Goal: Communication & Community: Answer question/provide support

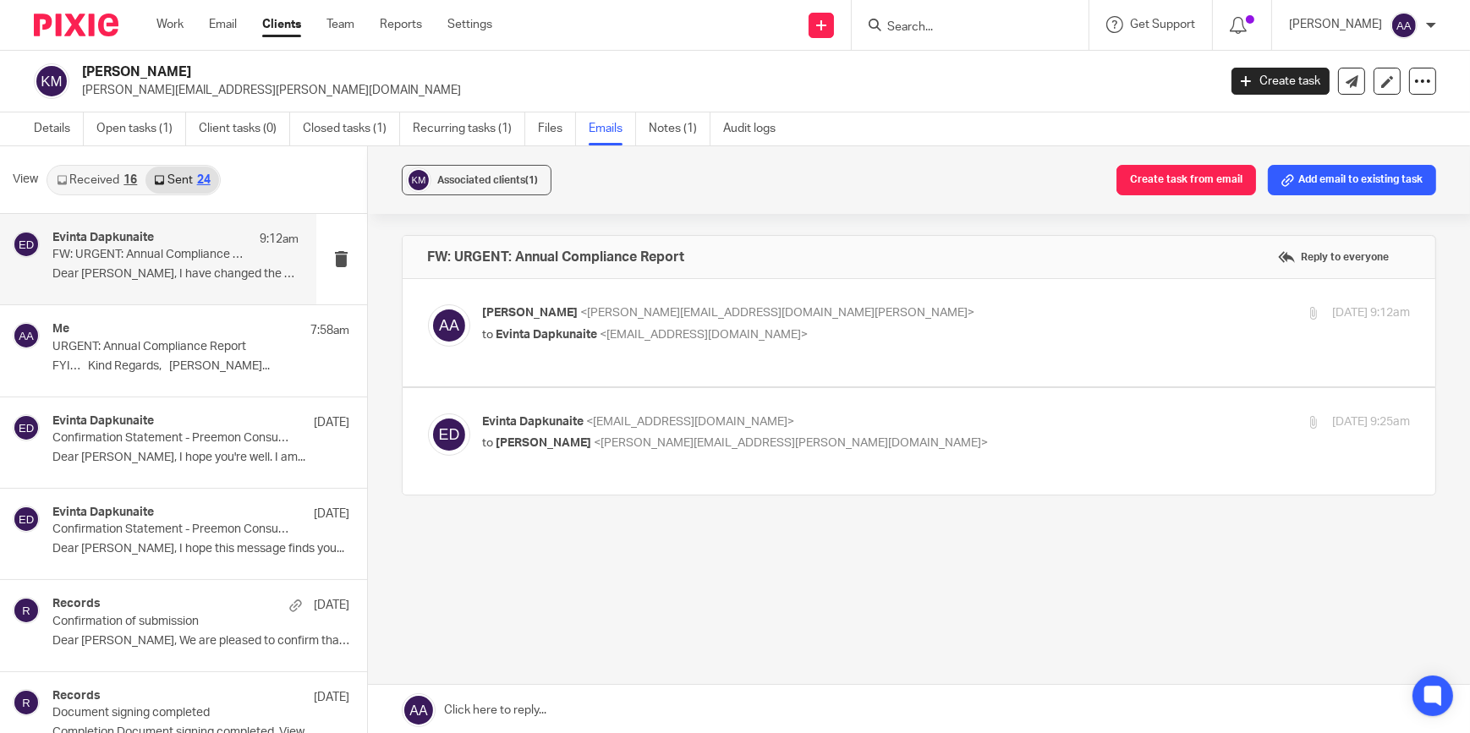
click at [971, 31] on input "Search" at bounding box center [961, 27] width 152 height 15
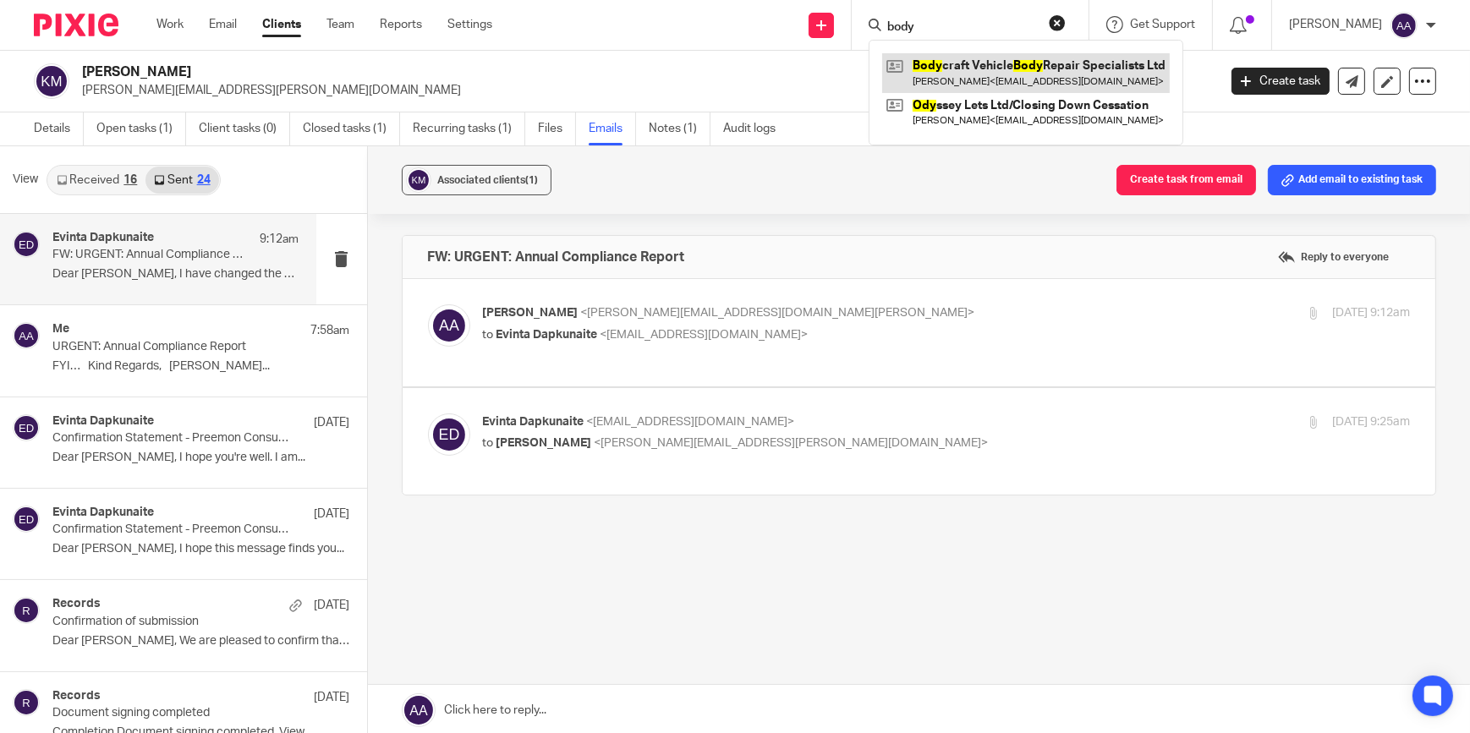
type input "body"
click at [970, 68] on link at bounding box center [1026, 72] width 288 height 39
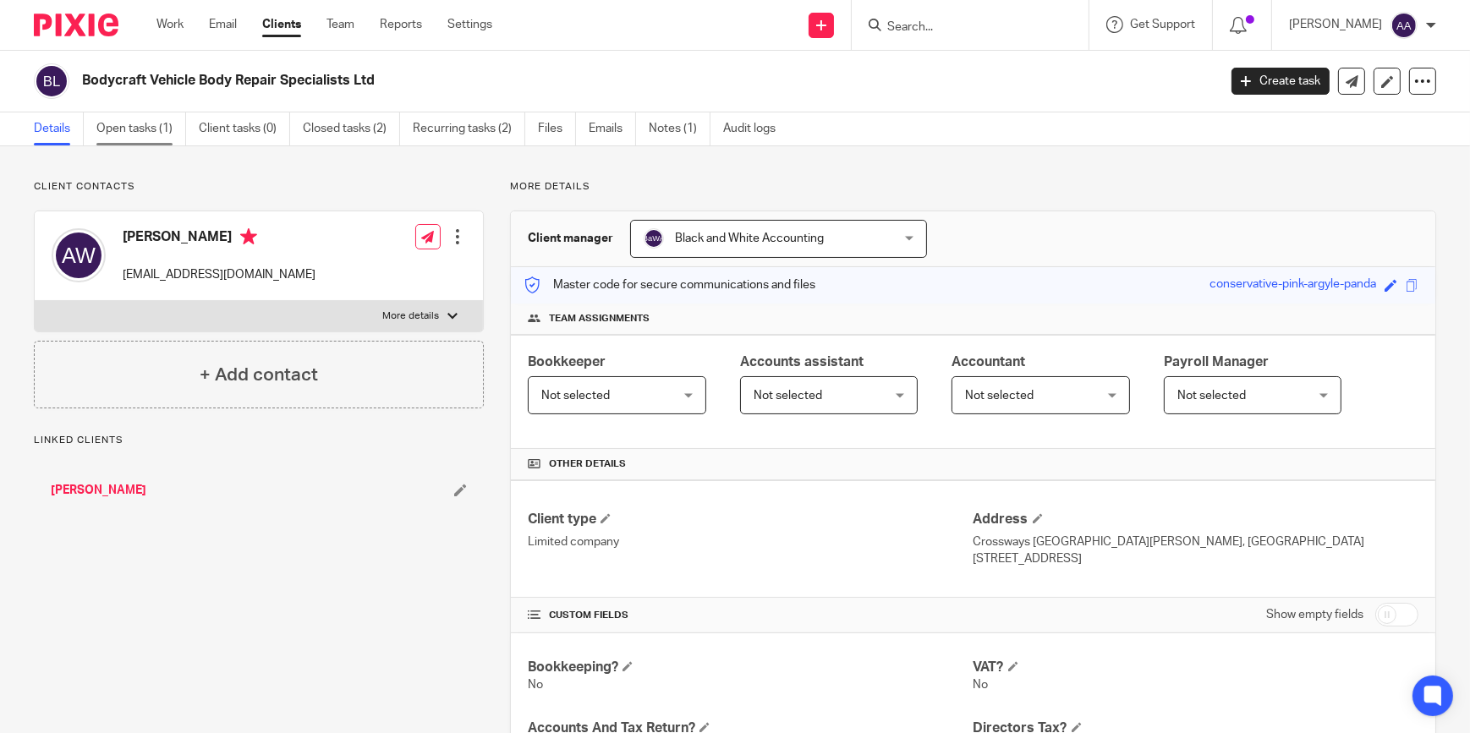
click at [162, 123] on link "Open tasks (1)" at bounding box center [141, 128] width 90 height 33
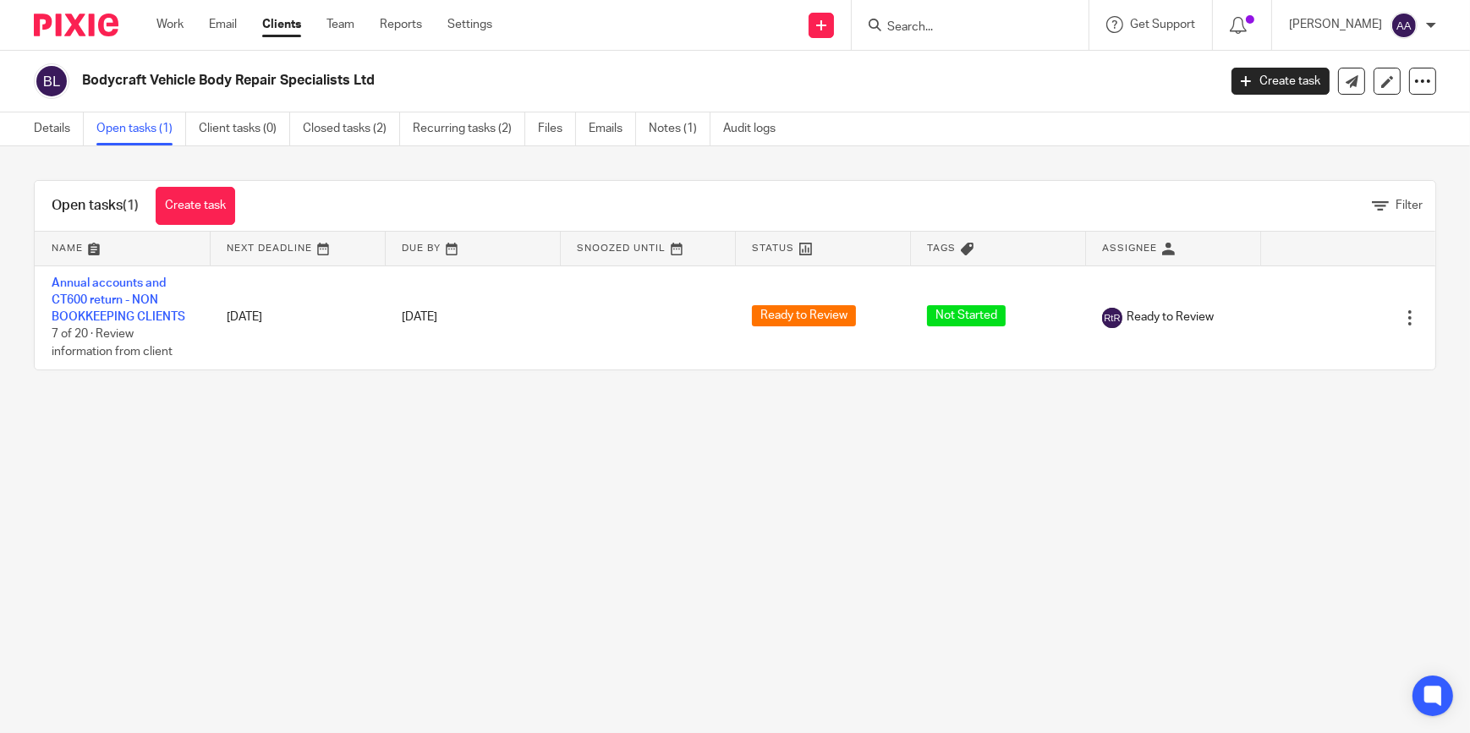
click at [854, 428] on main "Bodycraft Vehicle Body Repair Specialists Ltd Create task Update from Companies…" at bounding box center [735, 366] width 1470 height 733
click at [53, 134] on link "Details" at bounding box center [59, 128] width 50 height 33
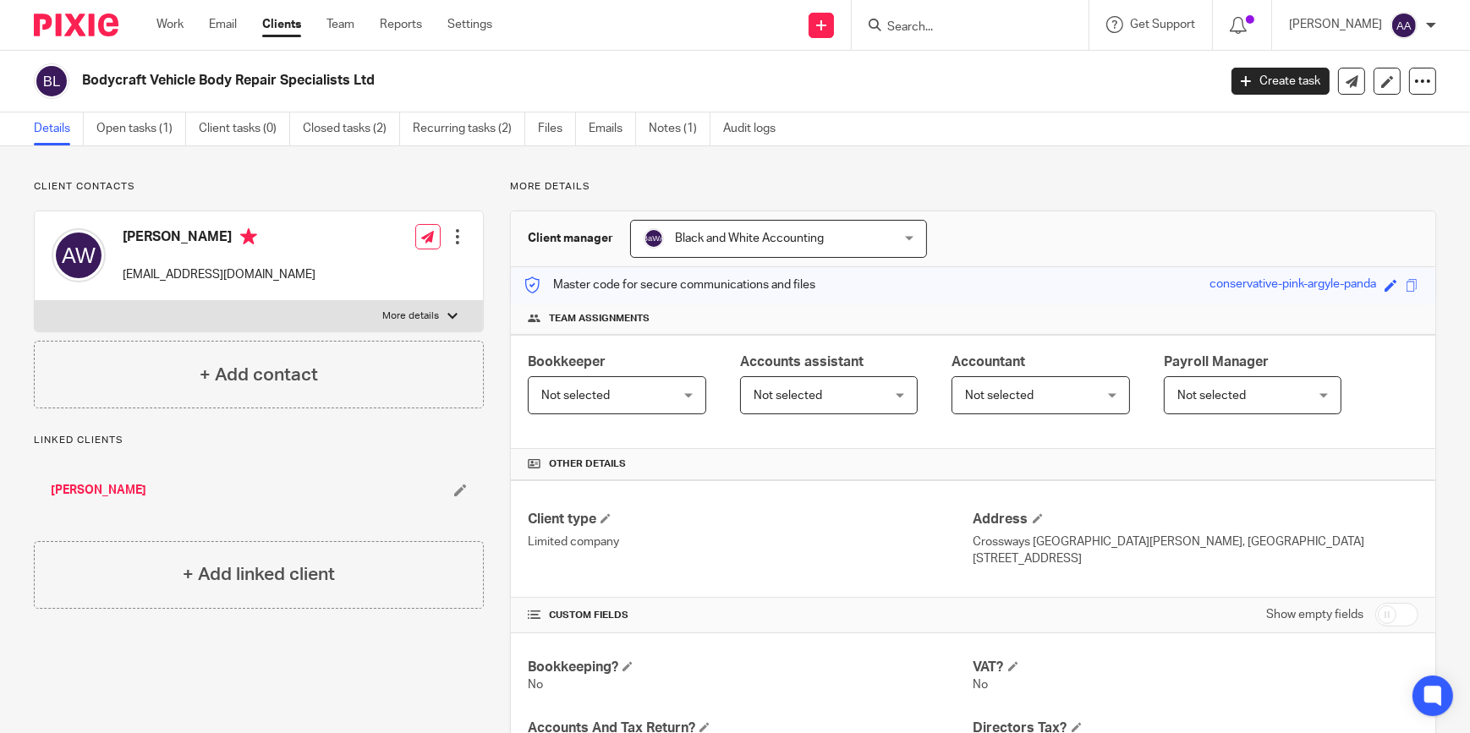
drag, startPoint x: 152, startPoint y: 136, endPoint x: 85, endPoint y: 173, distance: 76.5
click at [152, 136] on link "Open tasks (1)" at bounding box center [141, 128] width 90 height 33
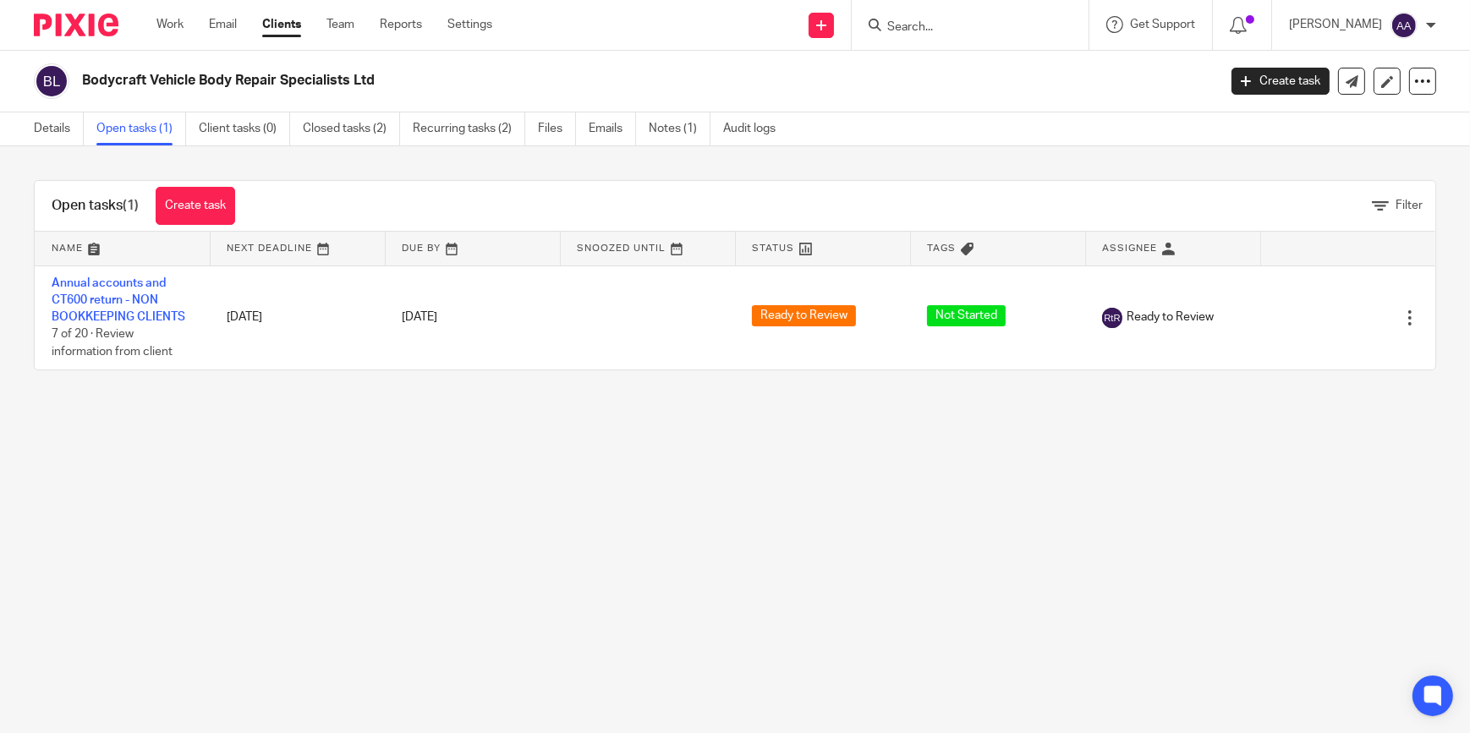
click at [1000, 34] on form at bounding box center [975, 24] width 180 height 21
click at [993, 24] on input "Search" at bounding box center [961, 27] width 152 height 15
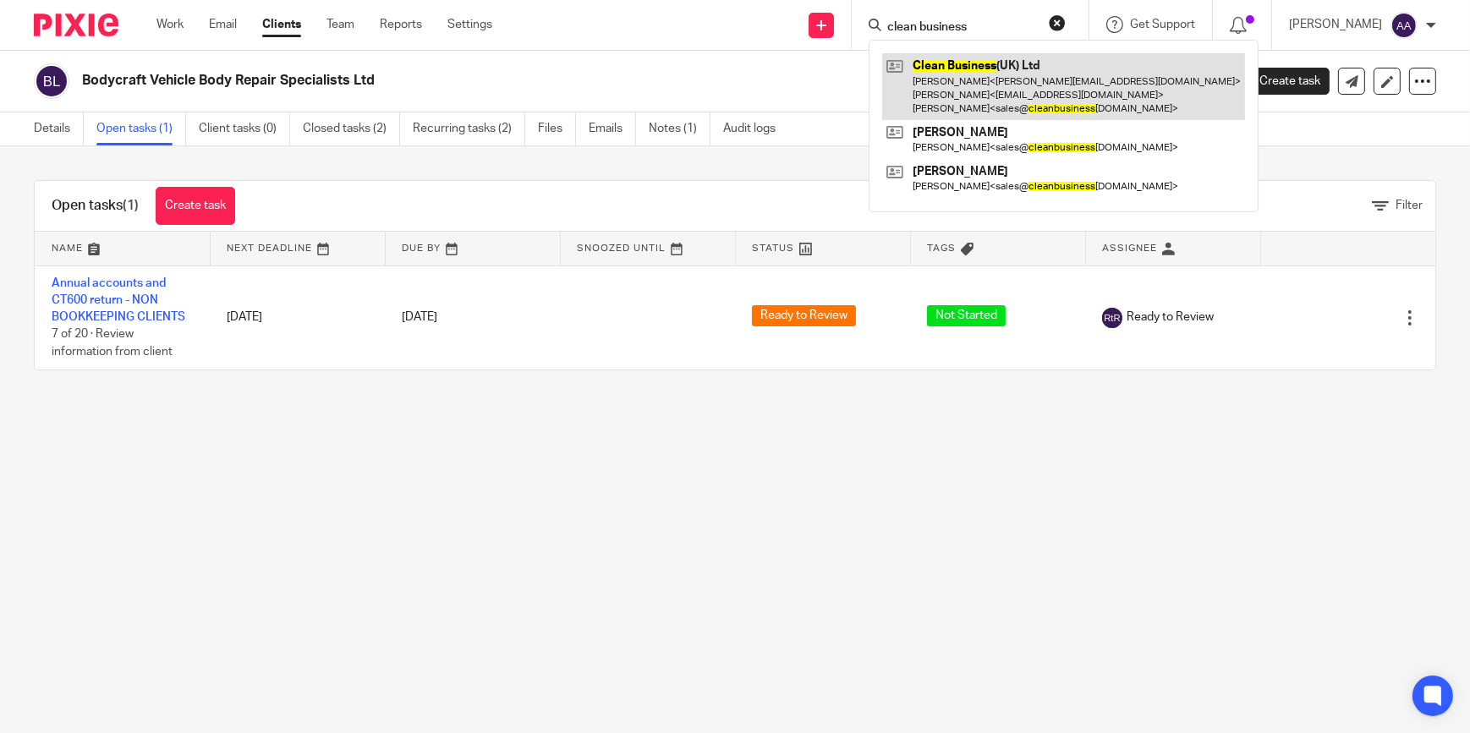
type input "clean business"
click at [1006, 68] on link at bounding box center [1063, 86] width 363 height 67
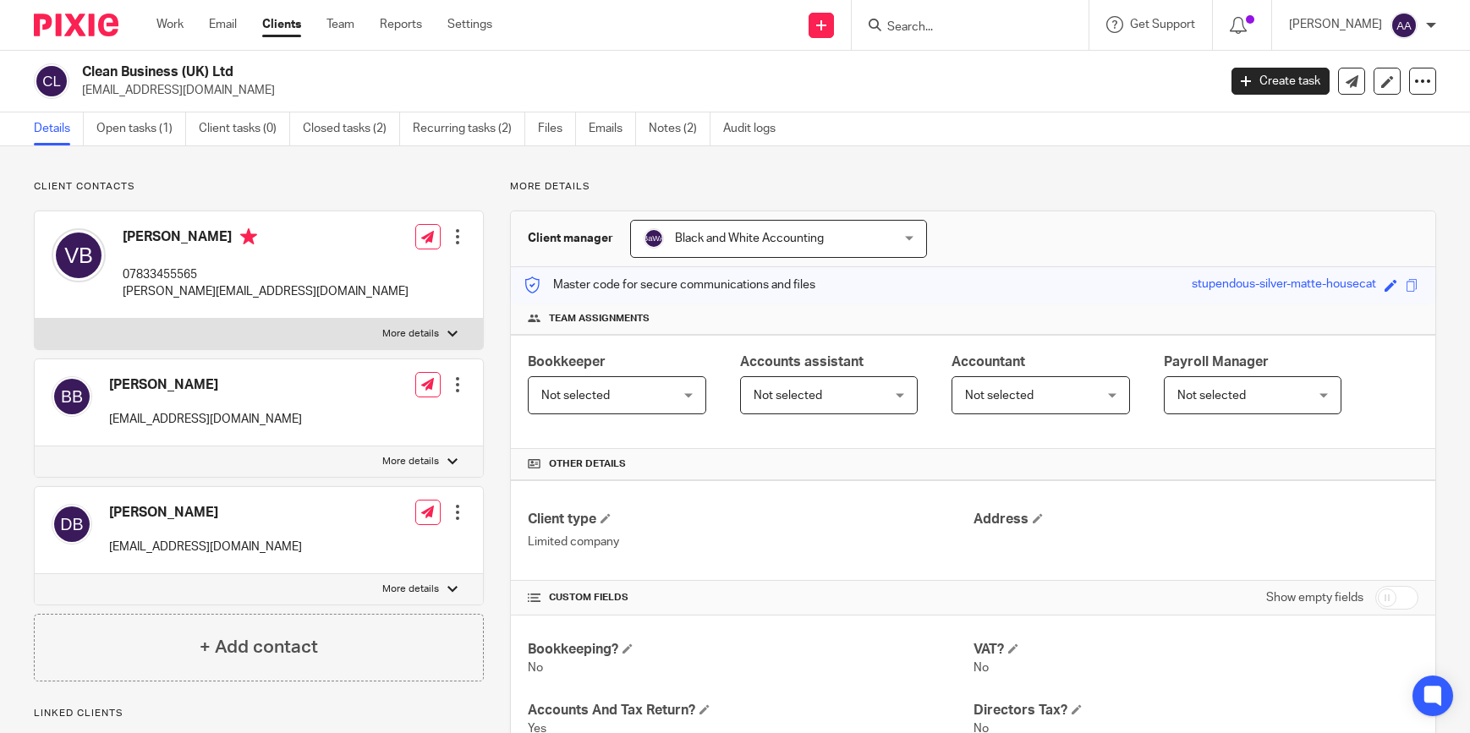
click at [165, 112] on link "Open tasks (1)" at bounding box center [141, 128] width 90 height 33
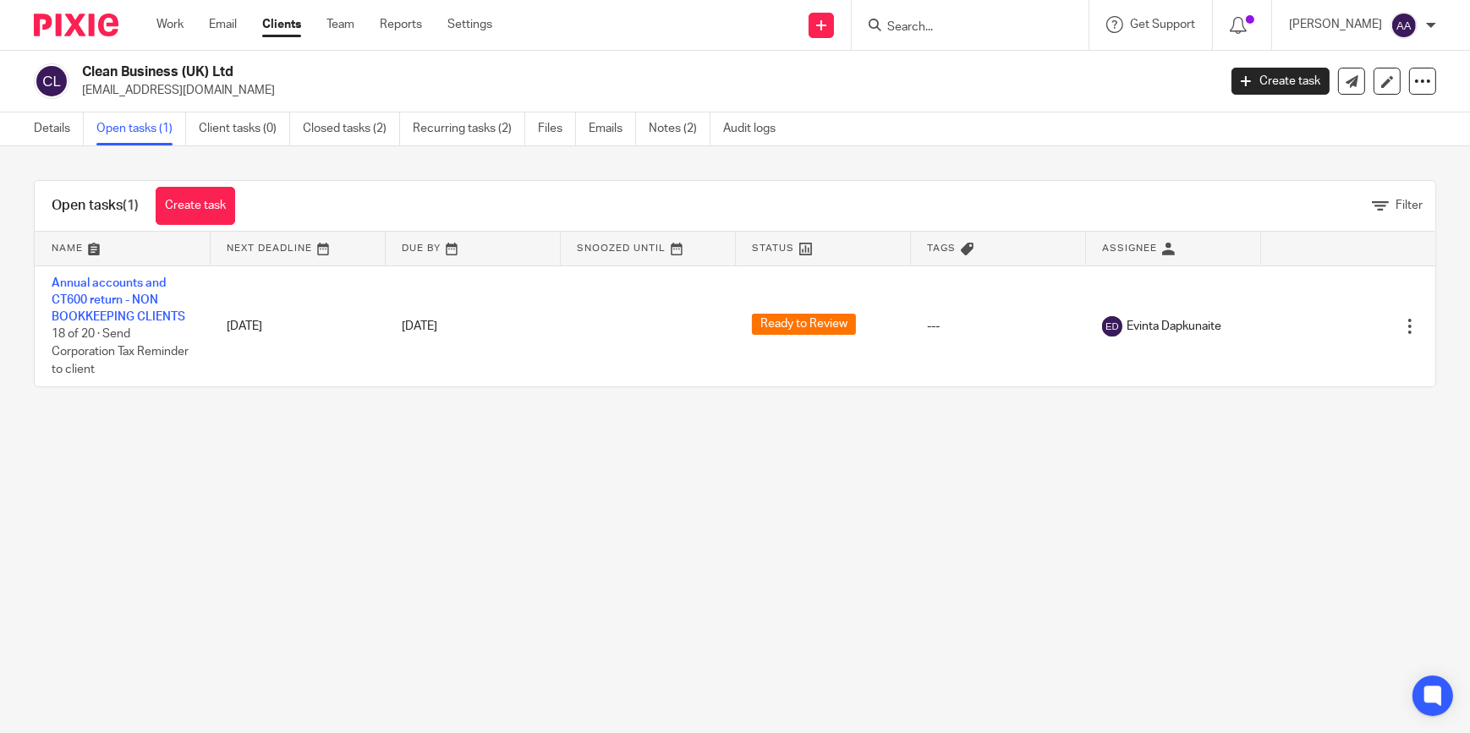
click at [941, 32] on input "Search" at bounding box center [961, 27] width 152 height 15
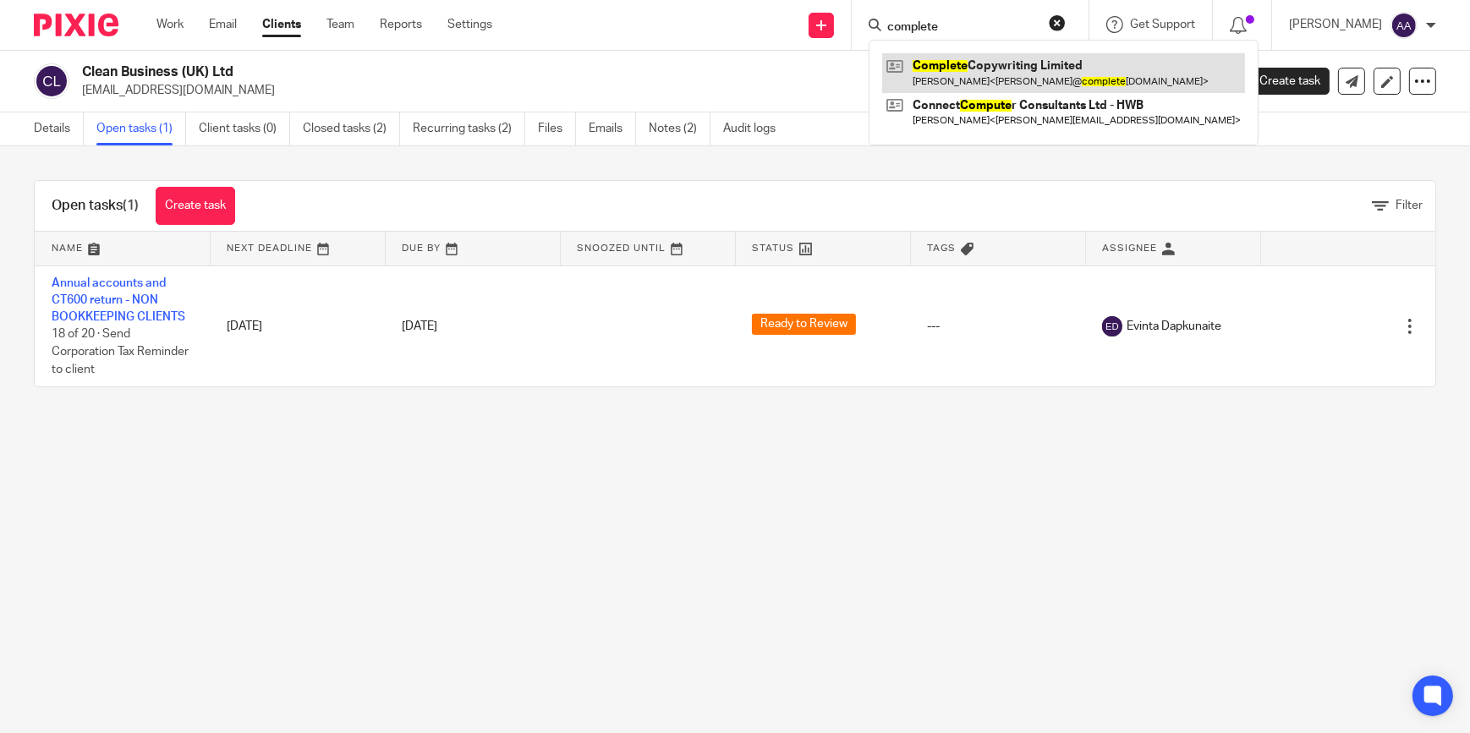
type input "complete"
click at [950, 53] on link at bounding box center [1063, 72] width 363 height 39
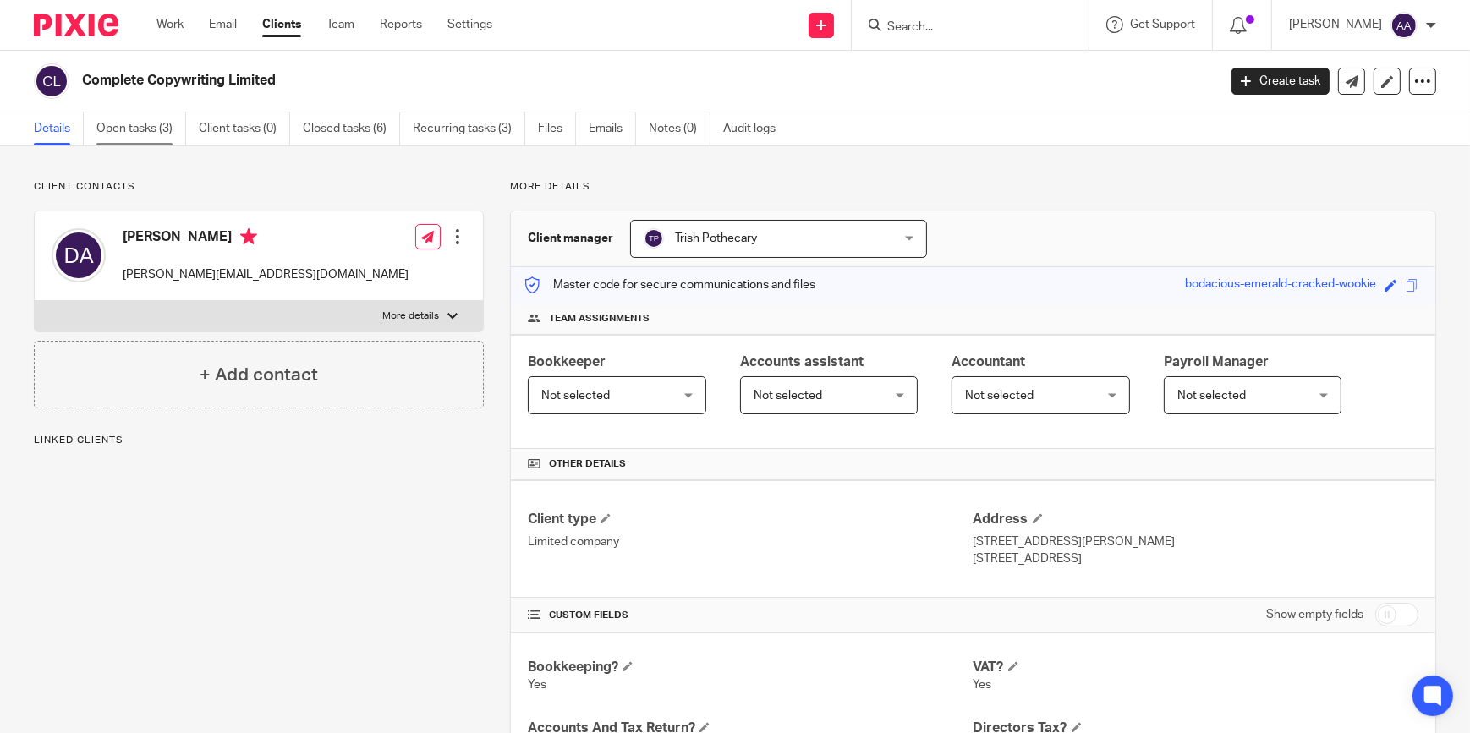
click at [160, 124] on link "Open tasks (3)" at bounding box center [141, 128] width 90 height 33
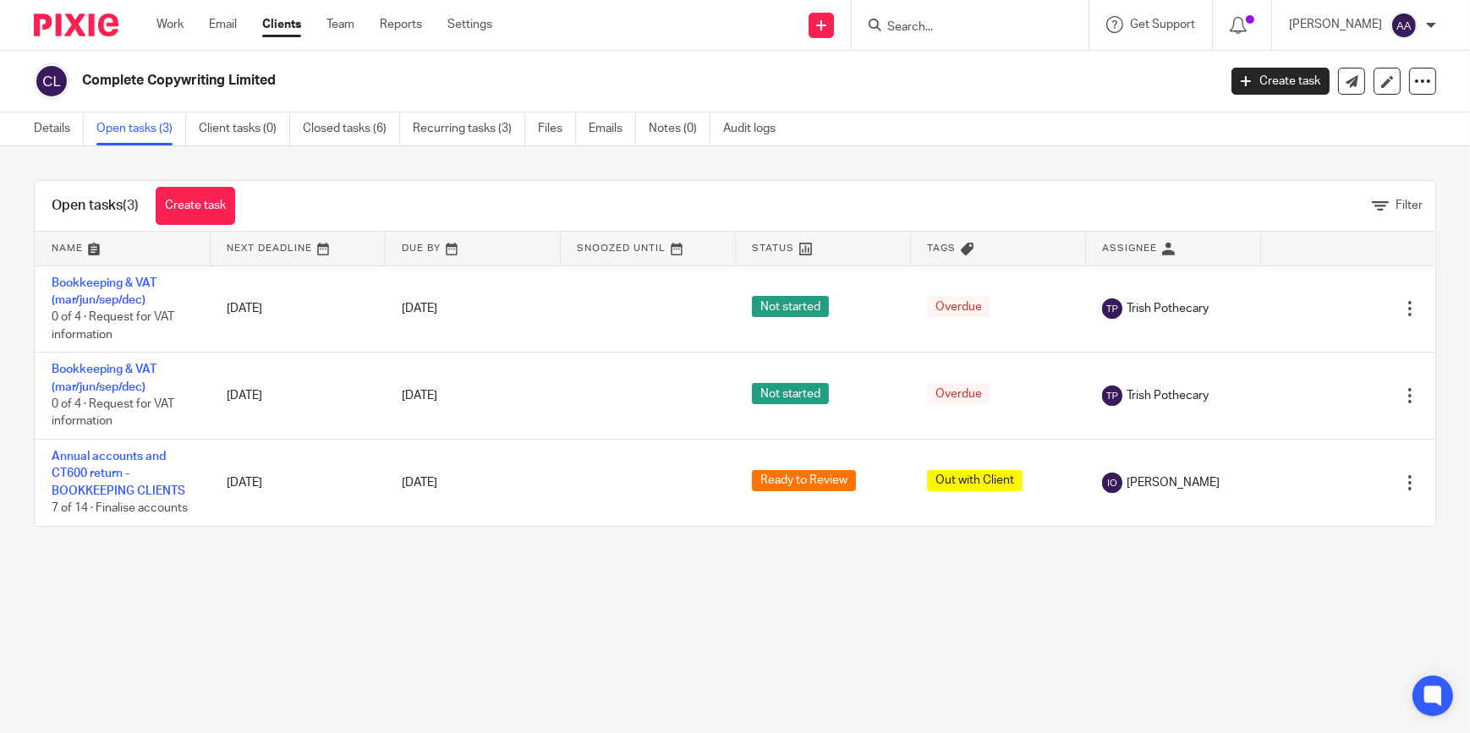
click at [976, 20] on input "Search" at bounding box center [961, 27] width 152 height 15
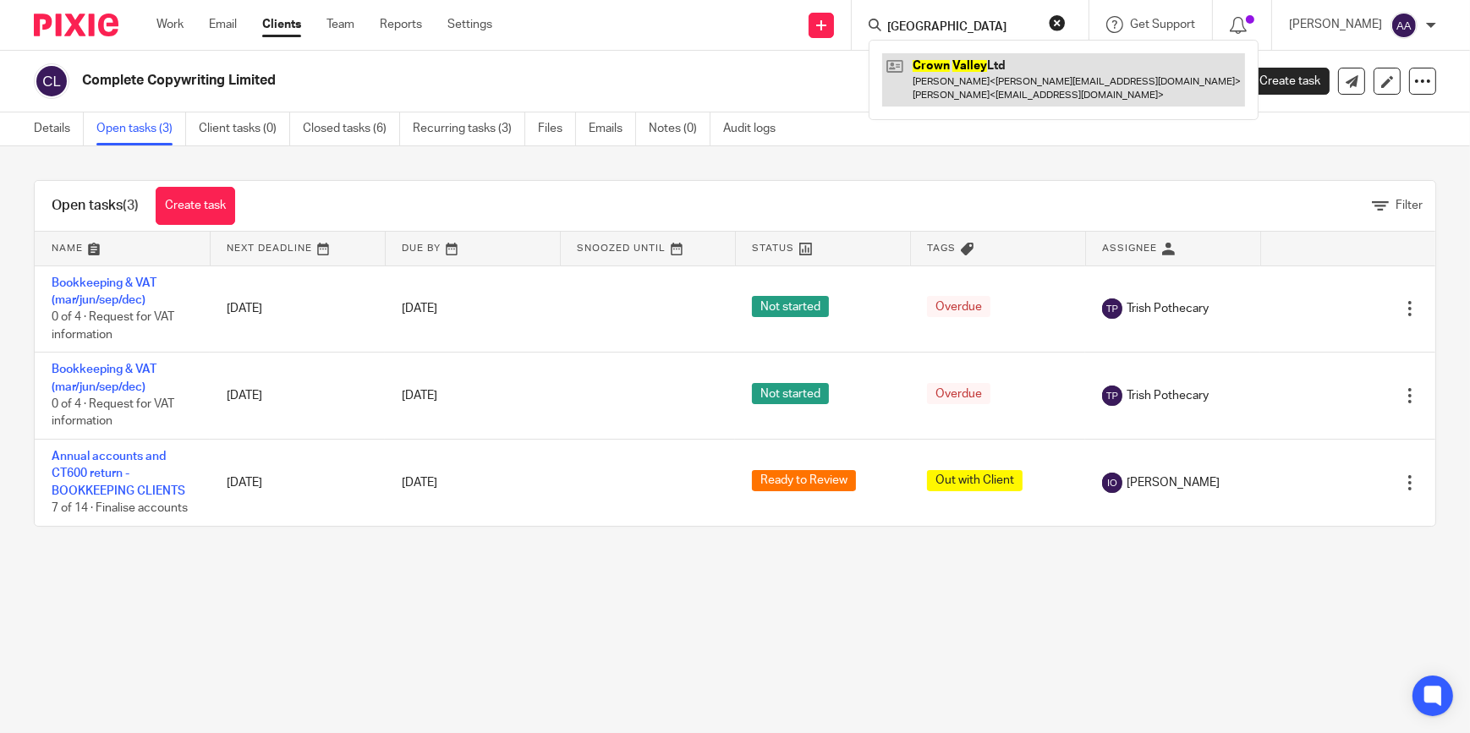
type input "crown valley"
click at [977, 72] on link at bounding box center [1063, 79] width 363 height 52
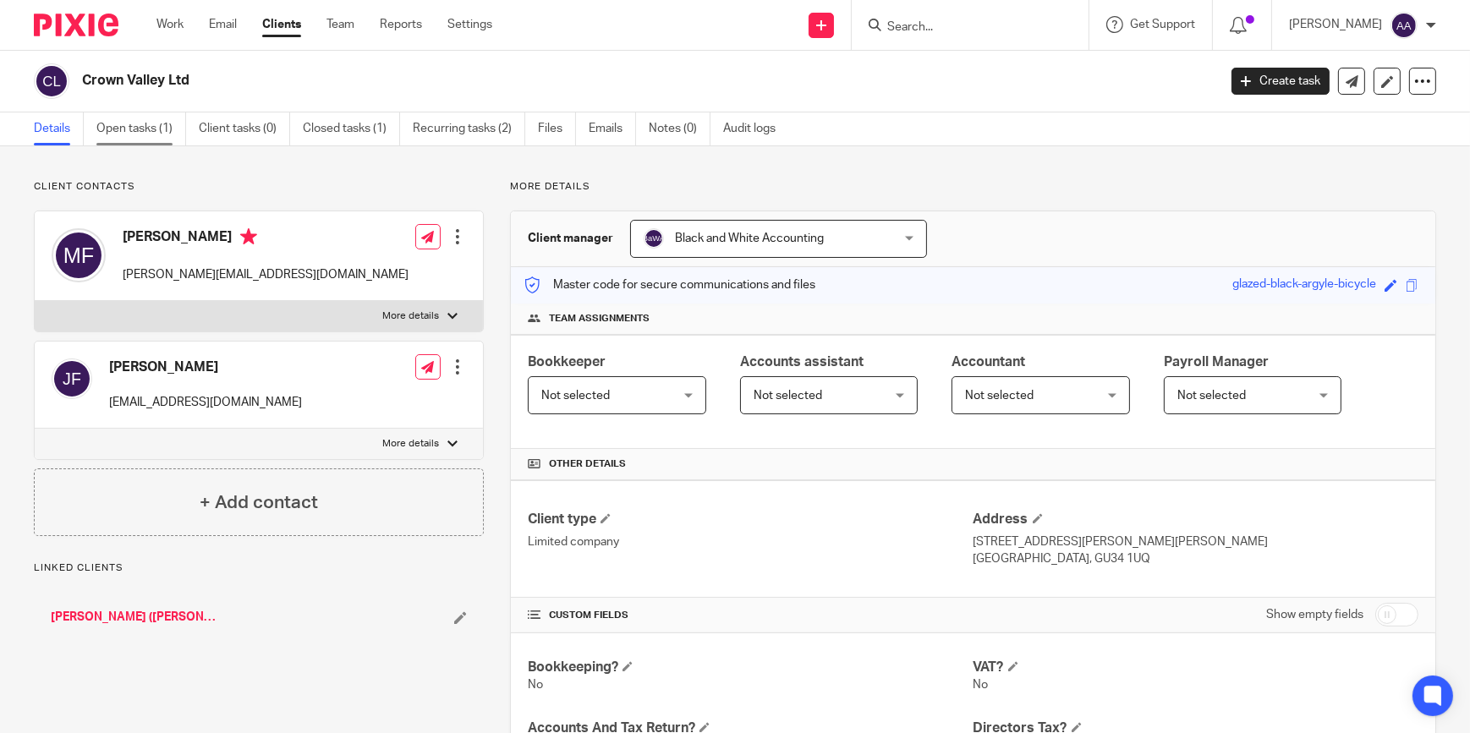
click at [127, 130] on link "Open tasks (1)" at bounding box center [141, 128] width 90 height 33
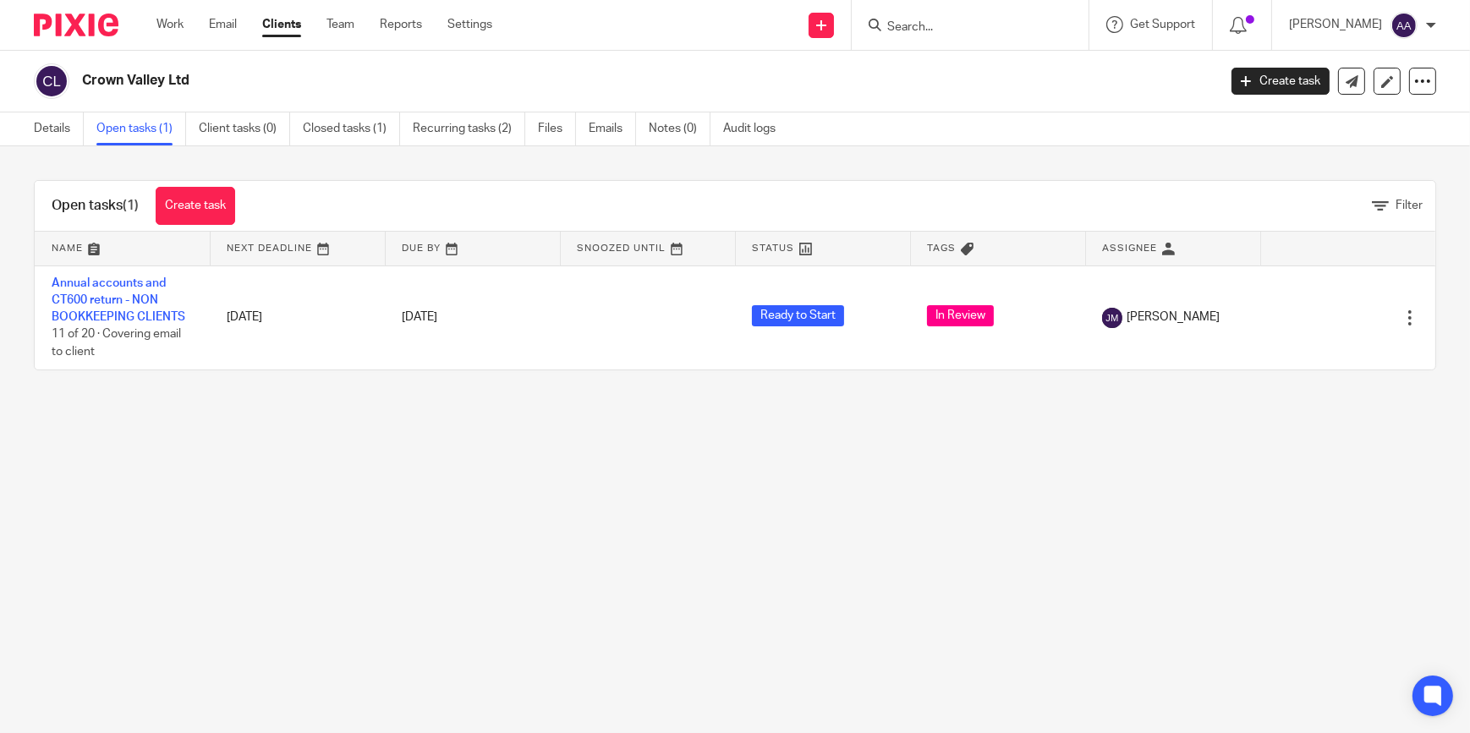
click at [954, 29] on input "Search" at bounding box center [961, 27] width 152 height 15
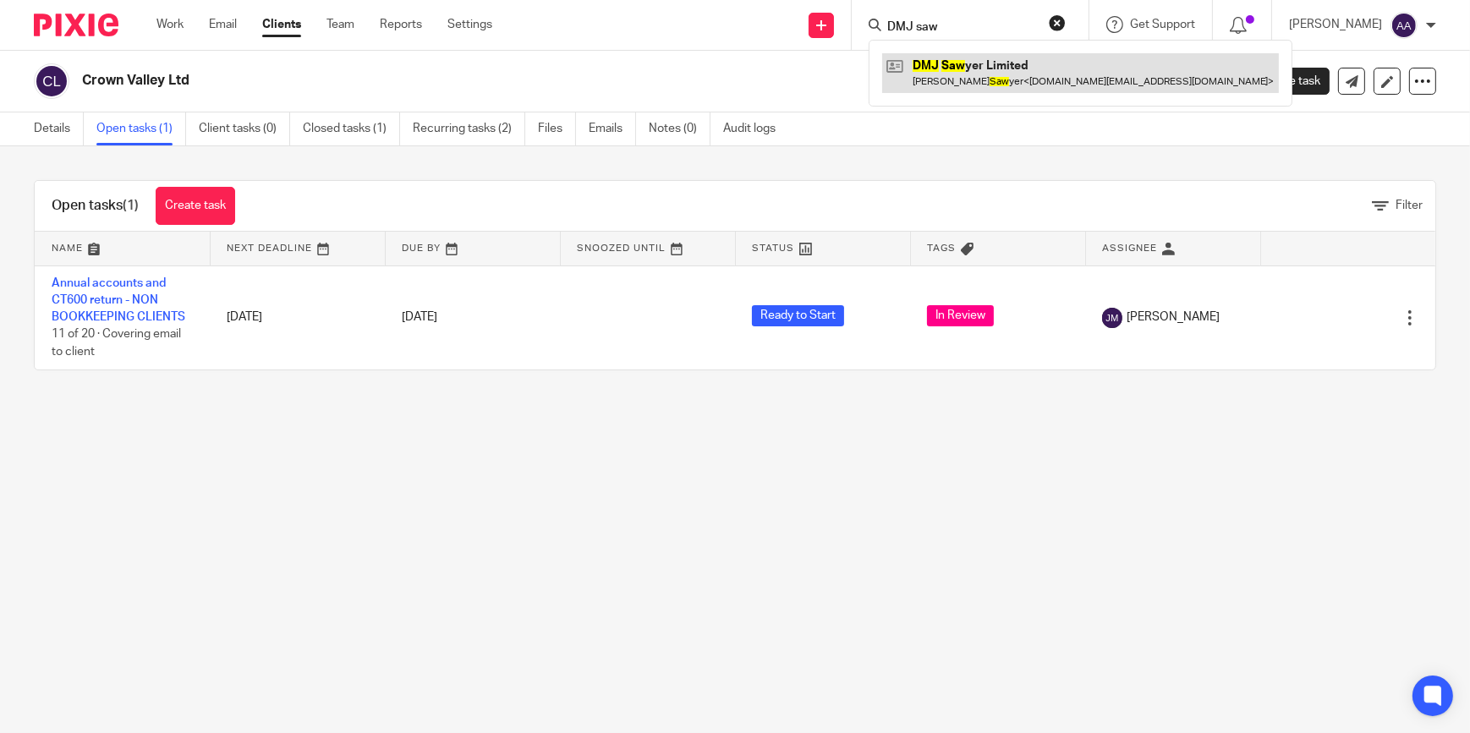
type input "DMJ saw"
click at [981, 89] on link at bounding box center [1080, 72] width 397 height 39
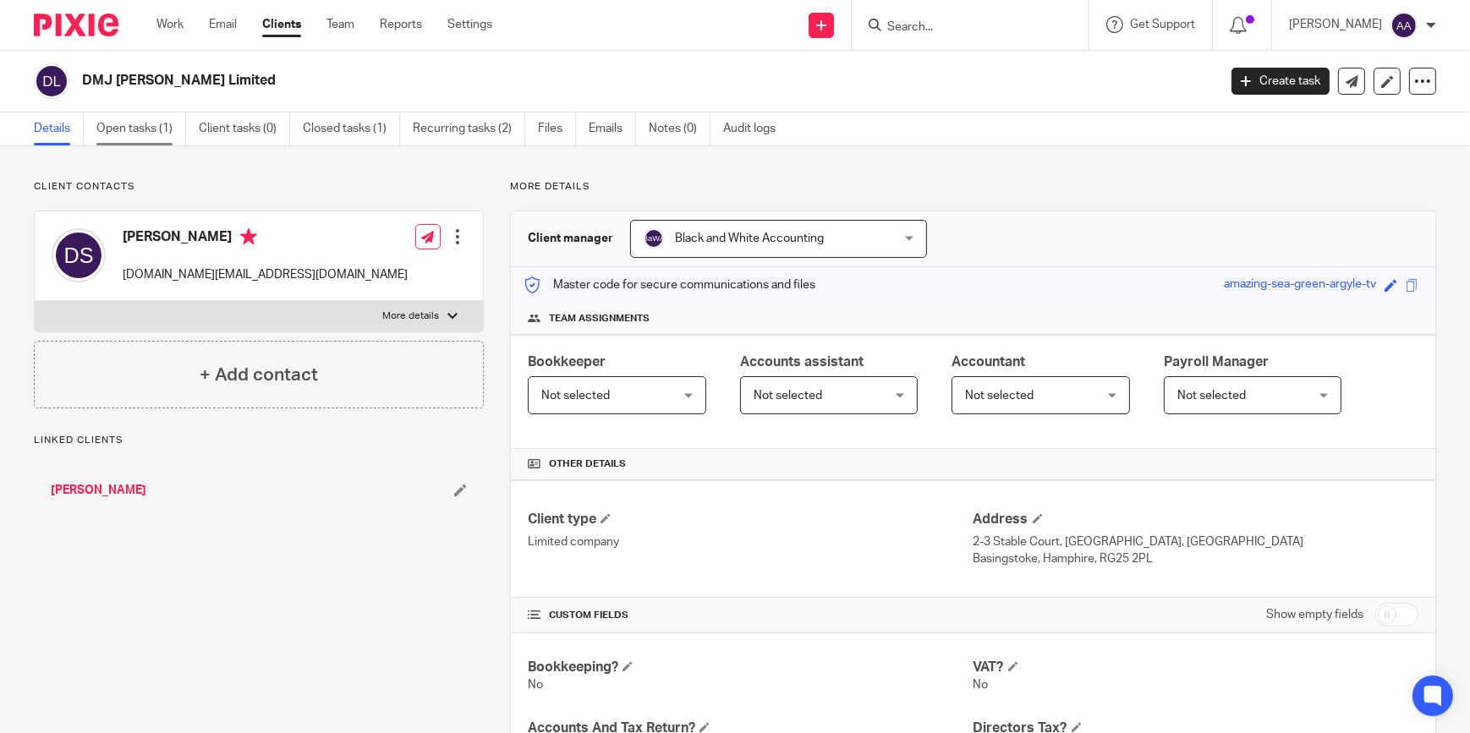
click at [152, 118] on link "Open tasks (1)" at bounding box center [141, 128] width 90 height 33
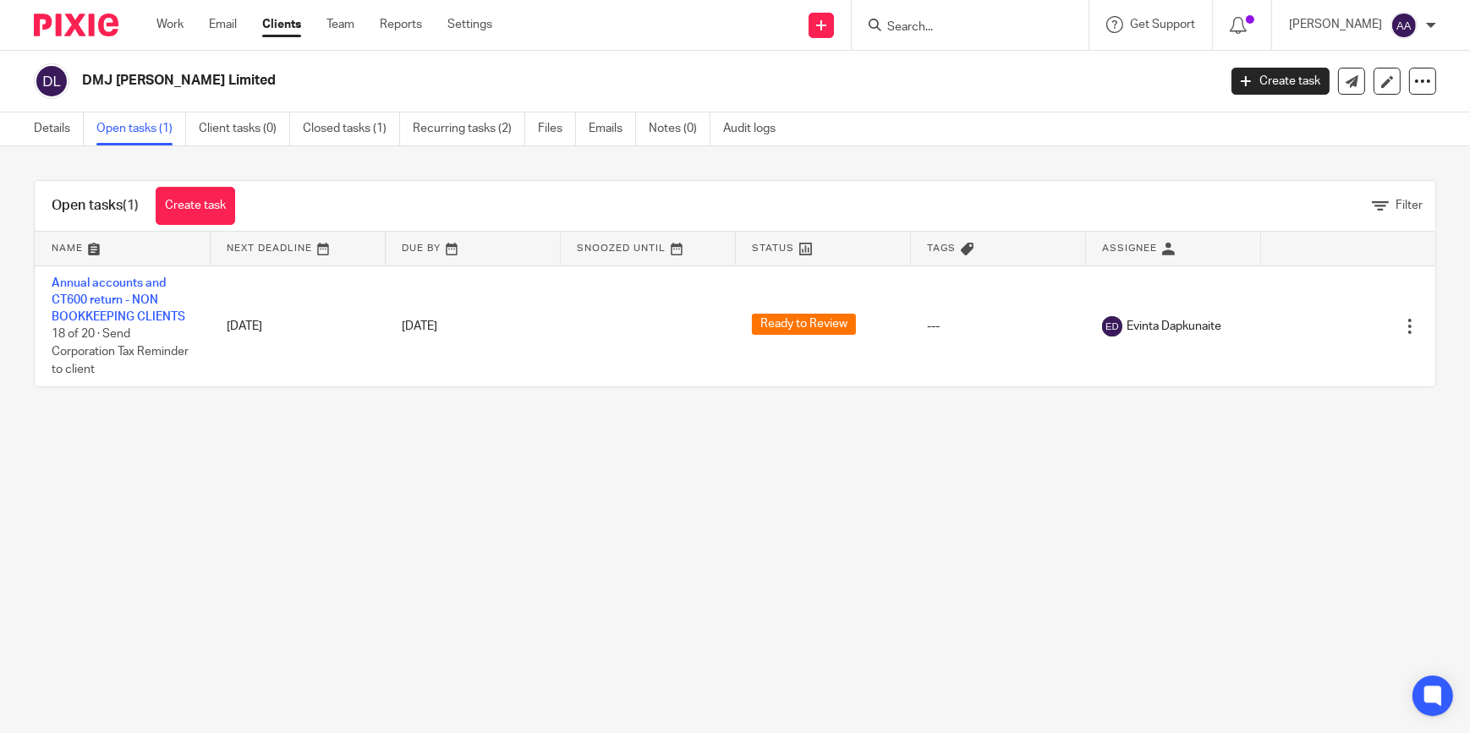
click at [1017, 30] on input "Search" at bounding box center [961, 27] width 152 height 15
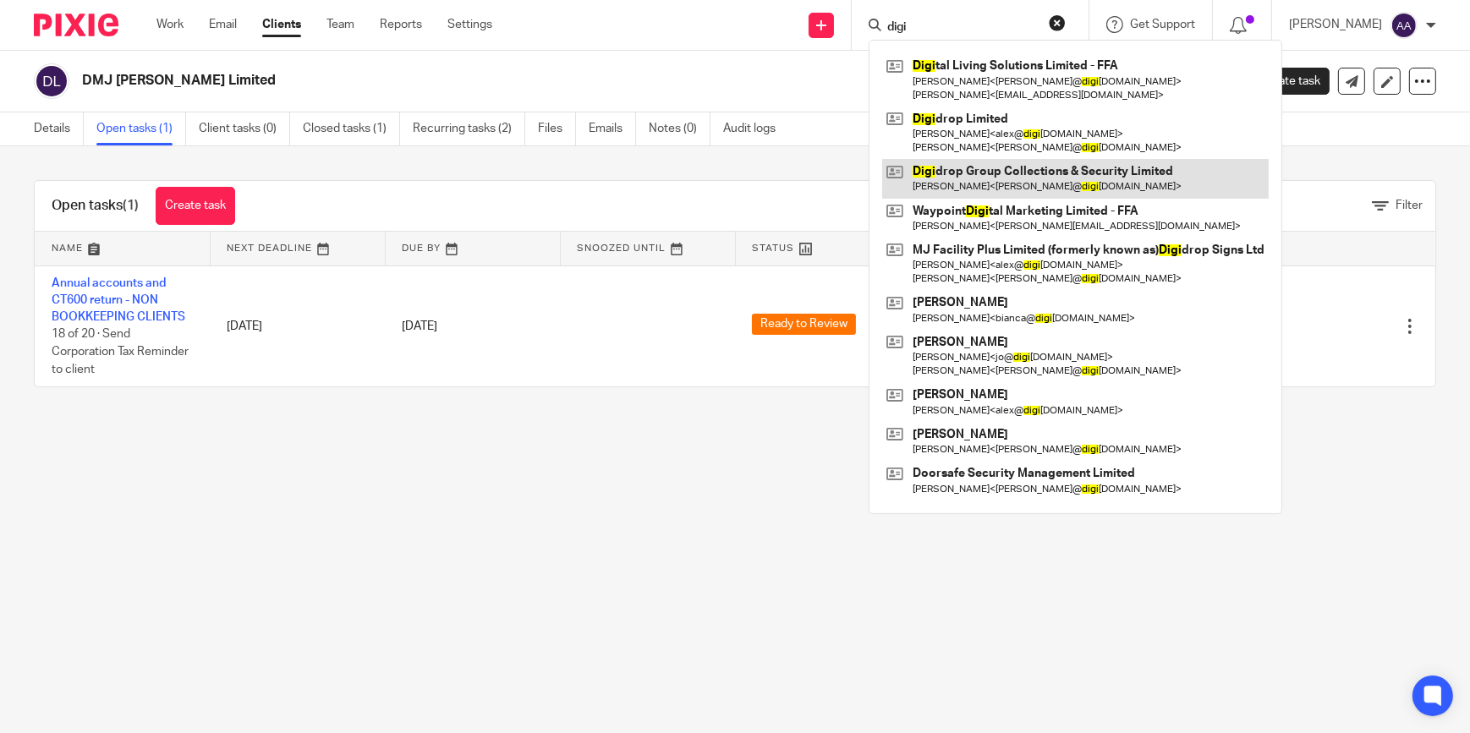
type input "digi"
click at [1084, 178] on link at bounding box center [1075, 178] width 386 height 39
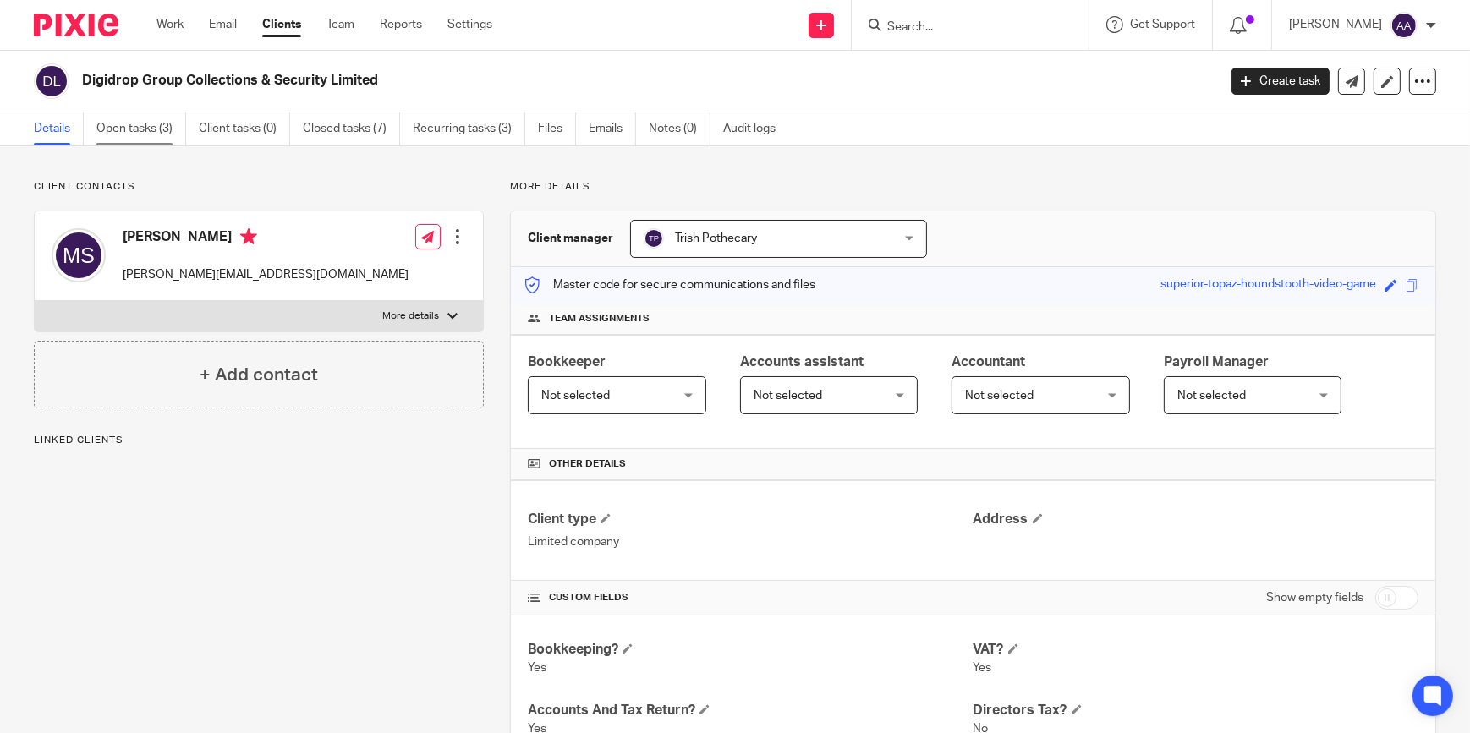
click at [163, 120] on link "Open tasks (3)" at bounding box center [141, 128] width 90 height 33
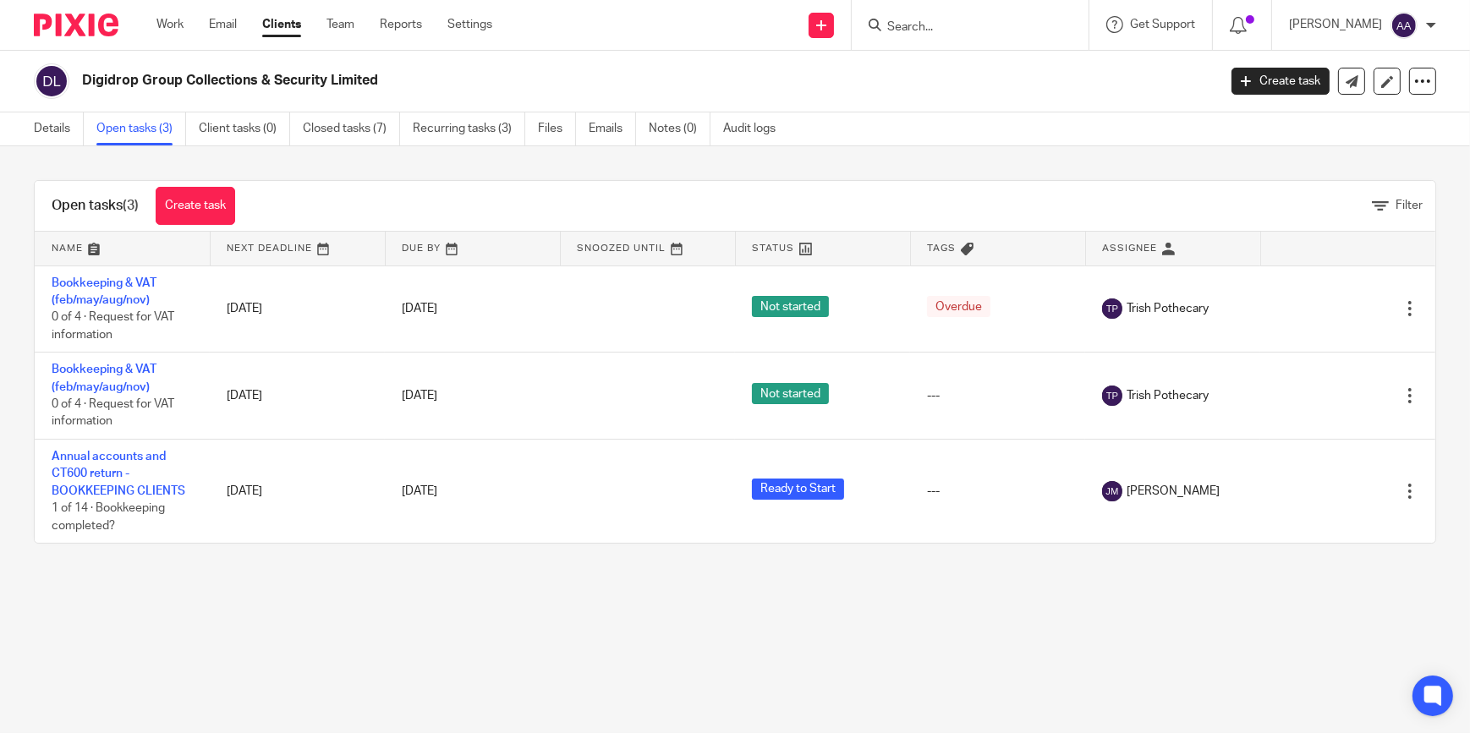
click at [1013, 23] on input "Search" at bounding box center [961, 27] width 152 height 15
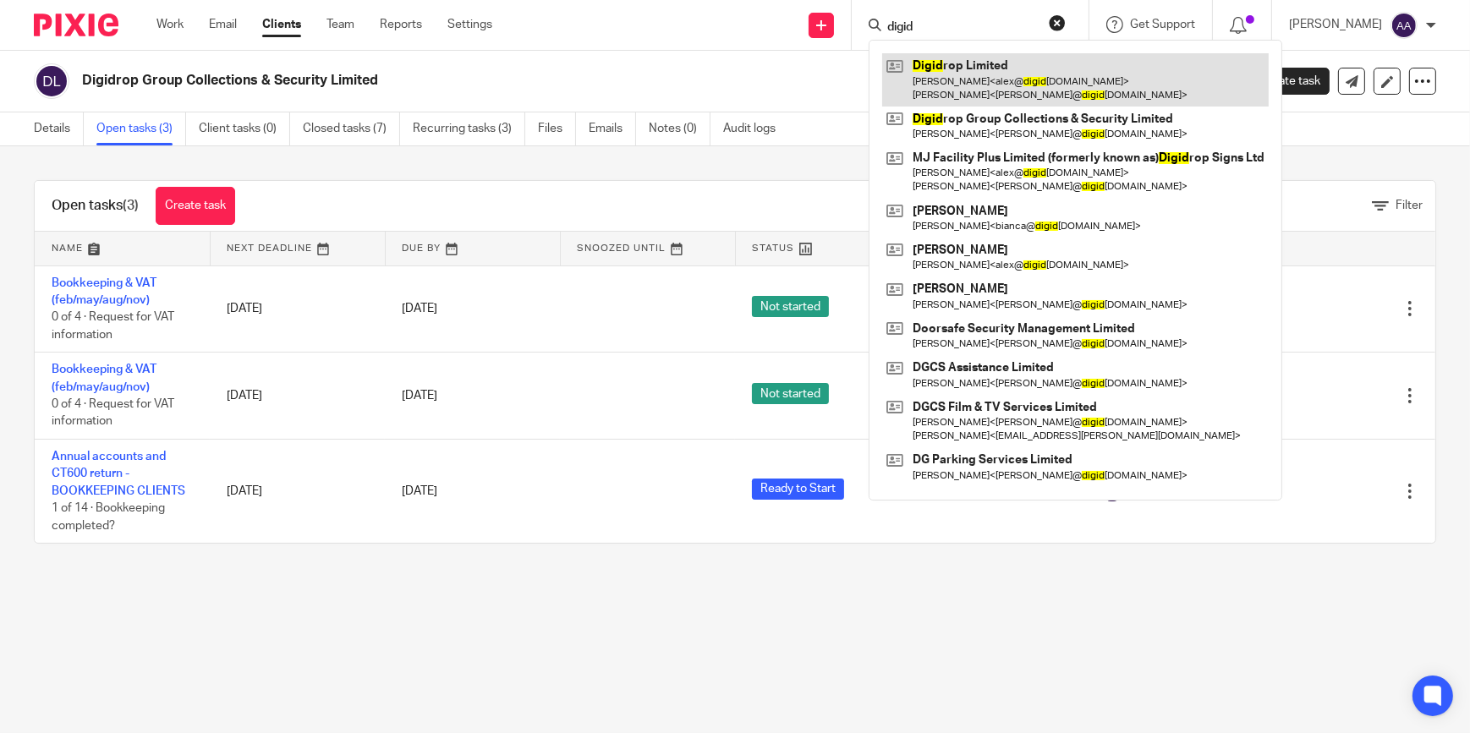
type input "digid"
click at [994, 77] on link at bounding box center [1075, 79] width 386 height 52
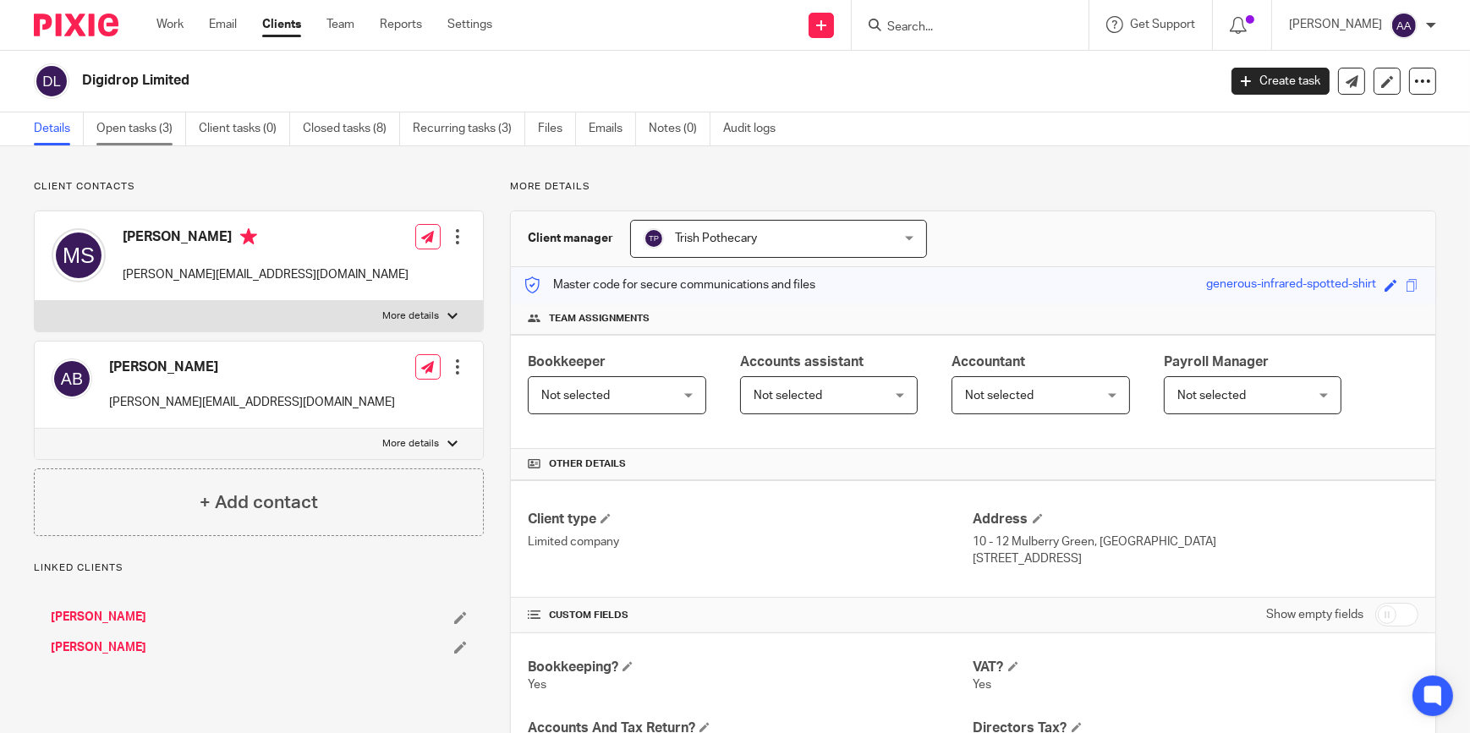
click at [168, 140] on link "Open tasks (3)" at bounding box center [141, 128] width 90 height 33
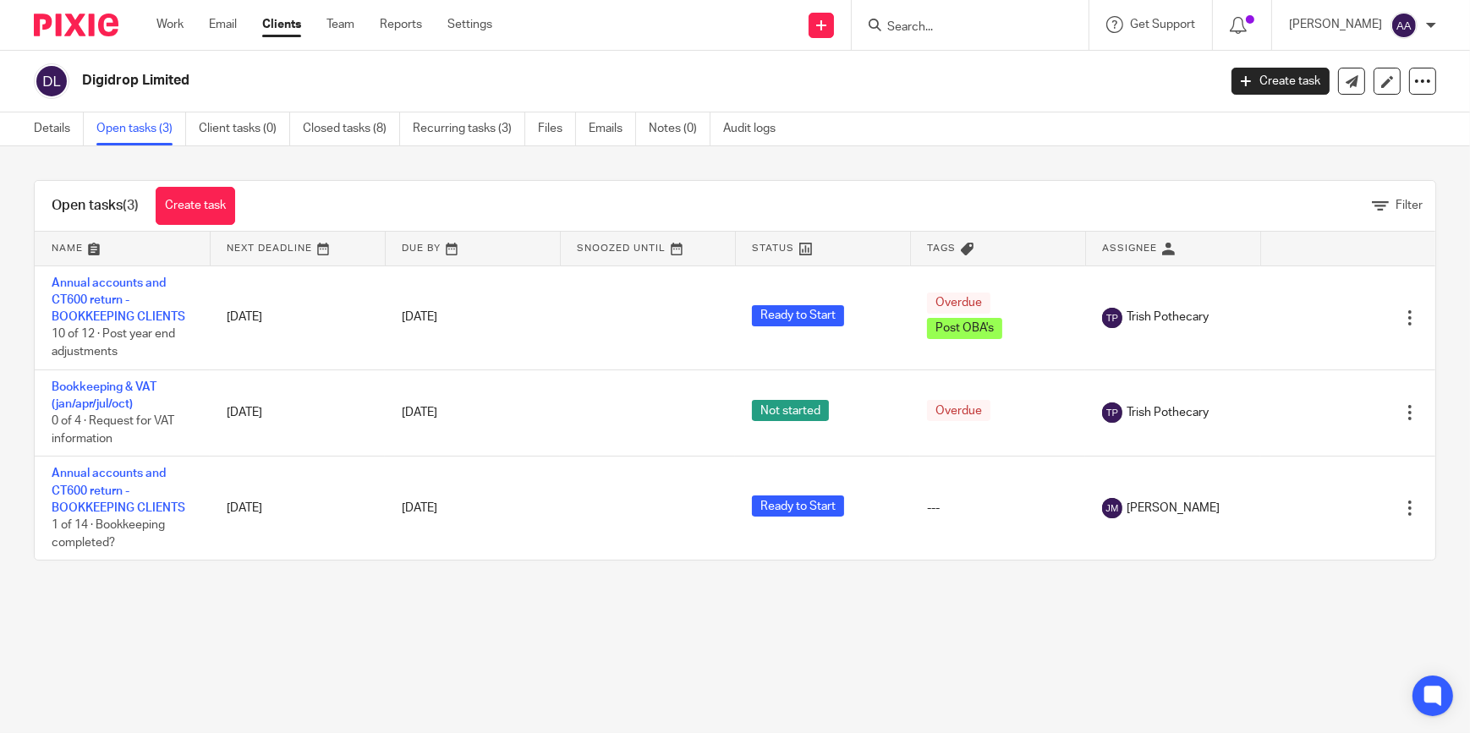
click at [943, 39] on div at bounding box center [970, 25] width 237 height 50
click at [950, 29] on input "Search" at bounding box center [961, 27] width 152 height 15
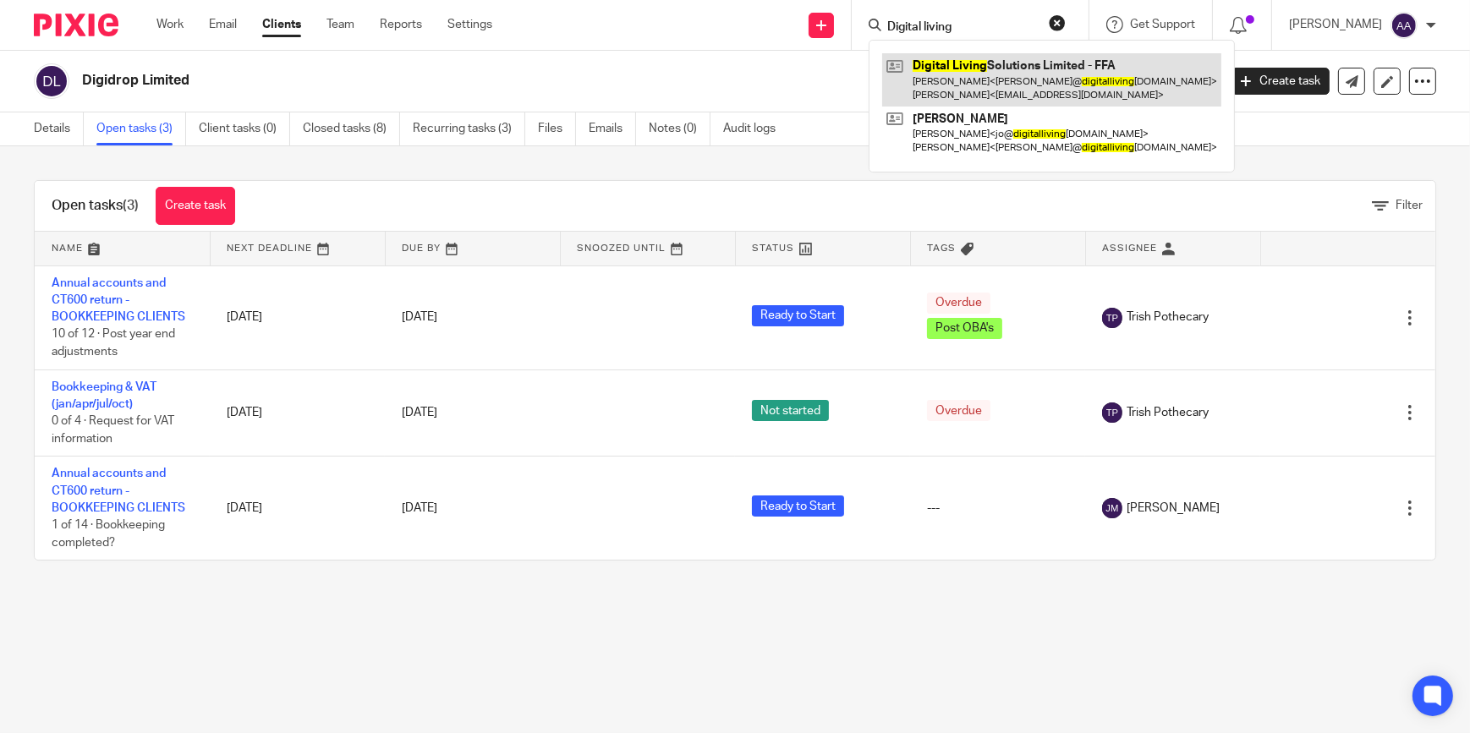
type input "Digital living"
click at [992, 55] on link at bounding box center [1051, 79] width 339 height 52
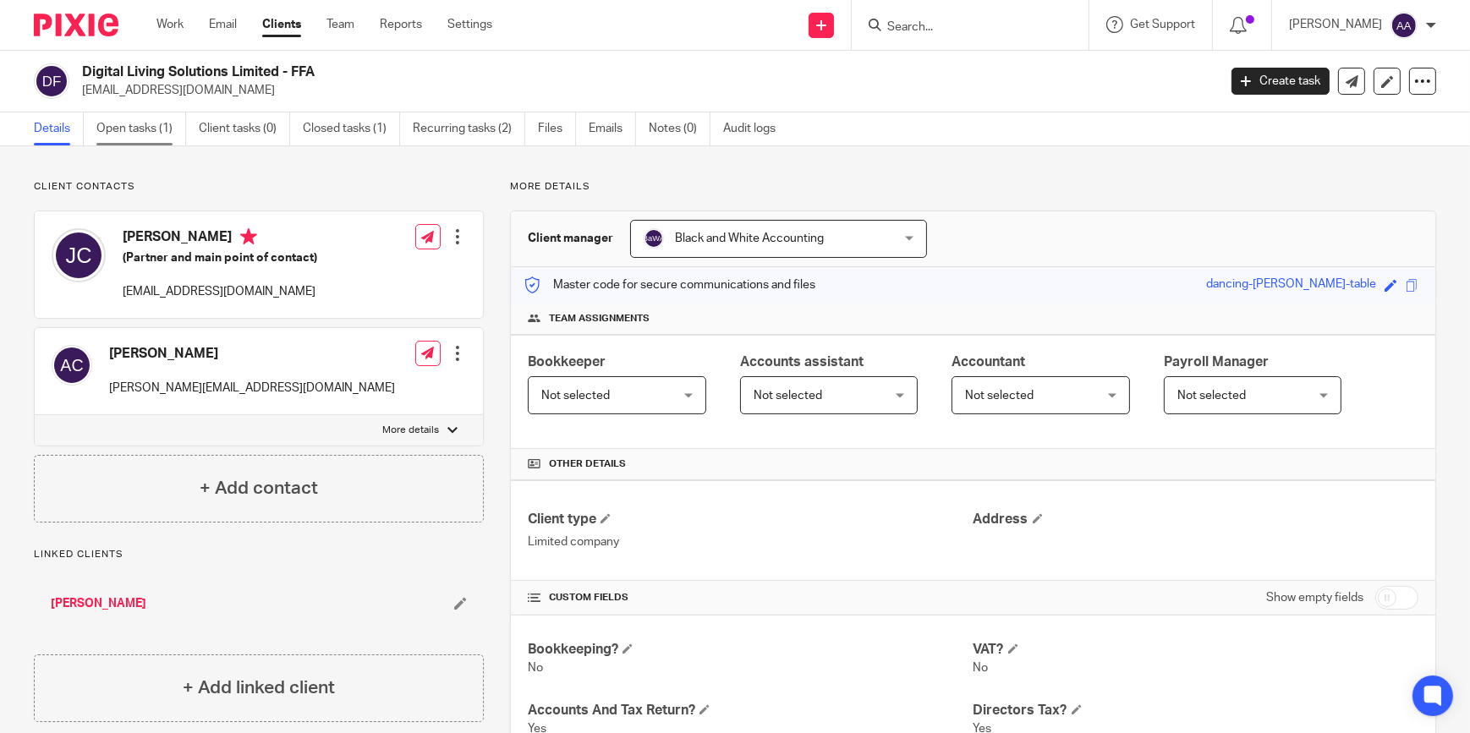
click at [167, 126] on link "Open tasks (1)" at bounding box center [141, 128] width 90 height 33
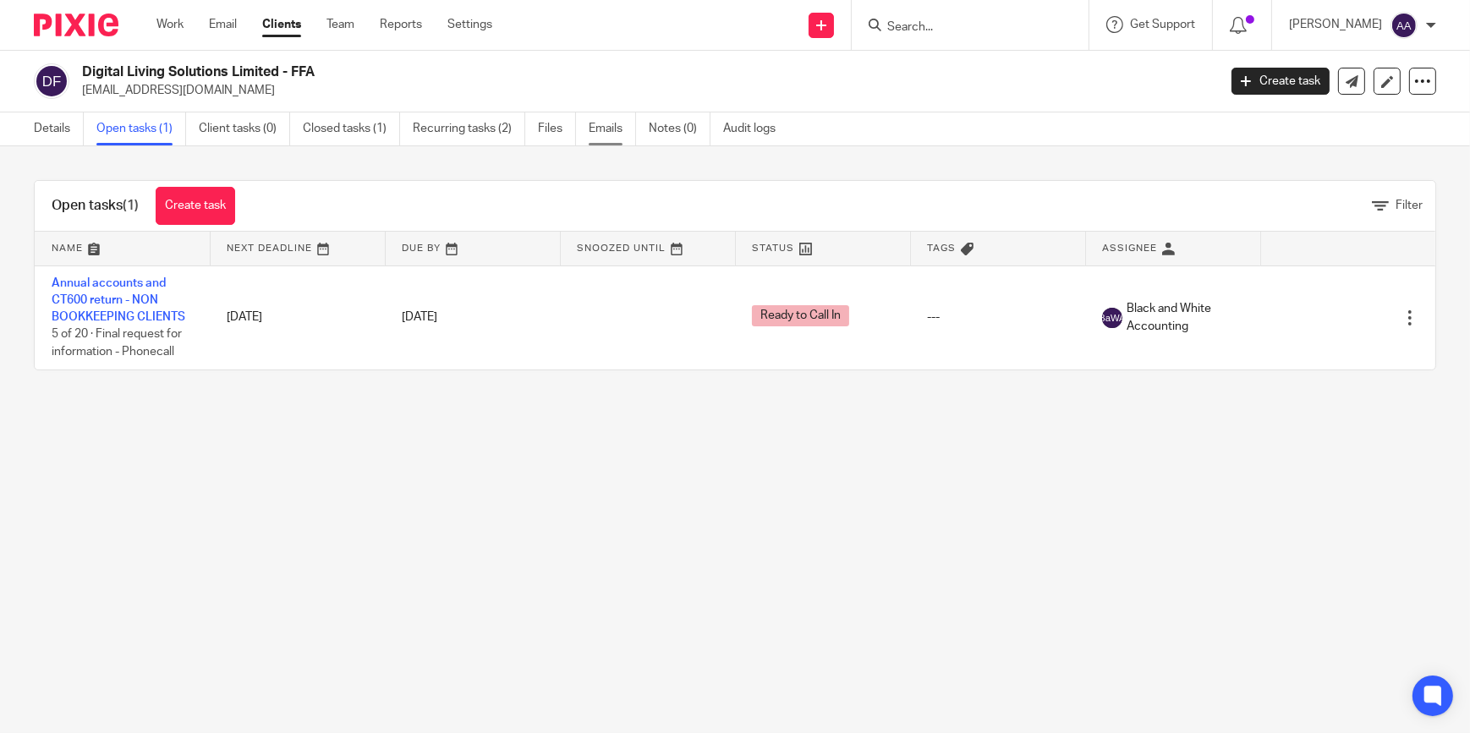
click at [631, 120] on link "Emails" at bounding box center [612, 128] width 47 height 33
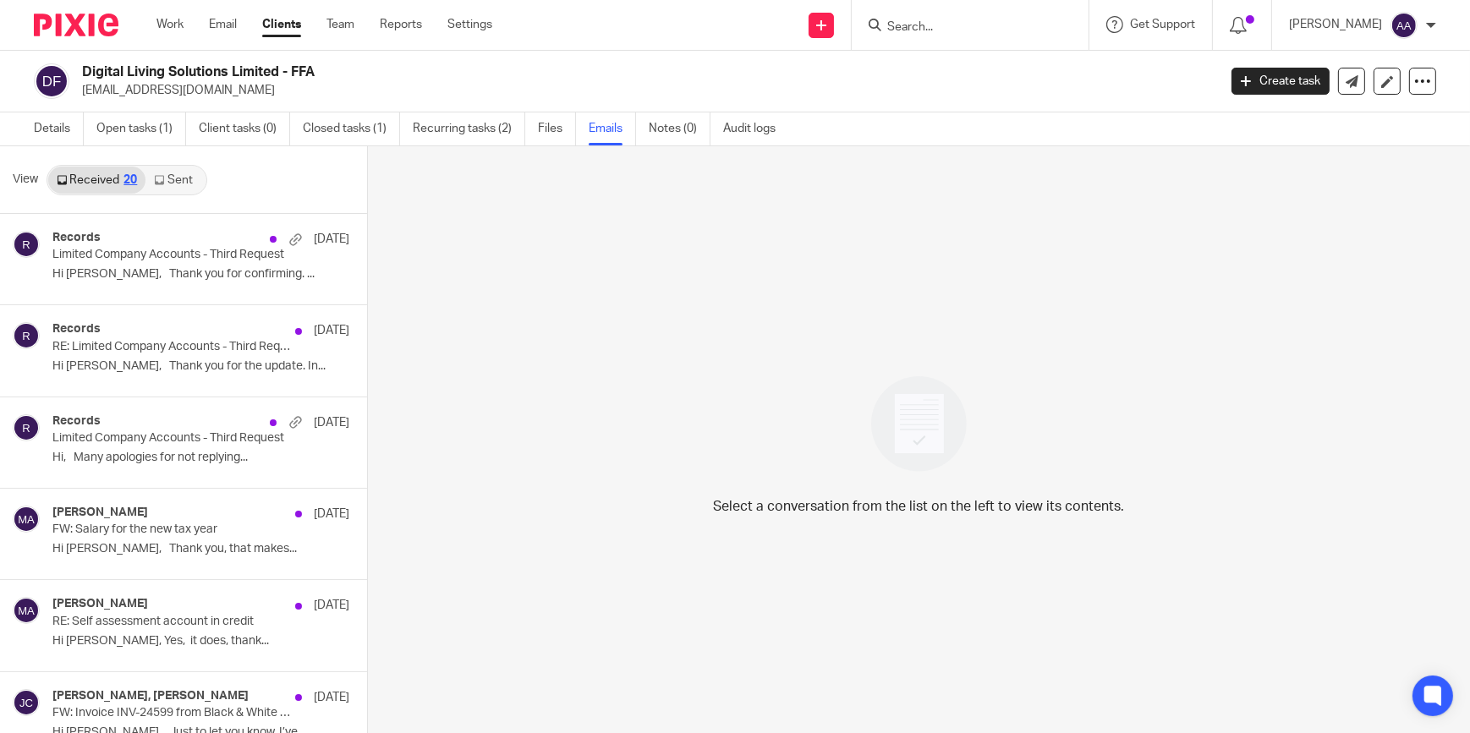
click at [178, 183] on link "Sent" at bounding box center [174, 180] width 59 height 27
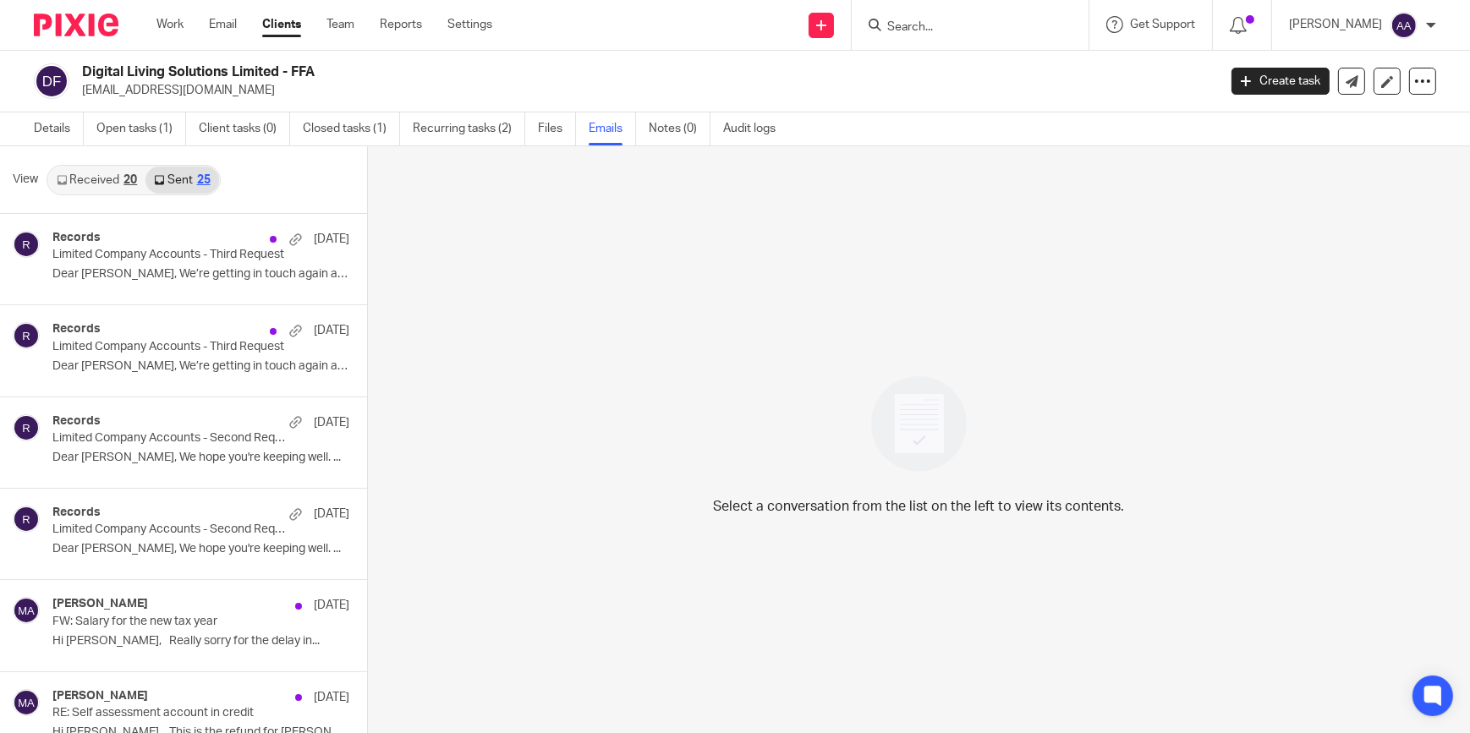
scroll to position [2, 0]
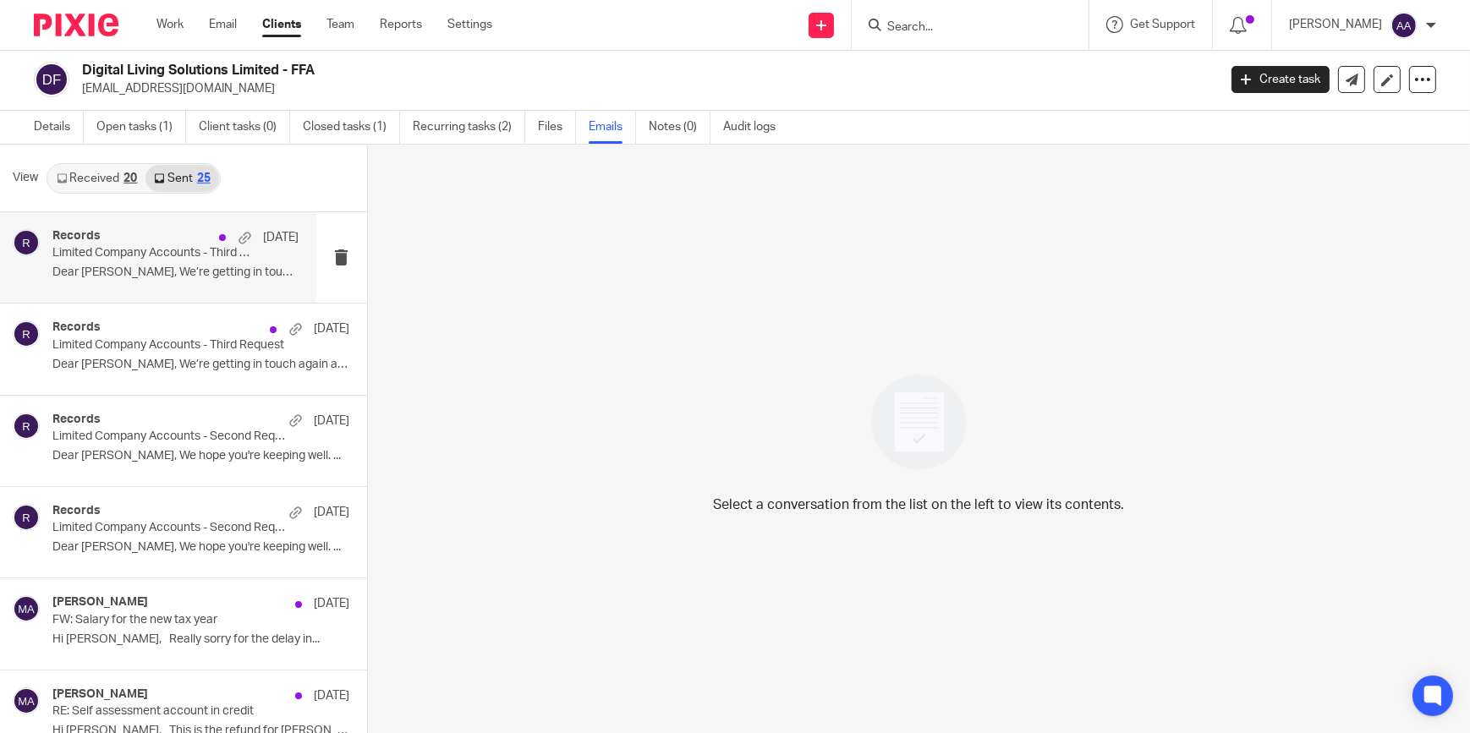
click at [123, 230] on div "Records 29 Jul" at bounding box center [175, 237] width 247 height 17
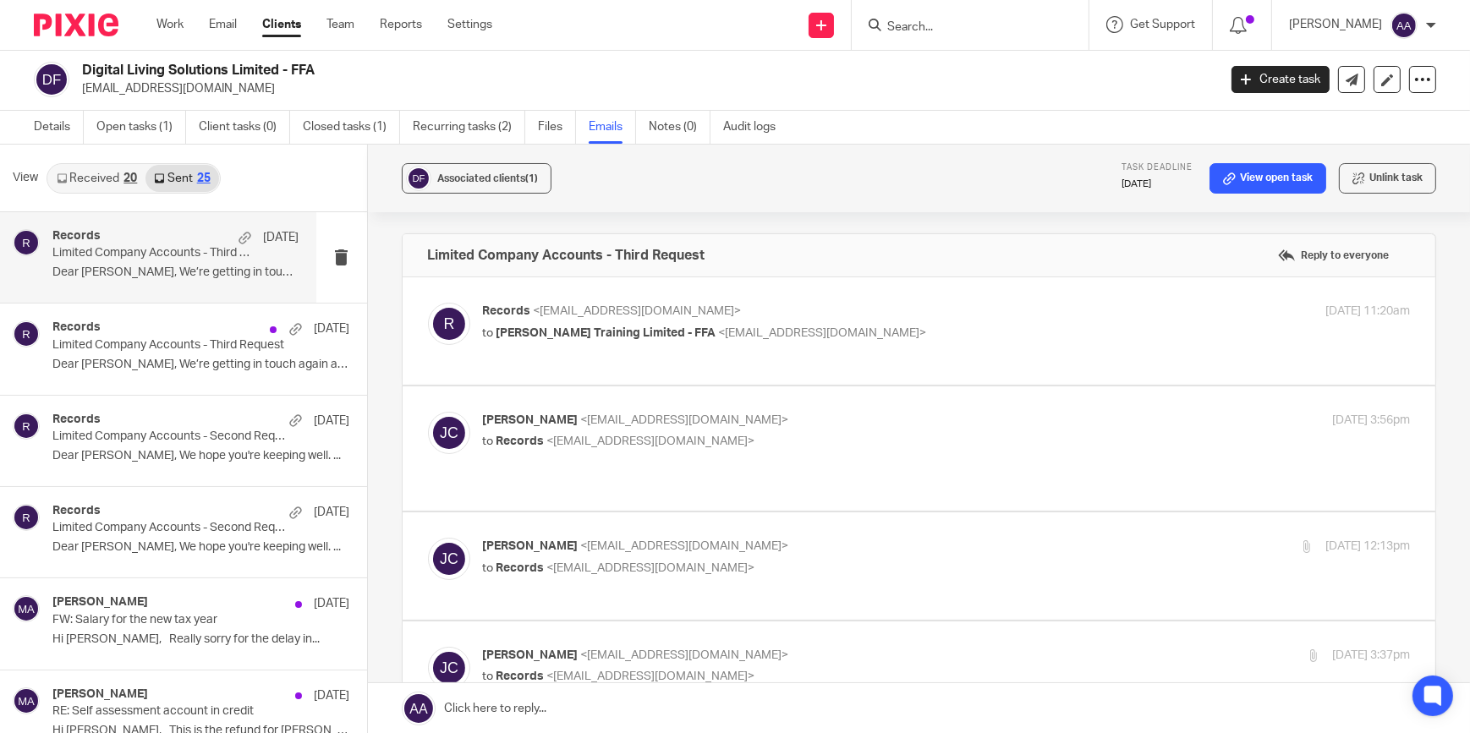
scroll to position [0, 0]
click at [644, 309] on span "<records@blackandwhiteaccounting.co.uk>" at bounding box center [638, 311] width 208 height 12
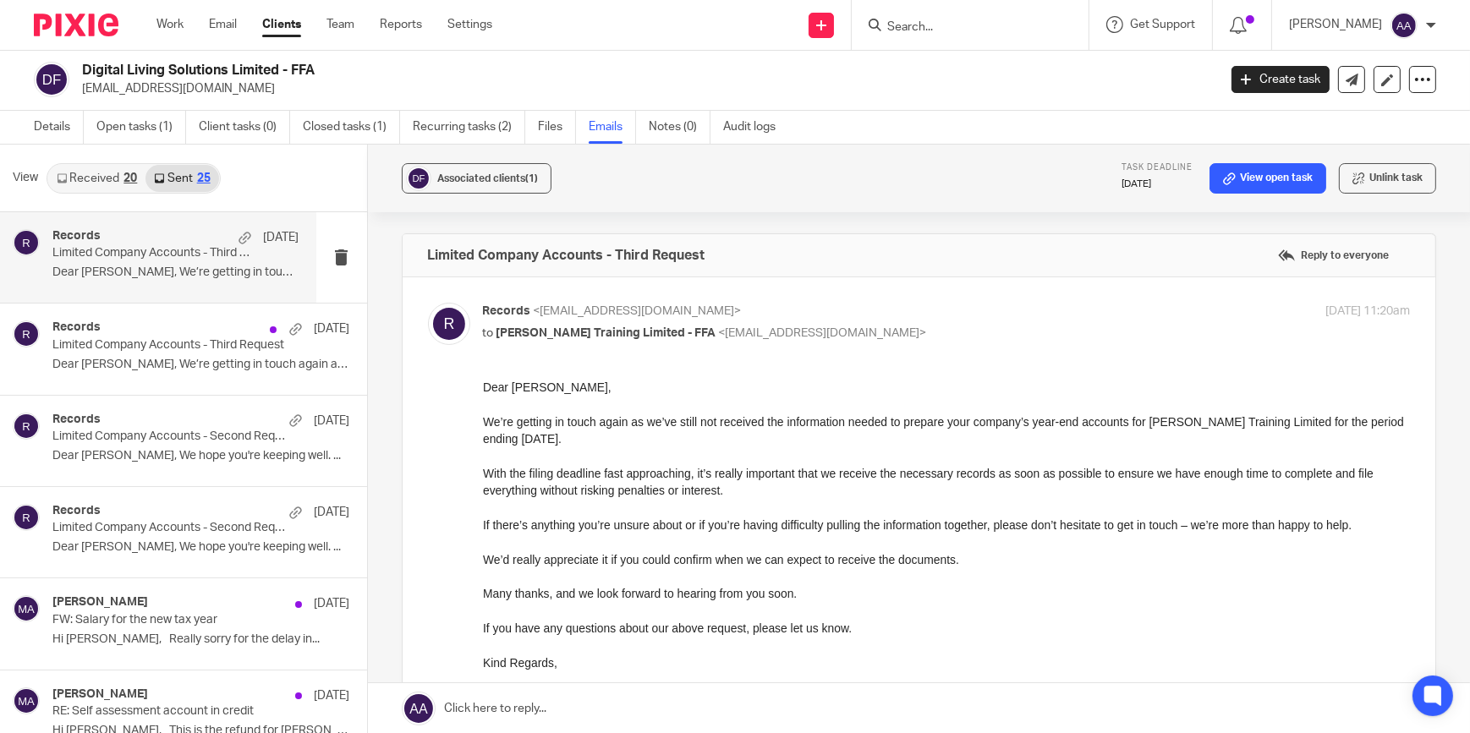
click at [605, 314] on span "<records@blackandwhiteaccounting.co.uk>" at bounding box center [638, 311] width 208 height 12
checkbox input "false"
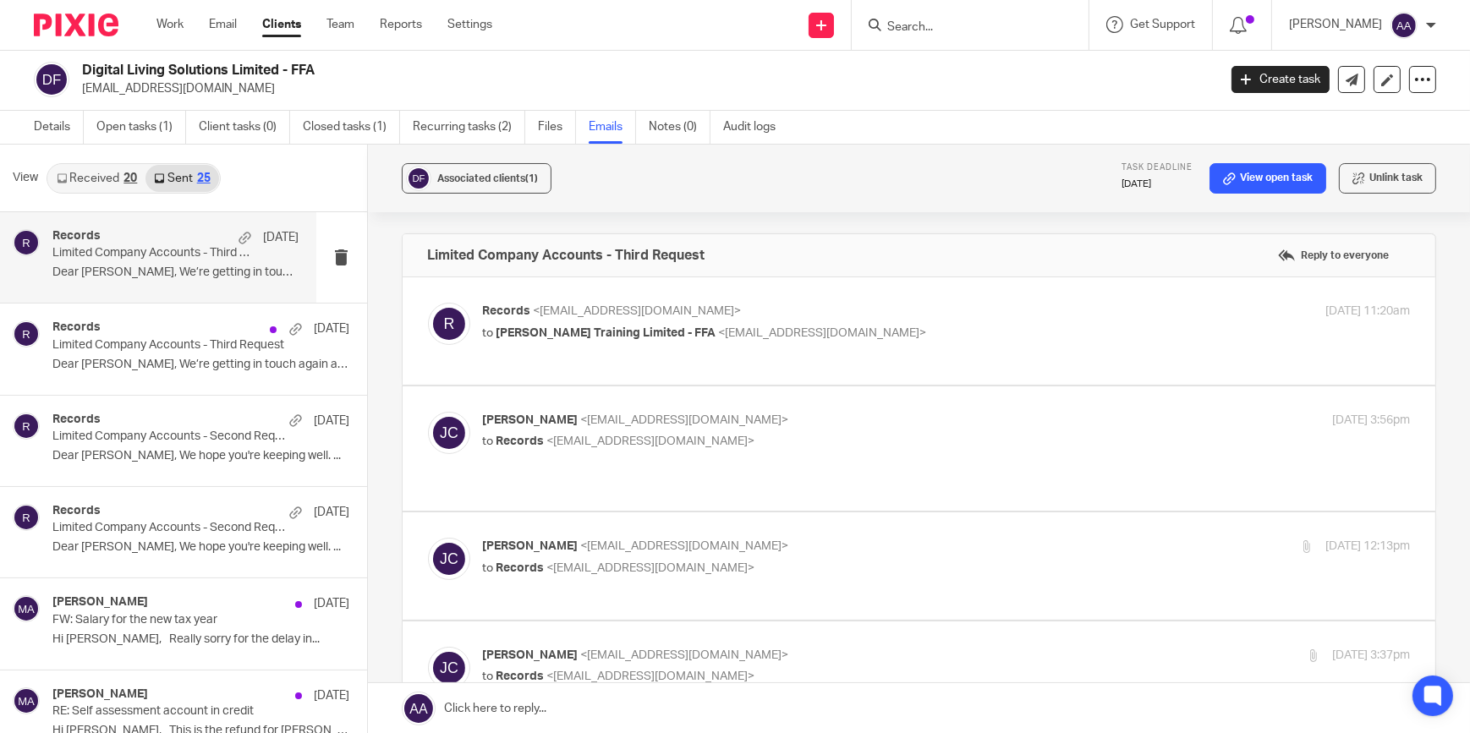
click at [605, 418] on span "<jo@jocherrytraining.co.uk>" at bounding box center [685, 420] width 208 height 12
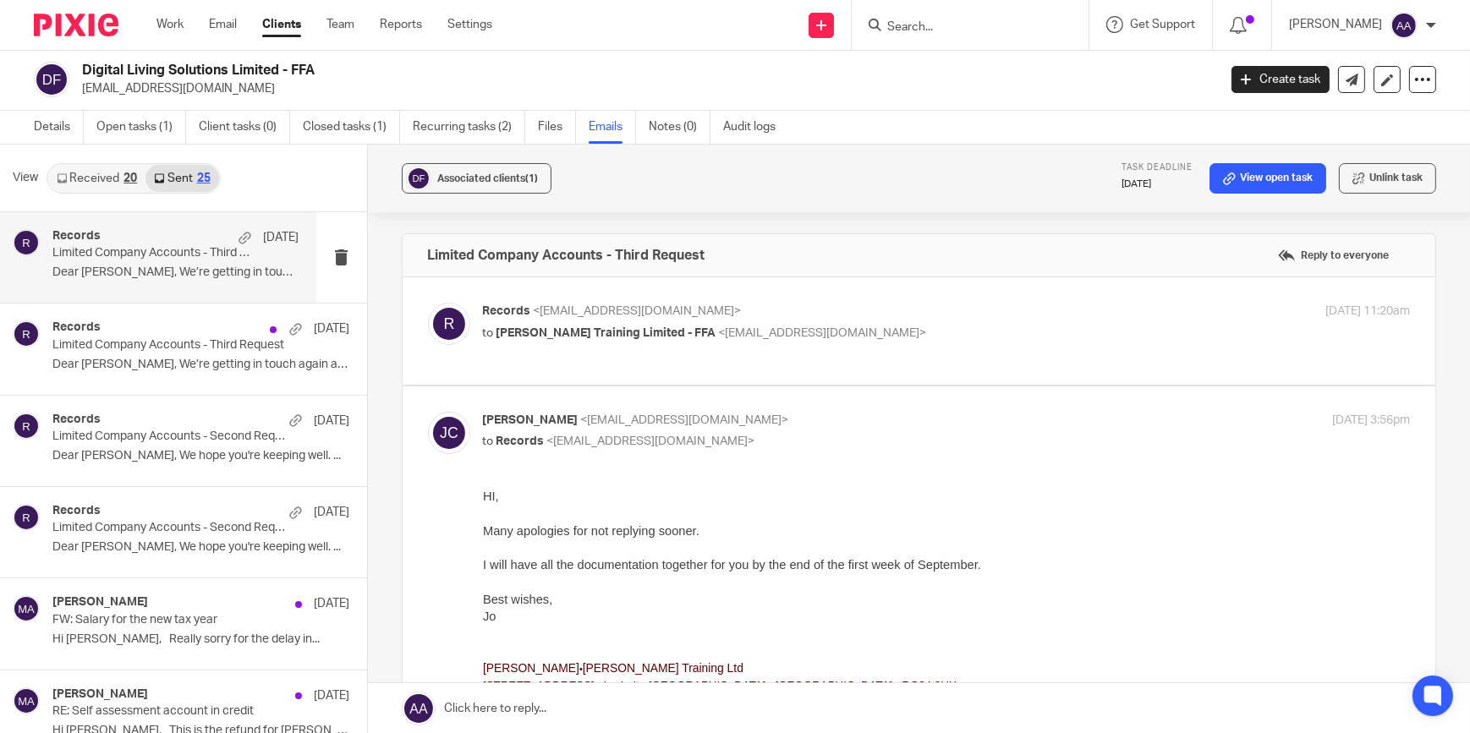
click at [628, 439] on span "<records@blackandwhiteaccounting.co.uk>" at bounding box center [651, 441] width 208 height 12
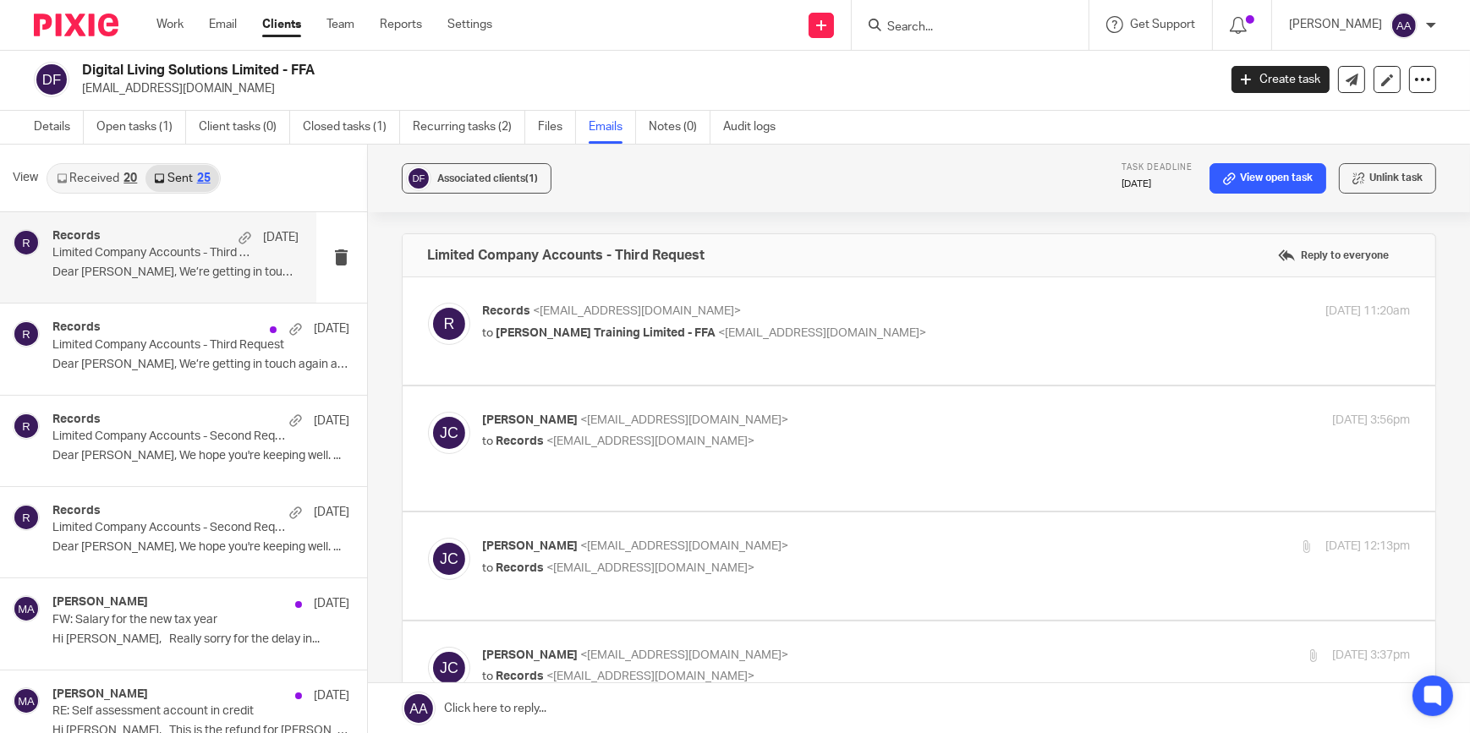
click at [630, 435] on span "<records@blackandwhiteaccounting.co.uk>" at bounding box center [651, 441] width 208 height 12
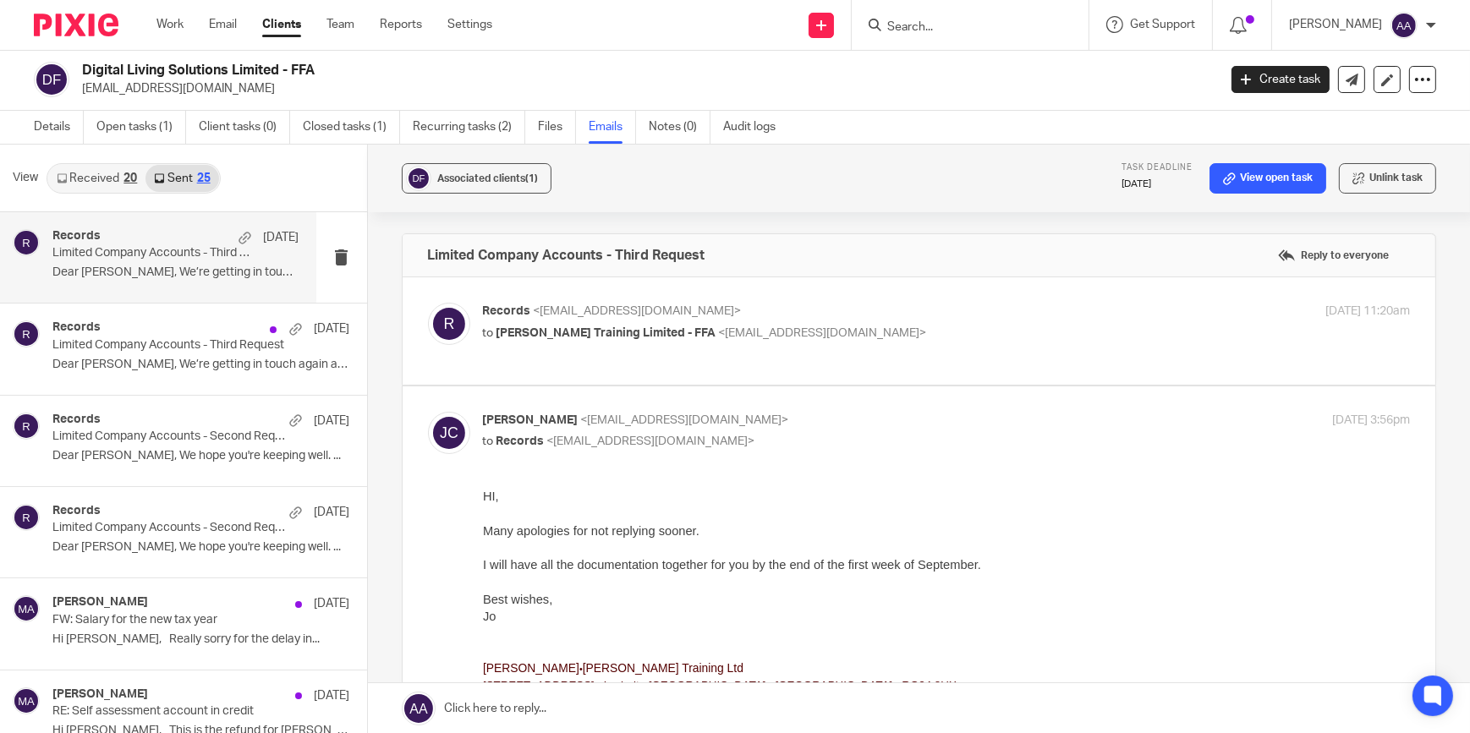
click at [632, 433] on p "to Records <records@blackandwhiteaccounting.co.uk>" at bounding box center [792, 442] width 618 height 18
checkbox input "false"
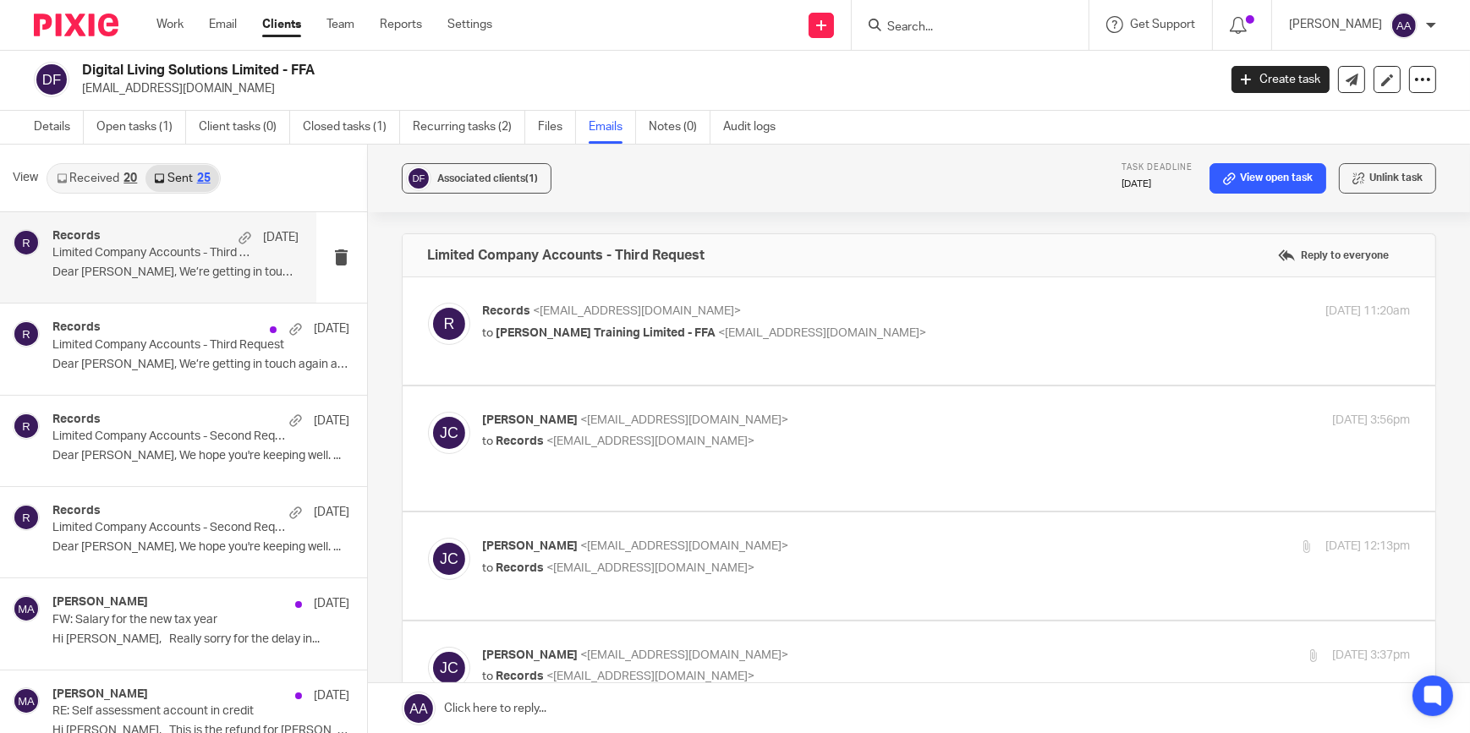
scroll to position [255, 0]
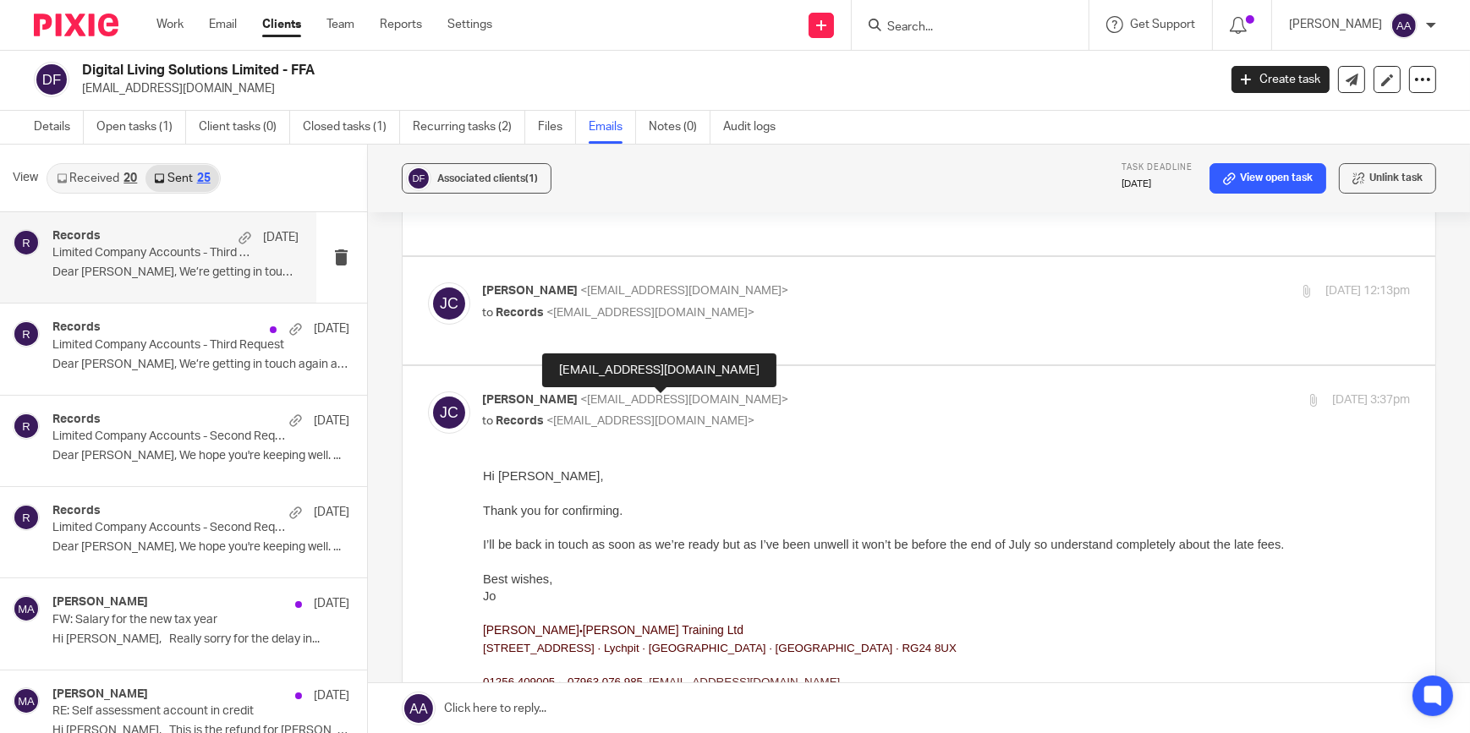
click at [601, 415] on span "<records@blackandwhiteaccounting.co.uk>" at bounding box center [651, 421] width 208 height 12
checkbox input "false"
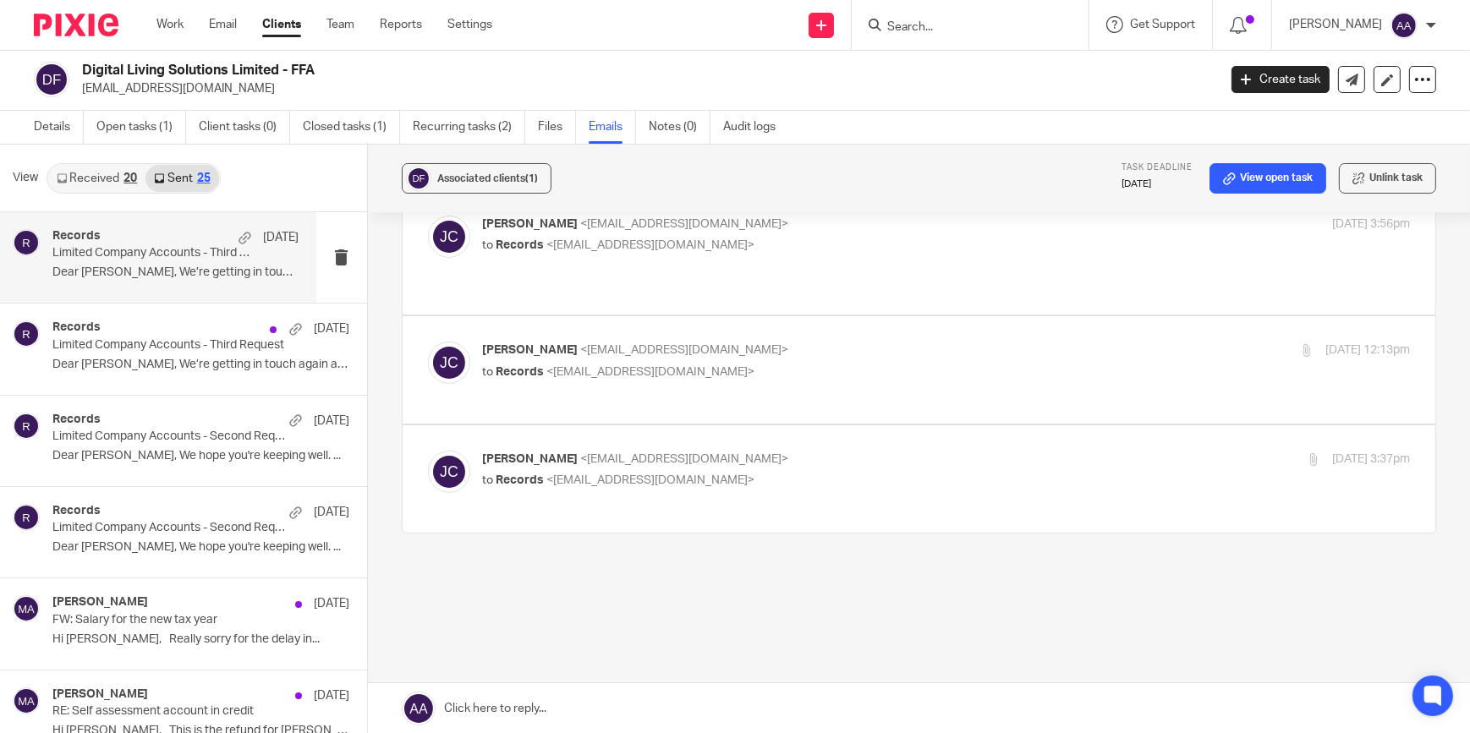
click at [598, 366] on span "<records@blackandwhiteaccounting.co.uk>" at bounding box center [651, 372] width 208 height 12
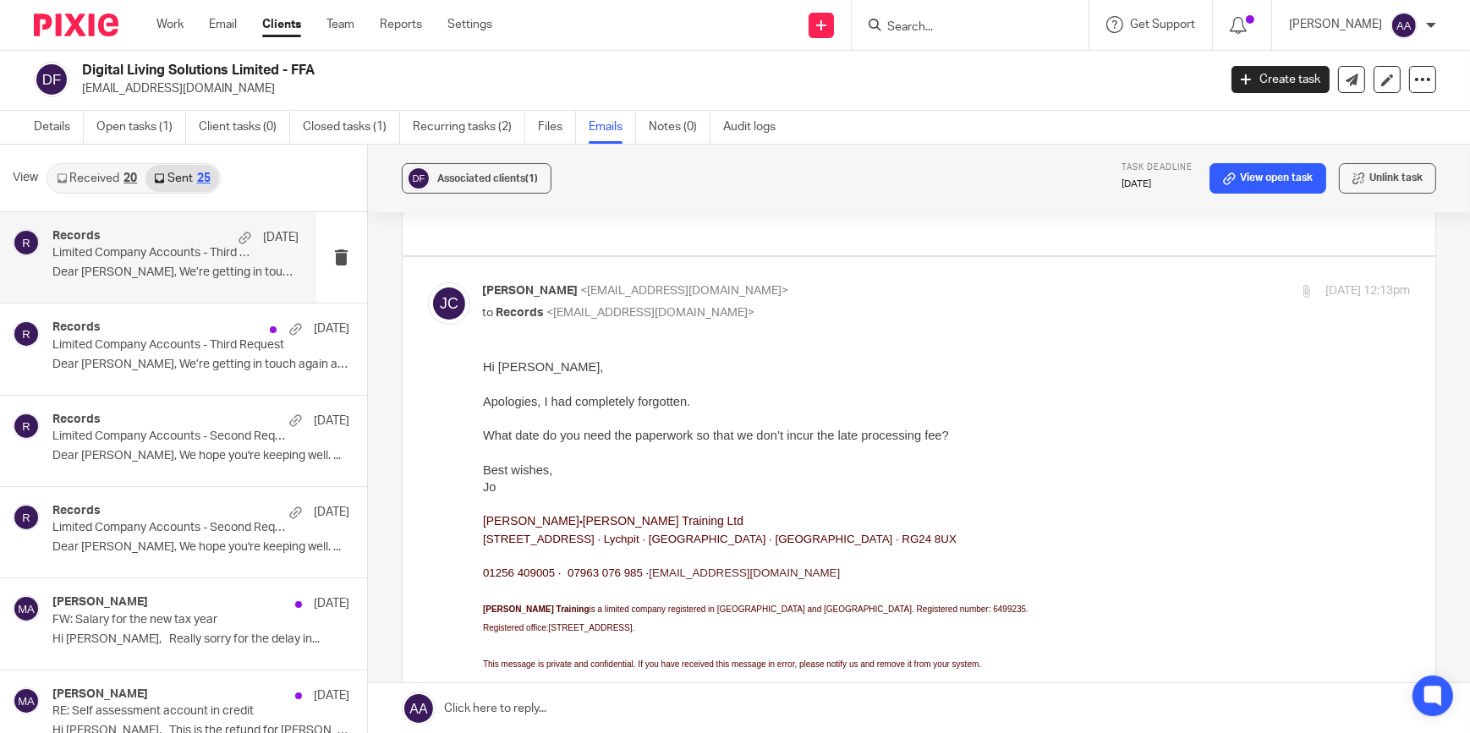
scroll to position [0, 0]
click at [600, 282] on div "Jo Cherry <jo@jocherrytraining.co.uk> to Records <records@blackandwhiteaccounti…" at bounding box center [792, 301] width 618 height 39
checkbox input "false"
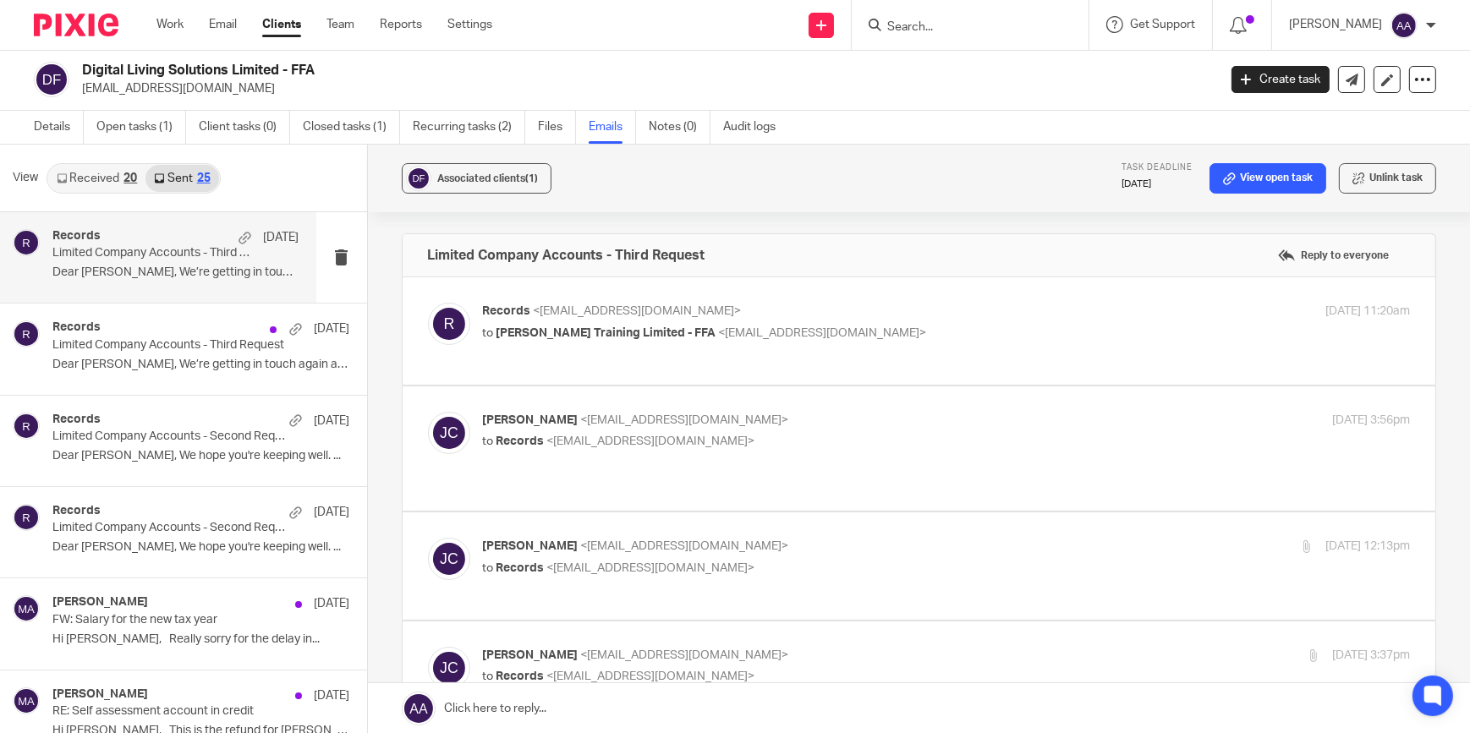
click at [1341, 64] on div "Digital Living Solutions Limited - FFA jo@jocherrytraining.co.uk Create task Up…" at bounding box center [735, 80] width 1402 height 36
click at [1341, 71] on link at bounding box center [1351, 79] width 27 height 27
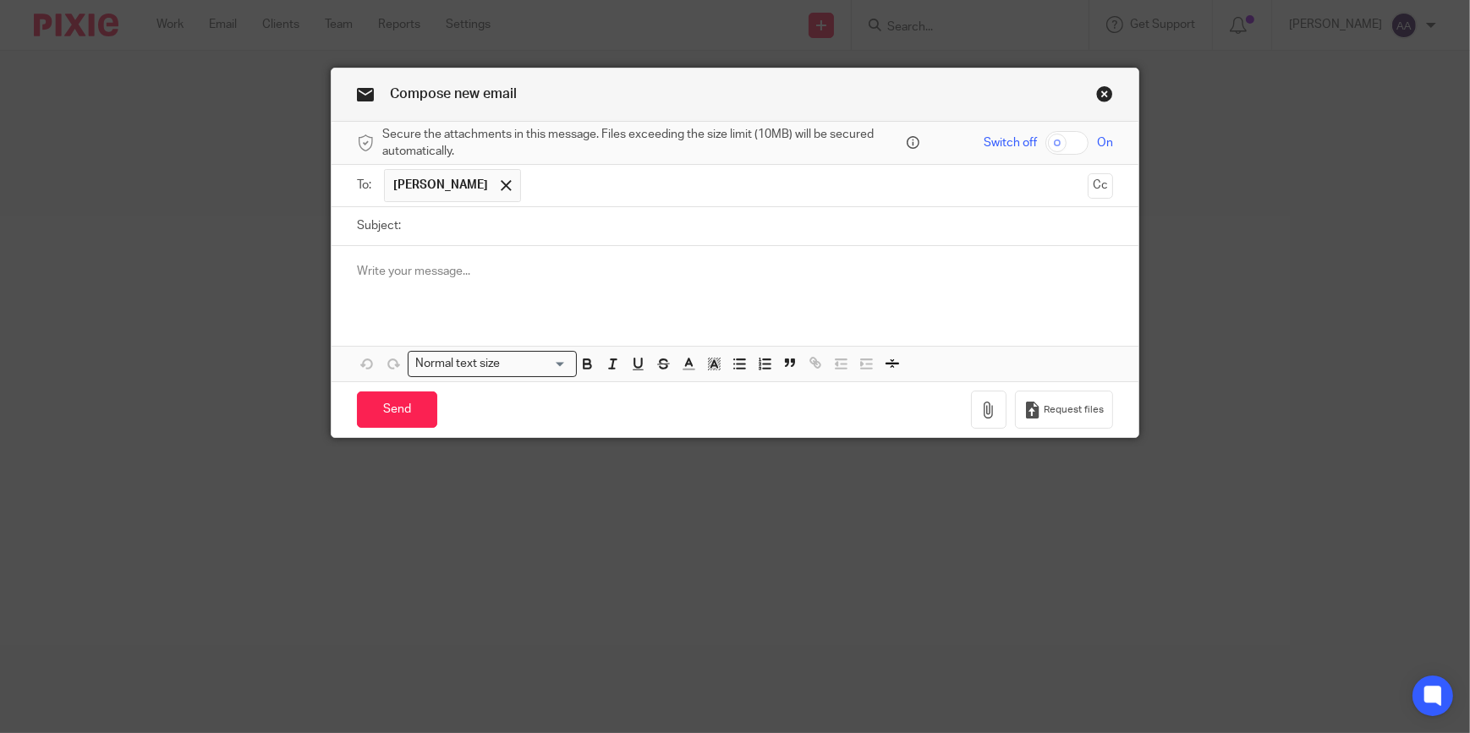
click at [468, 225] on input "Subject:" at bounding box center [761, 226] width 704 height 38
type input "Annual Accounts"
click at [446, 268] on p at bounding box center [735, 271] width 756 height 17
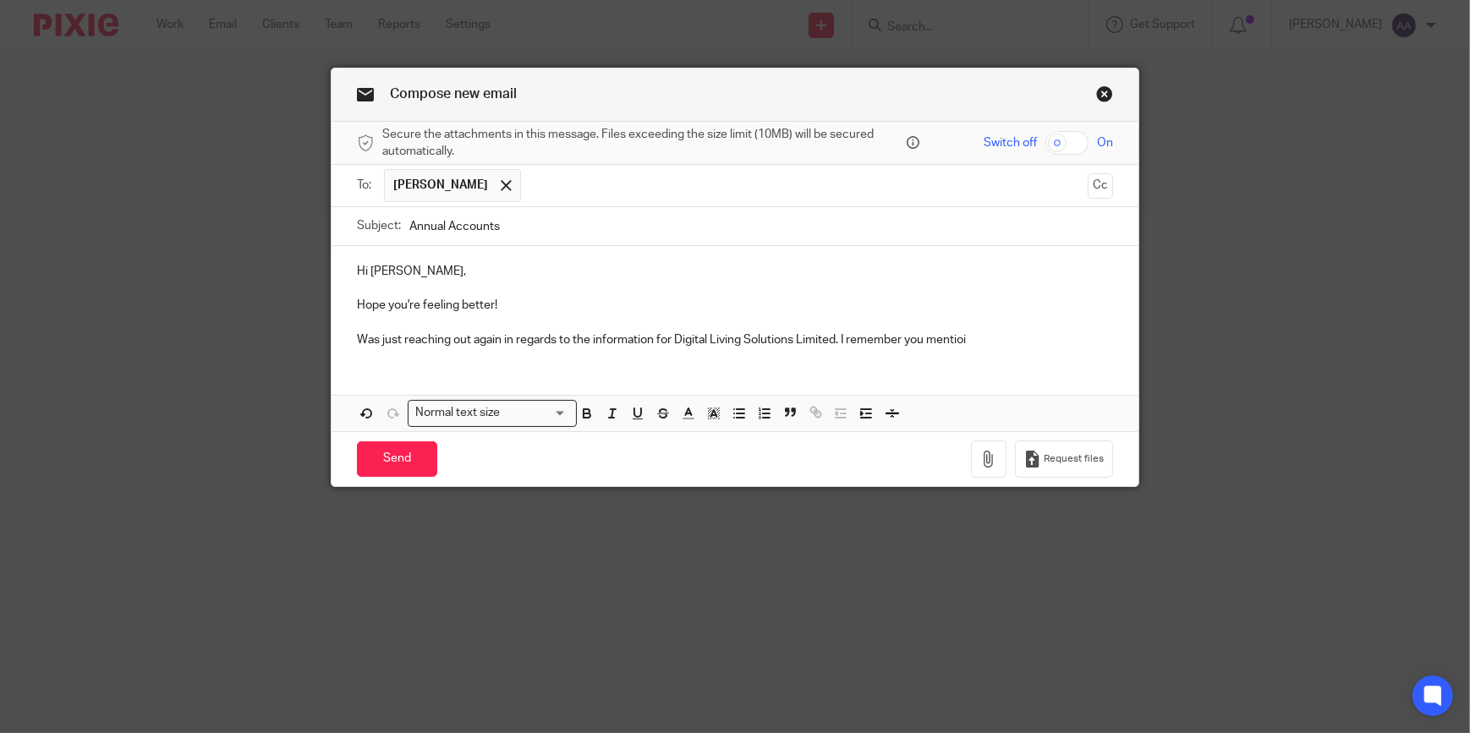
click at [975, 339] on p "Was just reaching out again in regards to the information for Digital Living So…" at bounding box center [735, 339] width 756 height 17
click at [956, 338] on p "Was just reaching out again in regards to the information for Digital Living So…" at bounding box center [735, 339] width 756 height 17
click at [972, 332] on p "Was just reaching out again in regards to the information for Digital Living So…" at bounding box center [735, 339] width 756 height 17
click at [1043, 342] on p "Was just reaching out again in regards to the information for Digital Living So…" at bounding box center [735, 339] width 756 height 17
click at [983, 337] on p "Was just reaching out again in regards to the information for Digital Living So…" at bounding box center [735, 339] width 756 height 17
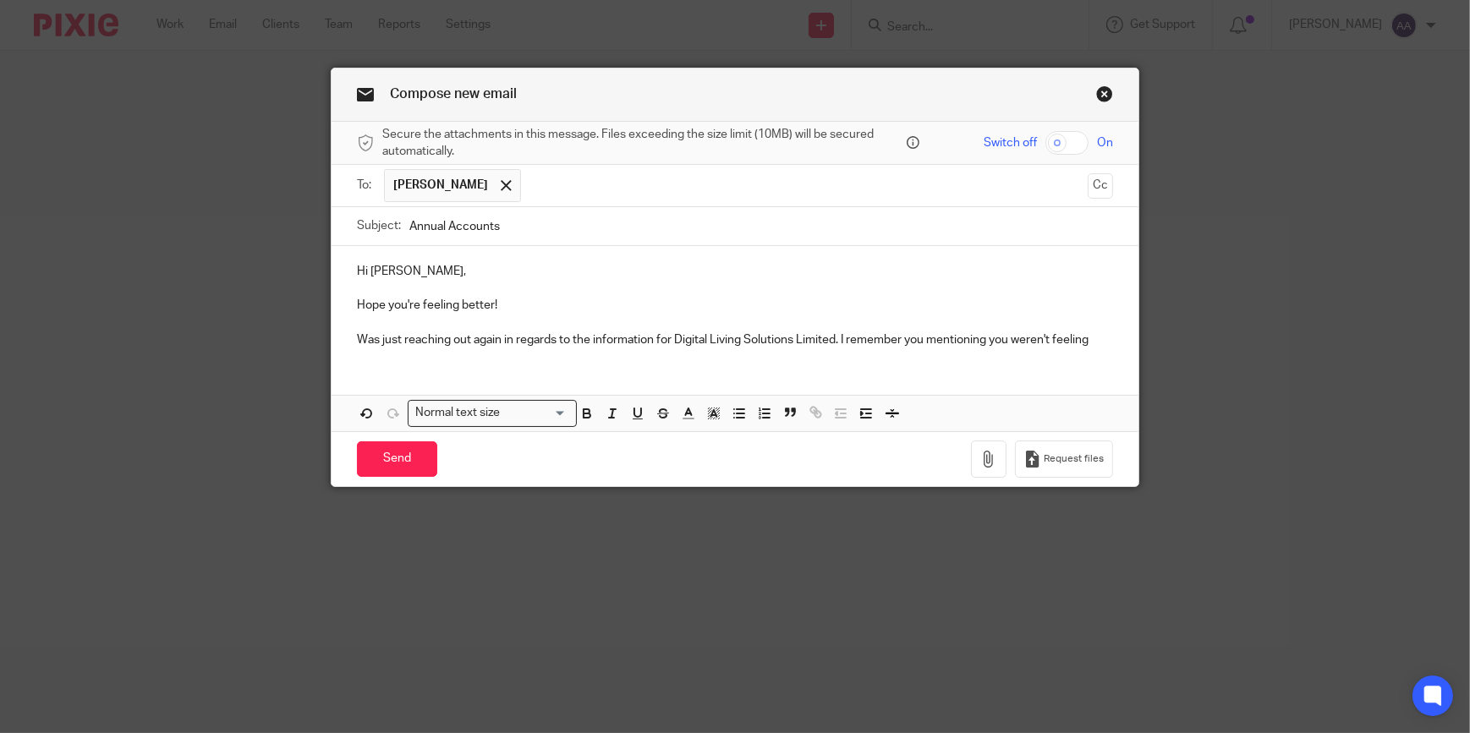
click at [1099, 337] on p "Was just reaching out again in regards to the information for Digital Living So…" at bounding box center [735, 339] width 756 height 17
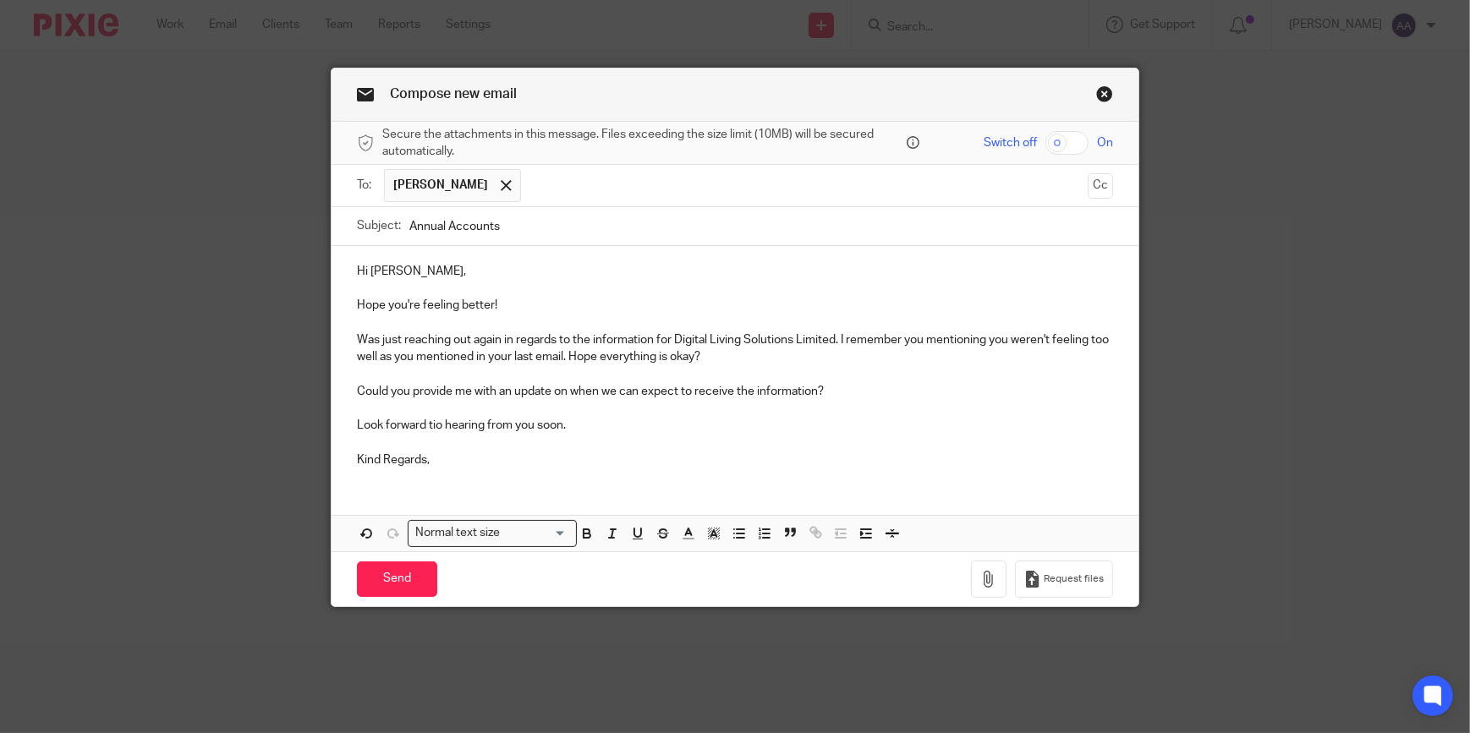
click at [427, 422] on p "Look forward tio hearing from you soon." at bounding box center [735, 425] width 756 height 17
click at [430, 419] on p "Look forward tio hearing from you soon." at bounding box center [735, 425] width 756 height 17
click at [430, 420] on p "Look forward tio hearing from you soon." at bounding box center [735, 425] width 756 height 17
click at [430, 422] on p "Look forward tio hearing from you soon." at bounding box center [735, 425] width 756 height 17
click at [425, 460] on p "Kind Regards," at bounding box center [735, 460] width 756 height 17
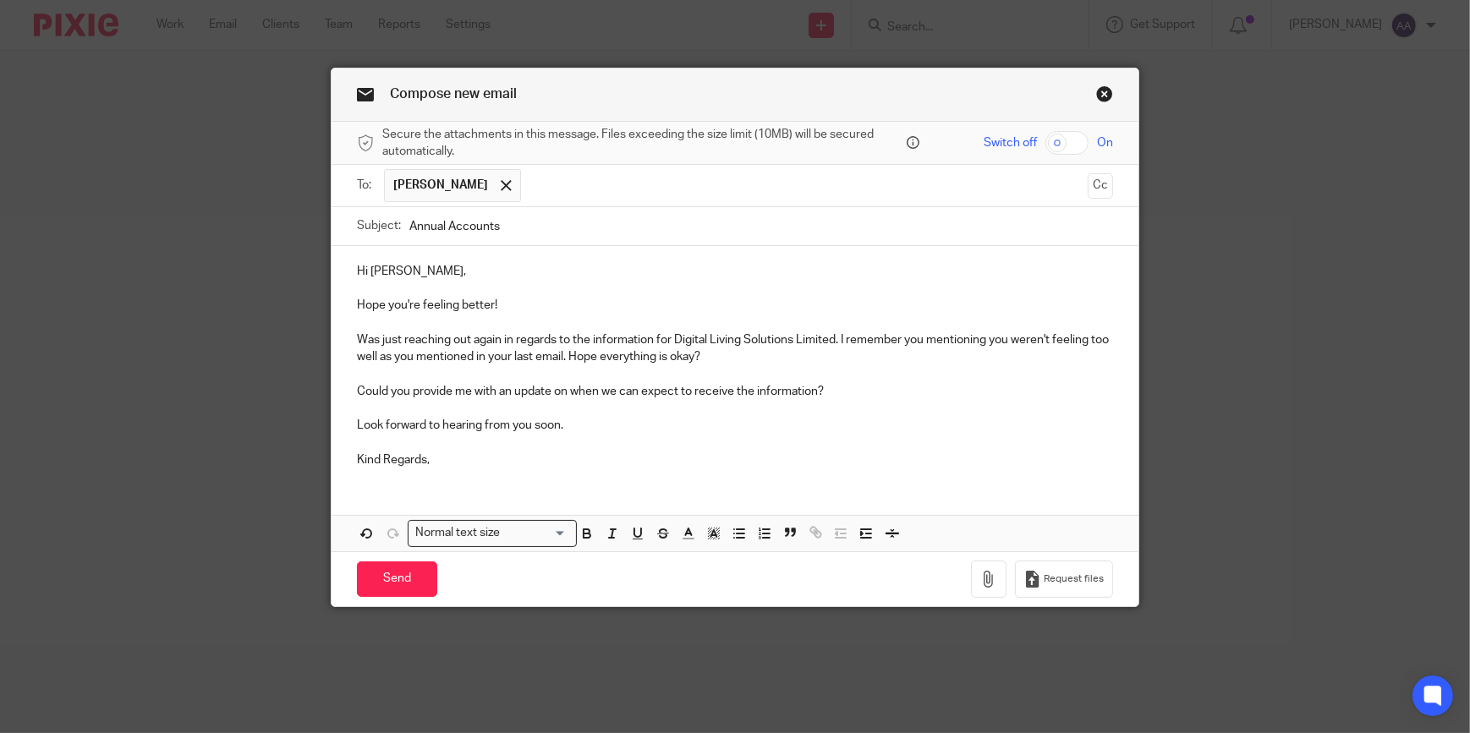
click at [413, 490] on div "Hi Jo, Hope you're feeling better! Was just reaching out again in regards to th…" at bounding box center [734, 398] width 807 height 305
click at [384, 479] on div "Hi Jo, Hope you're feeling better! Was just reaching out again in regards to th…" at bounding box center [734, 363] width 807 height 235
click at [365, 476] on div "Hi Jo, Hope you're feeling better! Was just reaching out again in regards to th…" at bounding box center [734, 363] width 807 height 235
click at [474, 465] on p "Kind Regards," at bounding box center [735, 460] width 756 height 17
click at [350, 485] on div "Hi Jo, Hope you're feeling better! Was just reaching out again in regards to th…" at bounding box center [734, 398] width 807 height 305
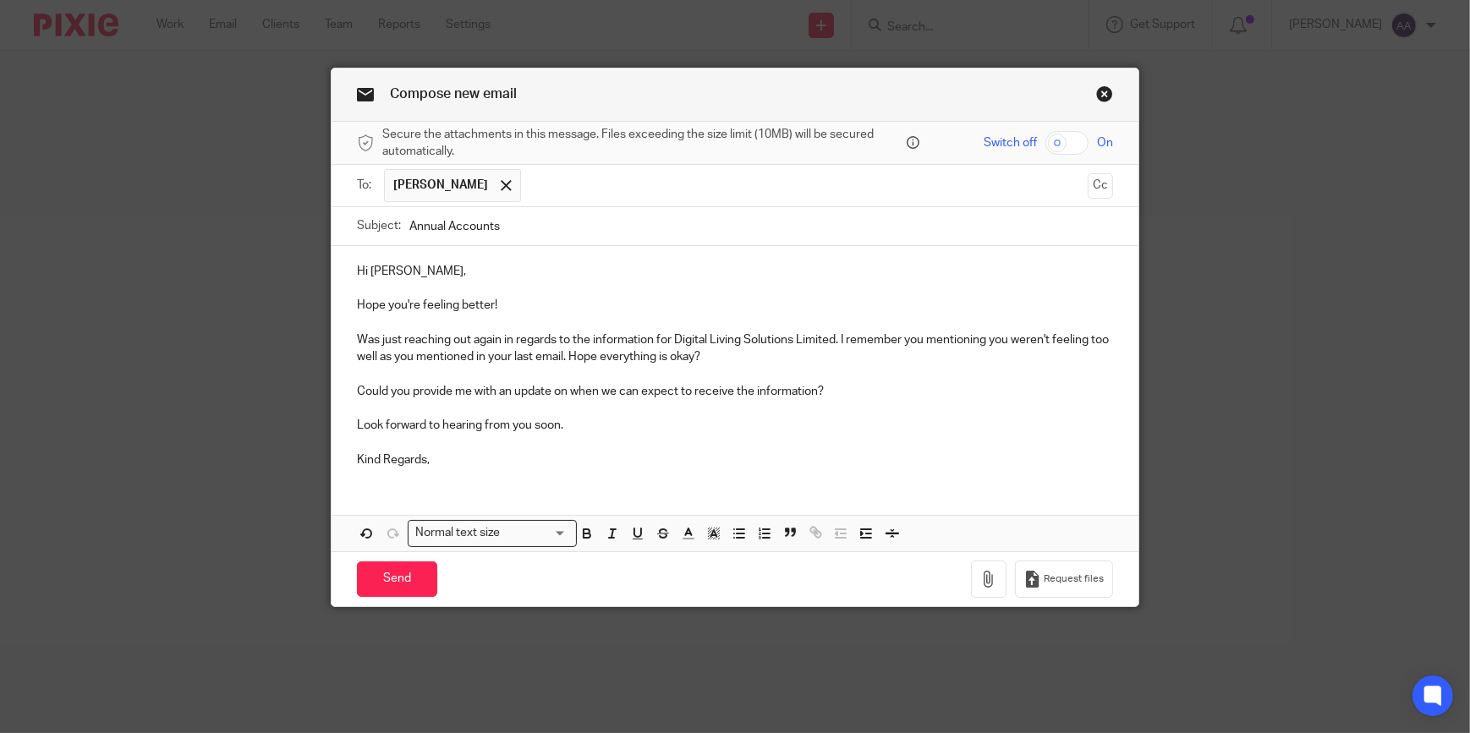
click at [353, 484] on div "Hi Jo, Hope you're feeling better! Was just reaching out again in regards to th…" at bounding box center [734, 398] width 807 height 305
click at [463, 463] on p "Kind Regards," at bounding box center [735, 460] width 756 height 17
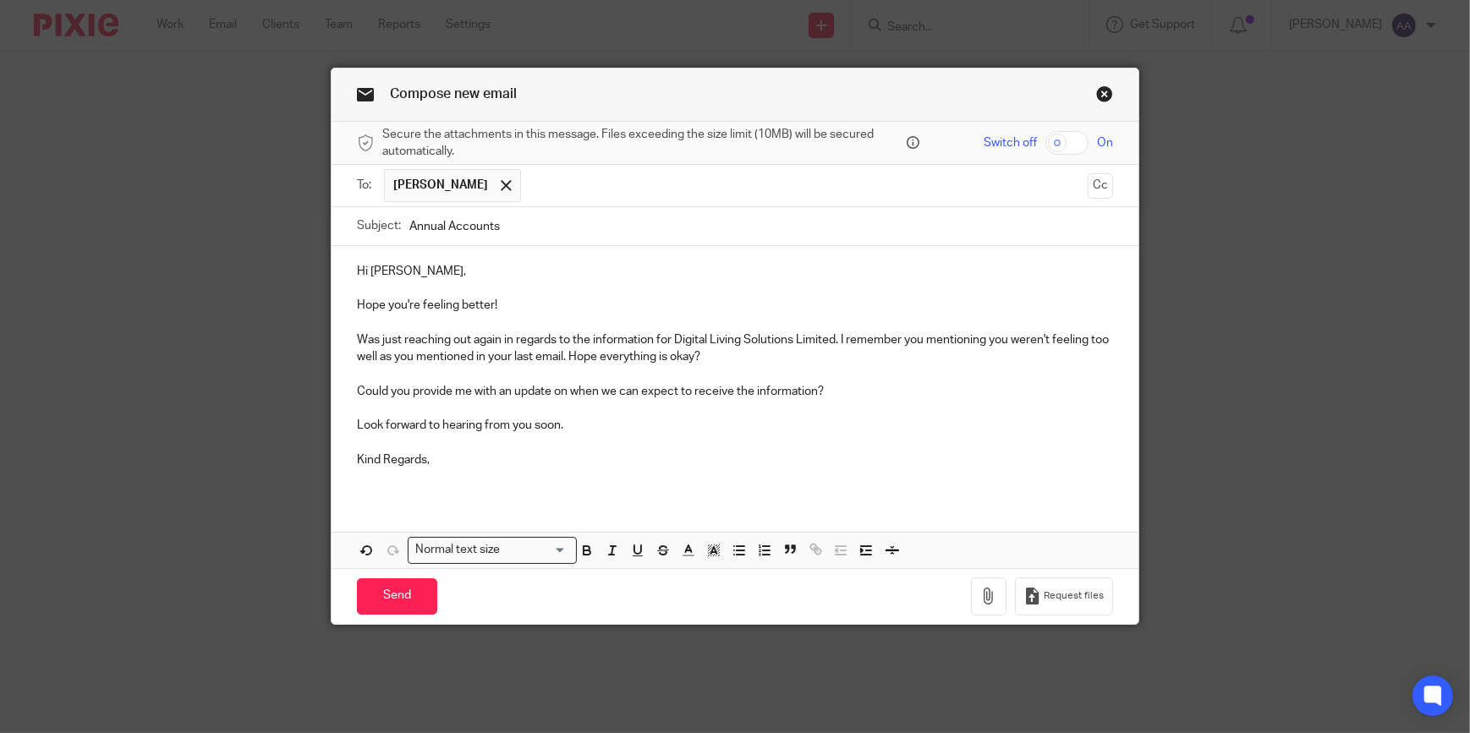
click at [424, 454] on p "Kind Regards," at bounding box center [735, 460] width 756 height 17
click at [362, 271] on p "Hi Jo," at bounding box center [735, 271] width 756 height 17
click at [376, 301] on p "Hope you're feeling better!" at bounding box center [735, 305] width 756 height 17
click at [523, 338] on p "Was just reaching out again in regards to the information for Digital Living So…" at bounding box center [735, 348] width 756 height 35
click at [389, 592] on input "Send" at bounding box center [397, 596] width 80 height 36
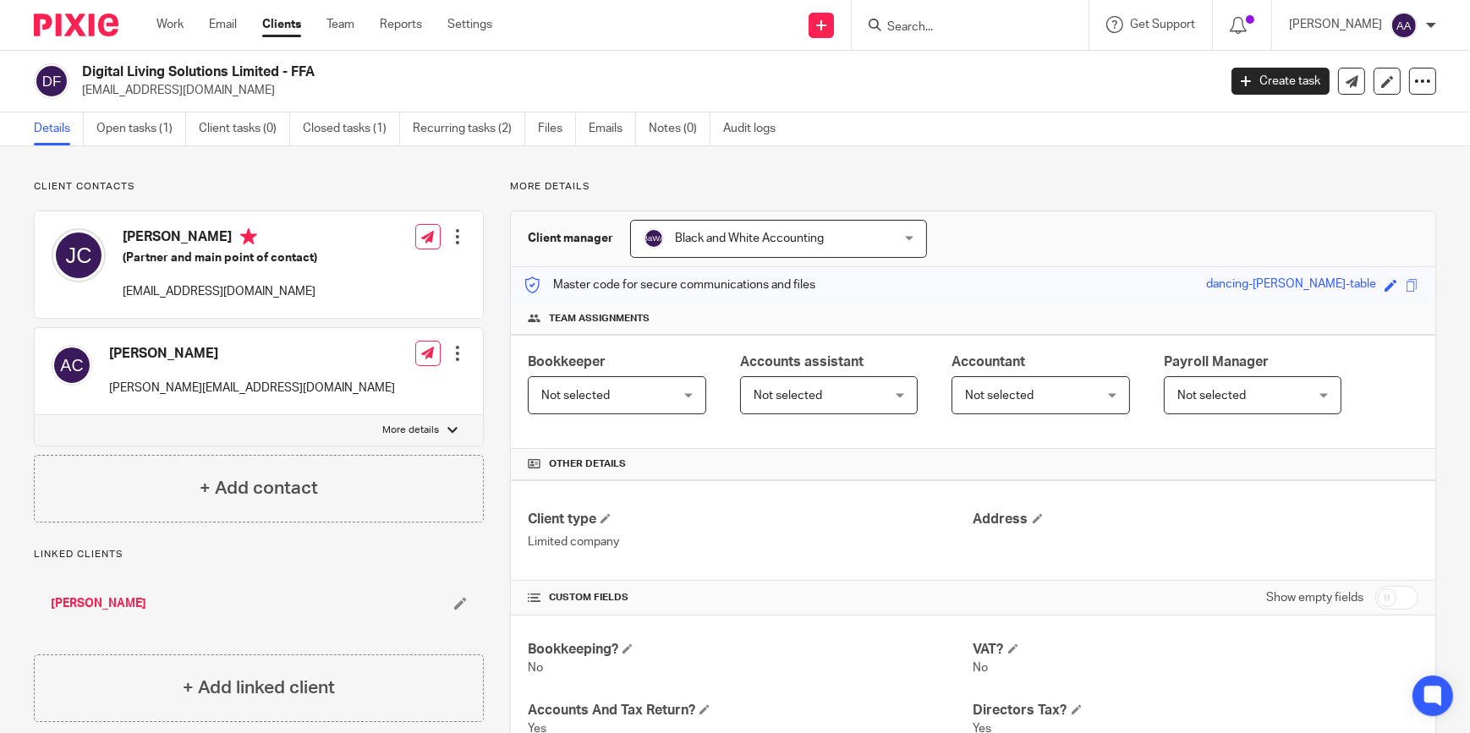
click at [1001, 30] on input "Search" at bounding box center [961, 27] width 152 height 15
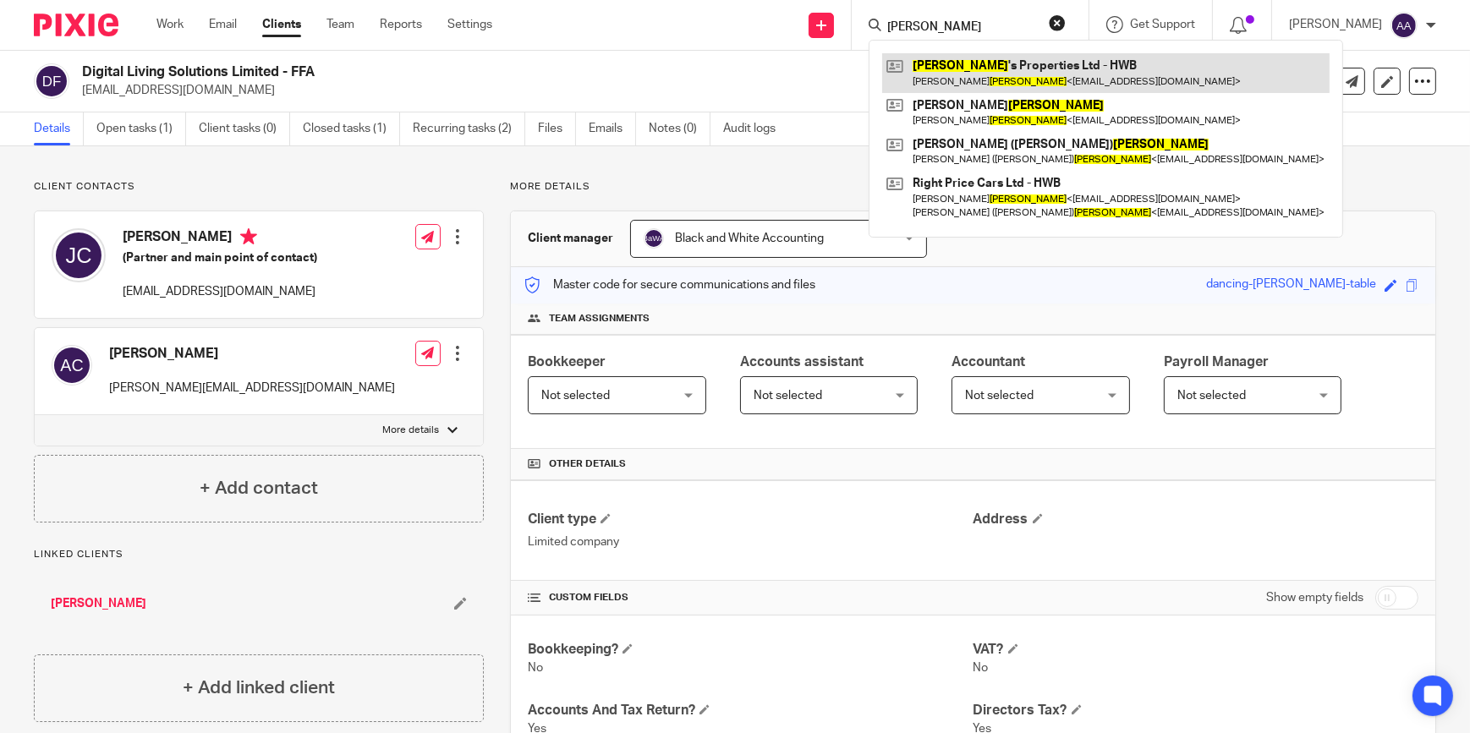
type input "Dulai"
click at [960, 59] on link at bounding box center [1105, 72] width 447 height 39
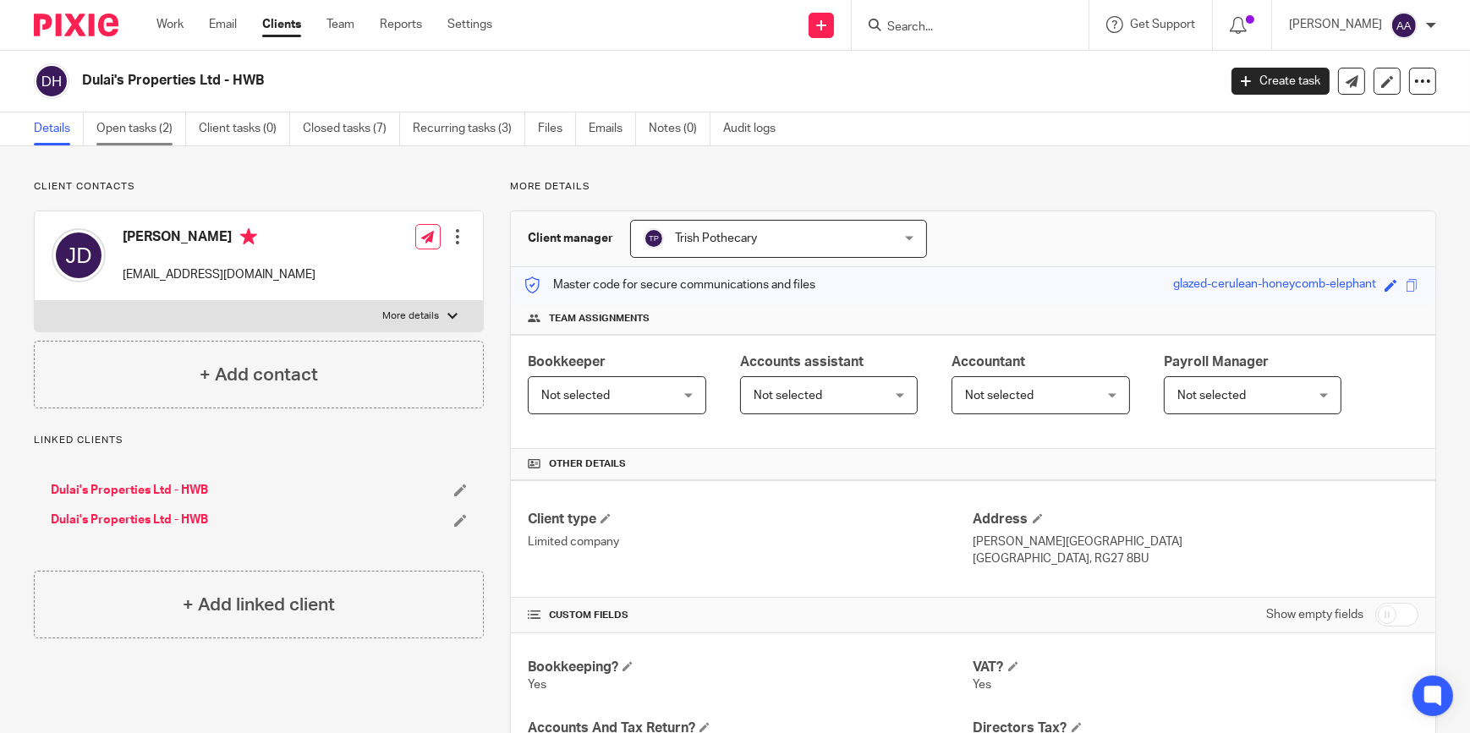
click at [134, 128] on link "Open tasks (2)" at bounding box center [141, 128] width 90 height 33
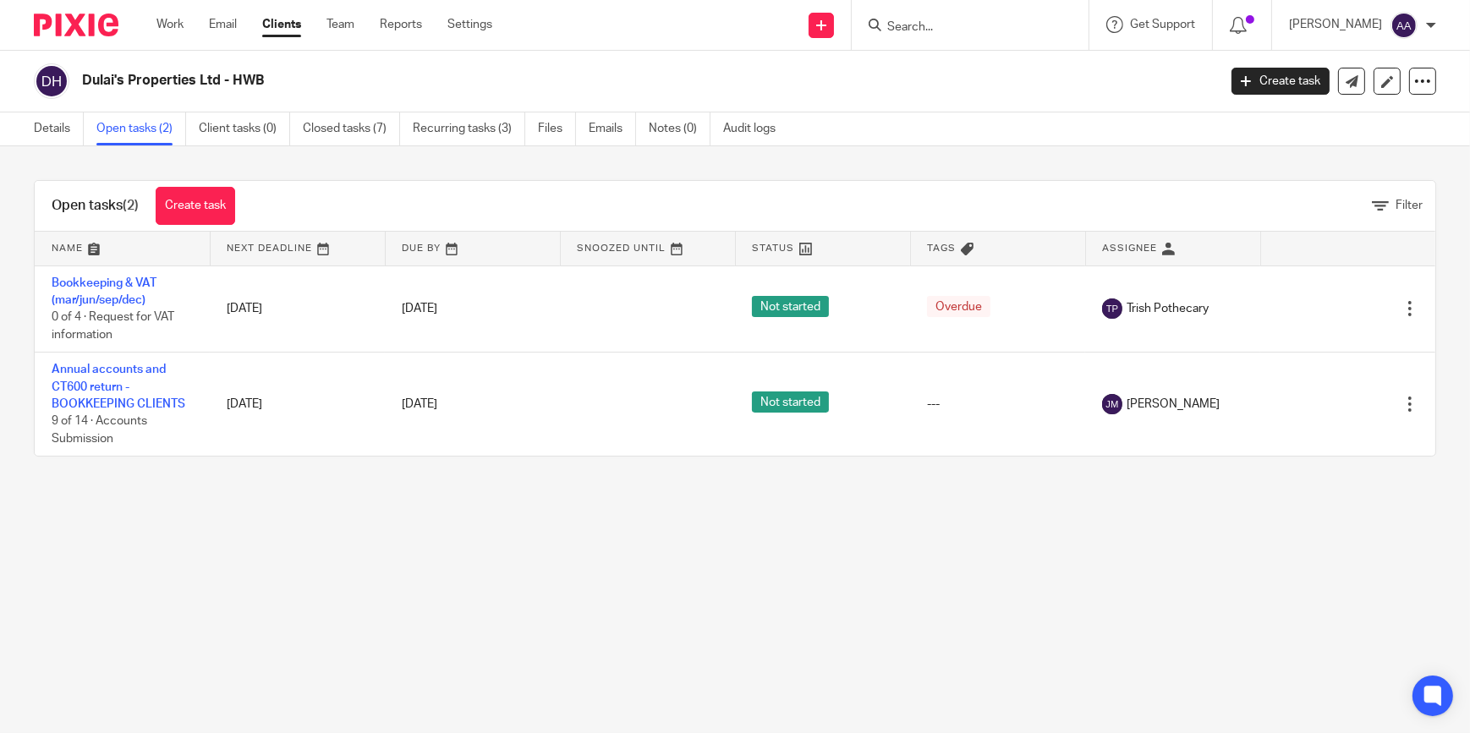
click at [964, 30] on input "Search" at bounding box center [961, 27] width 152 height 15
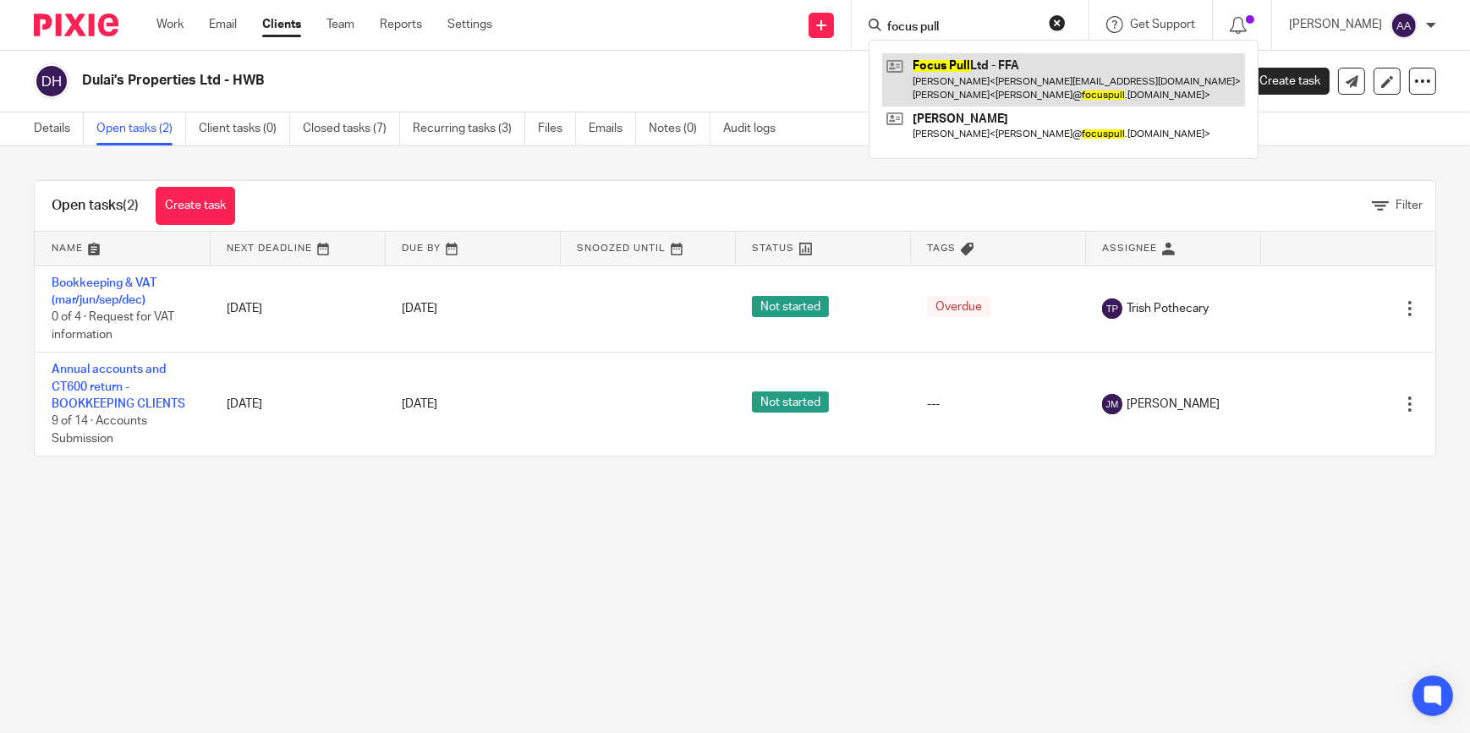
type input "focus pull"
click at [972, 65] on link at bounding box center [1063, 79] width 363 height 52
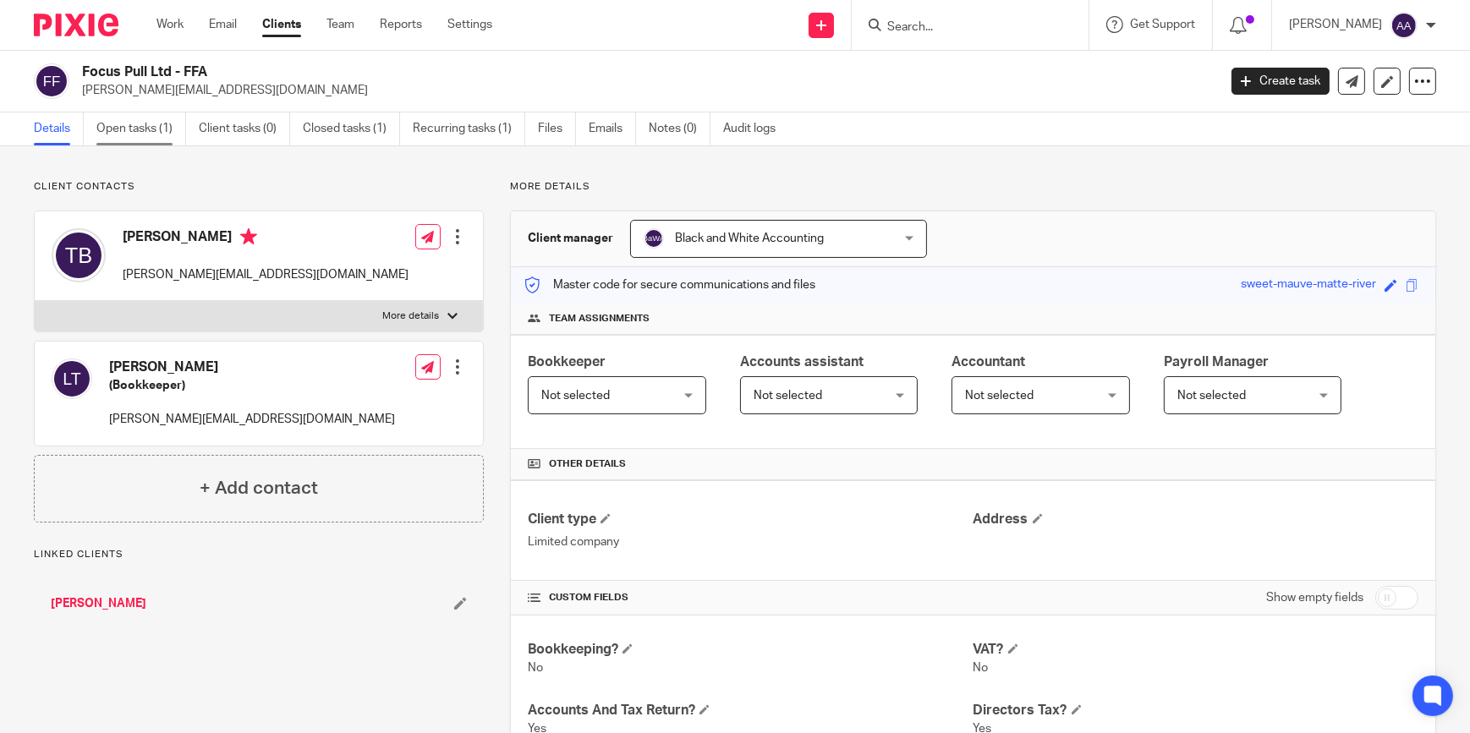
click at [134, 124] on link "Open tasks (1)" at bounding box center [141, 128] width 90 height 33
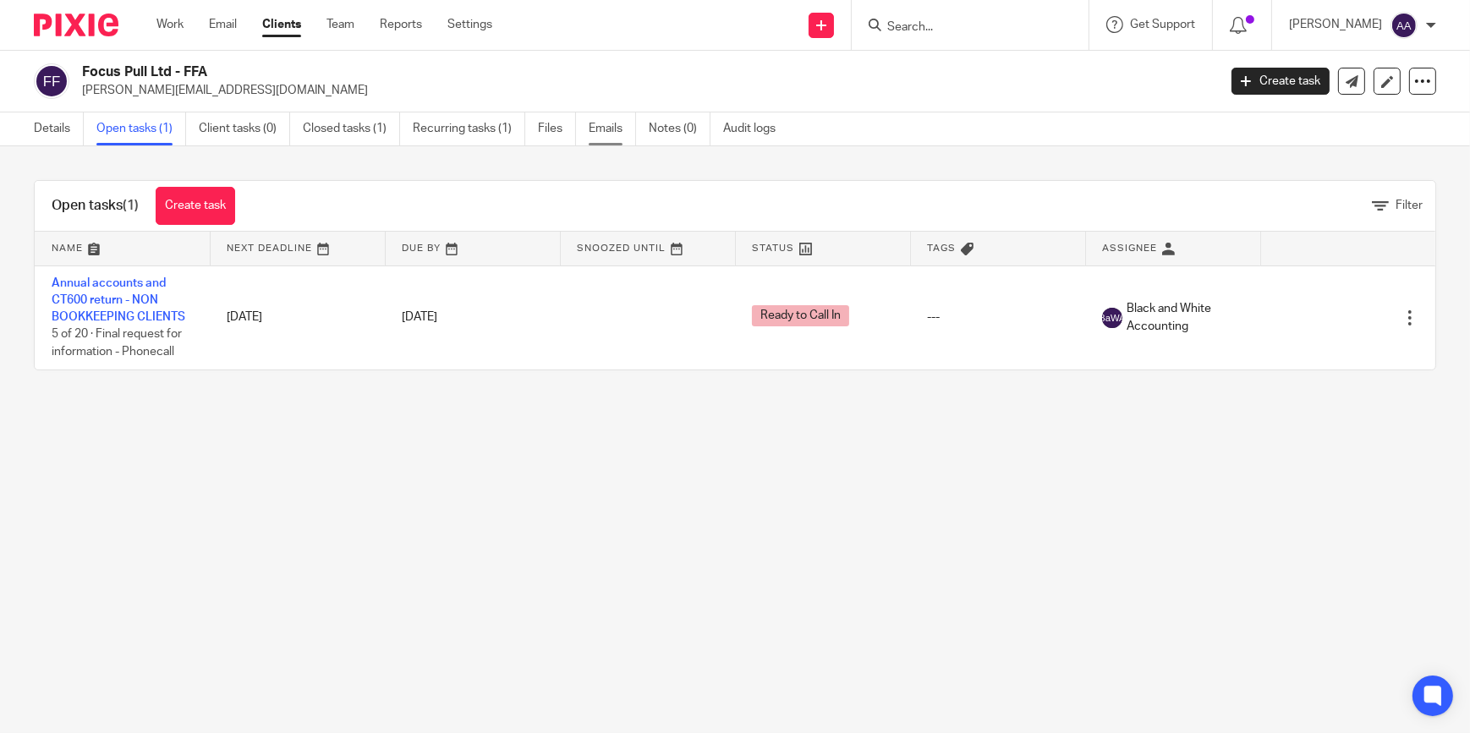
click at [611, 133] on link "Emails" at bounding box center [612, 128] width 47 height 33
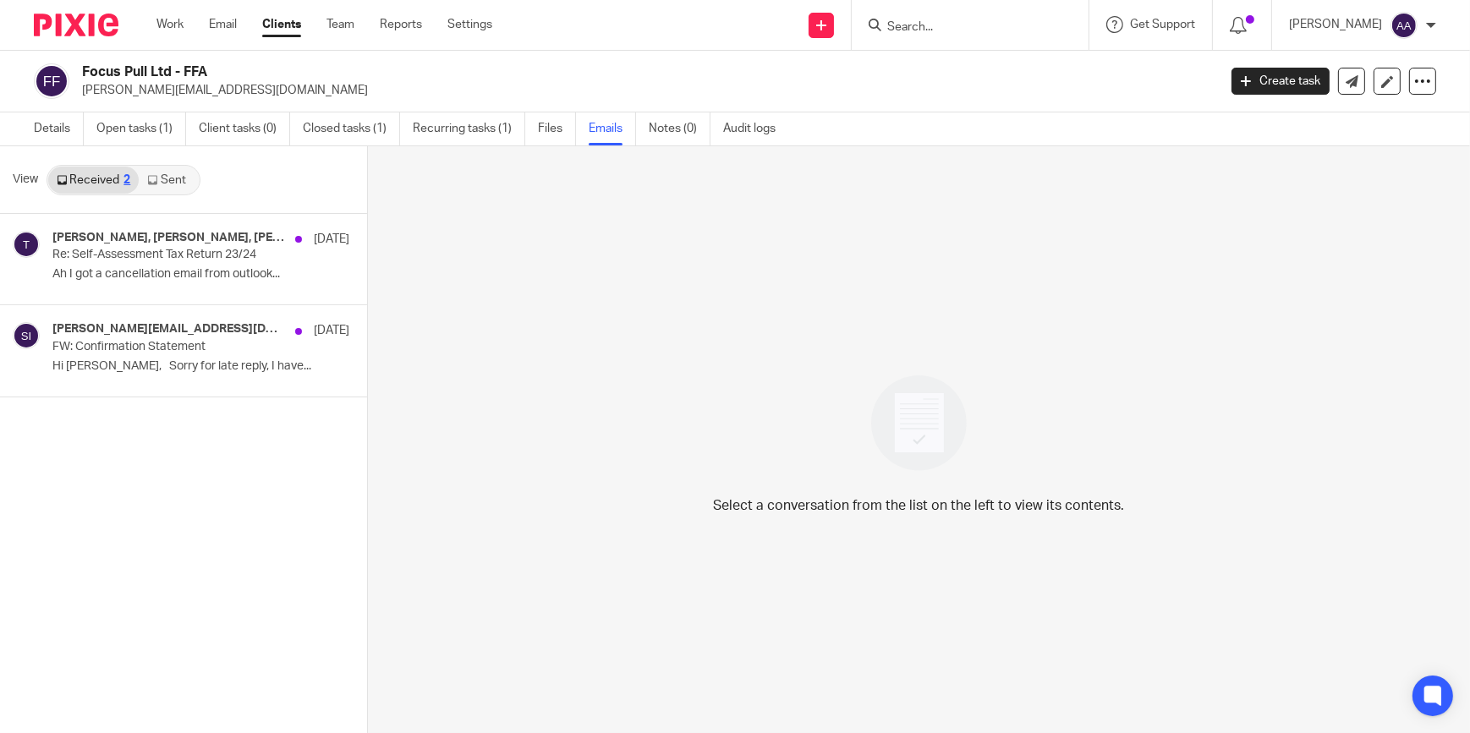
click at [158, 172] on link "Sent" at bounding box center [168, 180] width 59 height 27
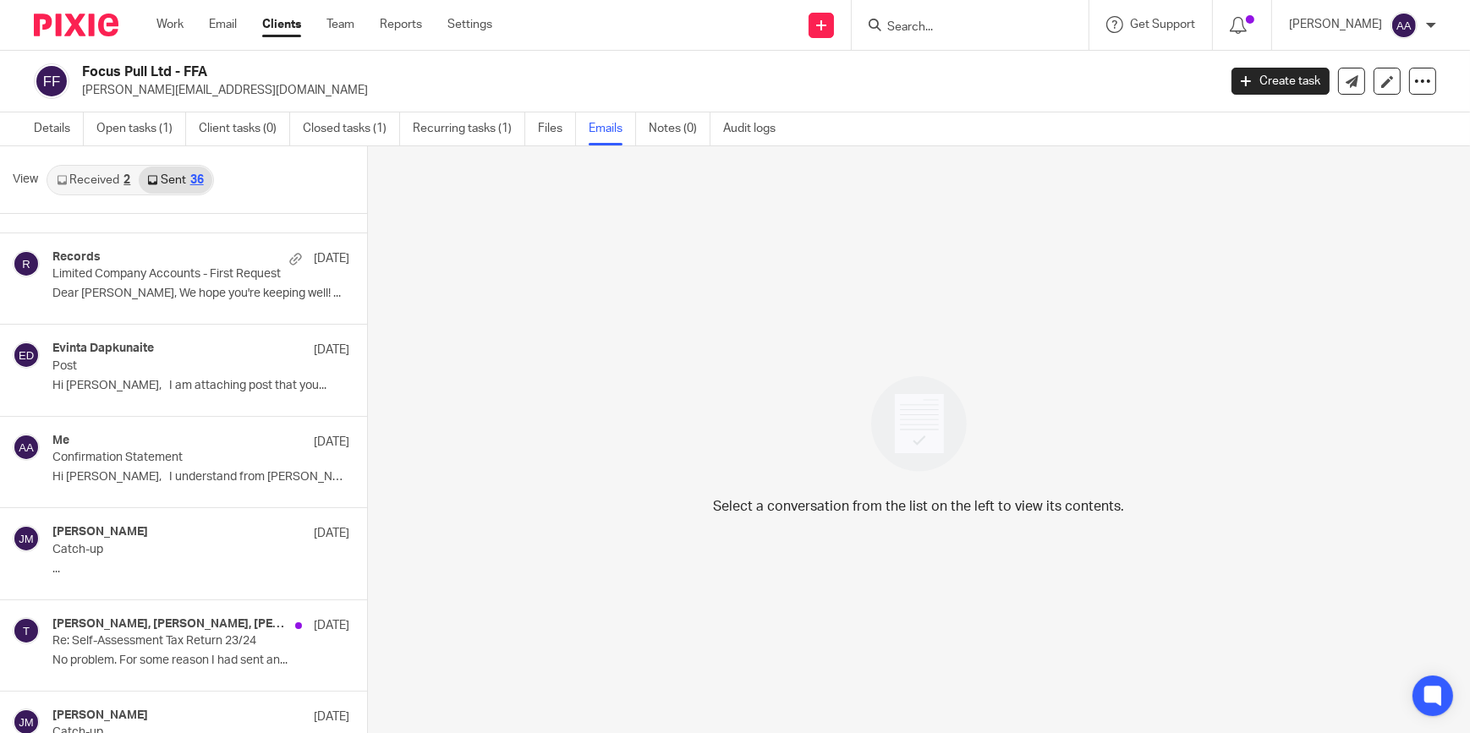
scroll to position [512, 0]
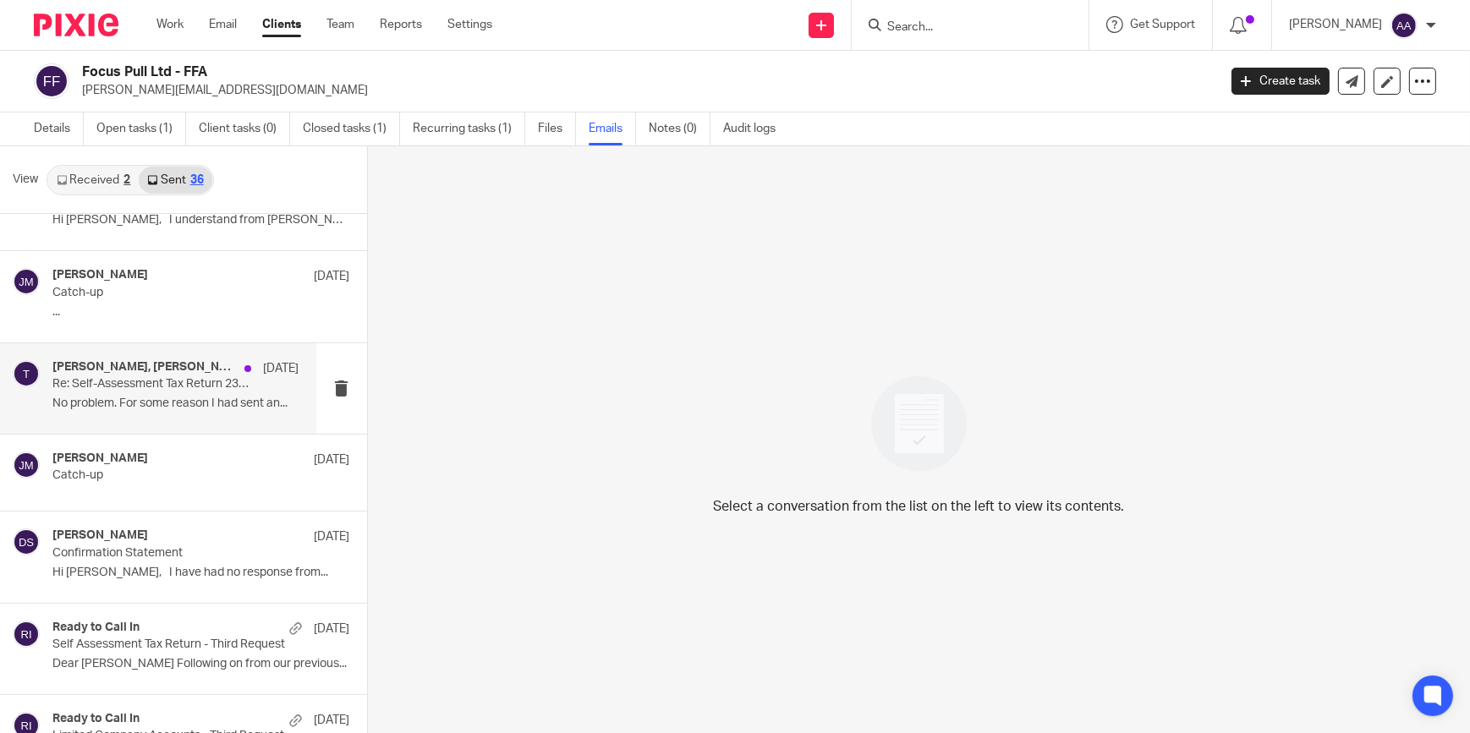
click at [217, 397] on p "No problem. For some reason I had sent an..." at bounding box center [175, 404] width 247 height 14
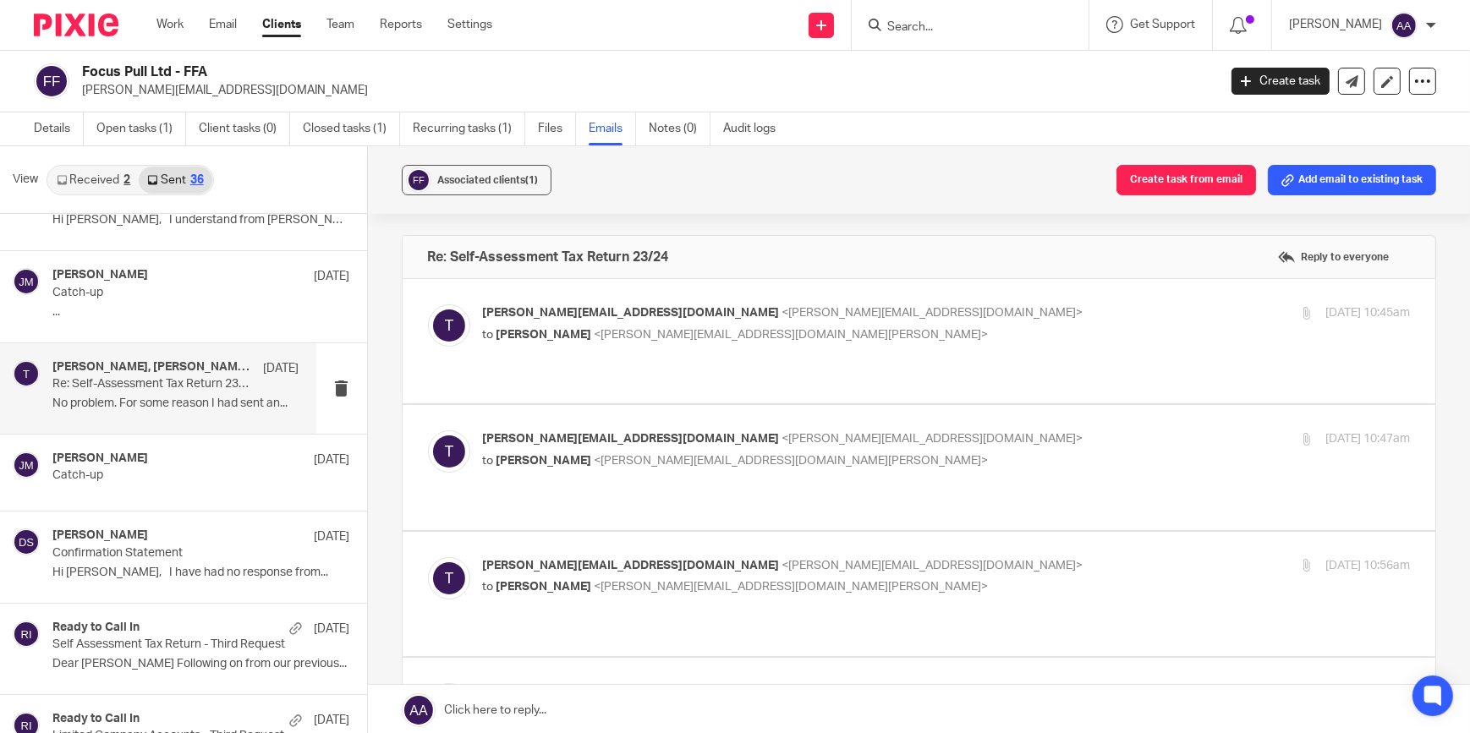
scroll to position [0, 0]
click at [576, 405] on label at bounding box center [919, 467] width 1033 height 124
click at [428, 430] on input "checkbox" at bounding box center [427, 430] width 1 height 1
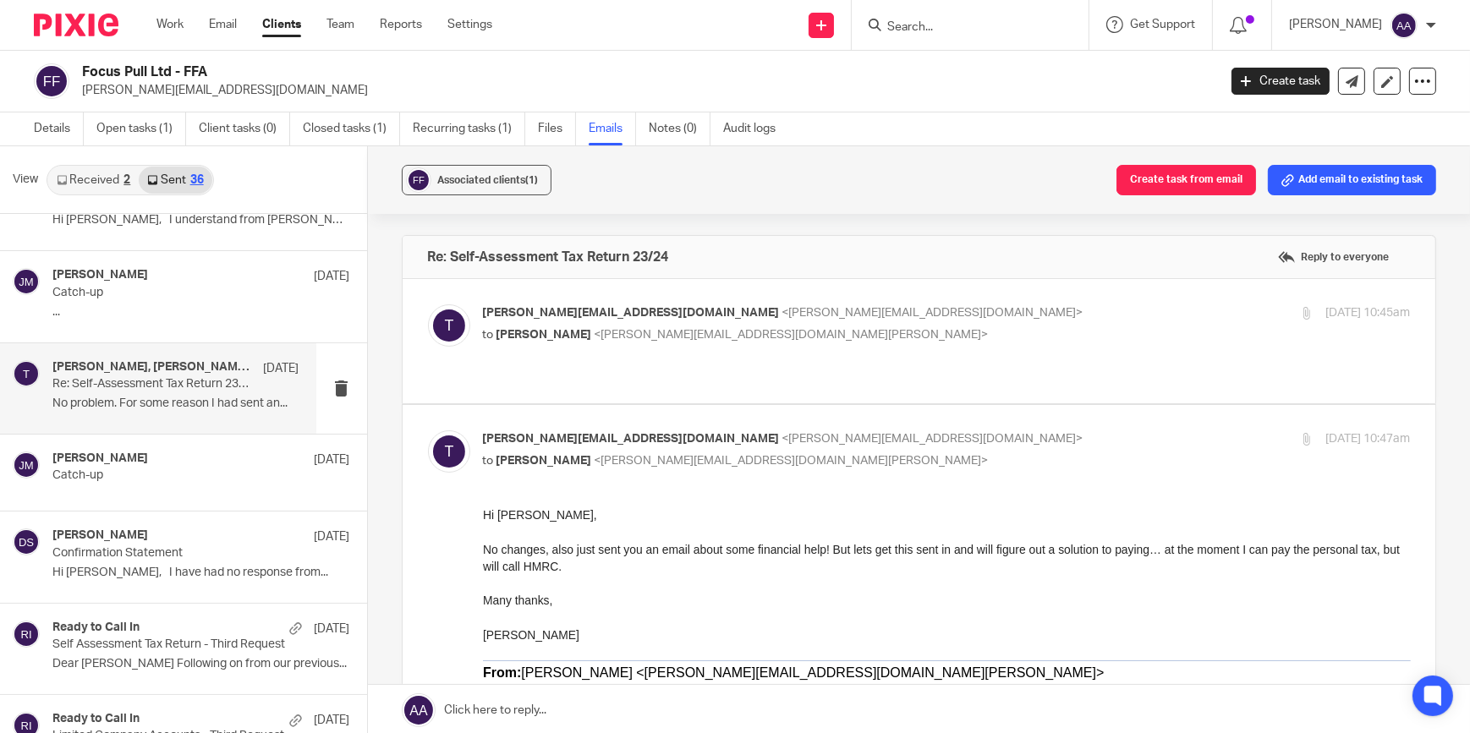
click at [700, 430] on p "tim@focuspull.co.uk <tim@focuspull.co.uk>" at bounding box center [792, 439] width 618 height 18
checkbox input "false"
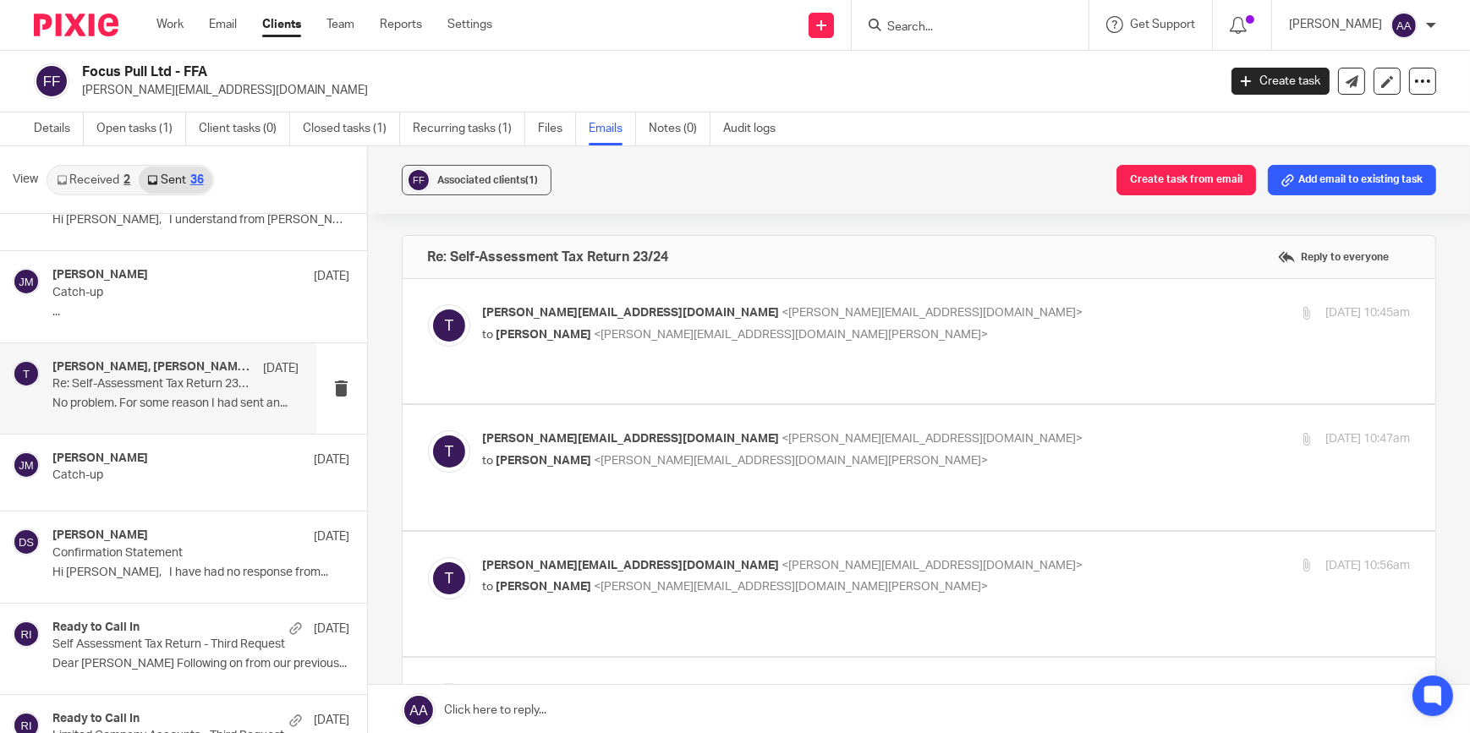
click at [630, 532] on label at bounding box center [919, 594] width 1033 height 124
click at [428, 556] on input "checkbox" at bounding box center [427, 556] width 1 height 1
click at [630, 532] on label at bounding box center [919, 675] width 1033 height 287
click at [428, 556] on input "checkbox" at bounding box center [427, 556] width 1 height 1
checkbox input "false"
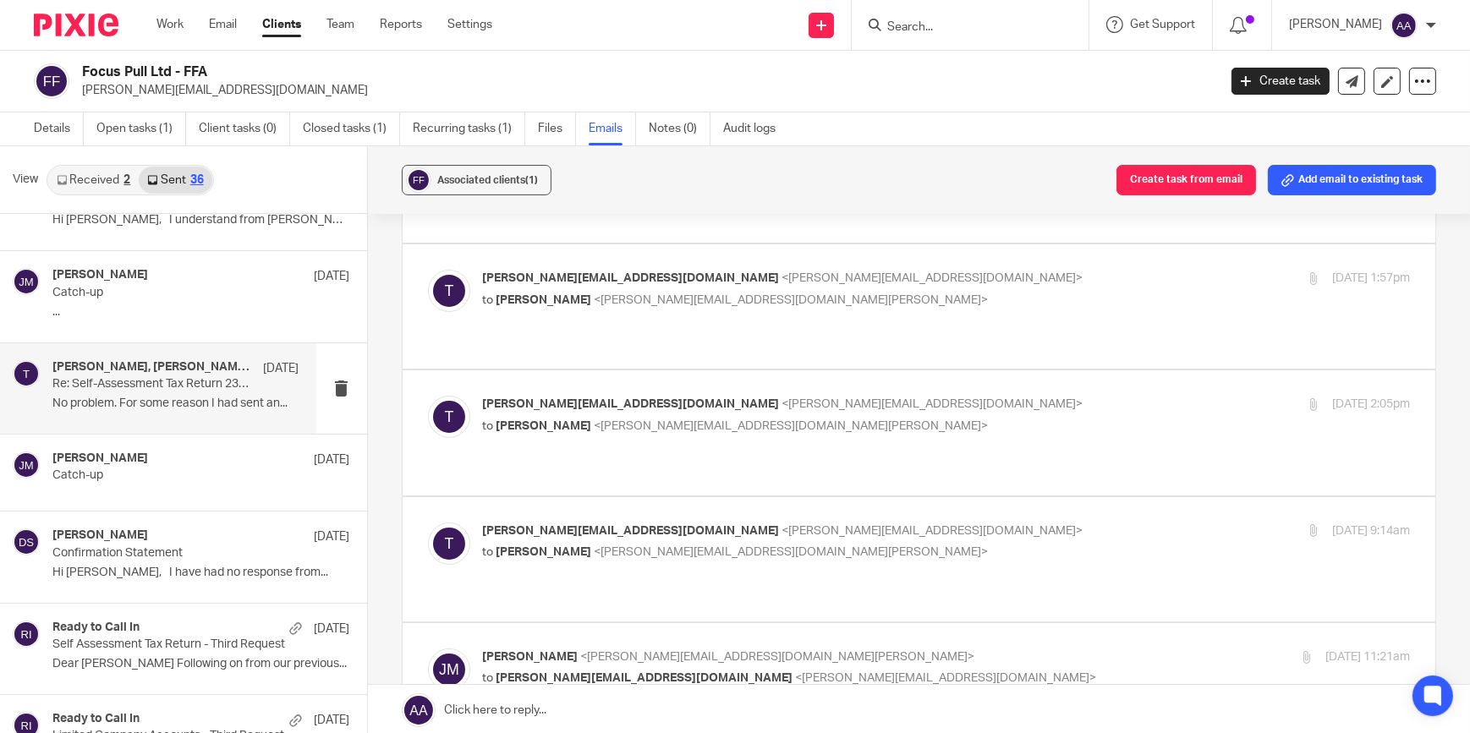
scroll to position [512, 0]
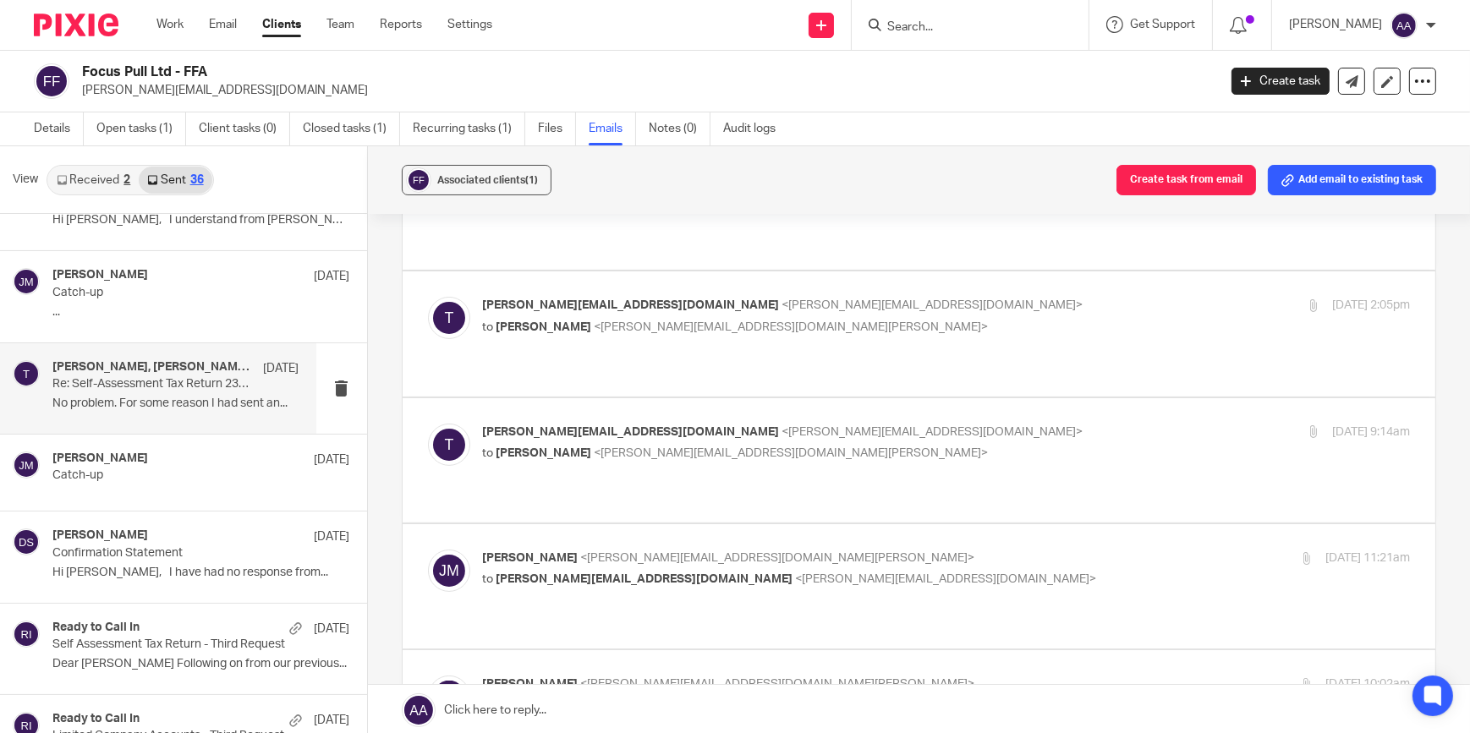
click at [633, 550] on p "Jon Mills <jon@blackandwhiteaccounting.co.uk>" at bounding box center [792, 559] width 618 height 18
click at [685, 550] on p "Jon Mills <jon@blackandwhiteaccounting.co.uk>" at bounding box center [792, 559] width 618 height 18
checkbox input "false"
click at [710, 424] on p "tim@focuspull.co.uk <tim@focuspull.co.uk>" at bounding box center [792, 433] width 618 height 18
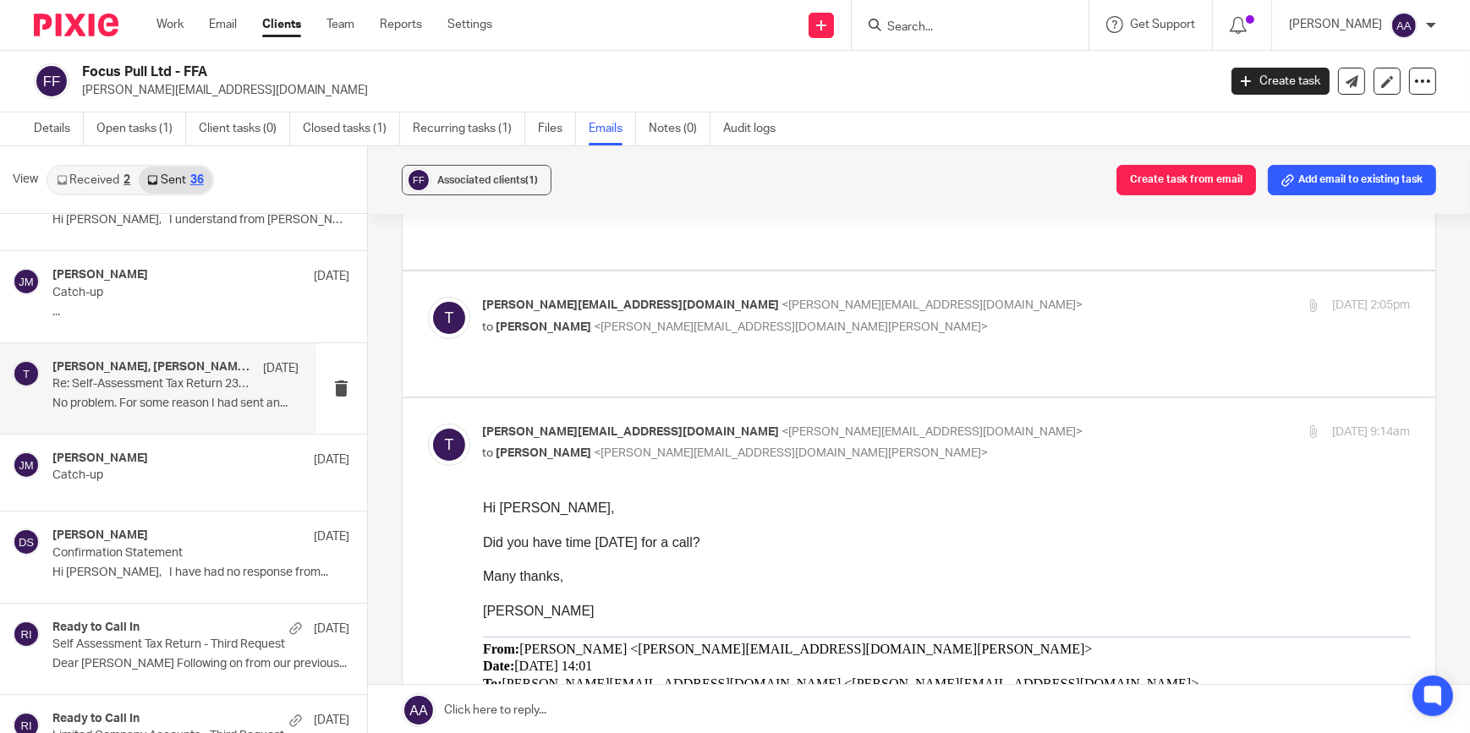
click at [710, 424] on p "tim@focuspull.co.uk <tim@focuspull.co.uk>" at bounding box center [792, 433] width 618 height 18
checkbox input "false"
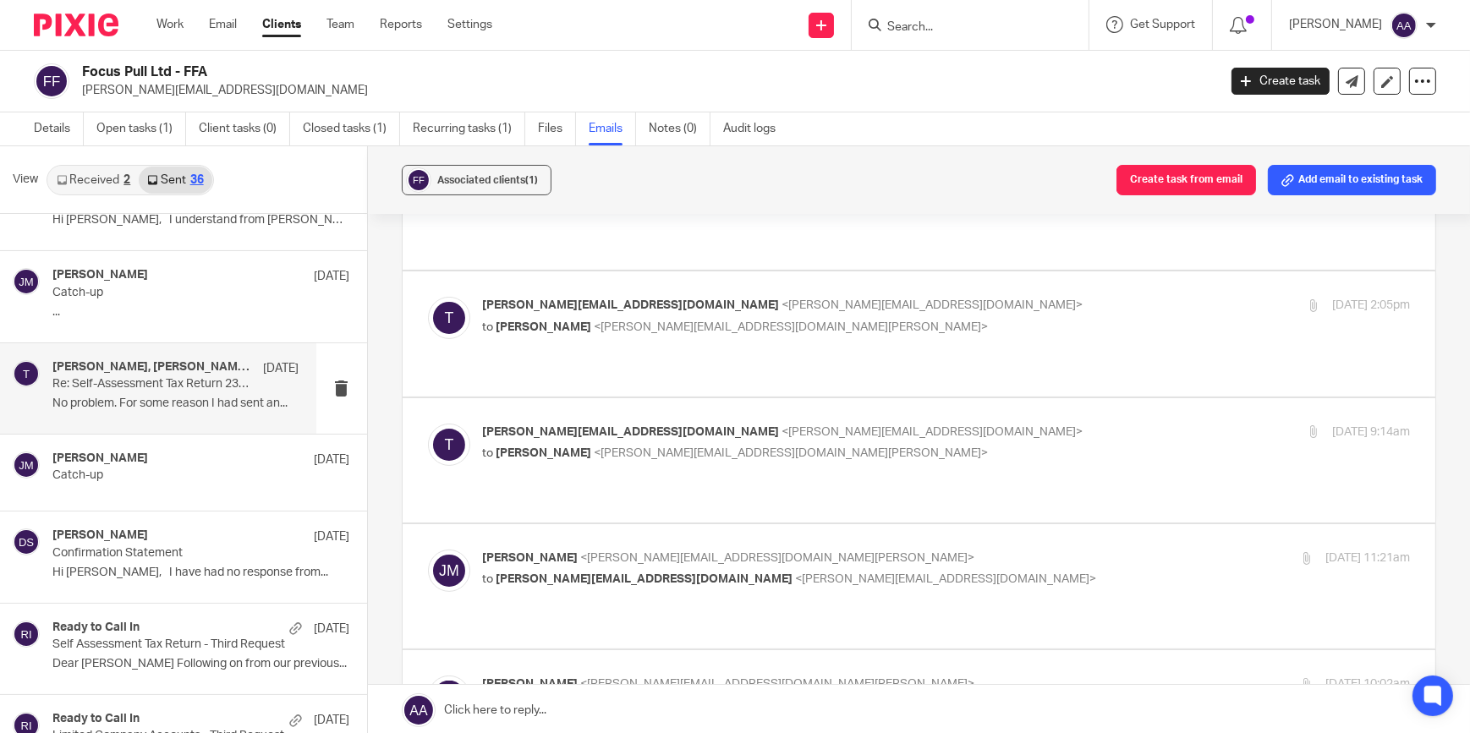
click at [710, 424] on p "tim@focuspull.co.uk <tim@focuspull.co.uk>" at bounding box center [792, 433] width 618 height 18
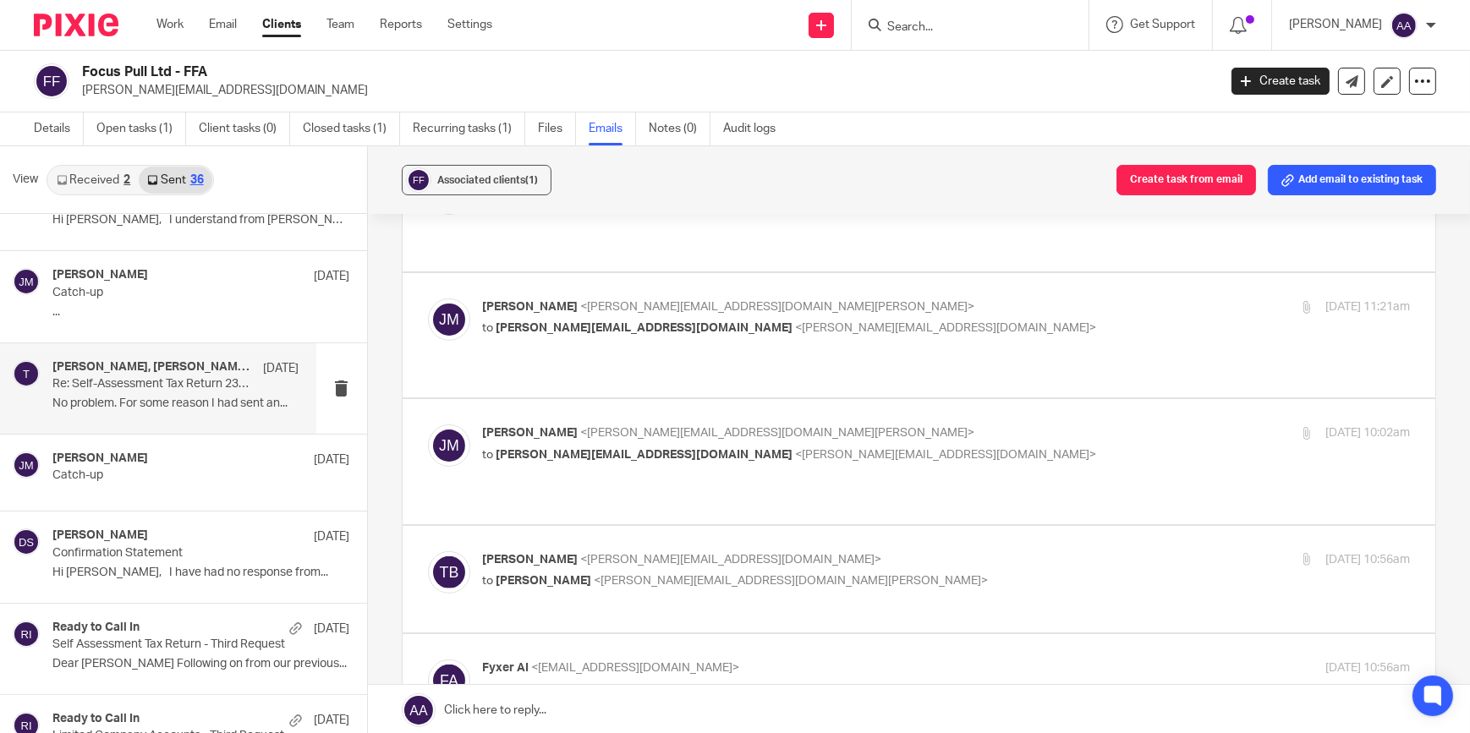
scroll to position [769, 0]
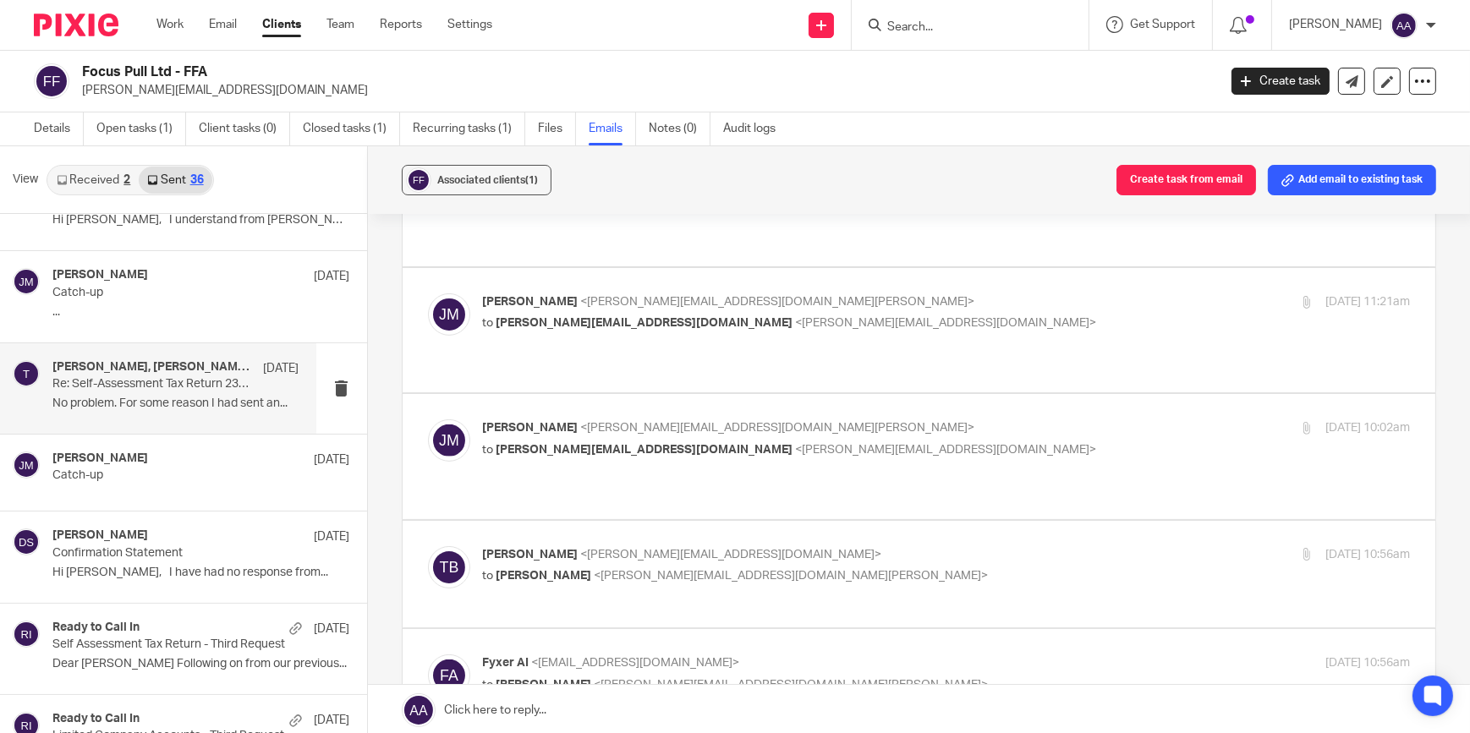
click at [600, 570] on span "<jon@blackandwhiteaccounting.co.uk>" at bounding box center [791, 576] width 394 height 12
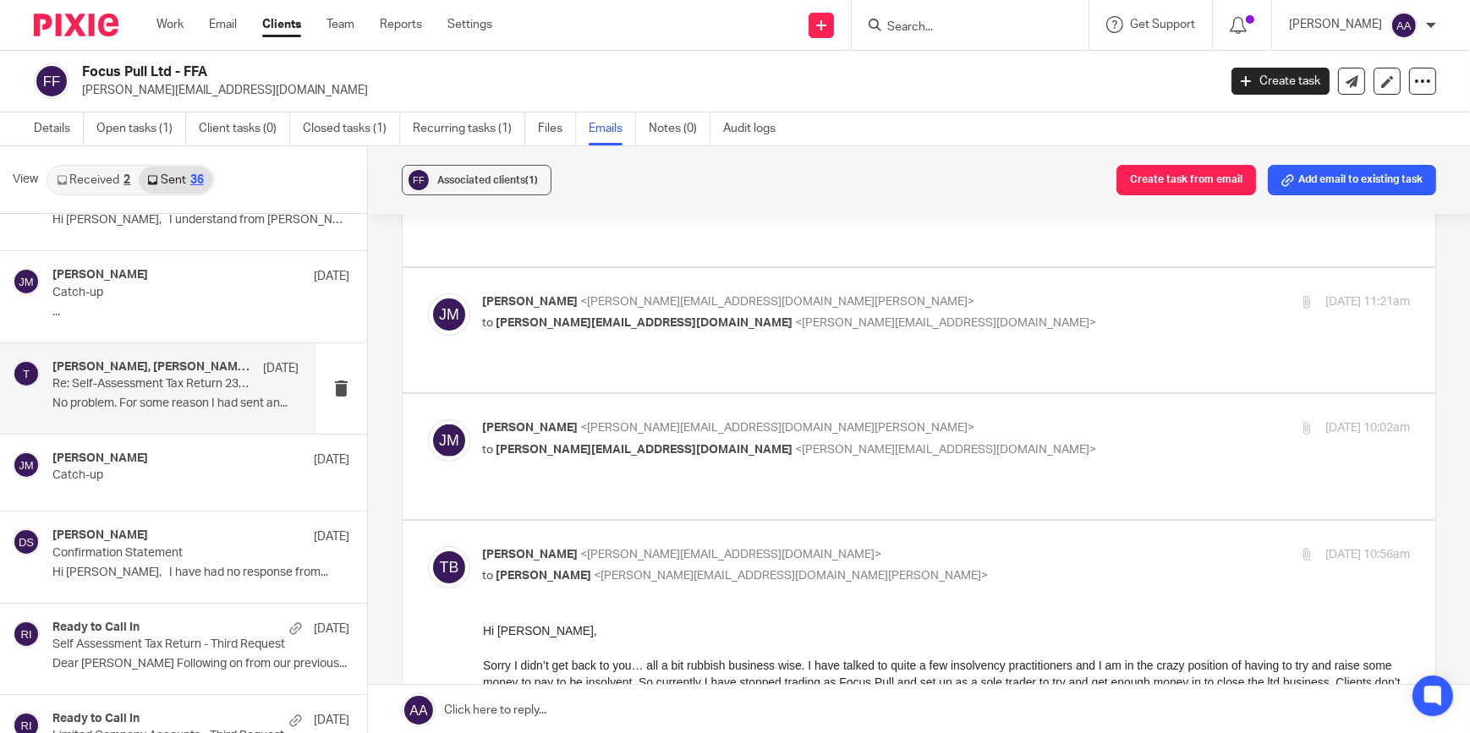
scroll to position [0, 0]
click at [613, 546] on p "Tim Bedingfield <tim@focuspull.co.uk>" at bounding box center [792, 555] width 618 height 18
checkbox input "false"
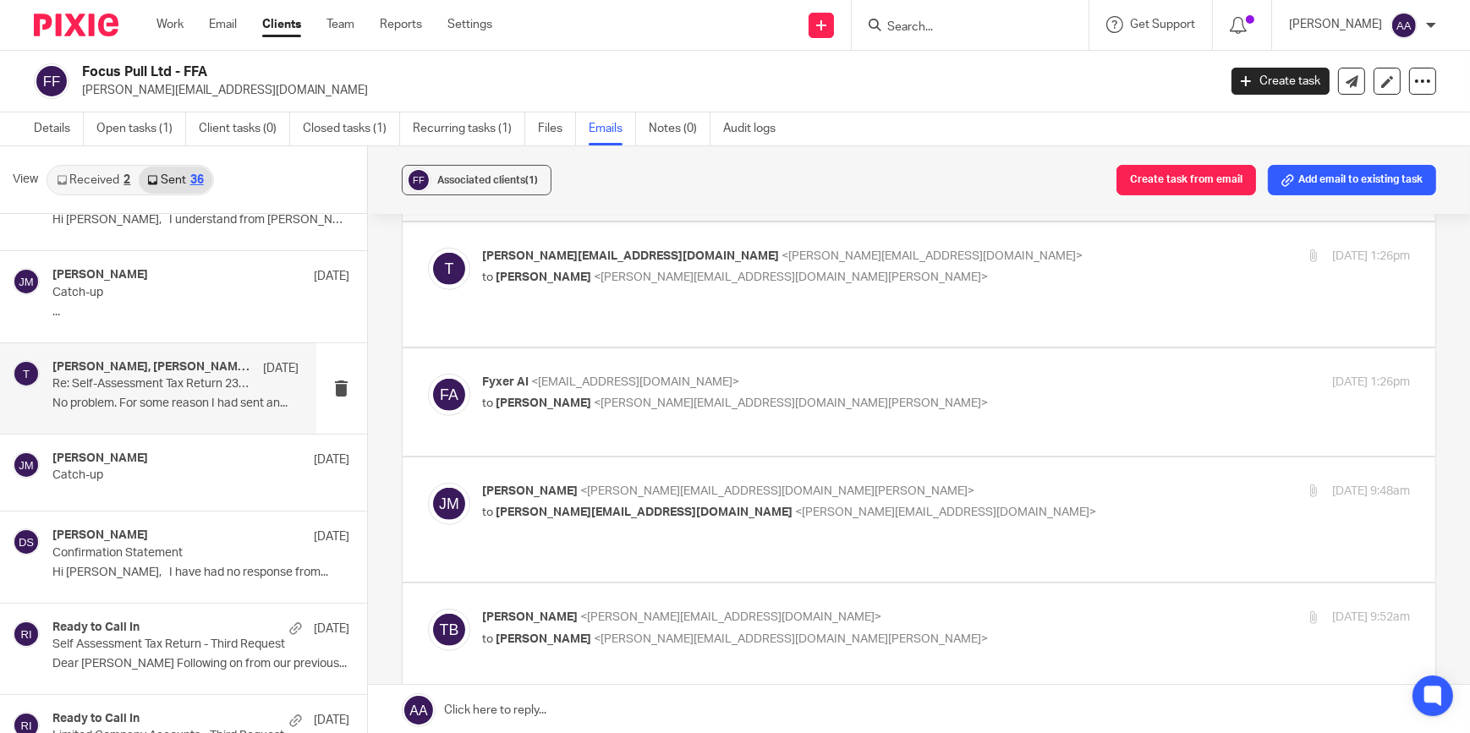
click at [591, 718] on div "Jon Mills <jon@blackandwhiteaccounting.co.uk> to Tim Bedingfield <tim@focuspull…" at bounding box center [792, 737] width 618 height 39
checkbox input "false"
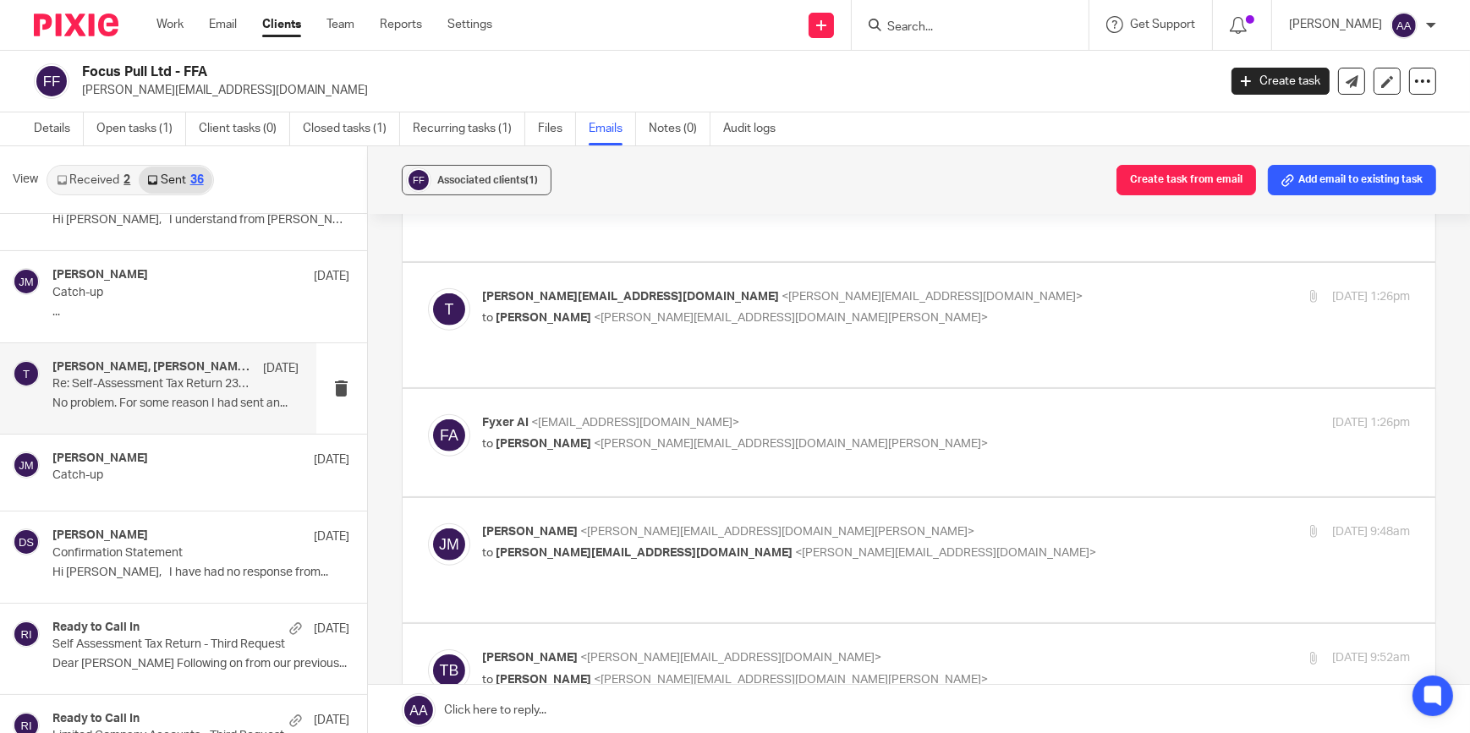
click at [624, 649] on div "Tim Bedingfield <tim@focuspull.co.uk> to Jon Mills <jon@blackandwhiteaccounting…" at bounding box center [792, 668] width 618 height 39
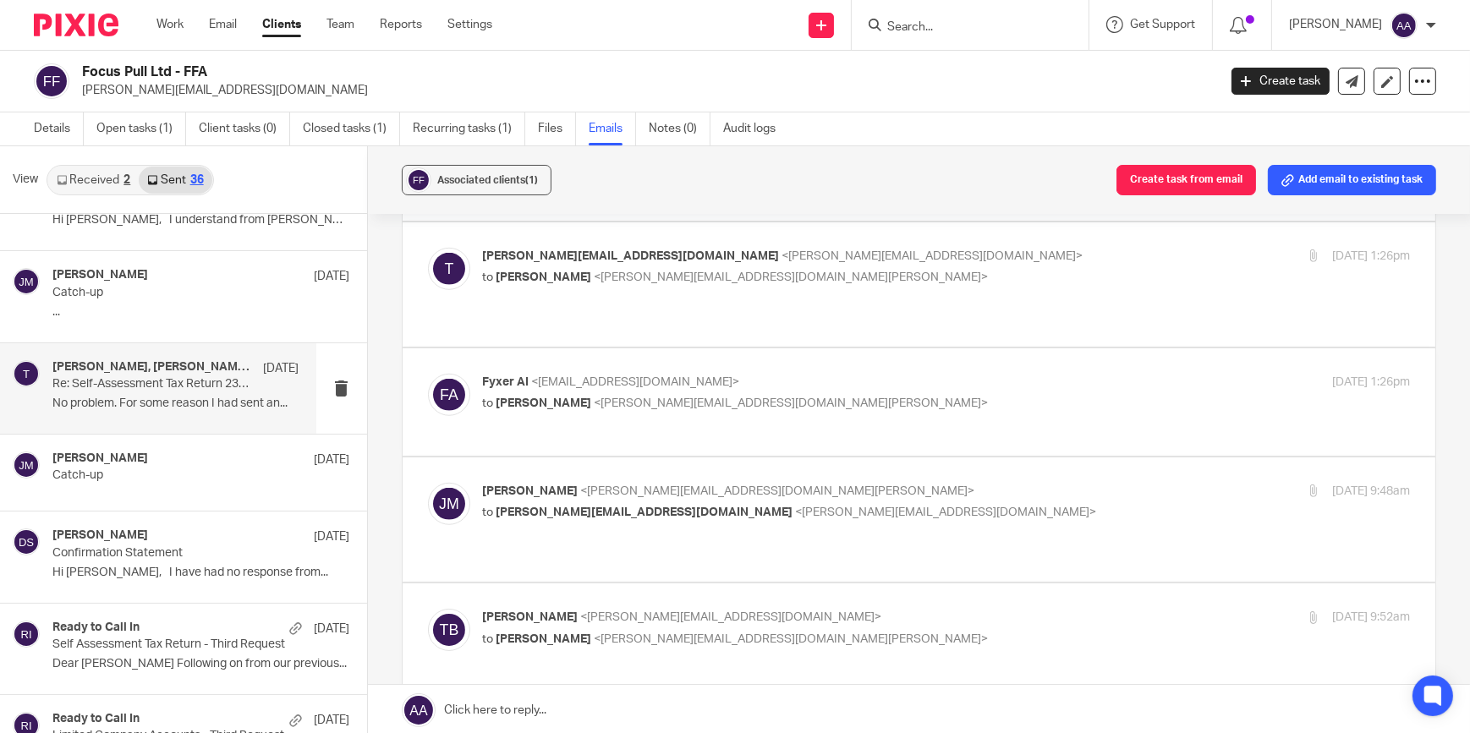
scroll to position [0, 0]
click at [663, 633] on span "<jon@blackandwhiteaccounting.co.uk>" at bounding box center [791, 639] width 394 height 12
checkbox input "false"
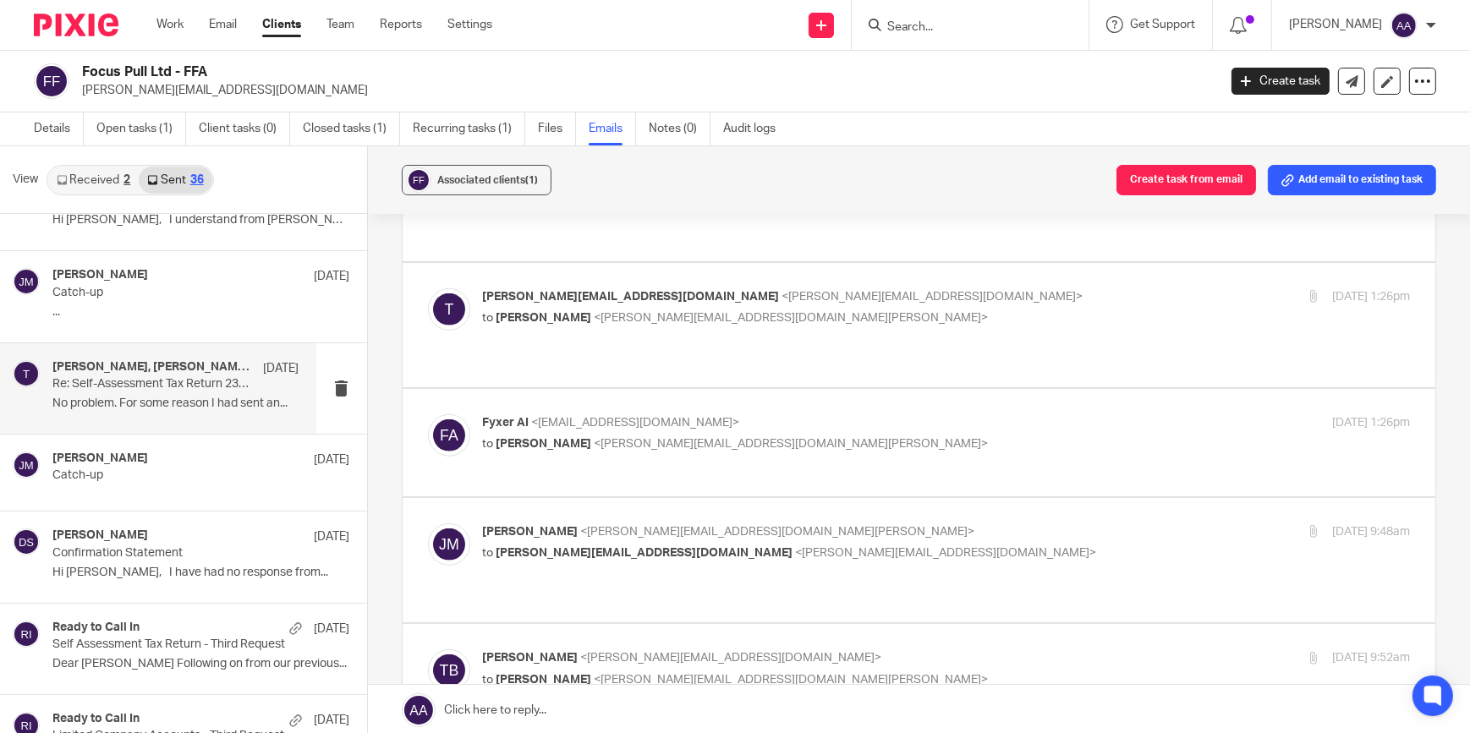
checkbox input "false"
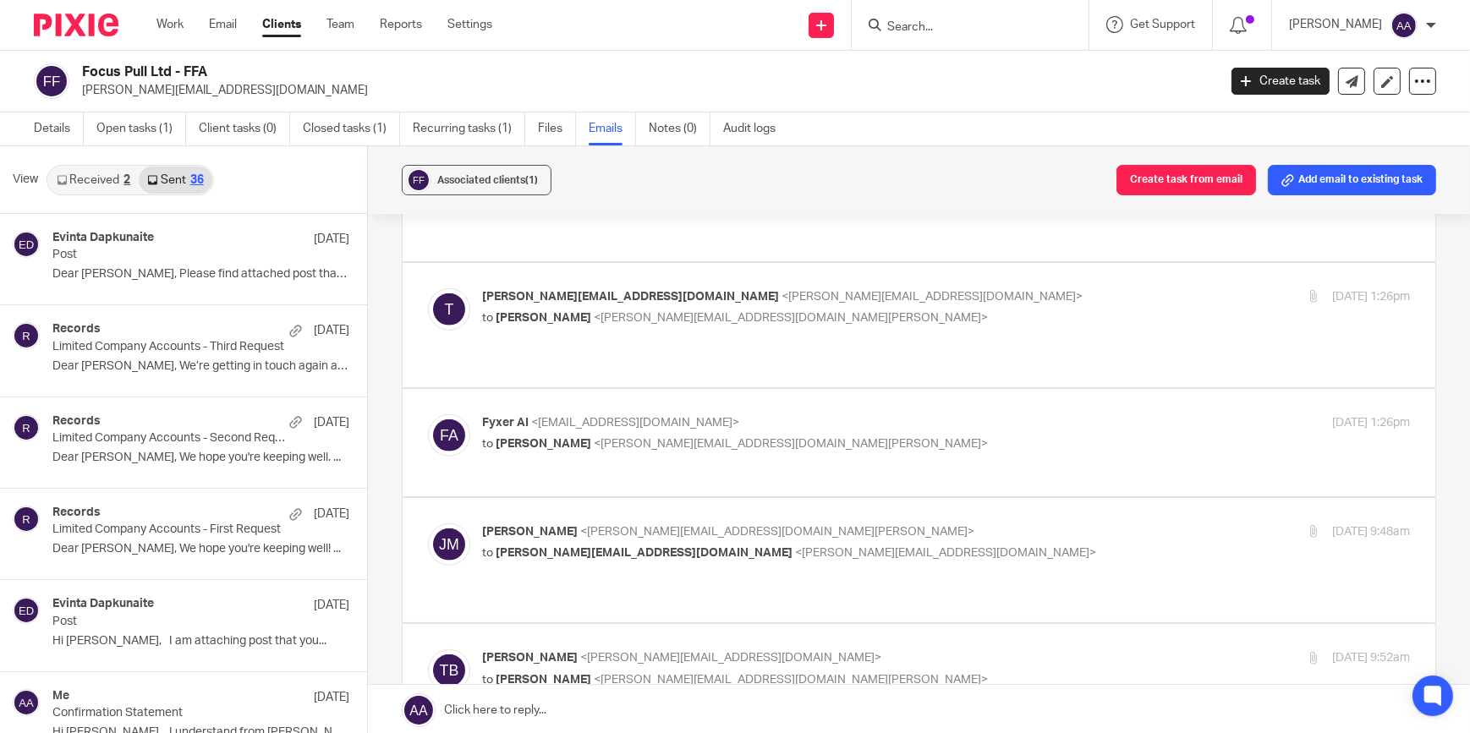
click at [938, 34] on form at bounding box center [975, 24] width 180 height 21
click at [939, 23] on input "Search" at bounding box center [961, 27] width 152 height 15
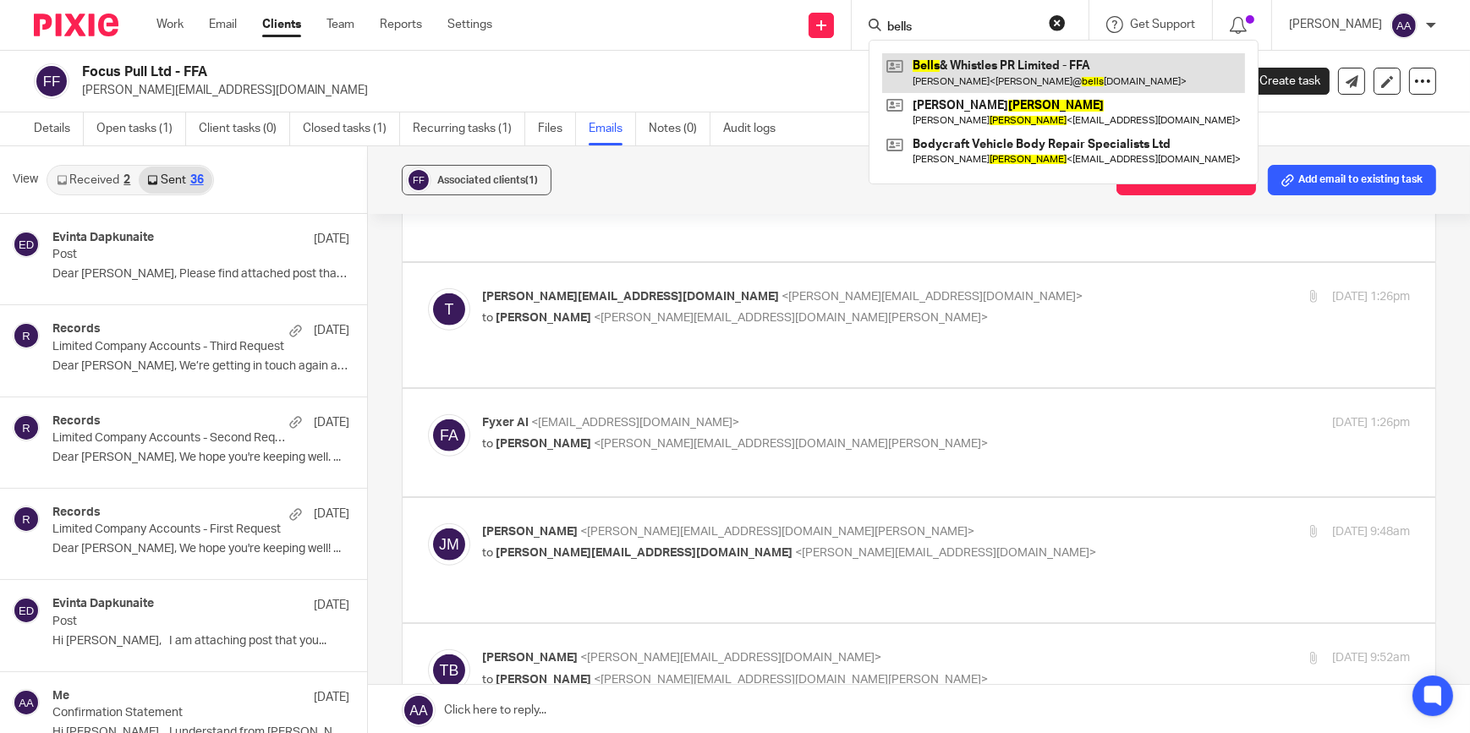
type input "bells"
click at [1042, 68] on link at bounding box center [1063, 72] width 363 height 39
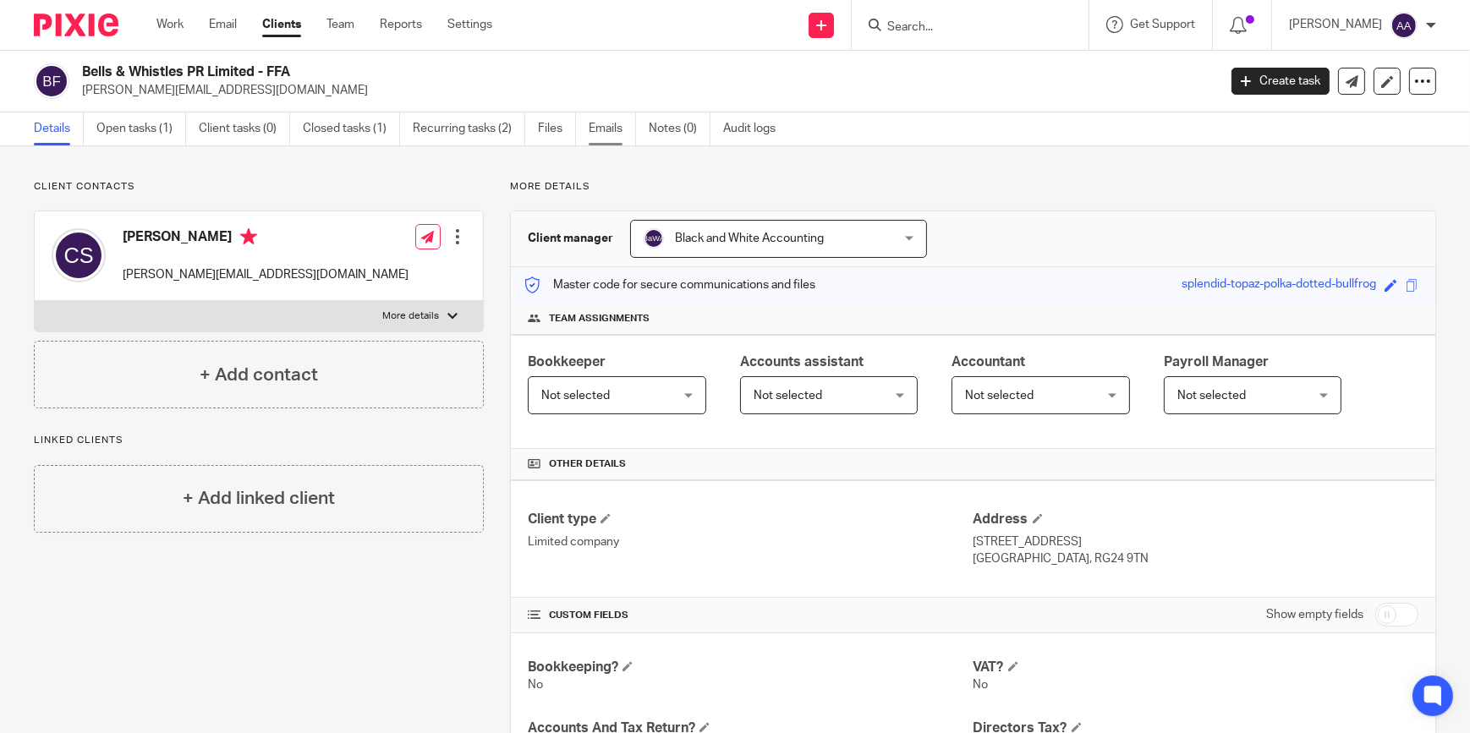
click at [603, 136] on link "Emails" at bounding box center [612, 128] width 47 height 33
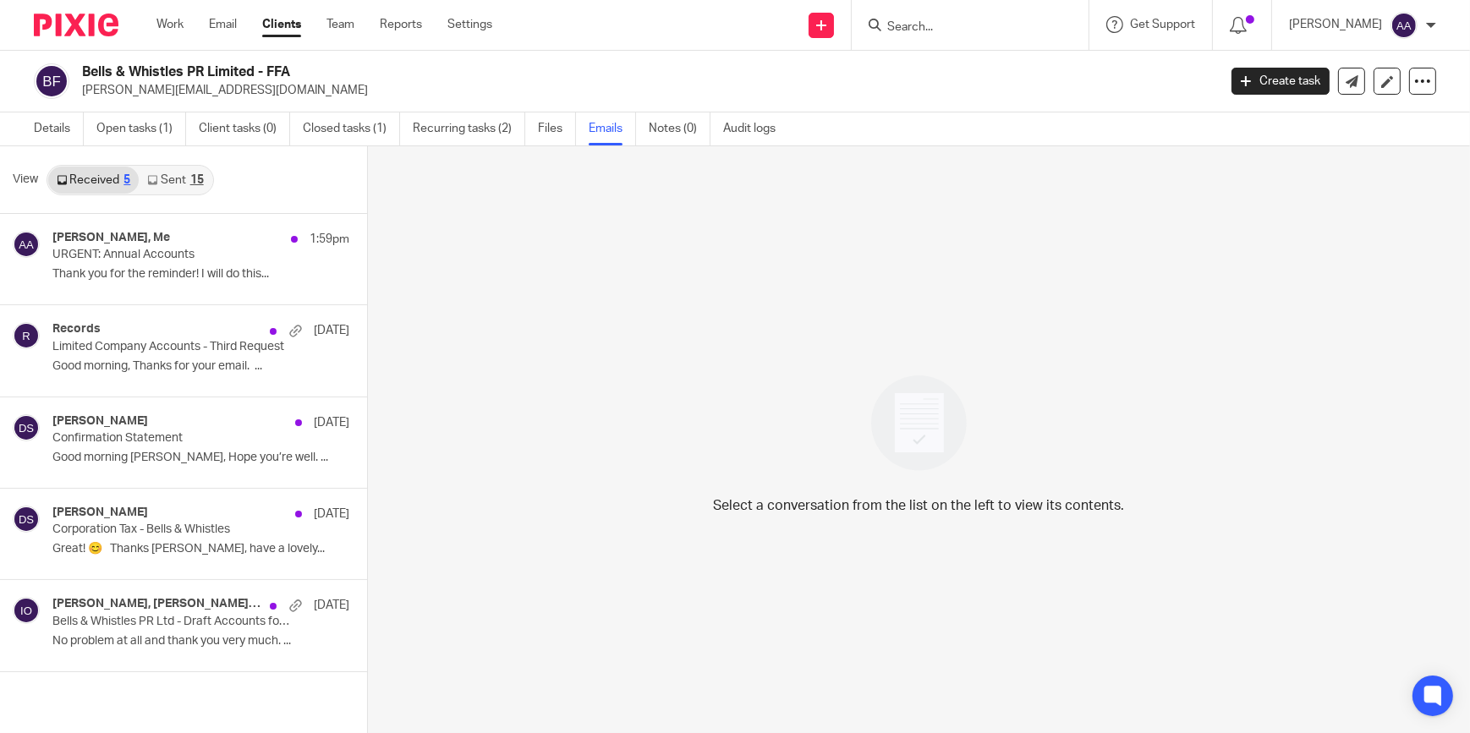
click at [173, 185] on link "Sent 15" at bounding box center [175, 180] width 73 height 27
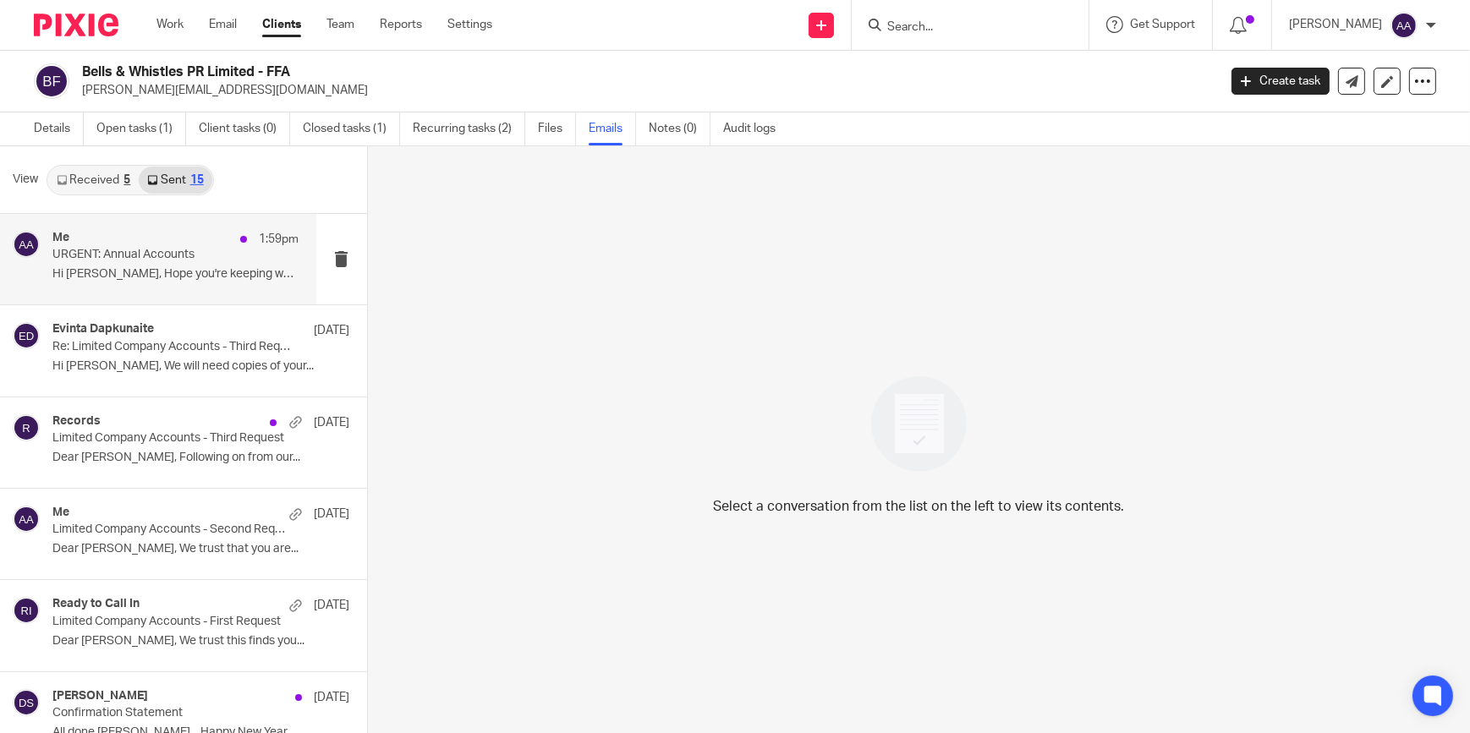
click at [175, 225] on div "Me 1:59pm URGENT: Annual Accounts Hi Christabel, Hope you're keeping well! ..." at bounding box center [158, 259] width 316 height 90
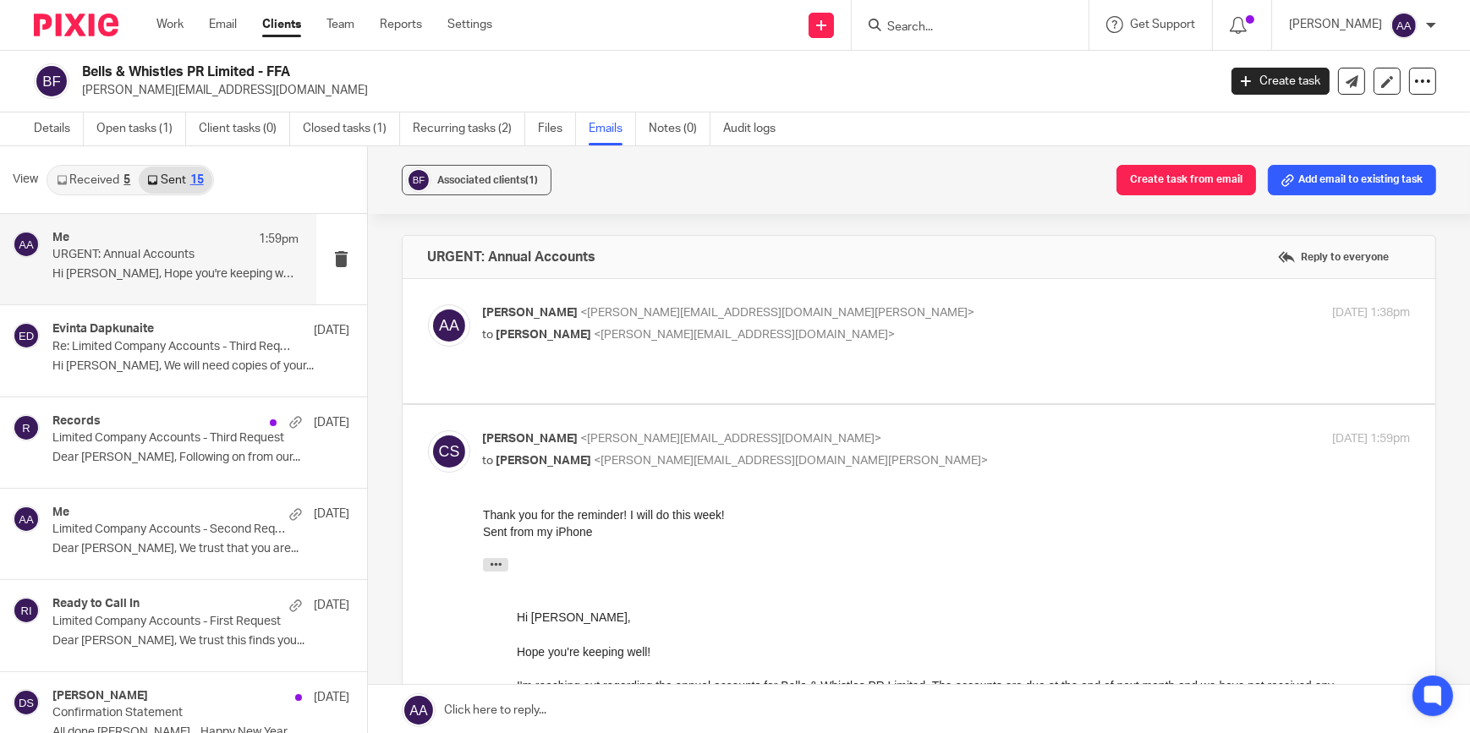
click at [634, 433] on span "<christabel@bellsandwhistlespr.com>" at bounding box center [731, 439] width 301 height 12
checkbox input "false"
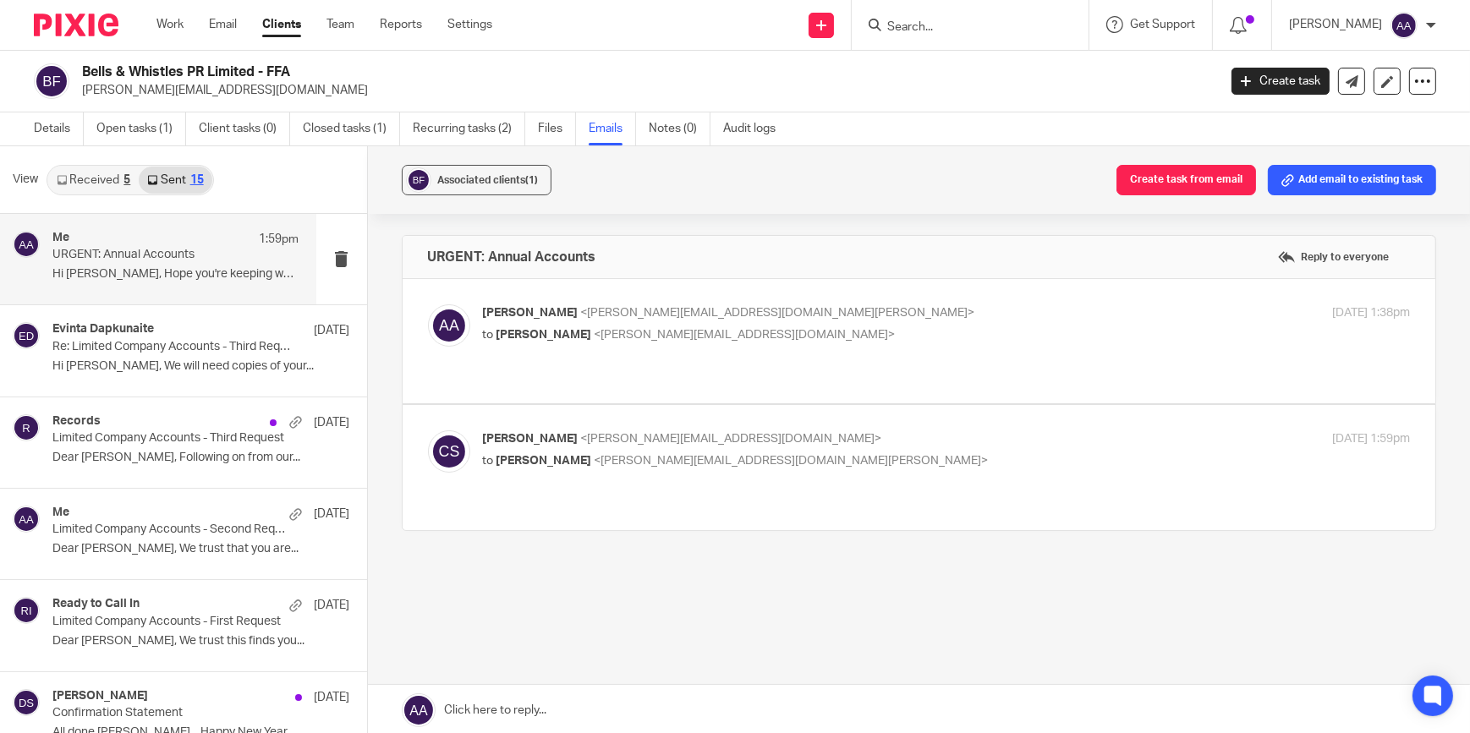
click at [620, 330] on span "<christabel@bellsandwhistlespr.com>" at bounding box center [744, 335] width 301 height 12
checkbox input "true"
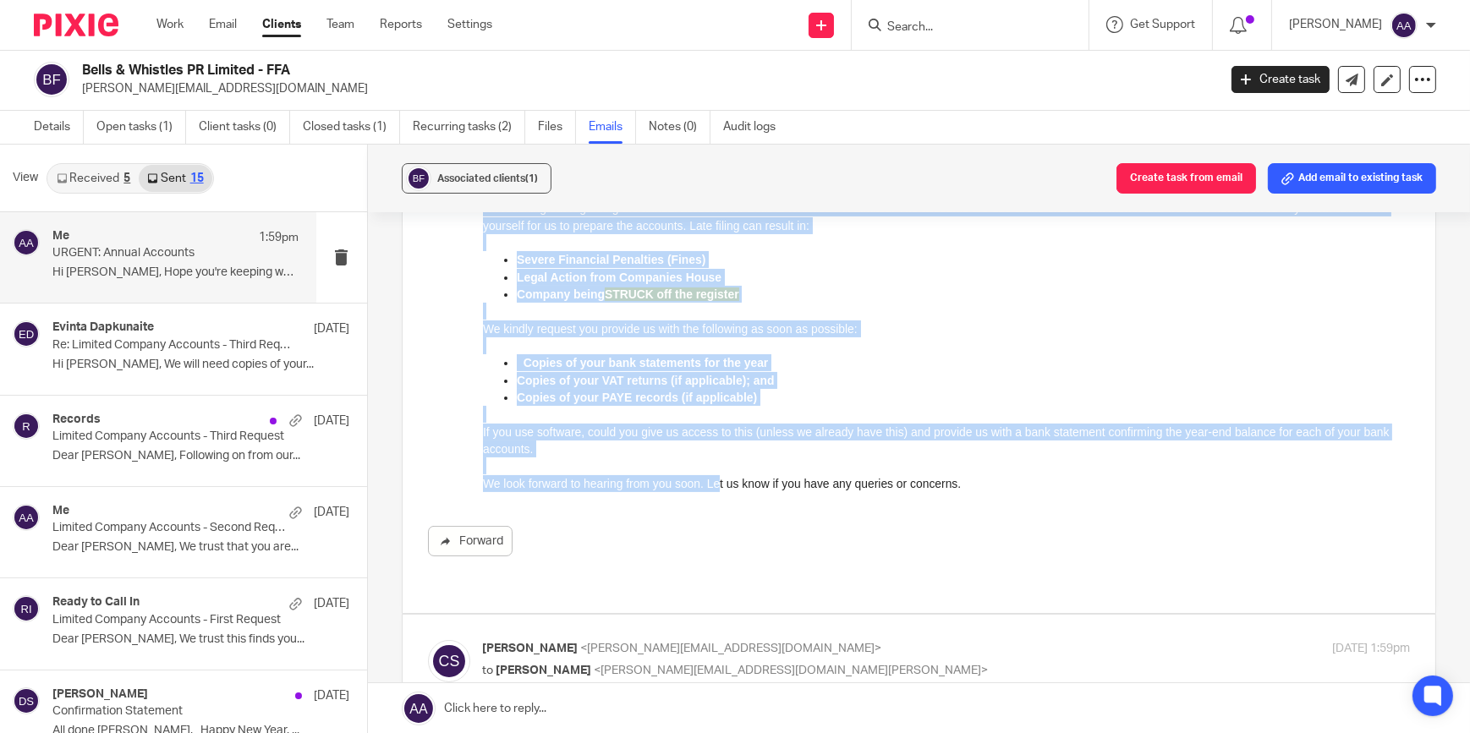
scroll to position [373, 0]
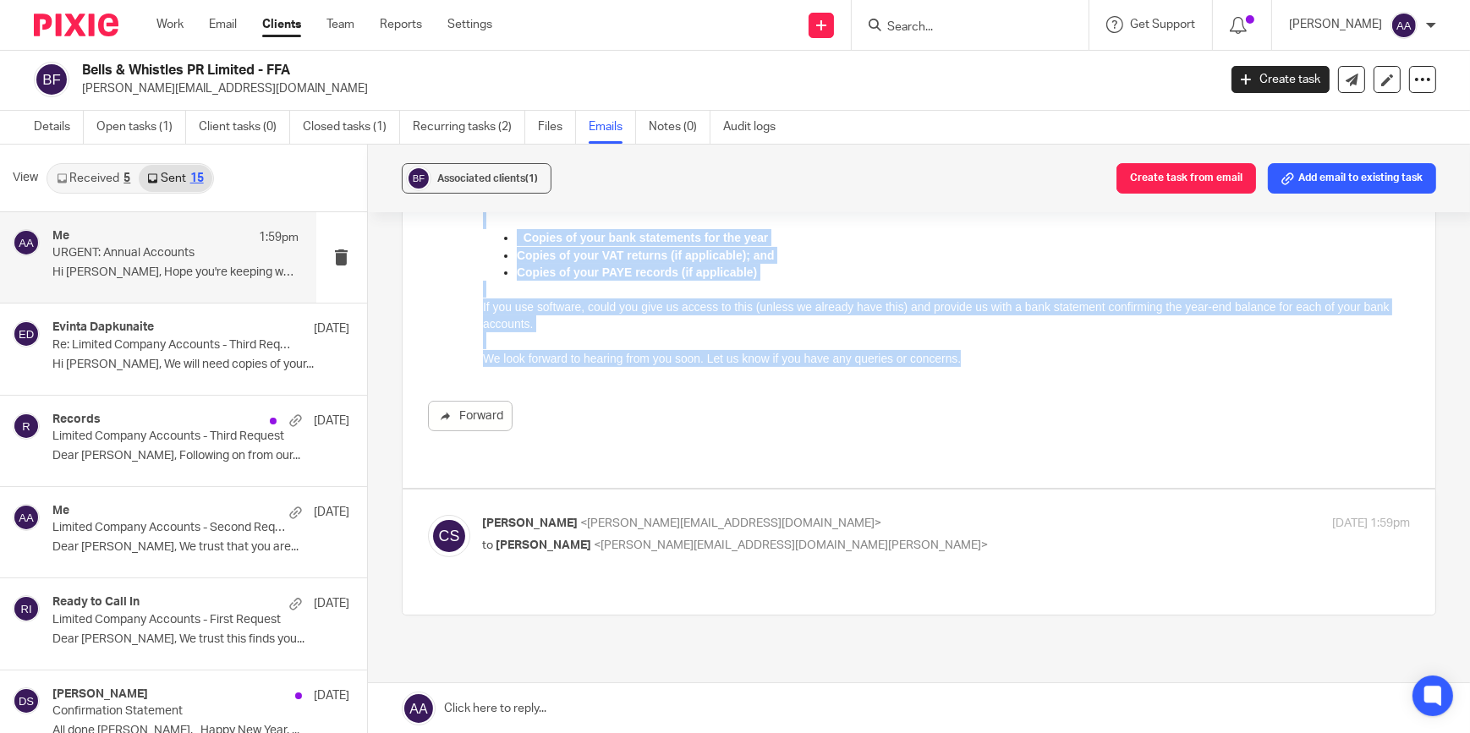
drag, startPoint x: 485, startPoint y: 47, endPoint x: 1011, endPoint y: 369, distance: 616.8
click at [1011, 367] on html "Hi Christabel, Hope you're keeping well! I'm reaching out regarding the annual …" at bounding box center [946, 186] width 928 height 361
copy div "Hope you're keeping well! I'm reaching out regarding the annual accounts for Be…"
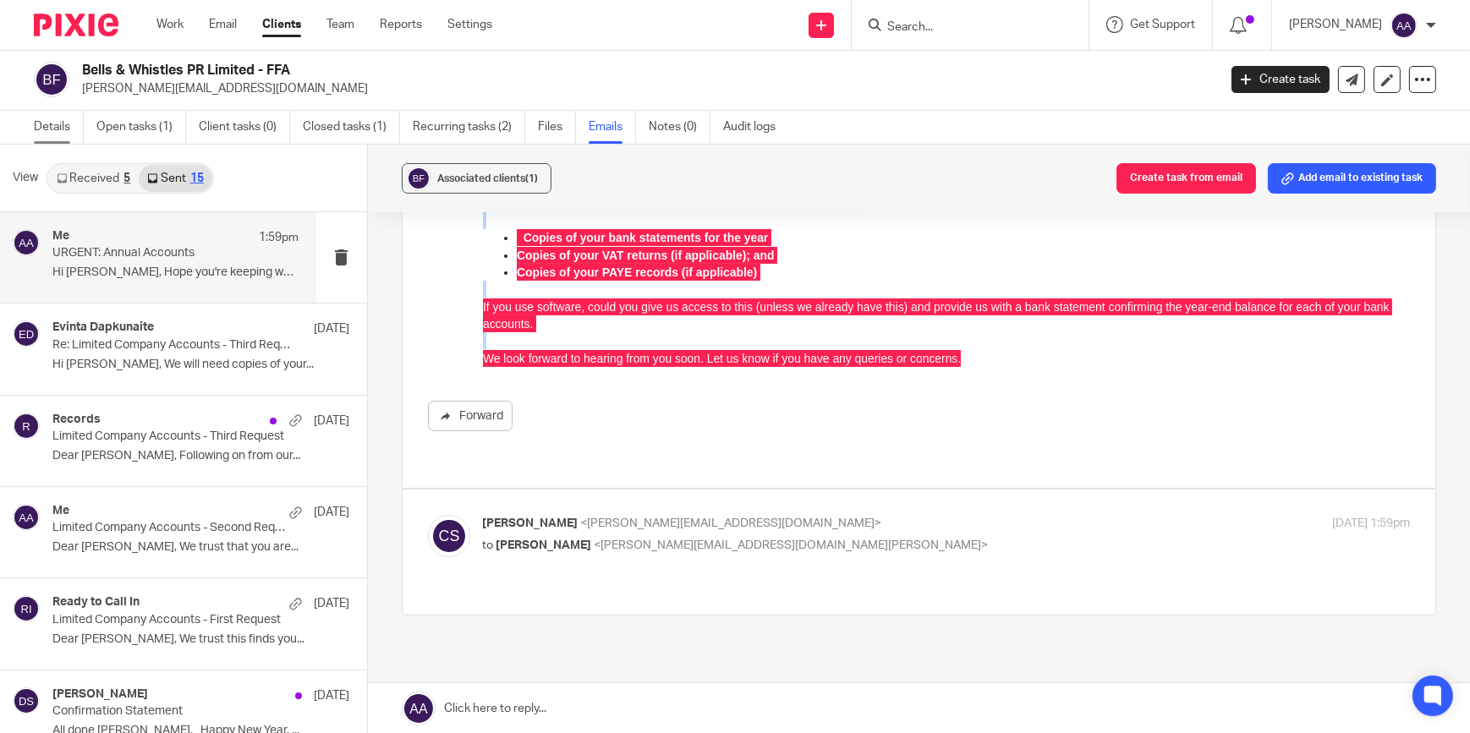
click at [58, 130] on link "Details" at bounding box center [59, 127] width 50 height 33
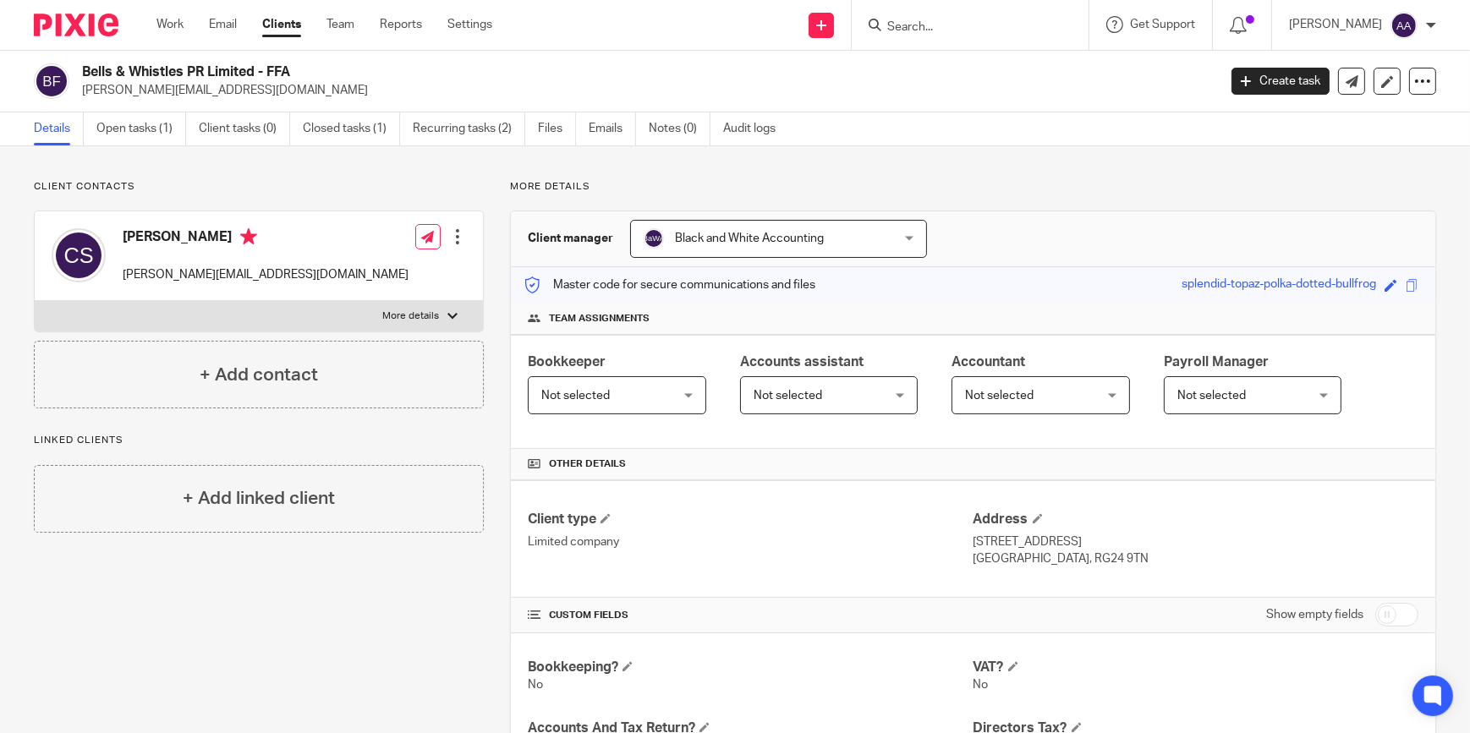
drag, startPoint x: 100, startPoint y: 162, endPoint x: 85, endPoint y: 163, distance: 15.3
click at [1015, 20] on input "Search" at bounding box center [961, 27] width 152 height 15
click at [1009, 30] on input "Search" at bounding box center [961, 27] width 152 height 15
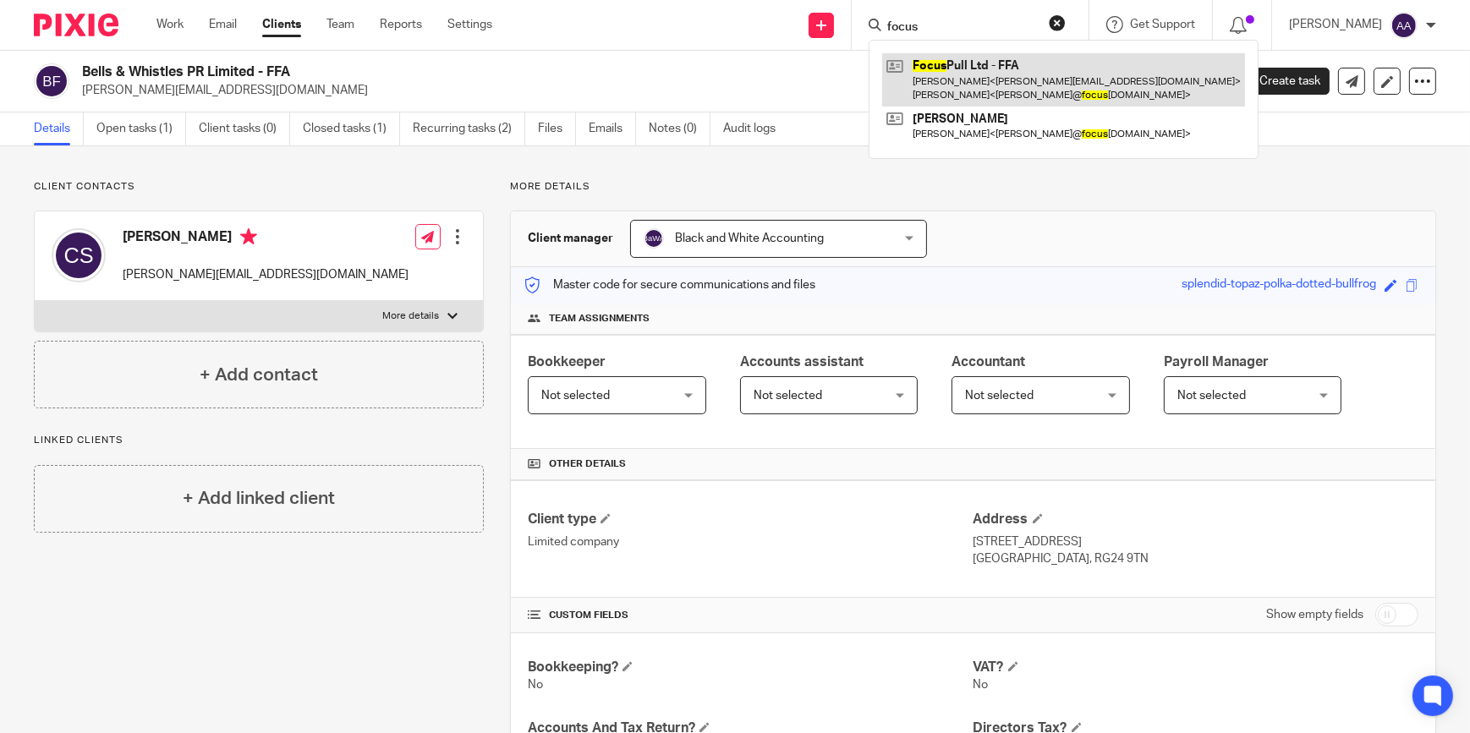
type input "focus"
click at [961, 69] on link at bounding box center [1063, 79] width 363 height 52
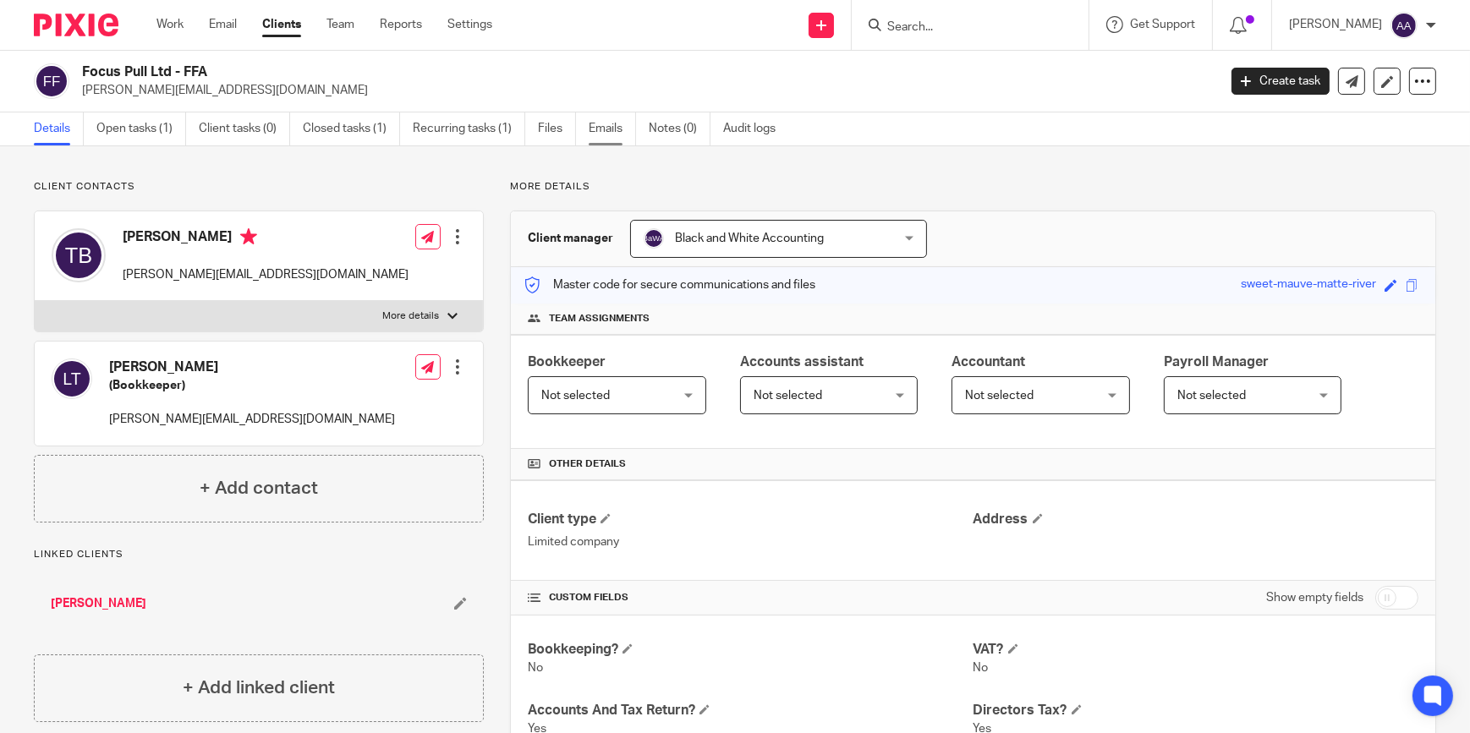
click at [600, 129] on link "Emails" at bounding box center [612, 128] width 47 height 33
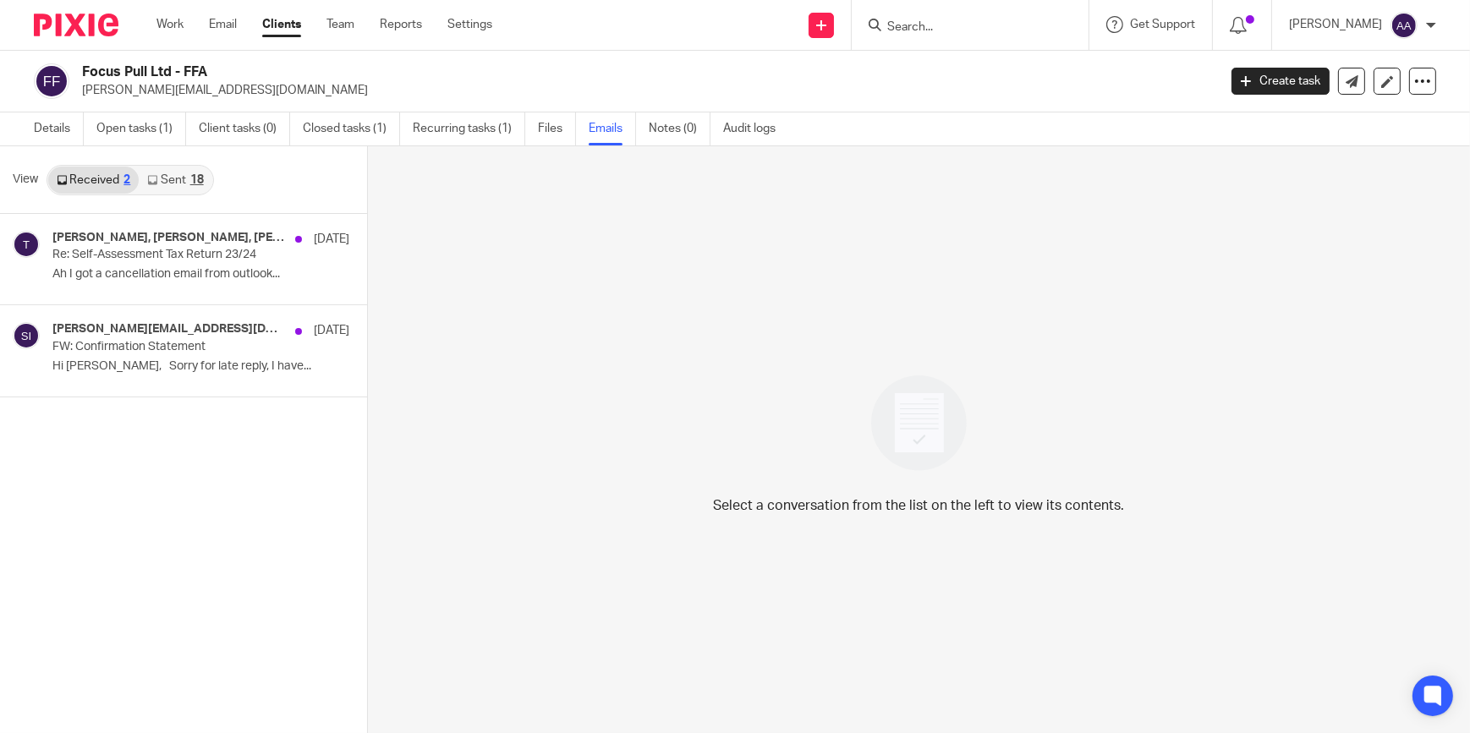
click at [205, 167] on link "Sent 18" at bounding box center [175, 180] width 73 height 27
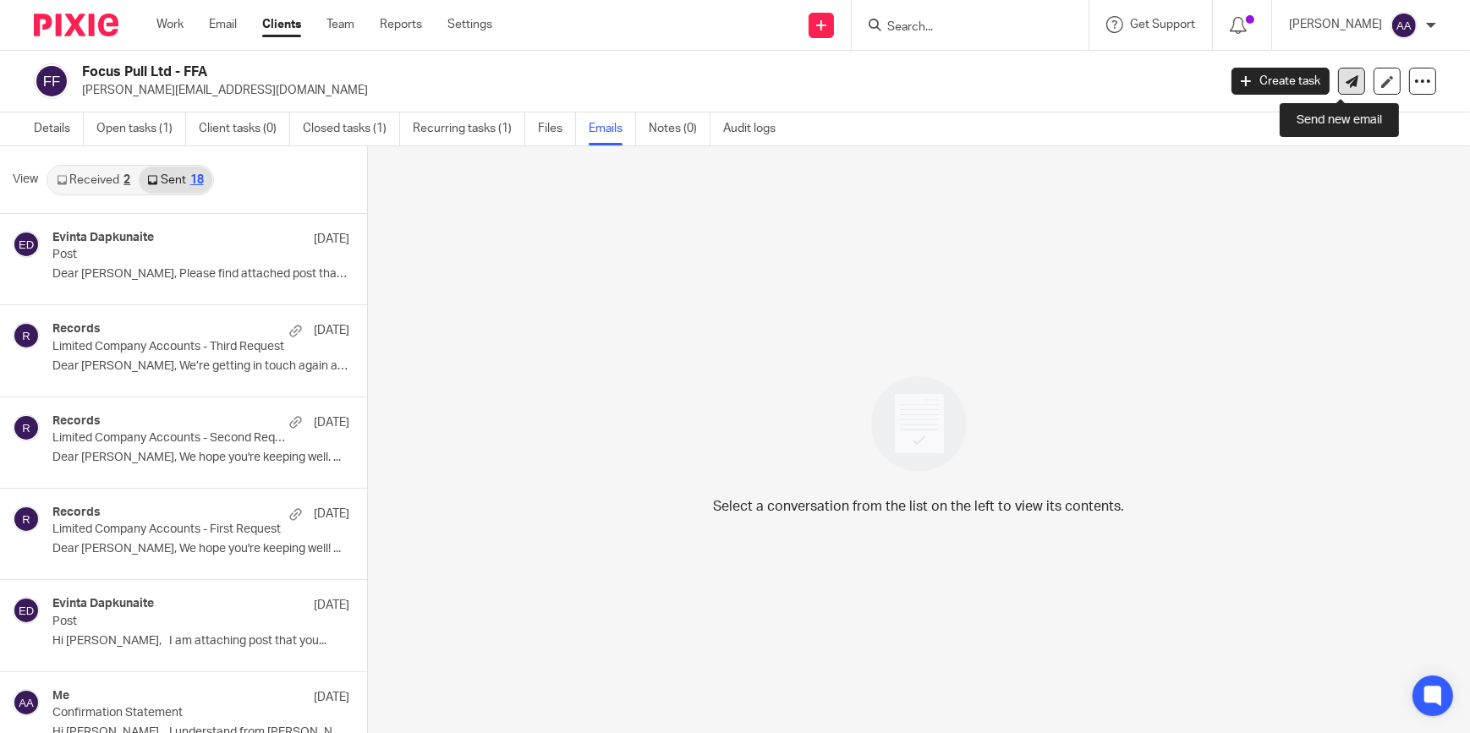
click at [1345, 79] on icon at bounding box center [1351, 81] width 13 height 13
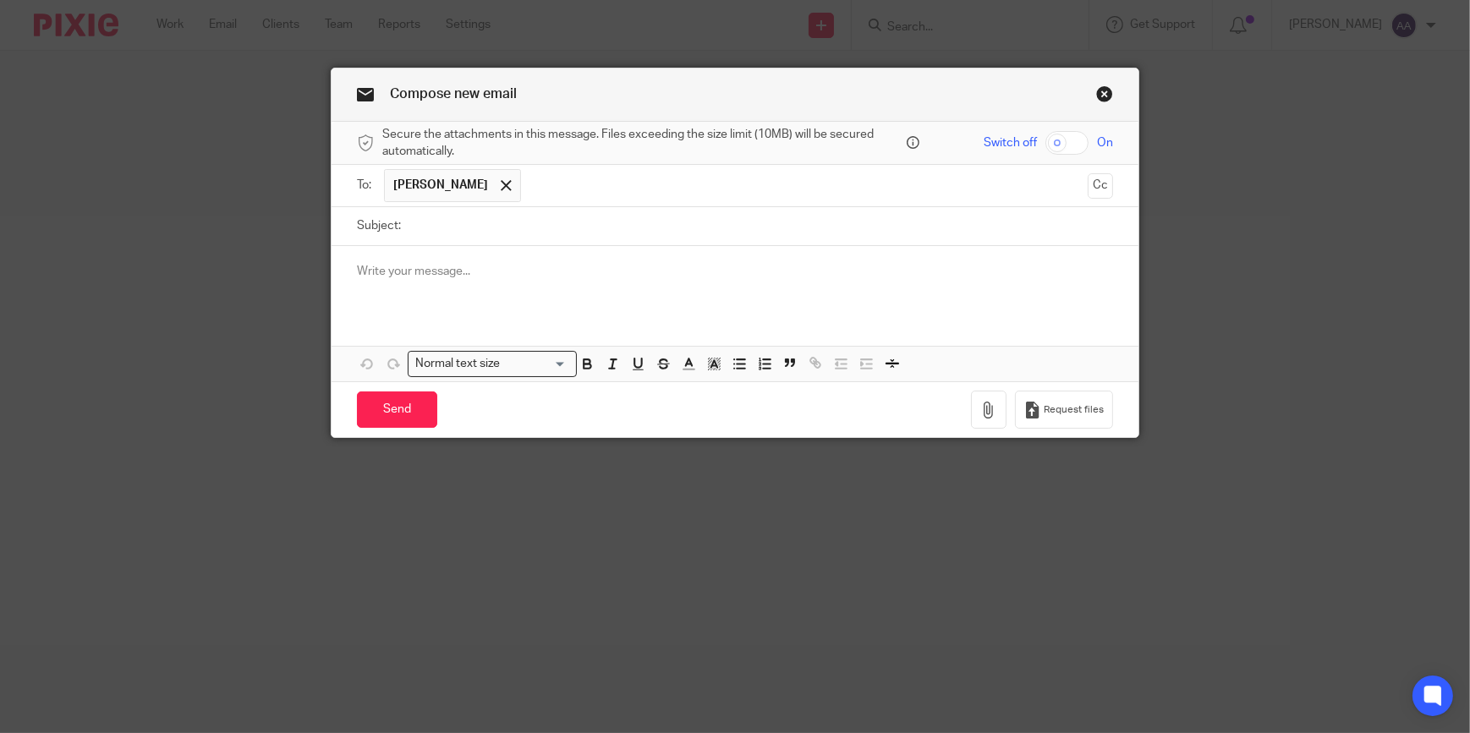
click at [456, 291] on div at bounding box center [734, 279] width 807 height 66
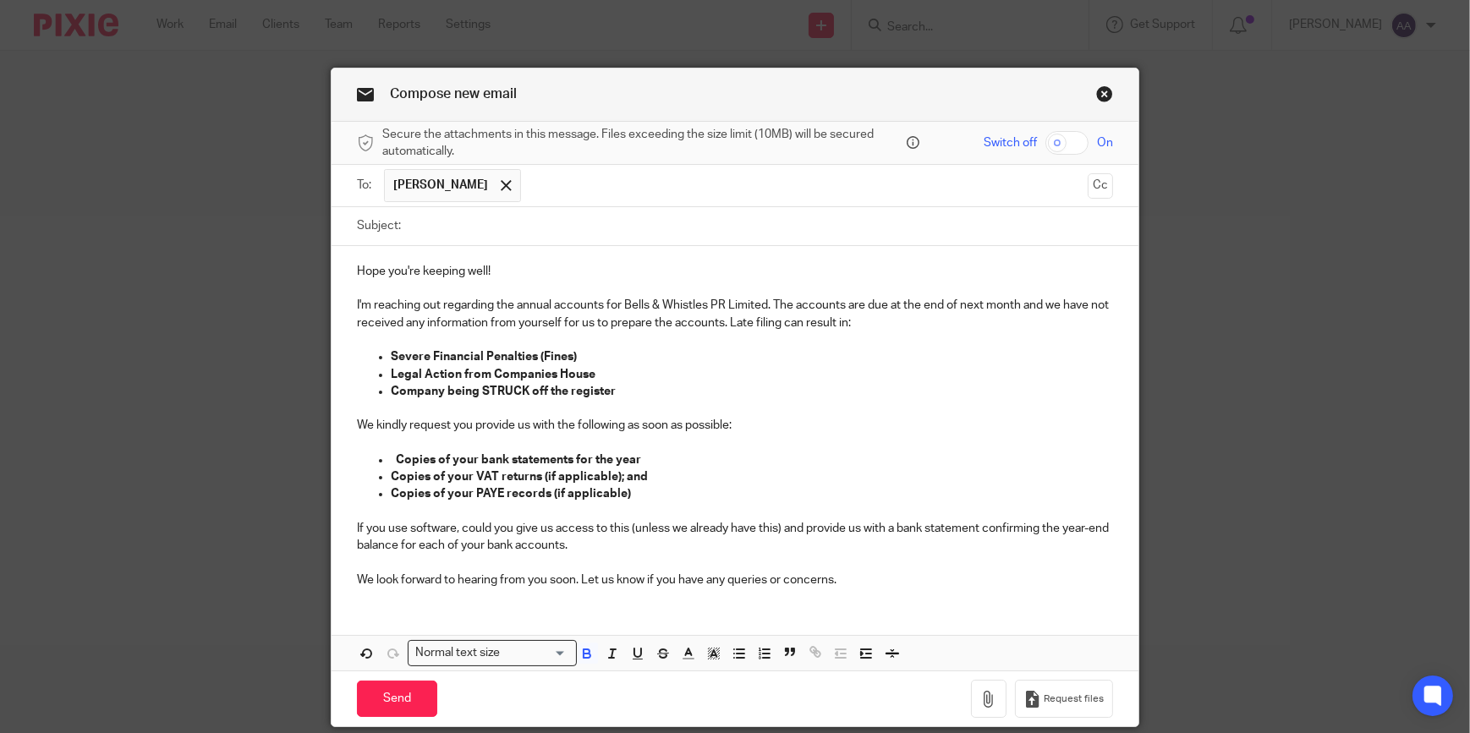
click at [444, 215] on input "Subject:" at bounding box center [761, 226] width 704 height 38
type input "A"
type input "Annual Accounts"
click at [340, 269] on div "Hope you're keeping well! I'm reaching out regarding the annual accounts for Be…" at bounding box center [734, 423] width 807 height 355
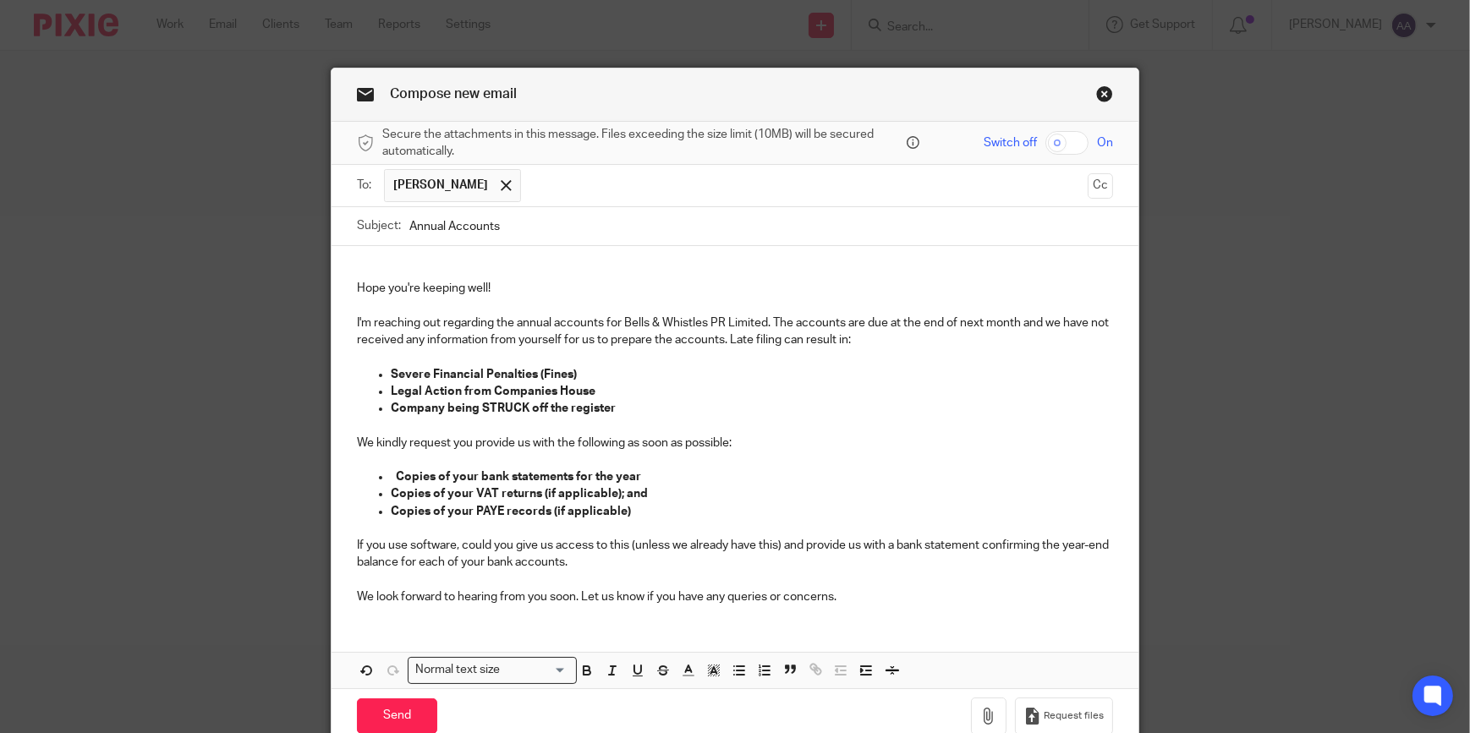
click at [357, 268] on p at bounding box center [735, 271] width 756 height 17
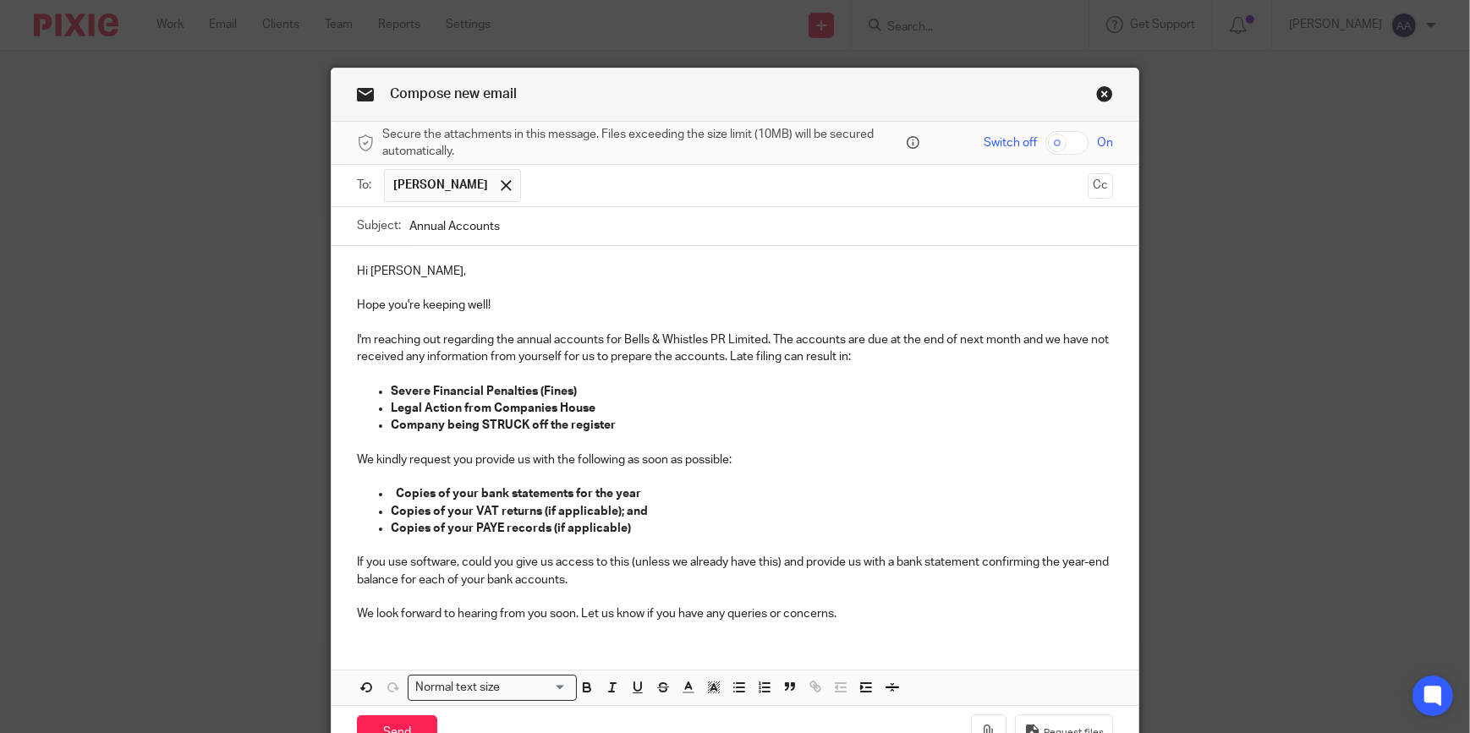
click at [364, 272] on p "Hi tim," at bounding box center [735, 271] width 756 height 17
click at [523, 304] on p "Hope you're keeping well!" at bounding box center [735, 305] width 756 height 17
click at [725, 337] on p "I'm reaching out regarding the annual accounts for Bells & Whistles PR Limited.…" at bounding box center [735, 348] width 756 height 35
drag, startPoint x: 715, startPoint y: 339, endPoint x: 702, endPoint y: 349, distance: 16.9
click at [715, 339] on p "I'm reaching out regarding the annual accounts for Focus Pull Limited. The acco…" at bounding box center [735, 348] width 756 height 35
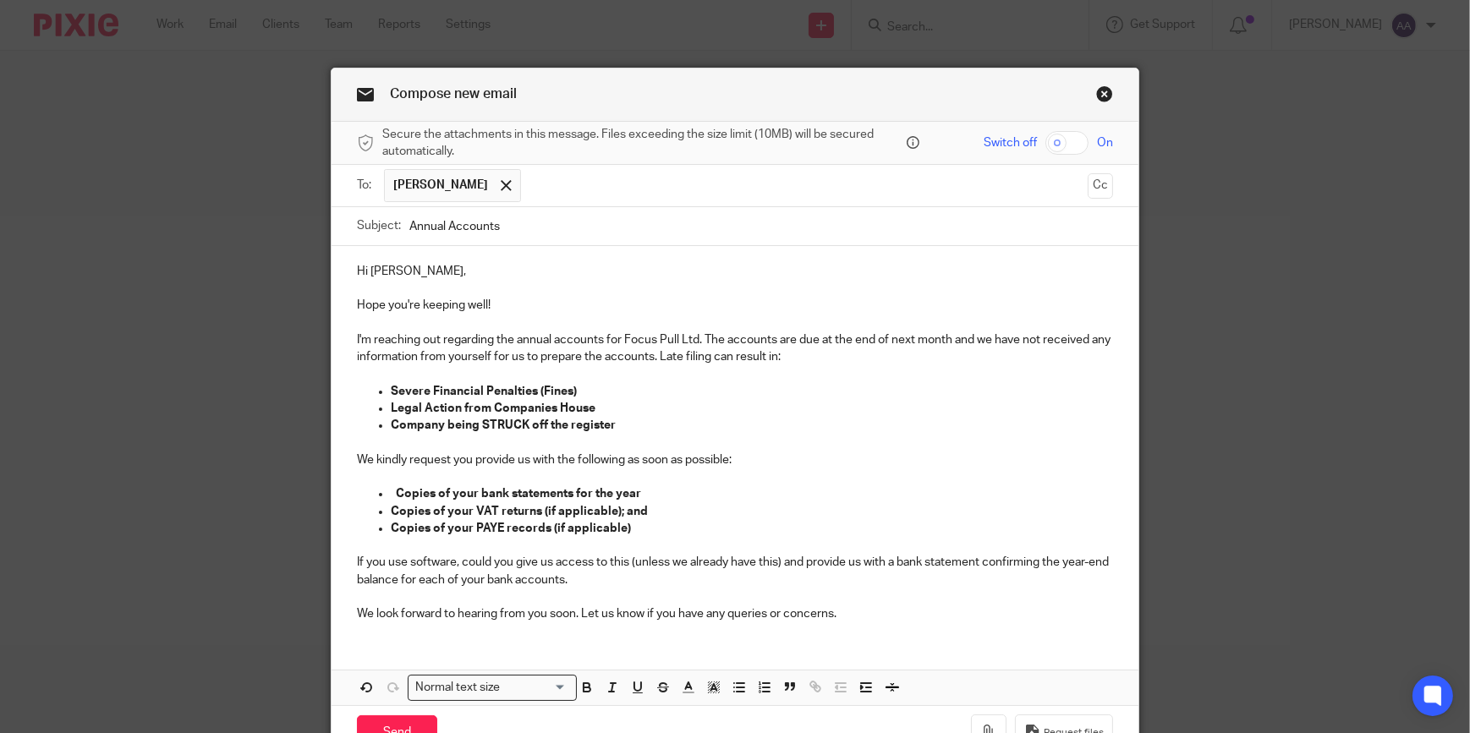
click at [803, 337] on p "I'm reaching out regarding the annual accounts for Focus Pull Ltd. The accounts…" at bounding box center [735, 348] width 756 height 35
click at [808, 345] on p "I'm reaching out regarding the annual accounts for Focus Pull Ltd. The accounts…" at bounding box center [735, 348] width 756 height 35
click at [800, 335] on p "I'm reaching out regarding the annual accounts for Focus Pull Ltd. The accounts…" at bounding box center [735, 348] width 756 height 35
click at [794, 340] on p "I'm reaching out regarding the annual accounts for Focus Pull Ltd. The accounts…" at bounding box center [735, 348] width 756 height 35
click at [818, 337] on p "I'm reaching out regarding the annual accounts for Focus Pull Ltd. The accounts…" at bounding box center [735, 348] width 756 height 35
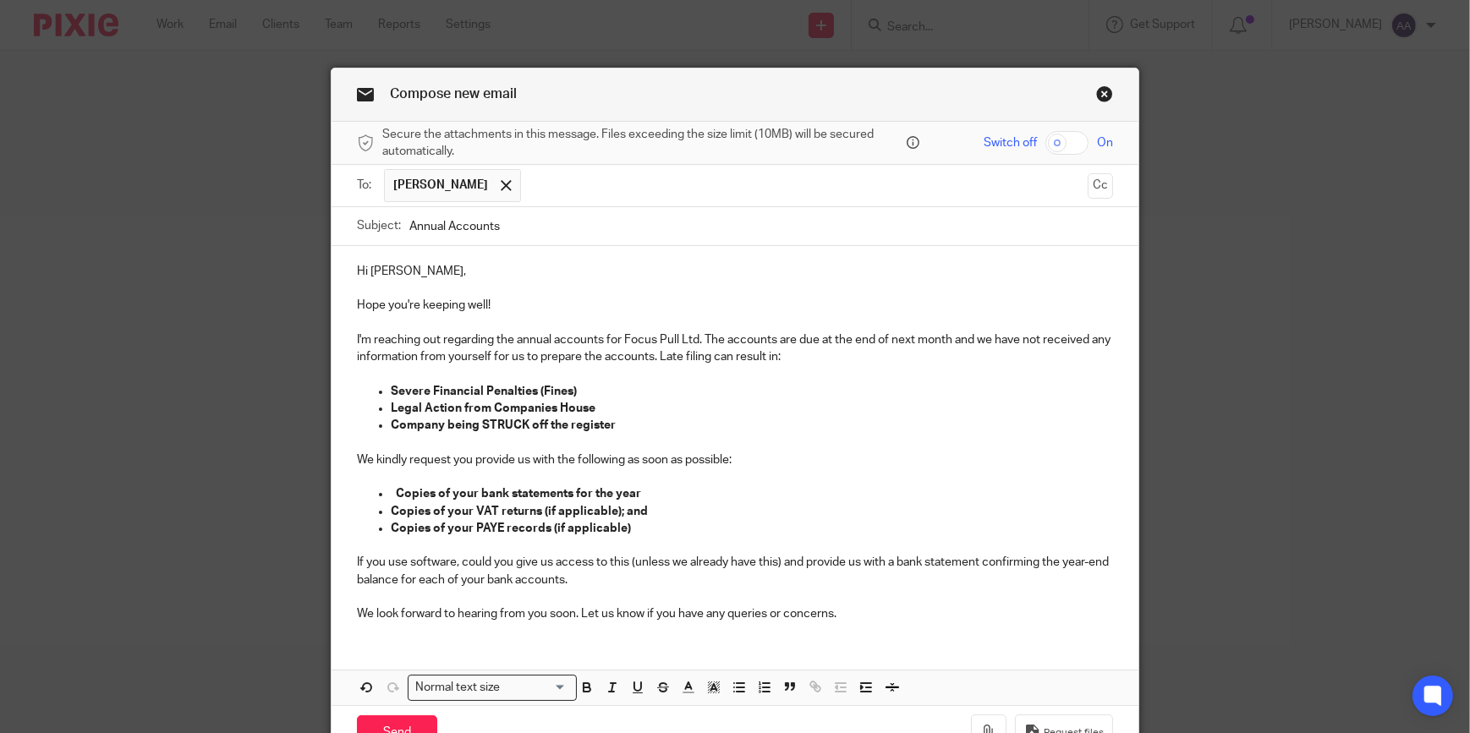
click at [868, 338] on p "I'm reaching out regarding the annual accounts for Focus Pull Ltd. The accounts…" at bounding box center [735, 348] width 756 height 35
drag, startPoint x: 476, startPoint y: 422, endPoint x: 630, endPoint y: 416, distance: 154.0
click at [630, 416] on ul "Severe Financial Penalties (Fines) Legal Action from Companies House Company be…" at bounding box center [735, 409] width 756 height 52
click at [516, 436] on p at bounding box center [735, 443] width 756 height 17
drag, startPoint x: 474, startPoint y: 422, endPoint x: 611, endPoint y: 428, distance: 138.0
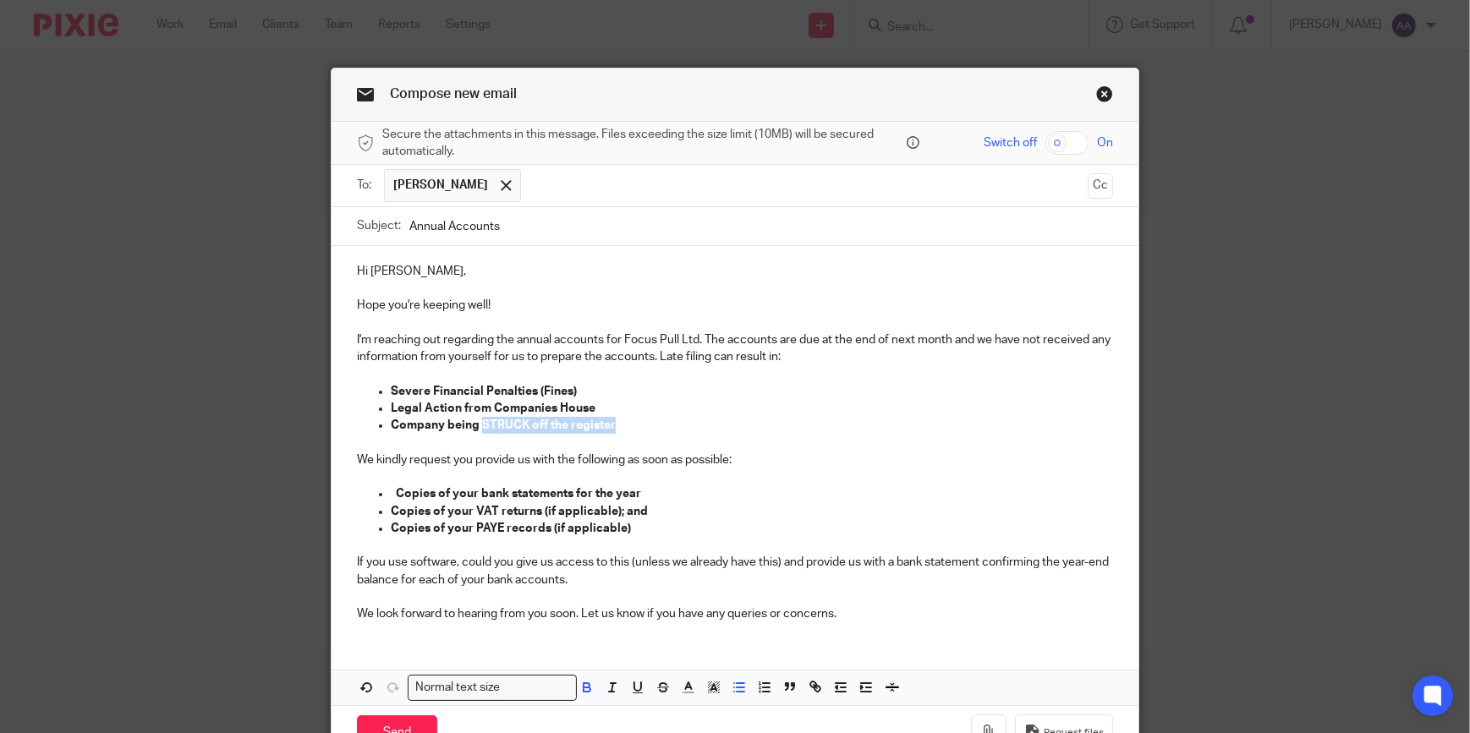
click at [611, 428] on p "Company being STRUCK off the register" at bounding box center [752, 425] width 722 height 17
click at [718, 686] on rect "button" at bounding box center [718, 686] width 1 height 1
click at [721, 708] on li "color:#FCDC00" at bounding box center [727, 710] width 13 height 13
click at [807, 524] on p "Copies of your PAYE records (if applicable)" at bounding box center [752, 528] width 722 height 17
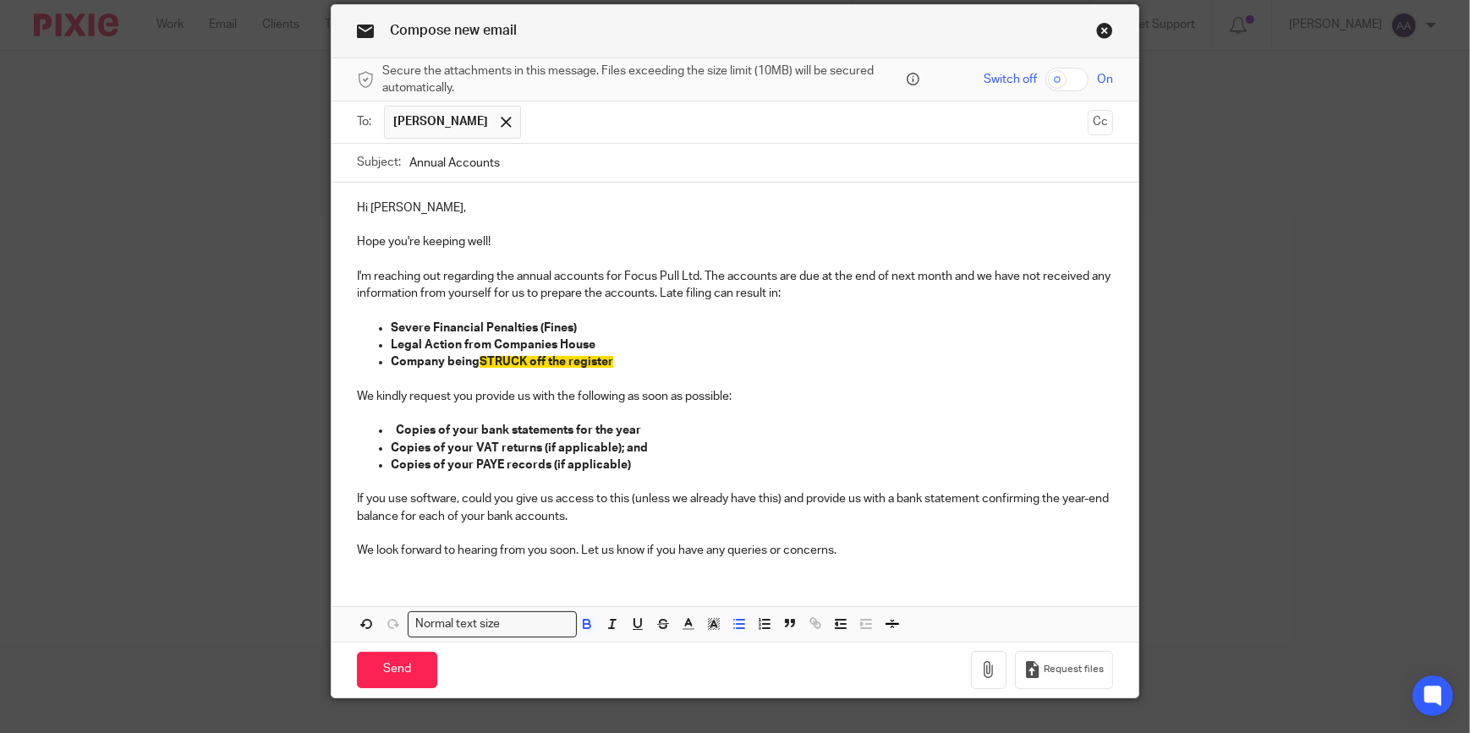
scroll to position [96, 0]
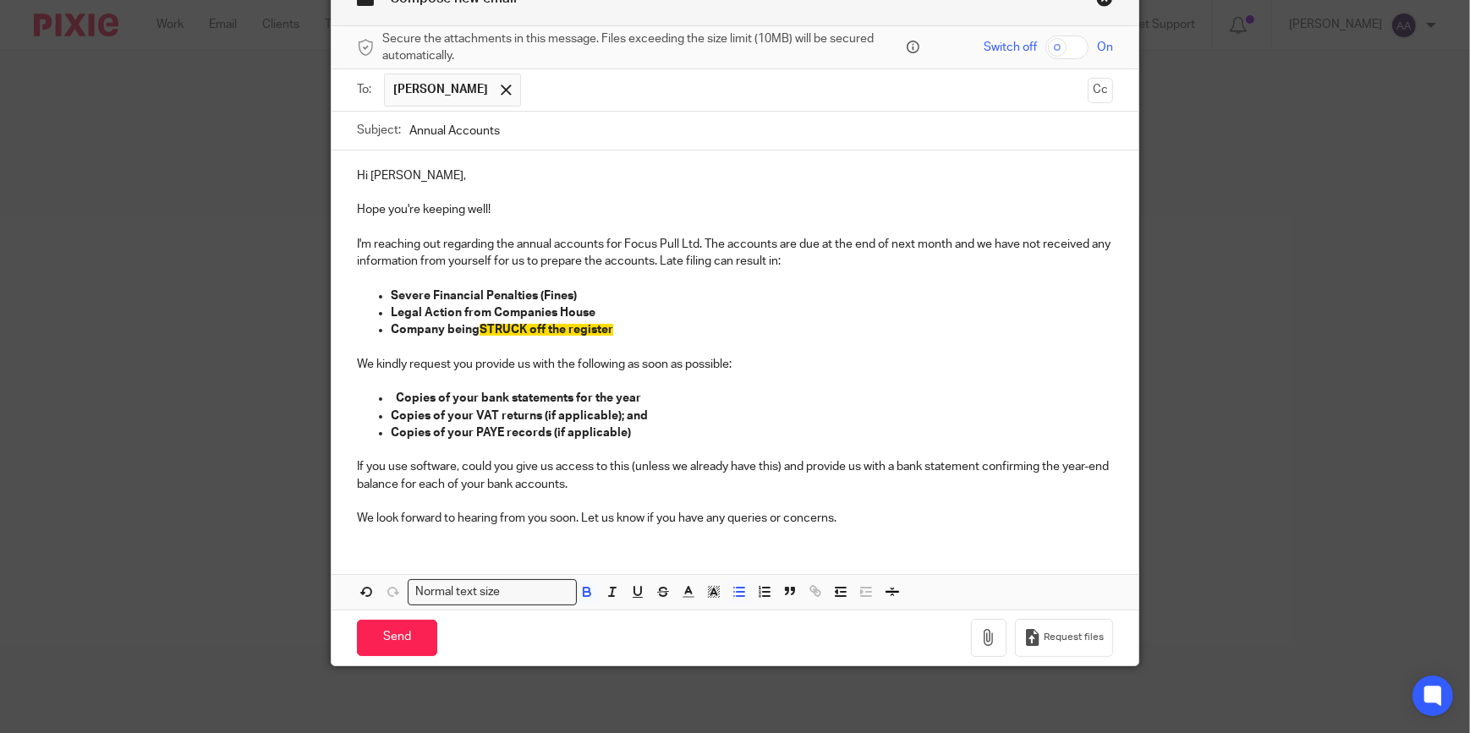
click at [846, 514] on p "We look forward to hearing from you soon. Let us know if you have any queries o…" at bounding box center [735, 518] width 756 height 17
click at [511, 567] on div "Hi Tim, Hope you're keeping well! I'm reaching out regarding the annual account…" at bounding box center [734, 380] width 807 height 459
click at [485, 548] on div "Hi Tim, Hope you're keeping well! I'm reaching out regarding the annual account…" at bounding box center [734, 380] width 807 height 459
drag, startPoint x: 485, startPoint y: 548, endPoint x: 830, endPoint y: 512, distance: 347.7
click at [830, 512] on p "We look forward to hearing from you soon. Let us know if you have any queries o…" at bounding box center [735, 518] width 756 height 17
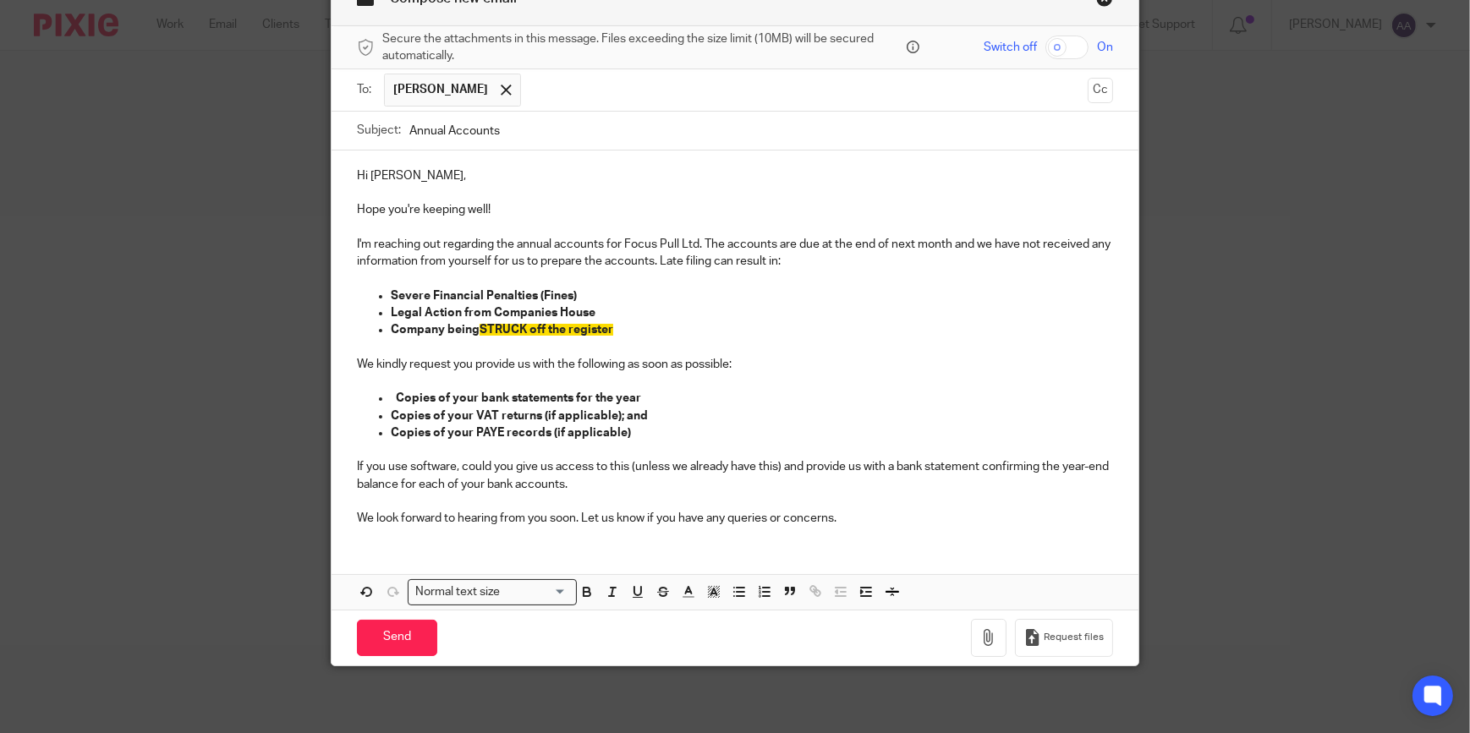
click at [842, 512] on p "We look forward to hearing from you soon. Let us know if you have any queries o…" at bounding box center [735, 518] width 756 height 17
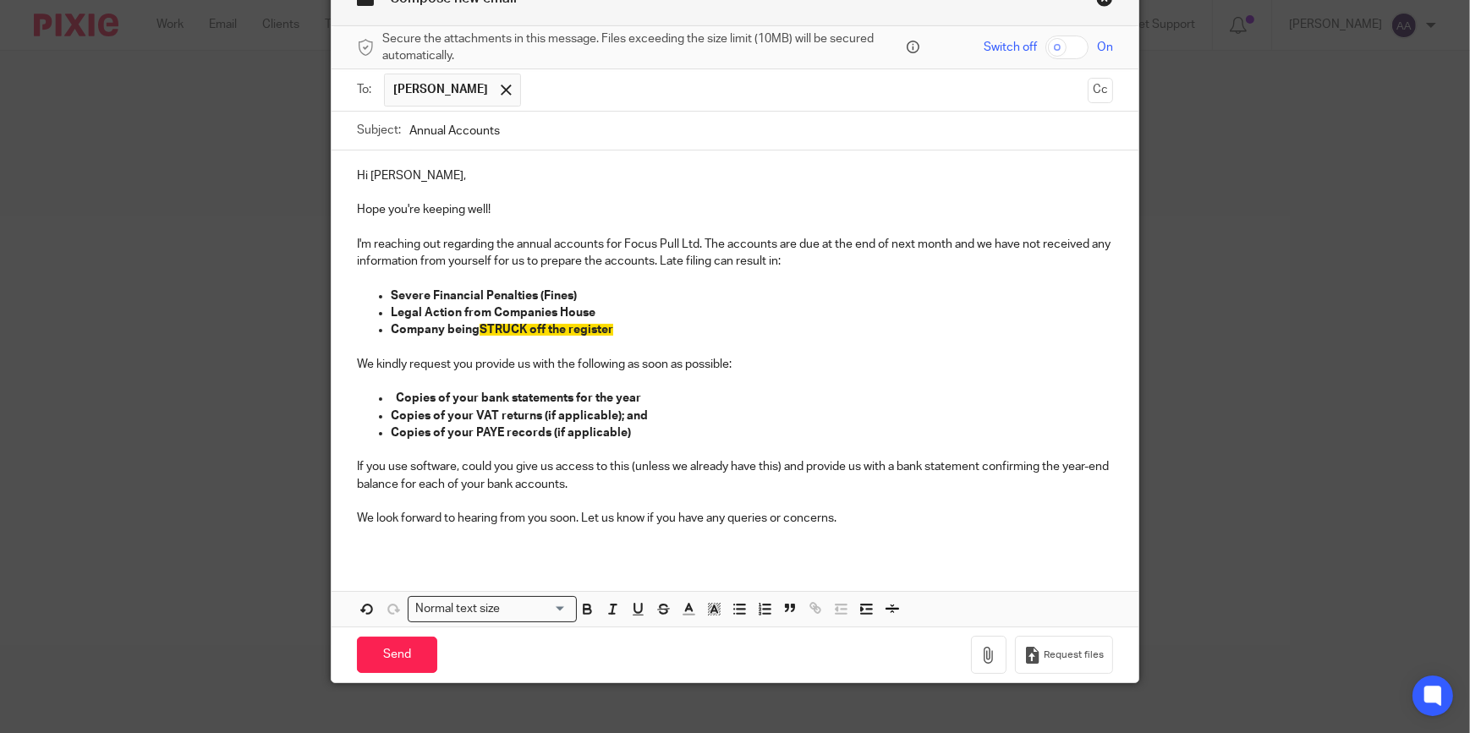
click at [363, 362] on p "We kindly request you provide us with the following as soon as possible:" at bounding box center [735, 364] width 756 height 17
click at [375, 363] on p "We kindly request you provide us with the following as soon as possible:" at bounding box center [735, 364] width 756 height 17
click at [380, 363] on p "We kindly request you provide us with the following as soon as possible:" at bounding box center [735, 364] width 756 height 17
click at [397, 359] on p "We kindly request you provide us with the following as soon as possible:" at bounding box center [735, 364] width 756 height 17
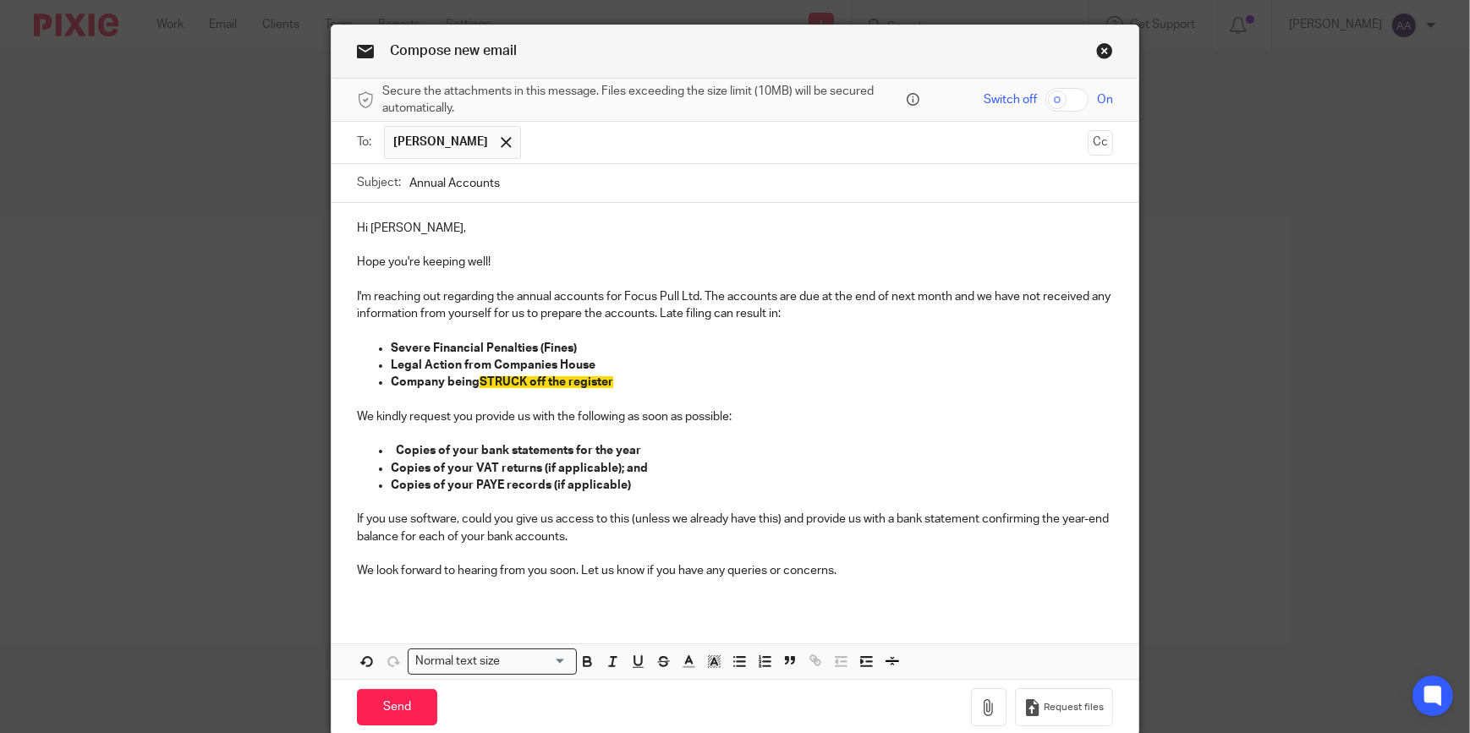
scroll to position [112, 0]
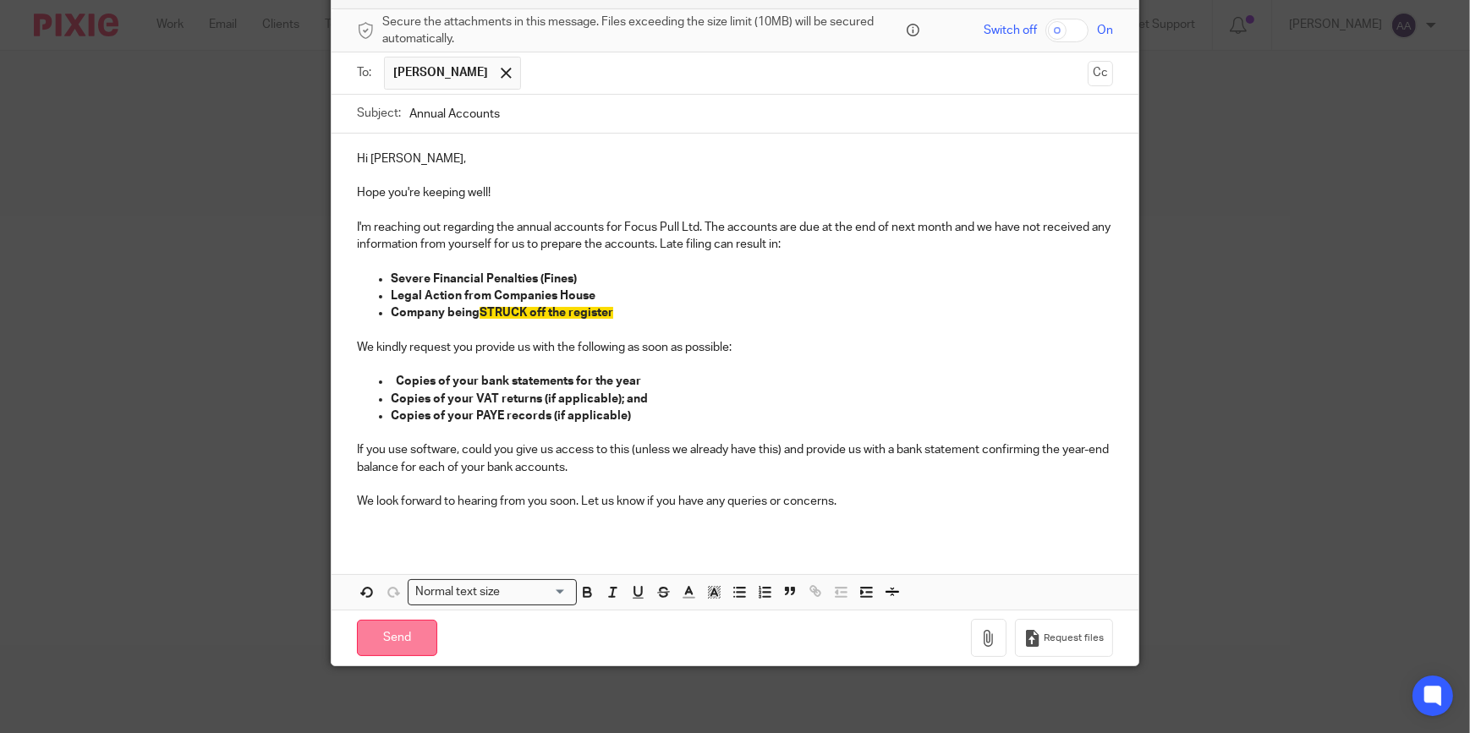
click at [377, 637] on input "Send" at bounding box center [397, 638] width 80 height 36
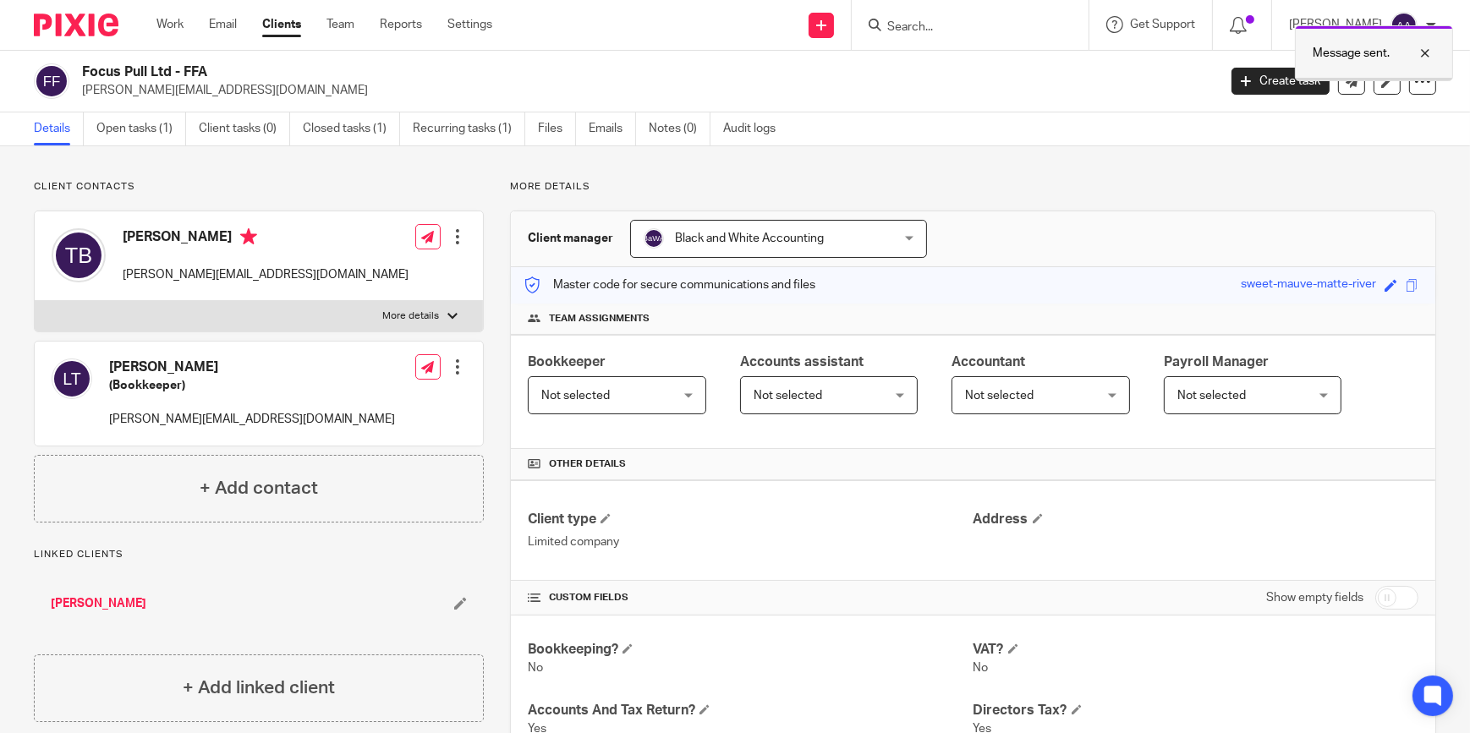
click at [1421, 52] on div at bounding box center [1412, 53] width 46 height 20
drag, startPoint x: 469, startPoint y: 161, endPoint x: 259, endPoint y: 175, distance: 211.0
click at [309, 182] on p "Client contacts" at bounding box center [259, 187] width 450 height 14
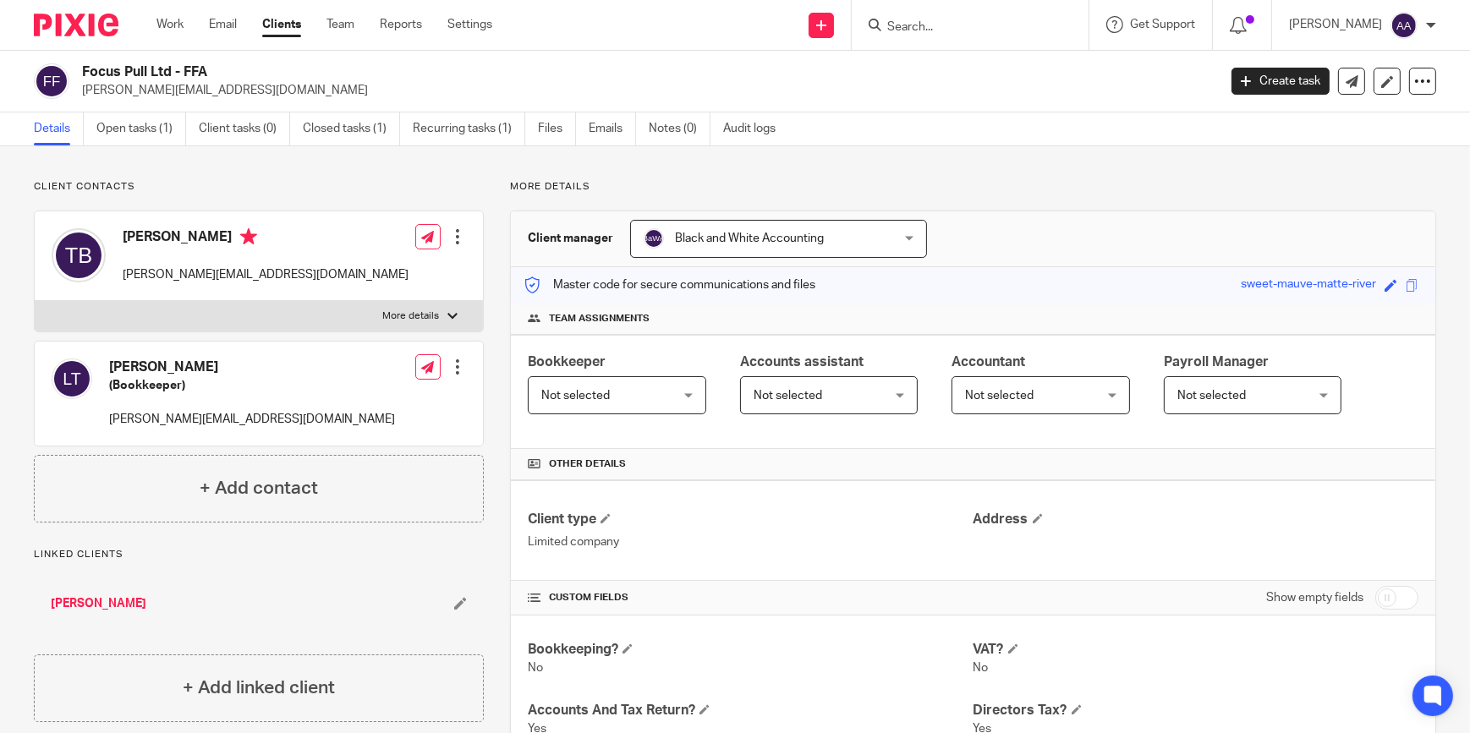
click at [933, 25] on input "Search" at bounding box center [961, 27] width 152 height 15
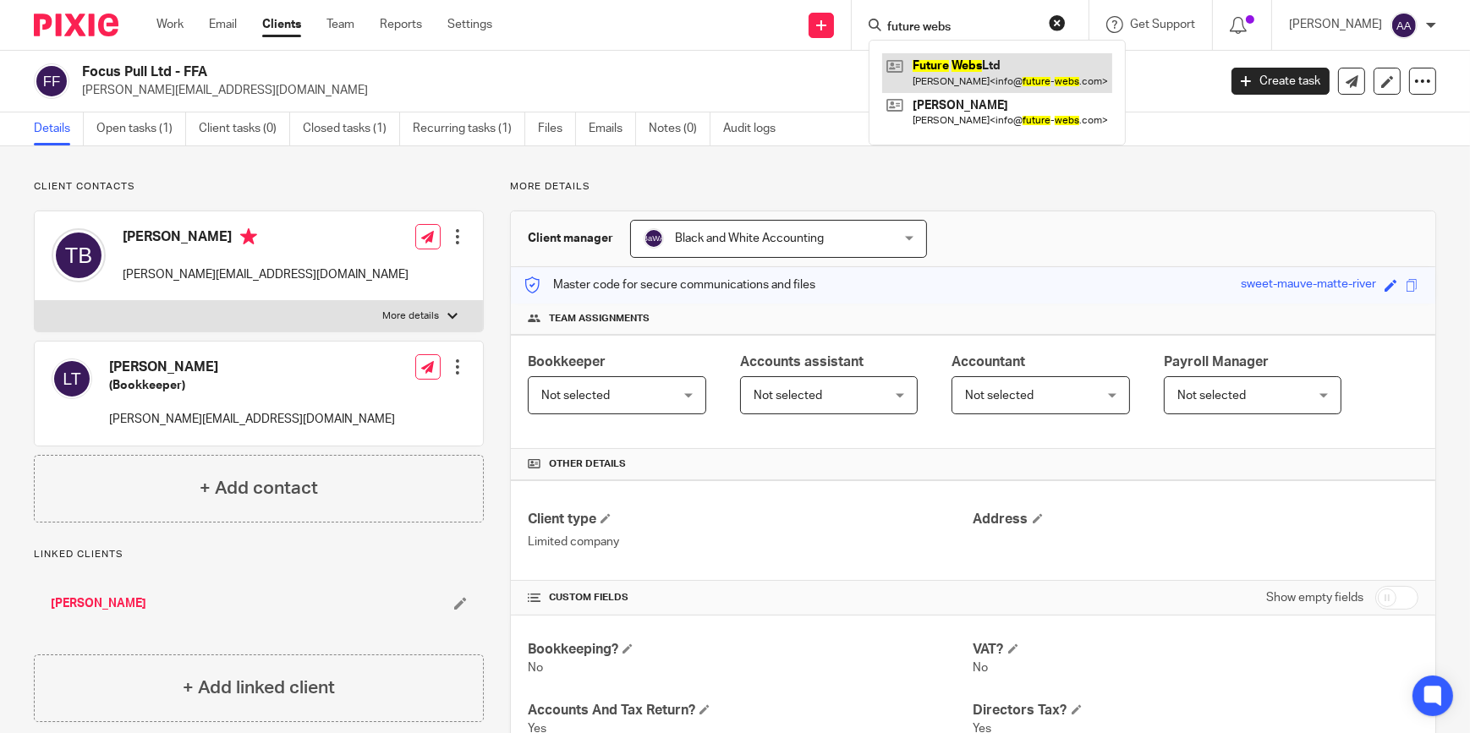
type input "future webs"
click at [1003, 68] on link at bounding box center [997, 72] width 230 height 39
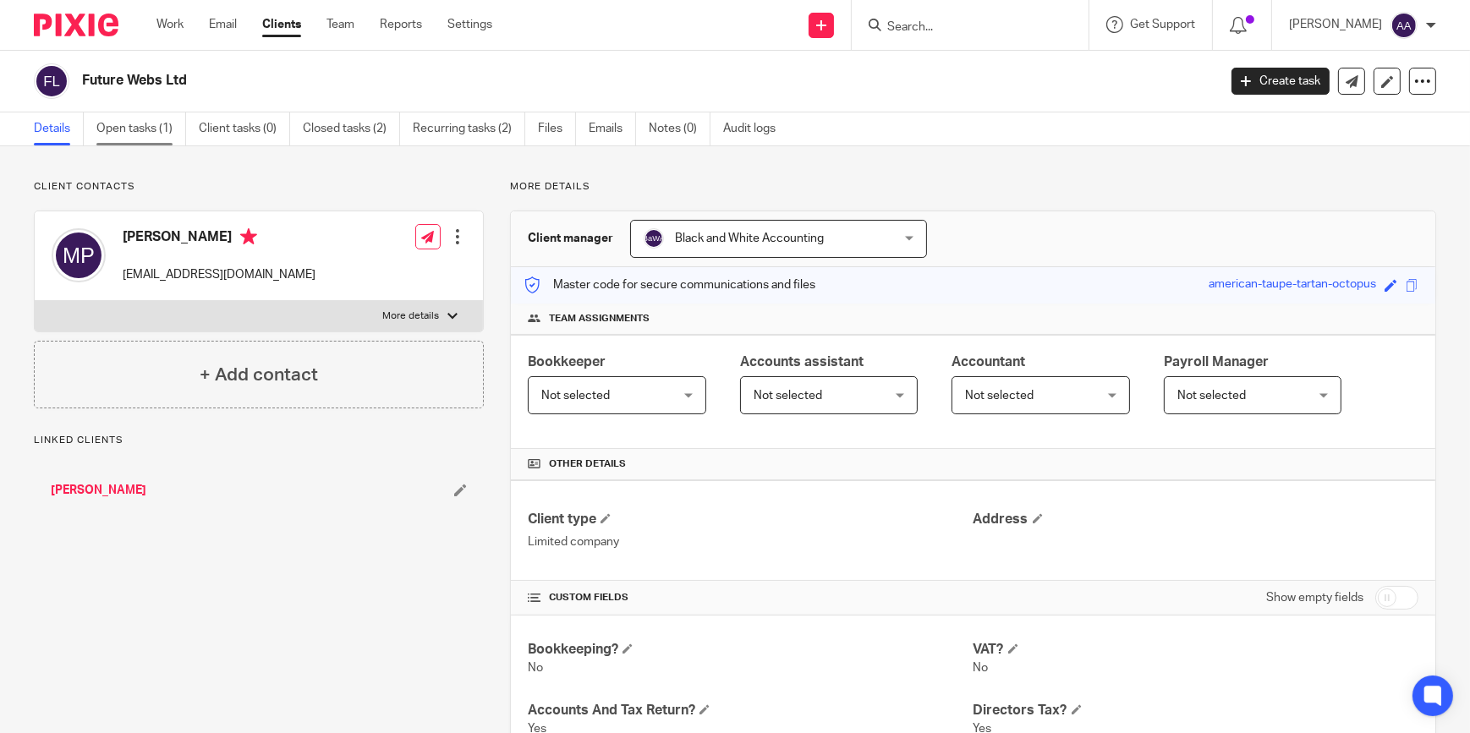
click at [114, 130] on link "Open tasks (1)" at bounding box center [141, 128] width 90 height 33
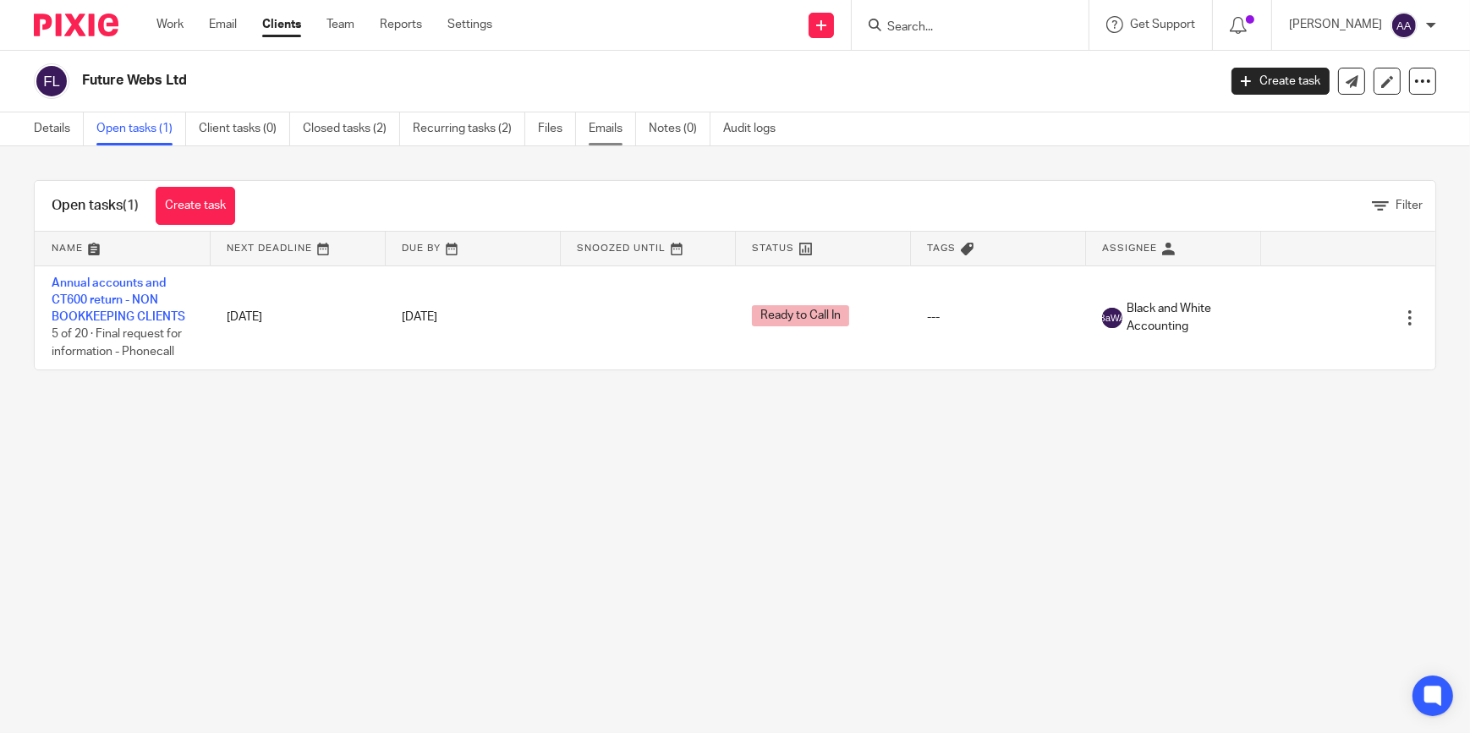
click at [617, 136] on link "Emails" at bounding box center [612, 128] width 47 height 33
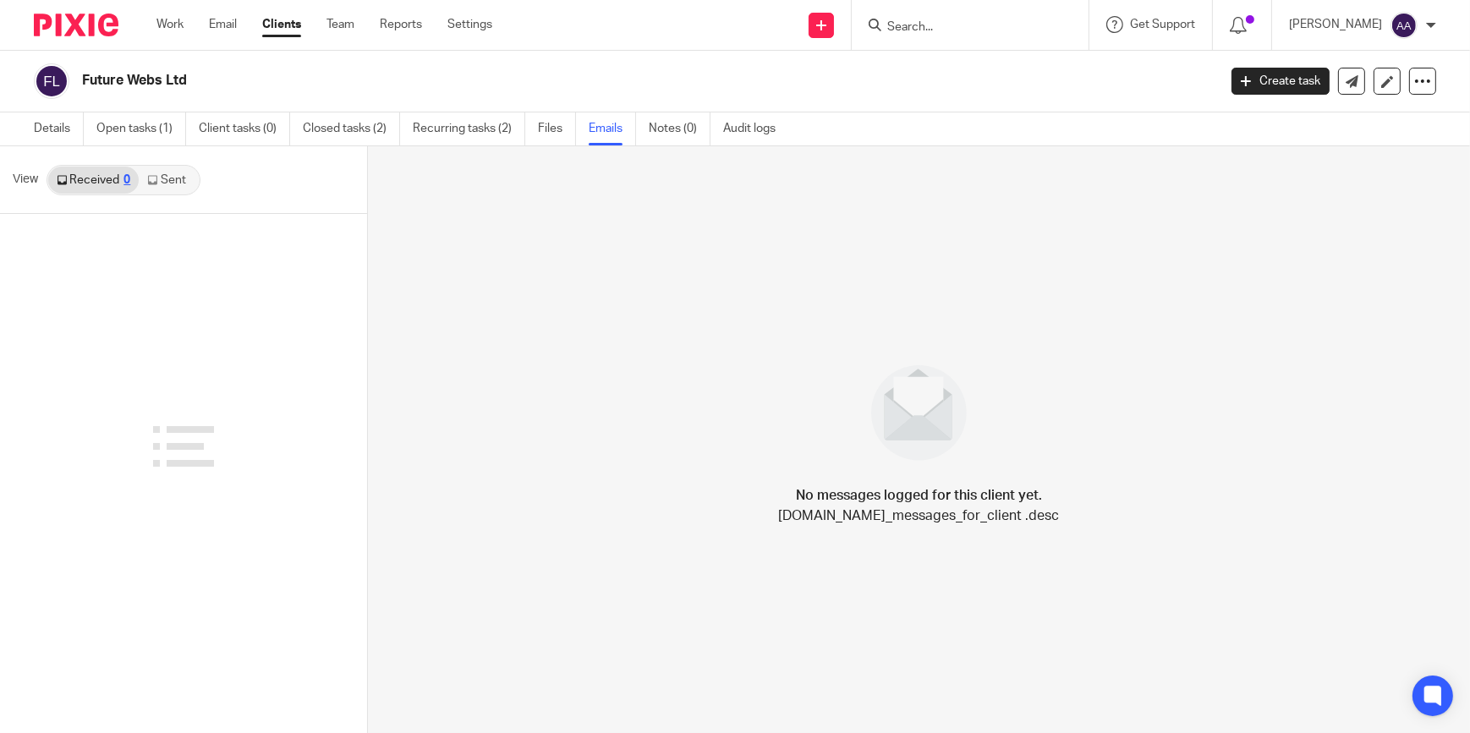
click at [154, 190] on link "Sent" at bounding box center [168, 180] width 59 height 27
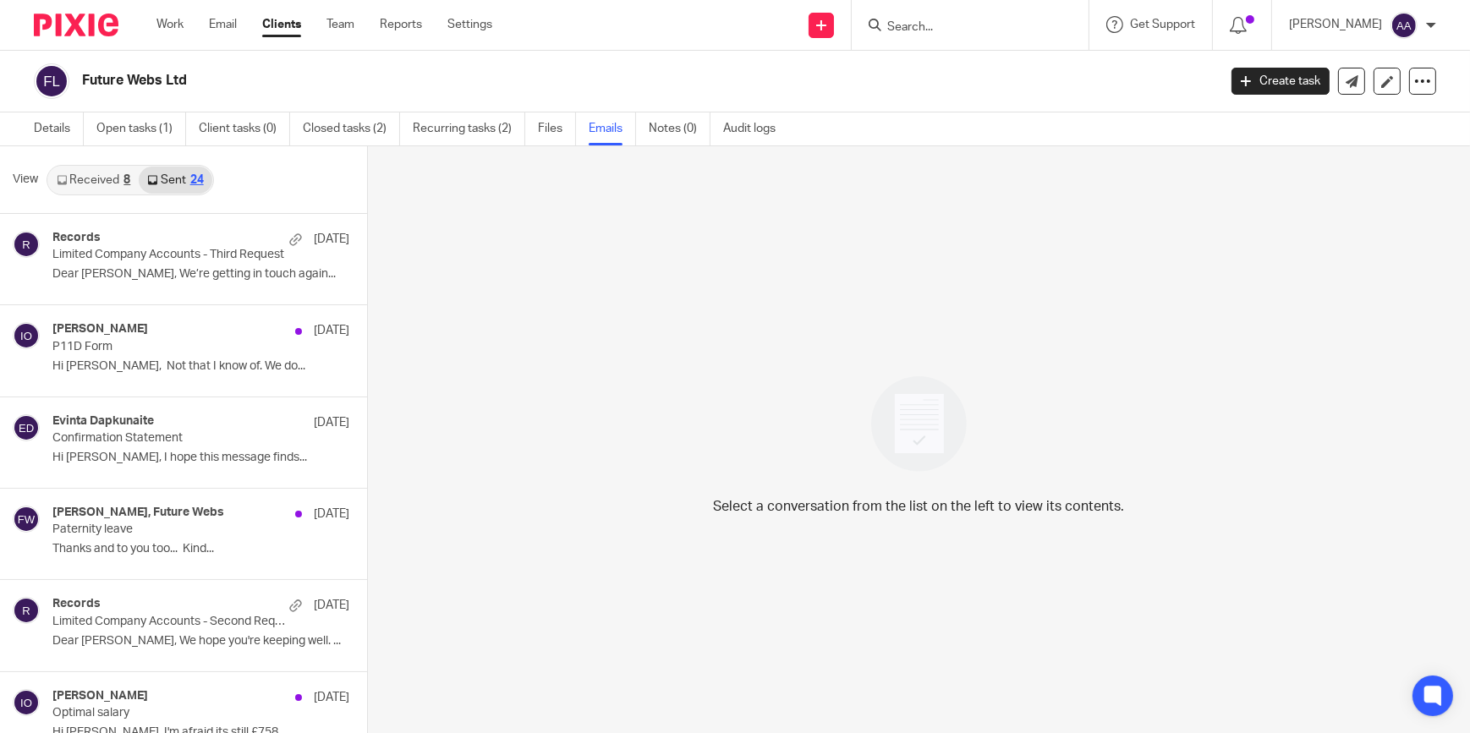
click at [117, 185] on link "Received 8" at bounding box center [93, 180] width 90 height 27
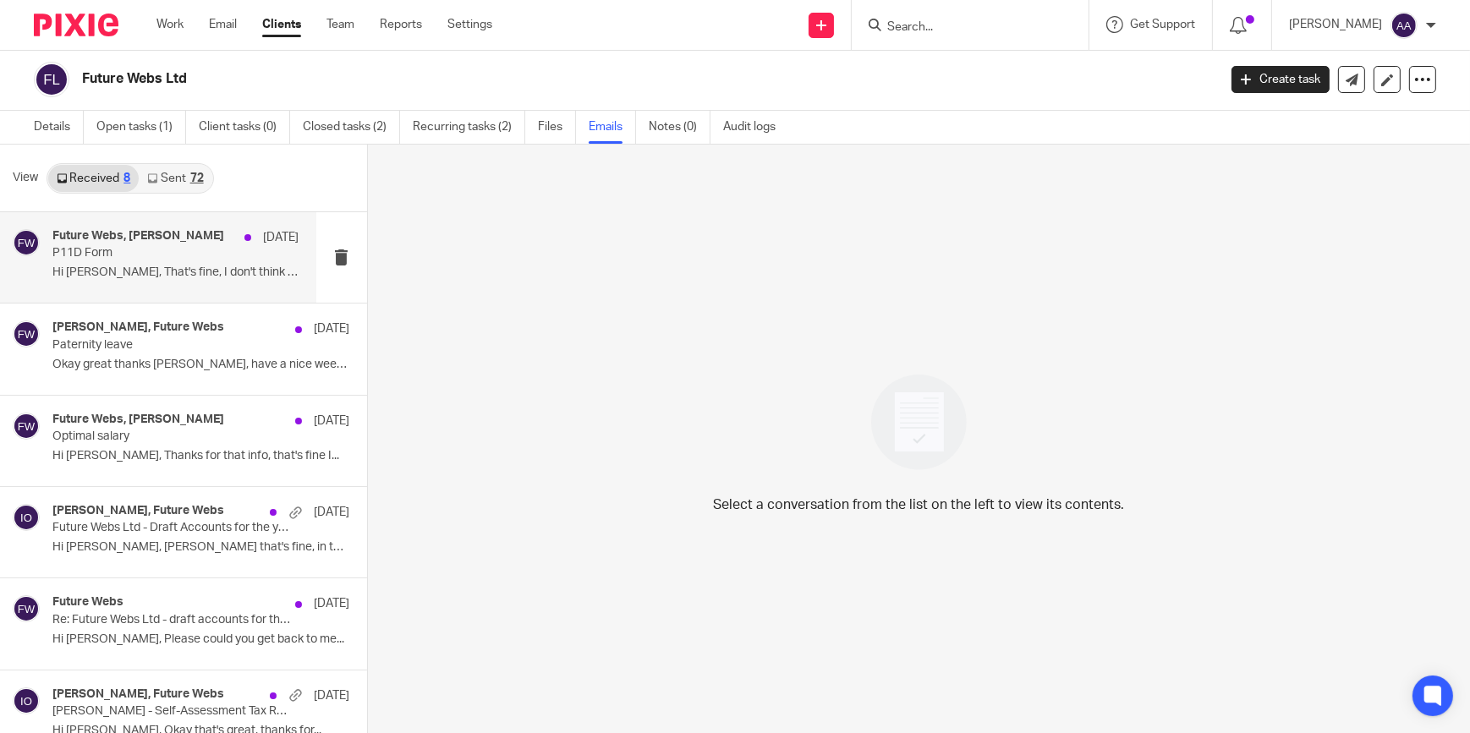
click at [115, 226] on div "Future Webs, [PERSON_NAME] [DATE] P11D Form Hi [PERSON_NAME], That's fine, I do…" at bounding box center [158, 257] width 316 height 90
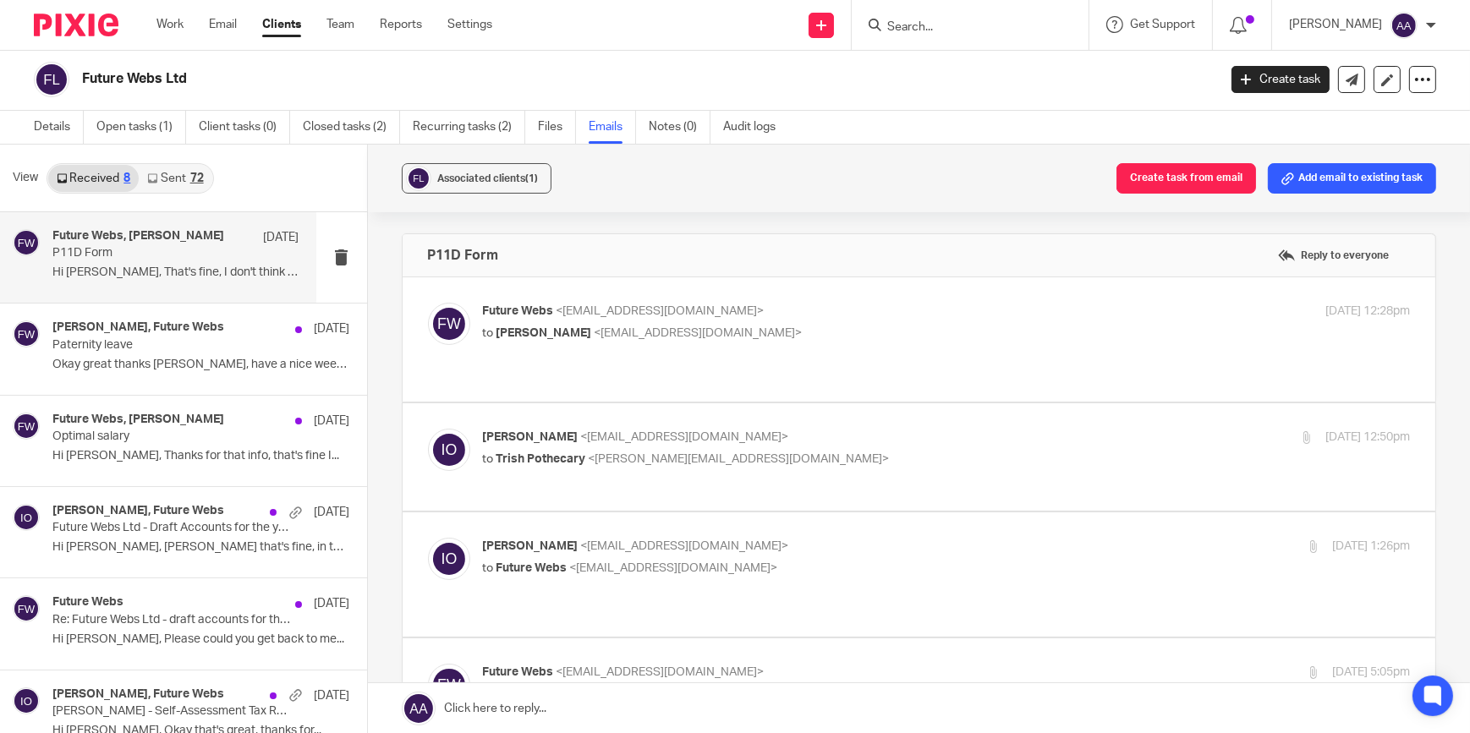
scroll to position [0, 0]
click at [640, 307] on span "<info@future-webs.com>" at bounding box center [660, 311] width 208 height 12
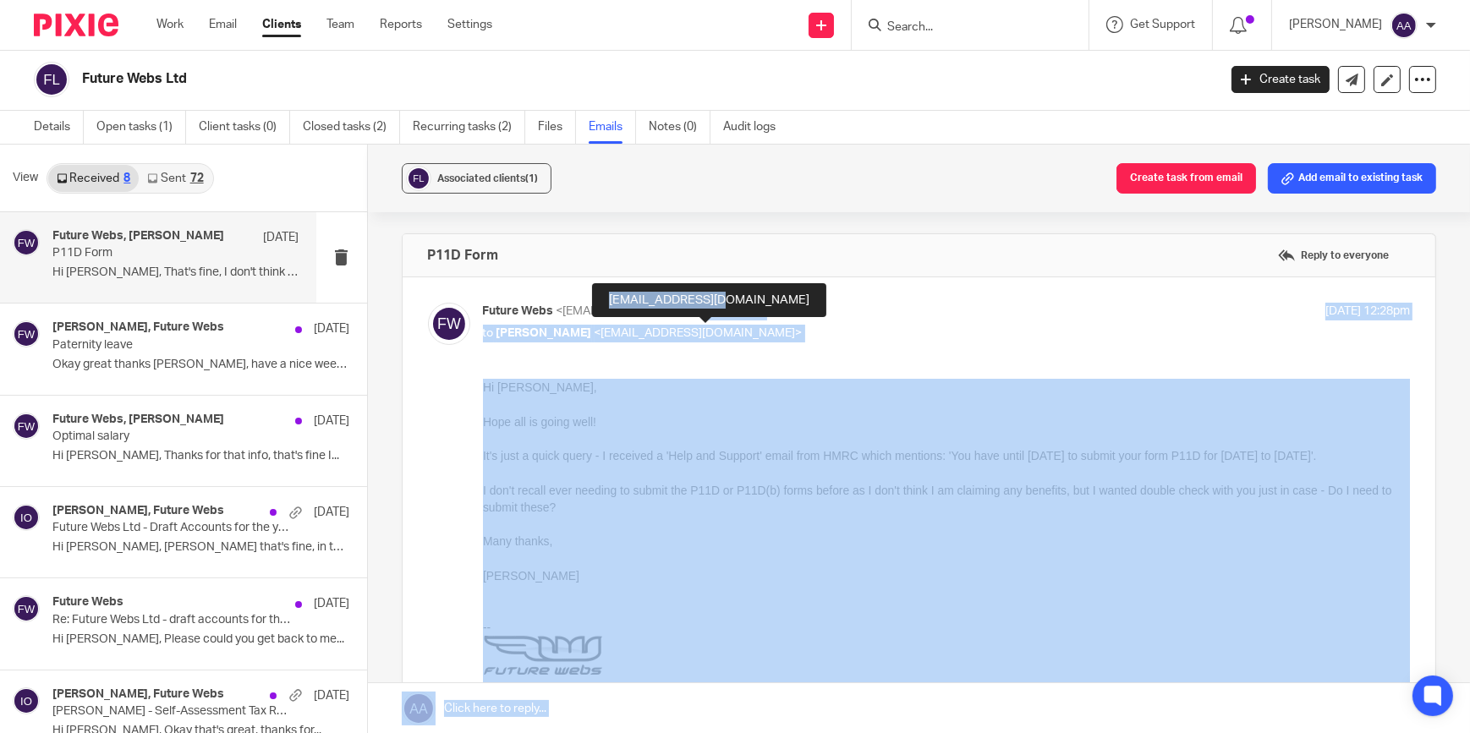
click at [719, 315] on body "Work Email Clients Team Reports Settings Work Email Clients Team Reports Settin…" at bounding box center [735, 366] width 1470 height 733
drag, startPoint x: 719, startPoint y: 315, endPoint x: 749, endPoint y: 335, distance: 36.1
click at [749, 335] on span "<isaiah@blackandwhiteaccounting.co.uk>" at bounding box center [698, 333] width 208 height 12
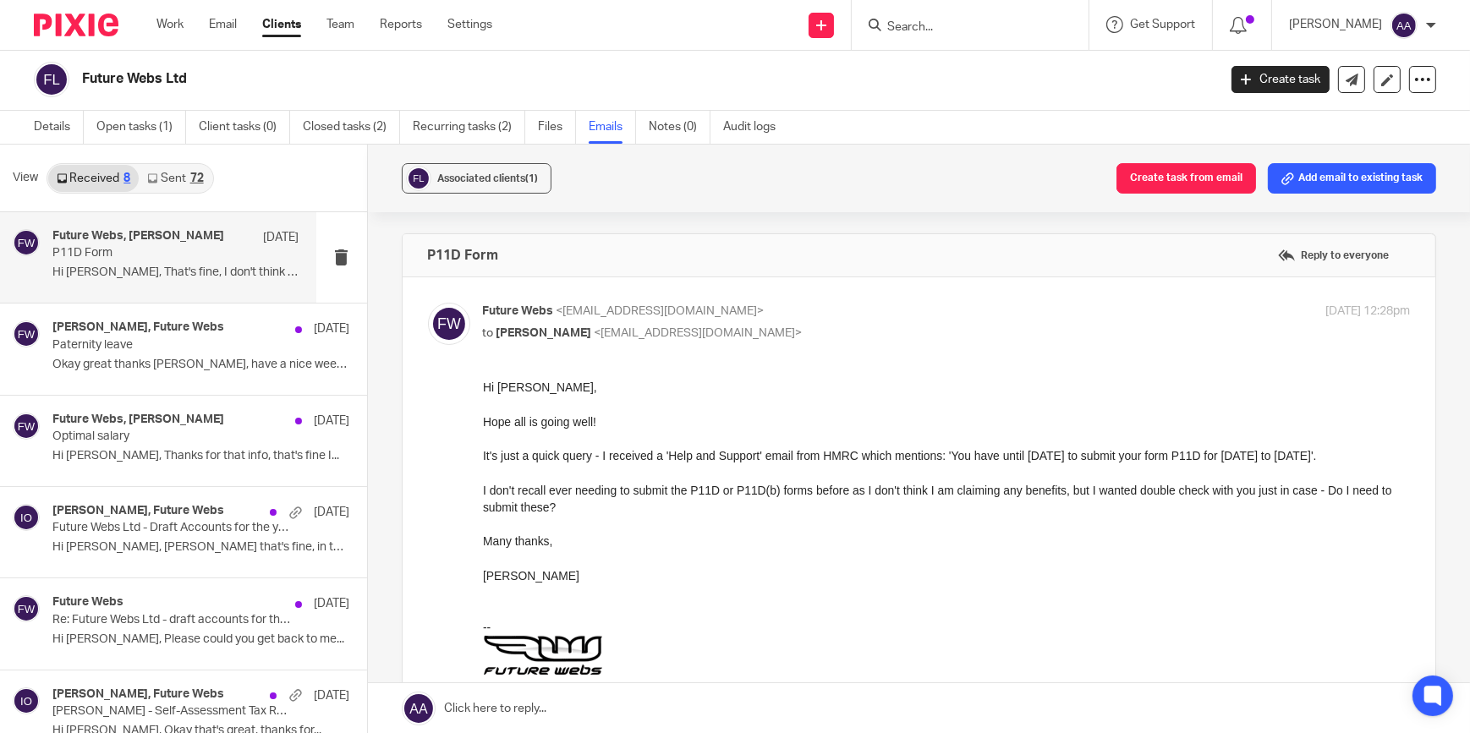
click at [777, 334] on span "<isaiah@blackandwhiteaccounting.co.uk>" at bounding box center [698, 333] width 208 height 12
checkbox input "false"
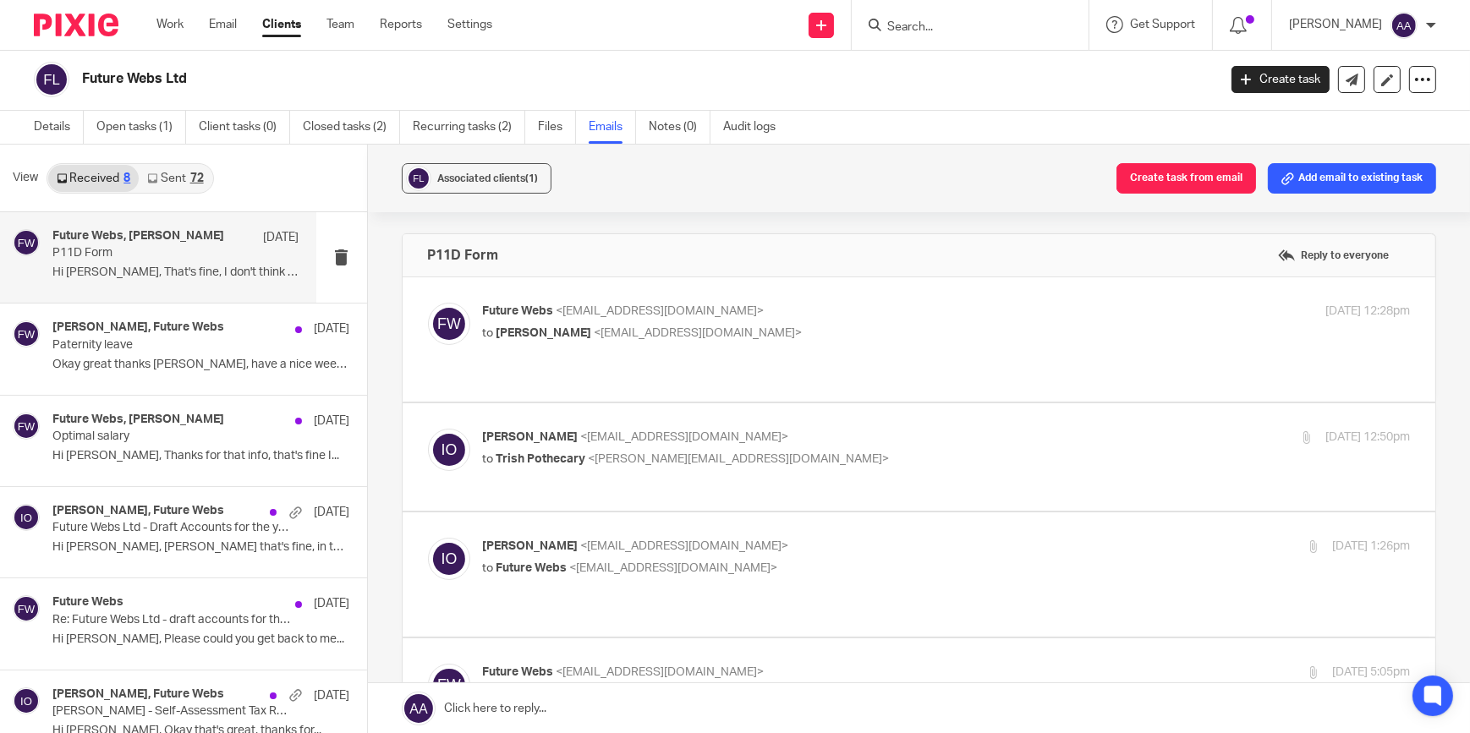
click at [671, 453] on span "<trish@blackandwhiteaccounting.co.uk>" at bounding box center [739, 459] width 301 height 12
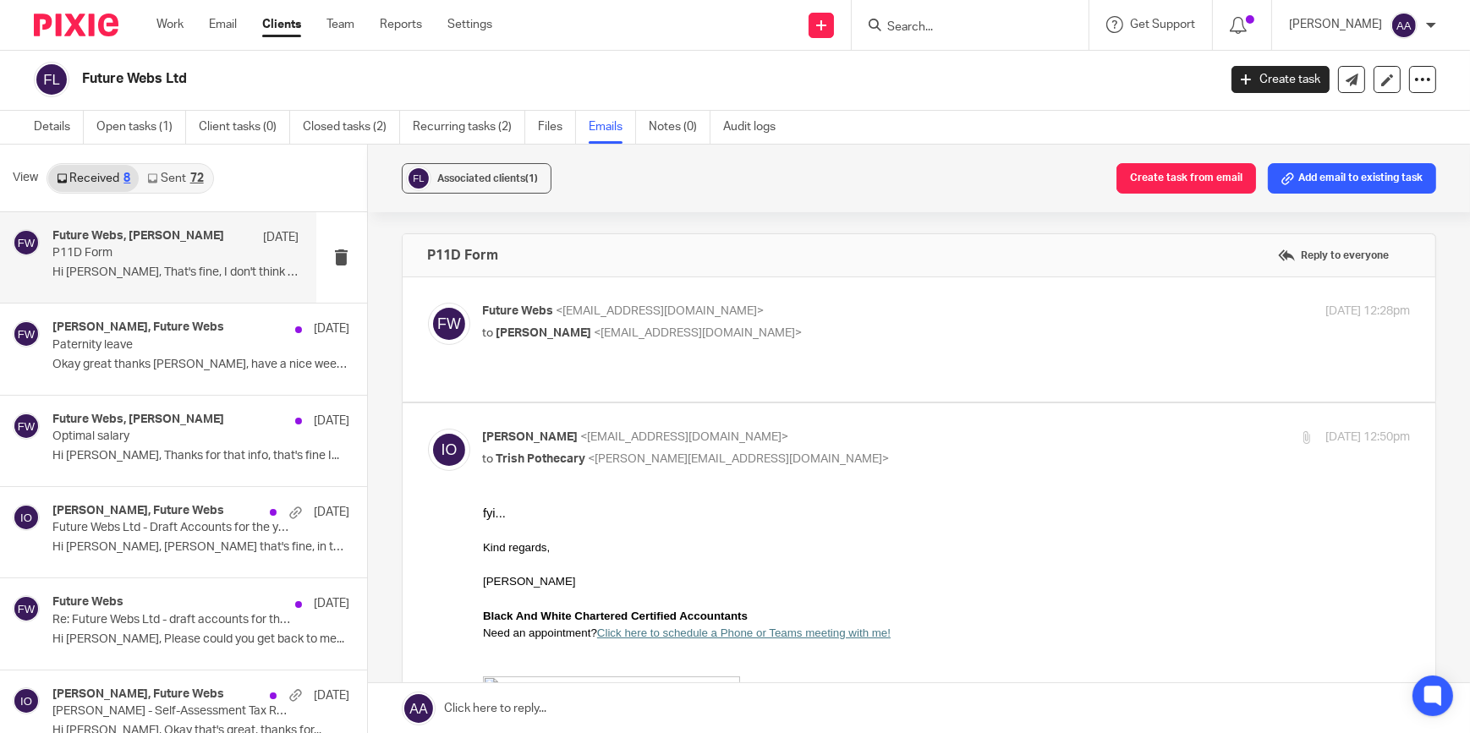
click at [653, 429] on p "Isaiah Oluwasore <isaiah@blackandwhiteaccounting.co.uk>" at bounding box center [792, 438] width 618 height 18
checkbox input "false"
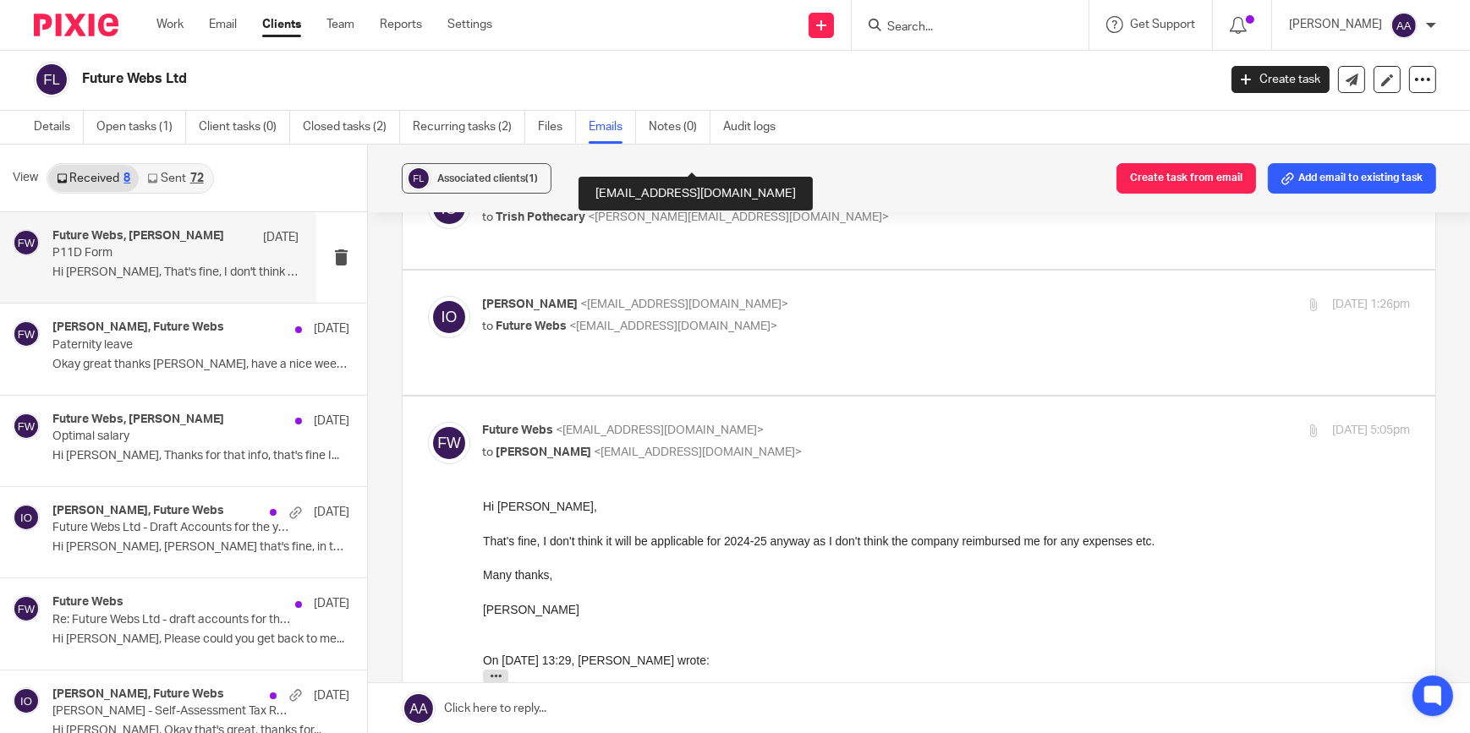
scroll to position [255, 0]
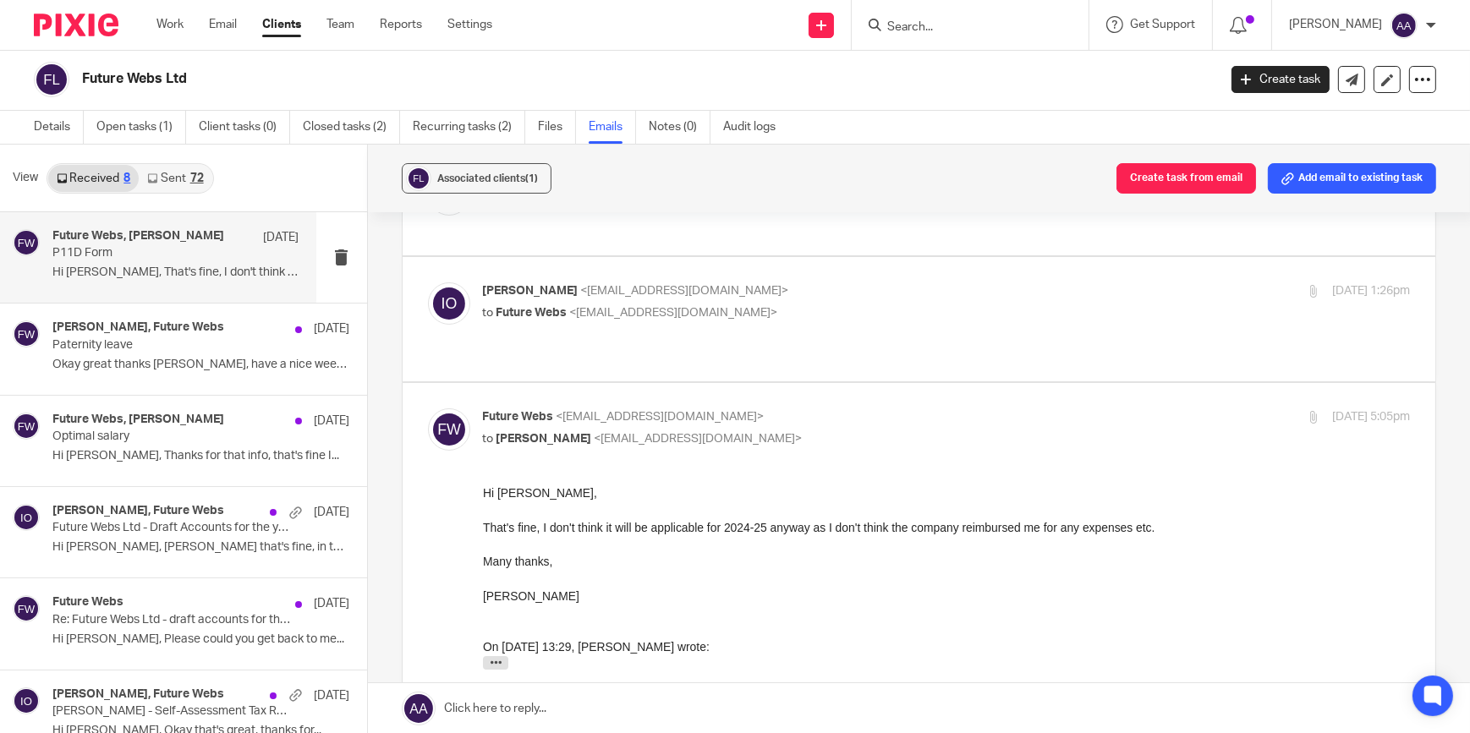
click at [646, 309] on span "<info@future-webs.com>" at bounding box center [674, 313] width 208 height 12
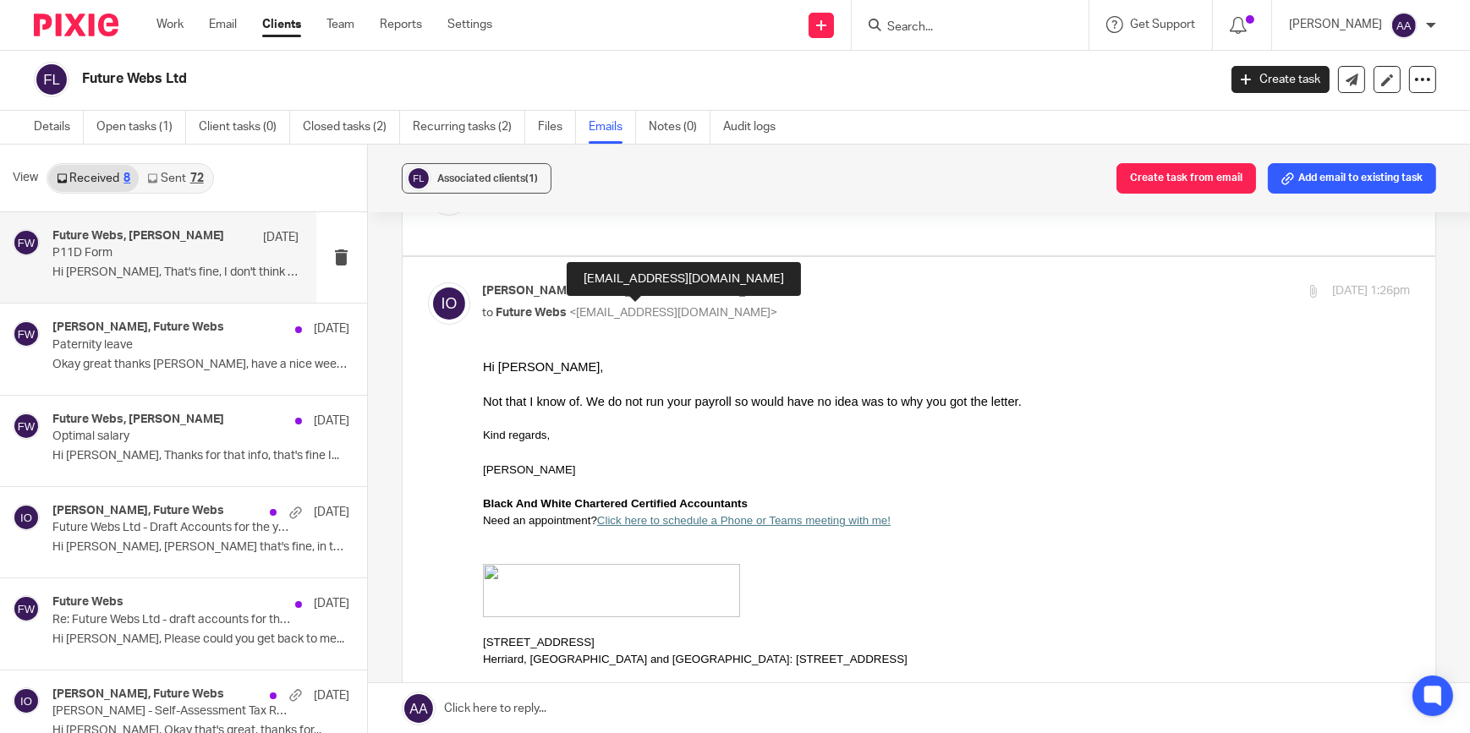
scroll to position [0, 0]
click at [755, 306] on p "to Future Webs <info@future-webs.com>" at bounding box center [792, 313] width 618 height 18
checkbox input "false"
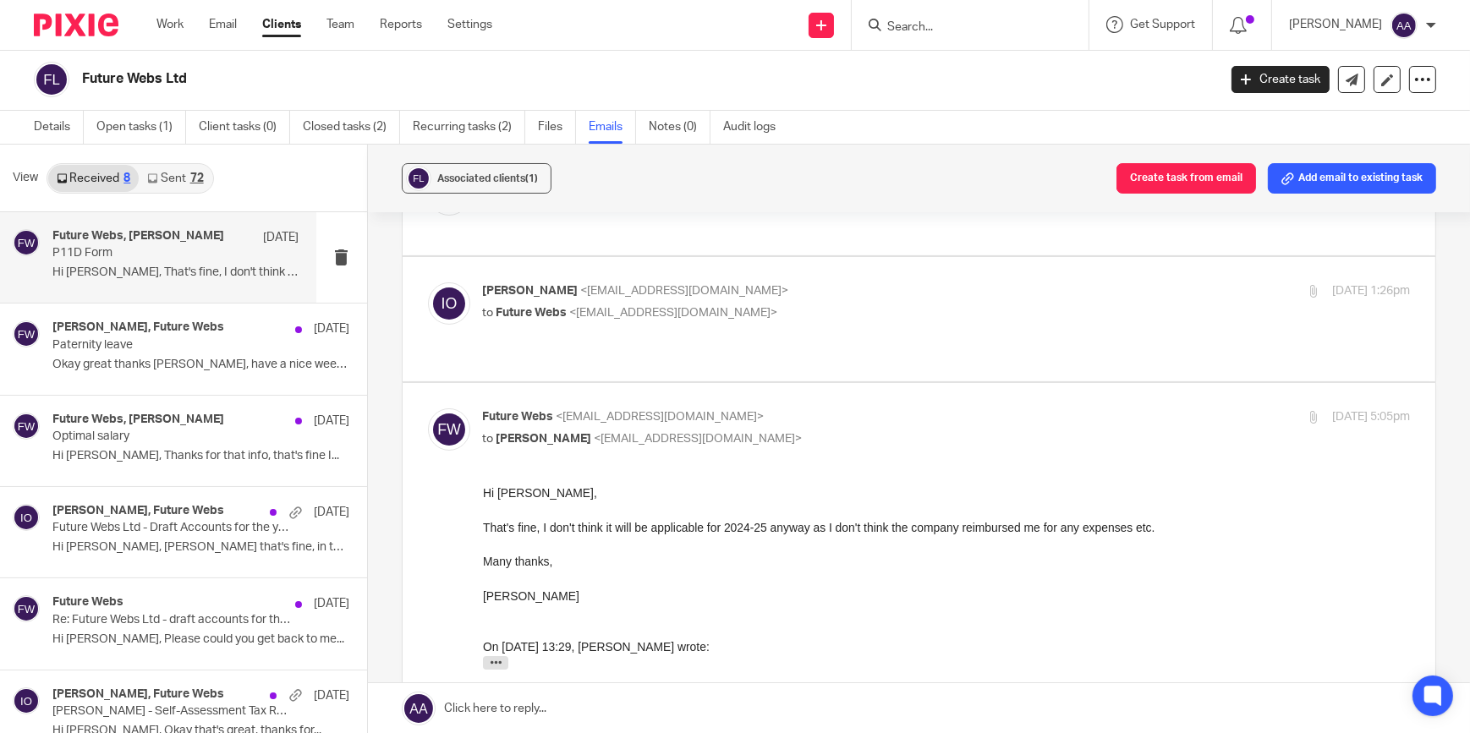
click at [627, 408] on p "Future Webs <info@future-webs.com>" at bounding box center [792, 417] width 618 height 18
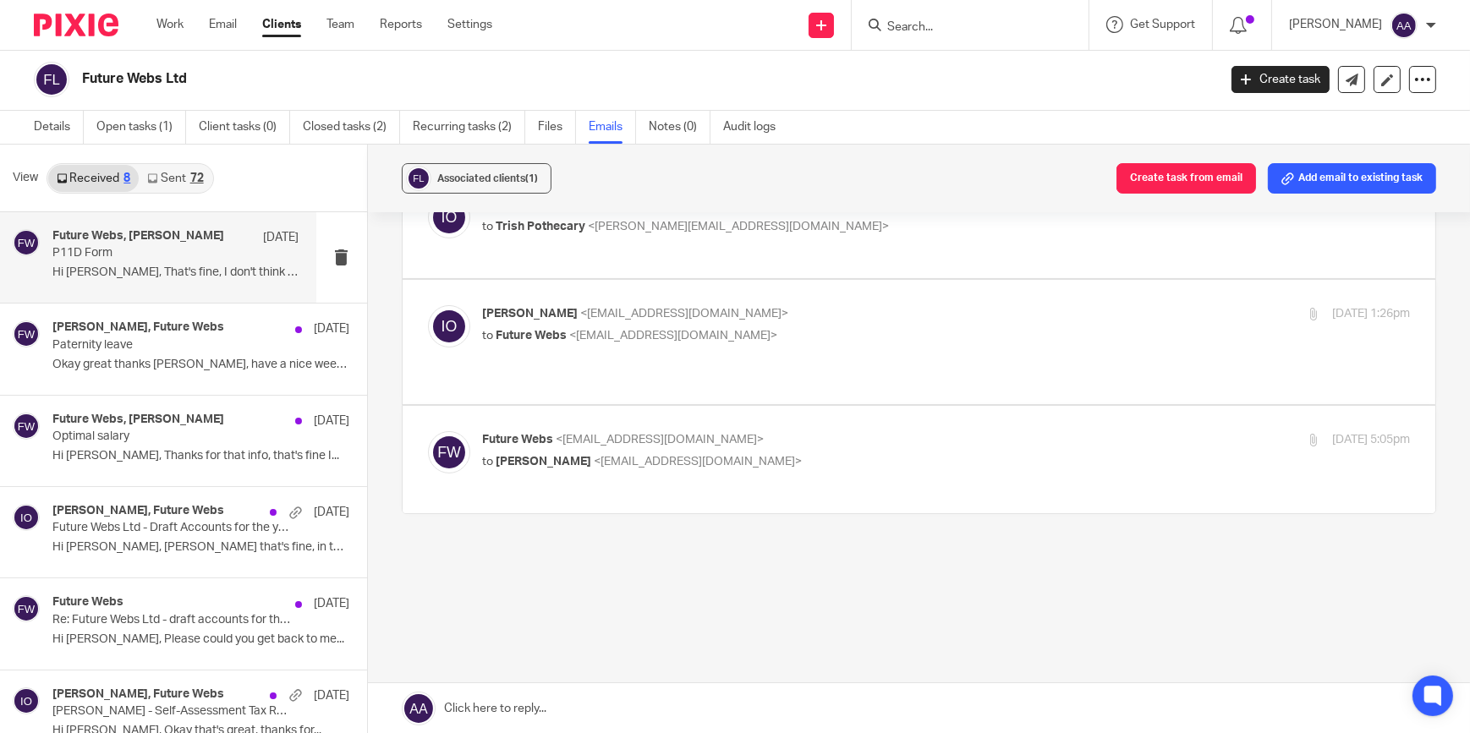
scroll to position [214, 0]
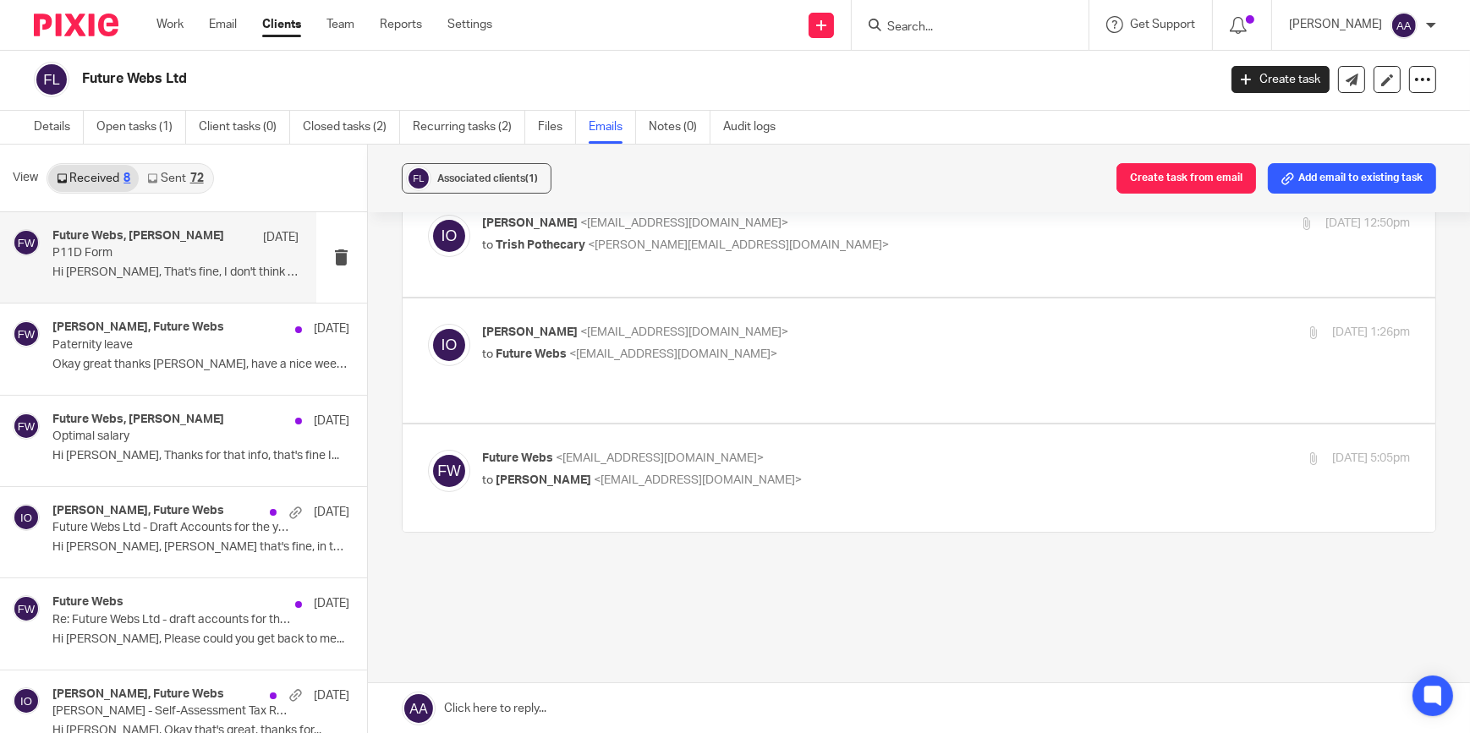
click at [594, 450] on p "Future Webs <info@future-webs.com>" at bounding box center [792, 459] width 618 height 18
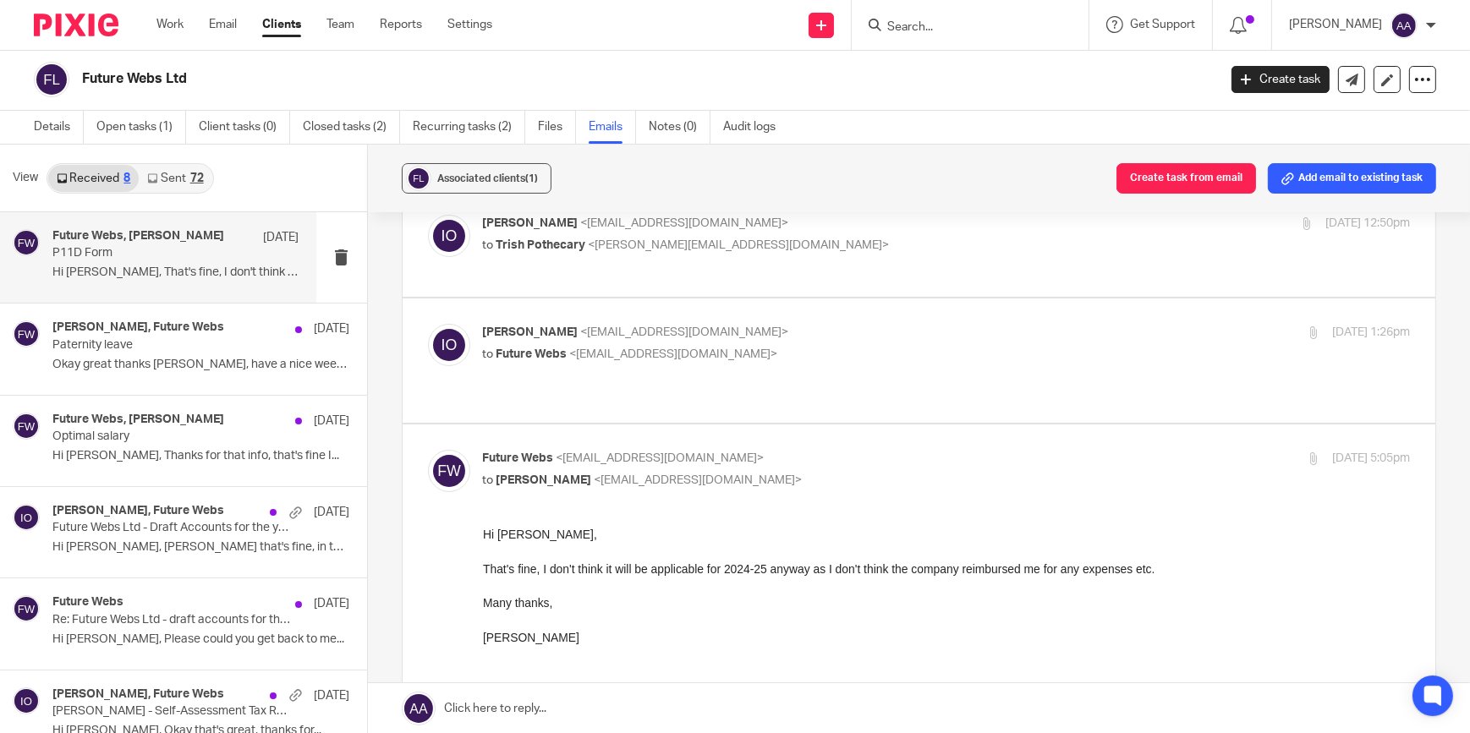
scroll to position [255, 0]
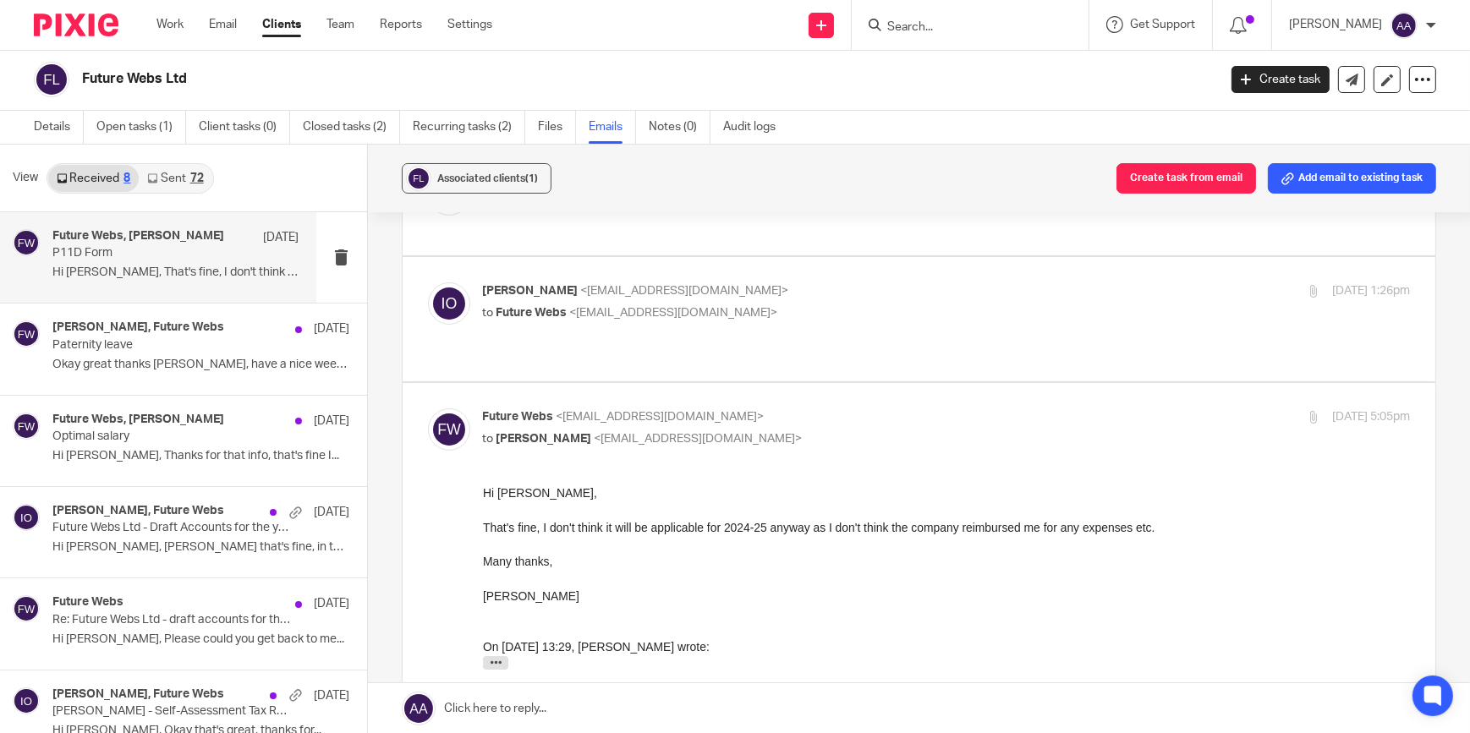
click at [649, 408] on p "Future Webs <info@future-webs.com>" at bounding box center [792, 417] width 618 height 18
checkbox input "false"
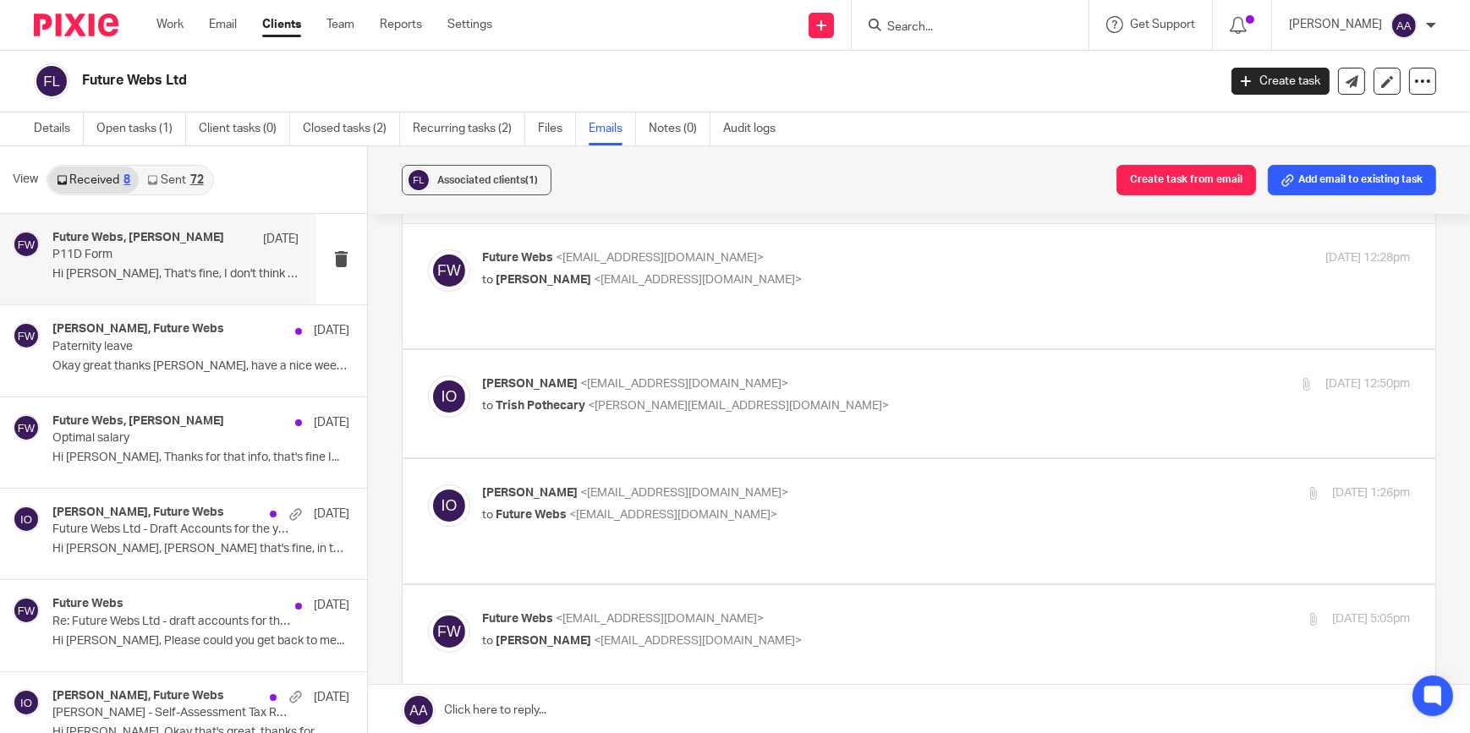
scroll to position [0, 0]
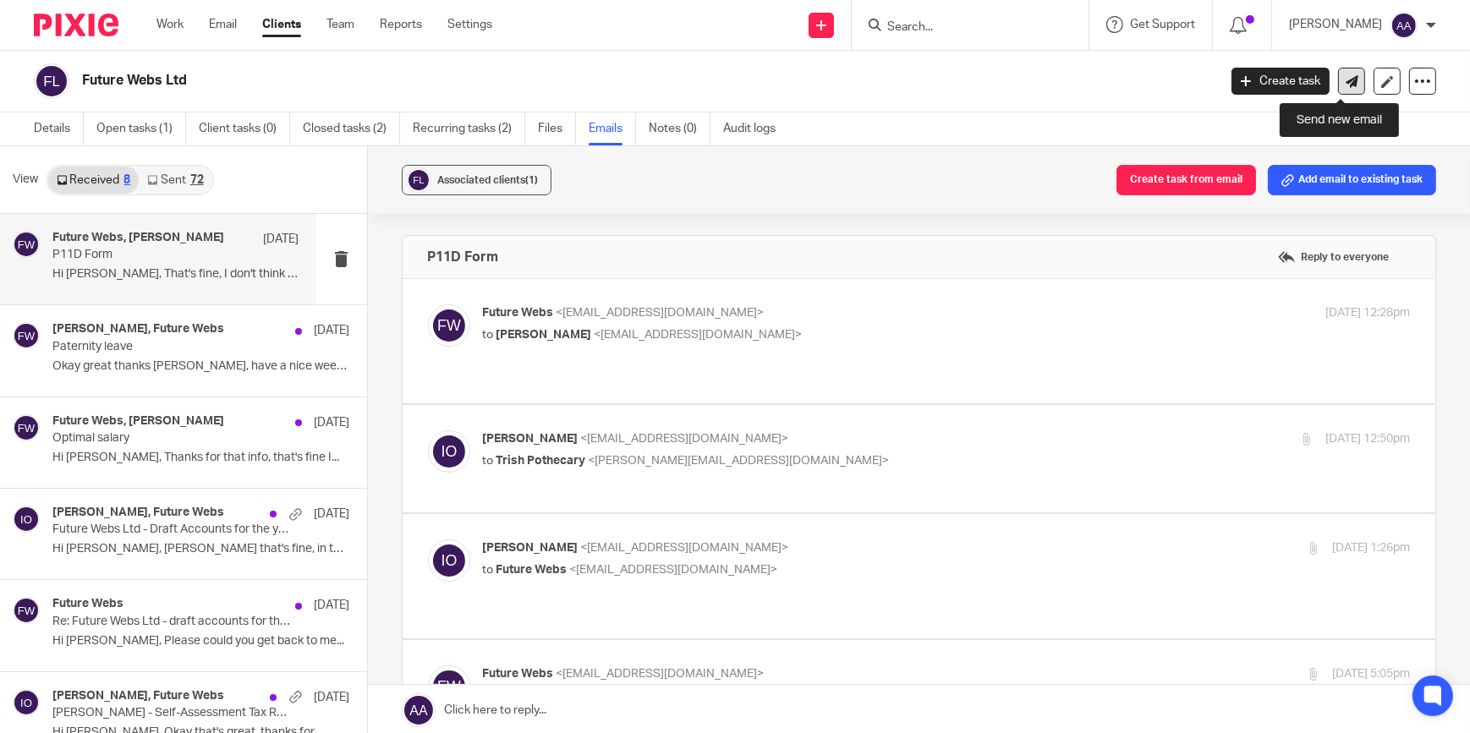
click at [1350, 73] on link at bounding box center [1351, 81] width 27 height 27
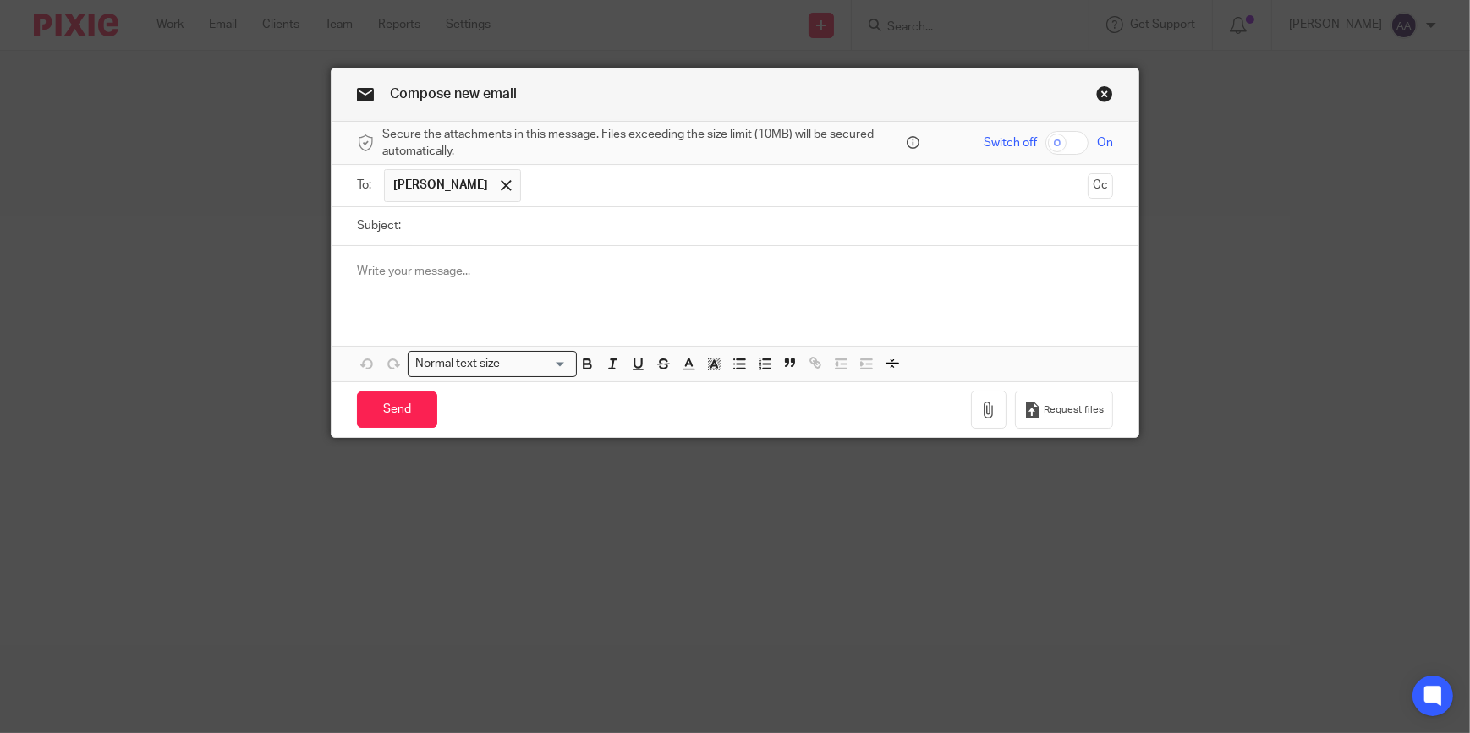
click at [393, 273] on p at bounding box center [735, 271] width 756 height 17
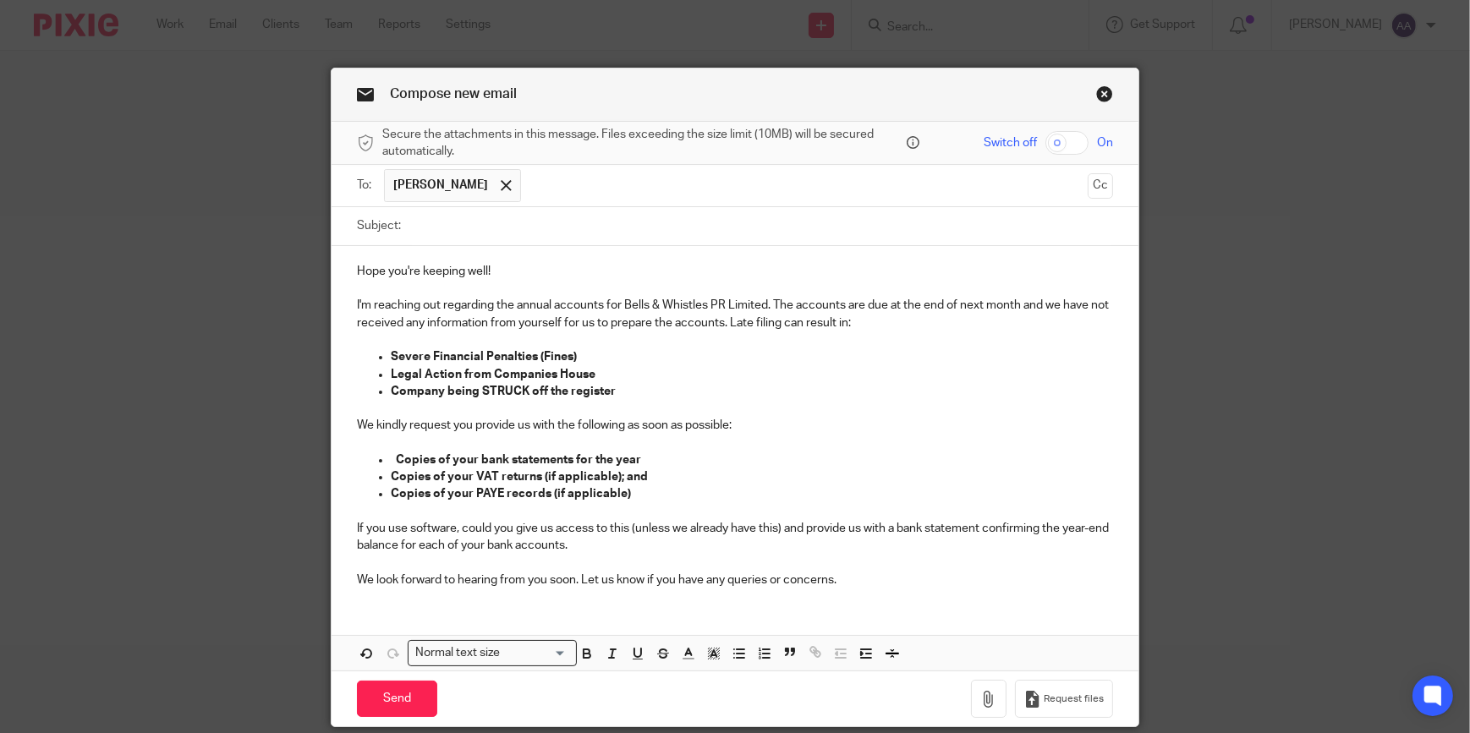
click at [347, 268] on div "Hope you're keeping well! I'm reaching out regarding the annual accounts for Be…" at bounding box center [734, 423] width 807 height 355
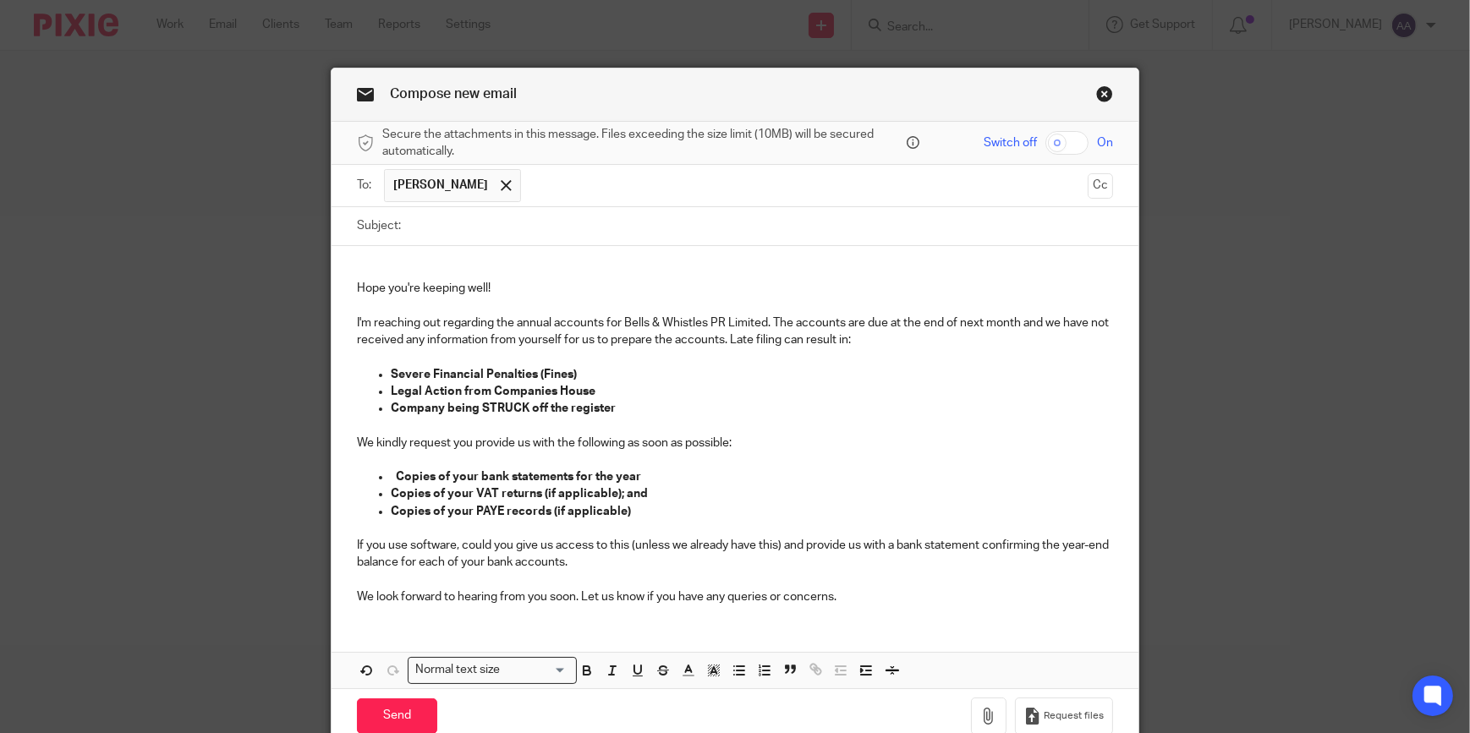
click at [357, 267] on p at bounding box center [735, 271] width 756 height 17
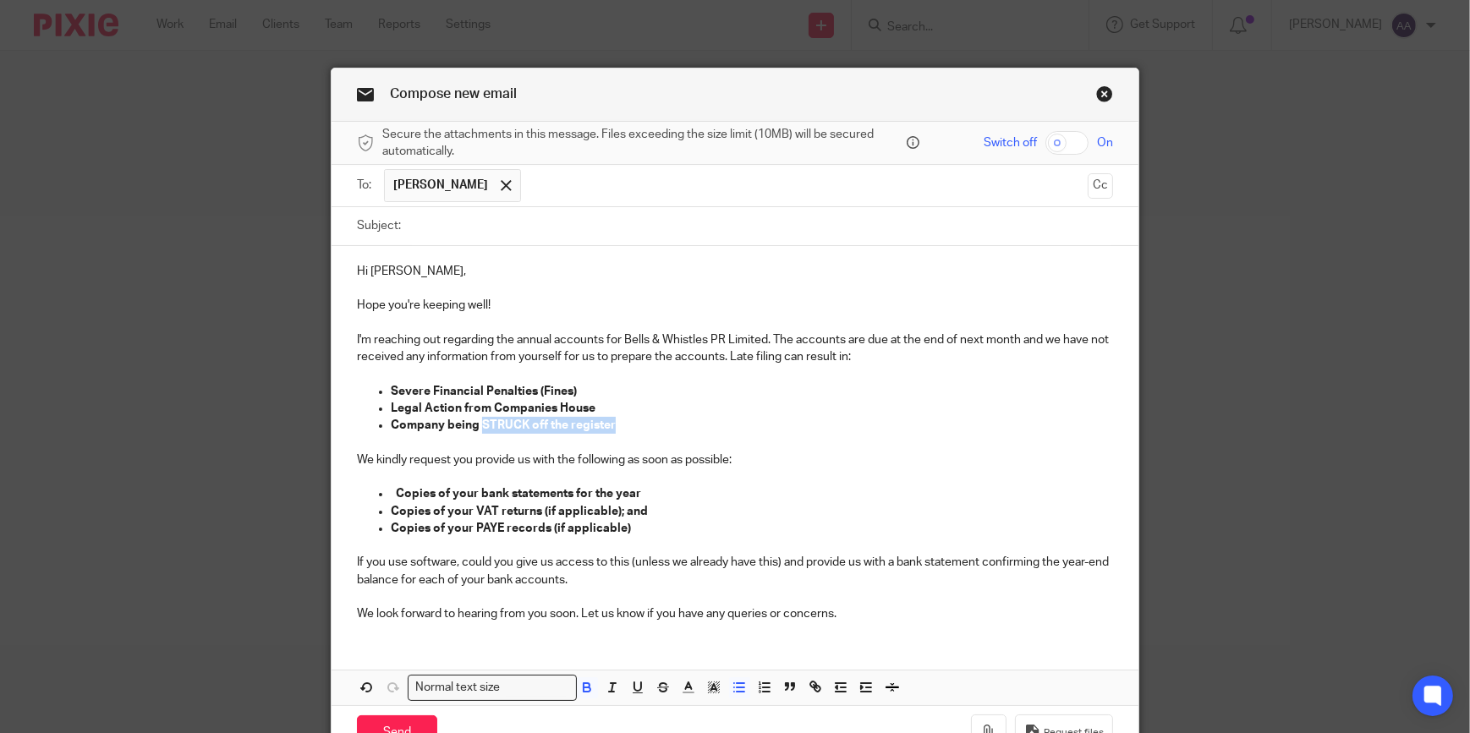
drag, startPoint x: 476, startPoint y: 422, endPoint x: 619, endPoint y: 430, distance: 143.2
click at [619, 430] on p "Company being STRUCK off the register" at bounding box center [752, 425] width 722 height 17
click at [725, 685] on span at bounding box center [750, 689] width 51 height 25
drag, startPoint x: 473, startPoint y: 423, endPoint x: 643, endPoint y: 424, distance: 170.0
click at [643, 424] on p "Company being STRUCK off the register" at bounding box center [752, 425] width 722 height 17
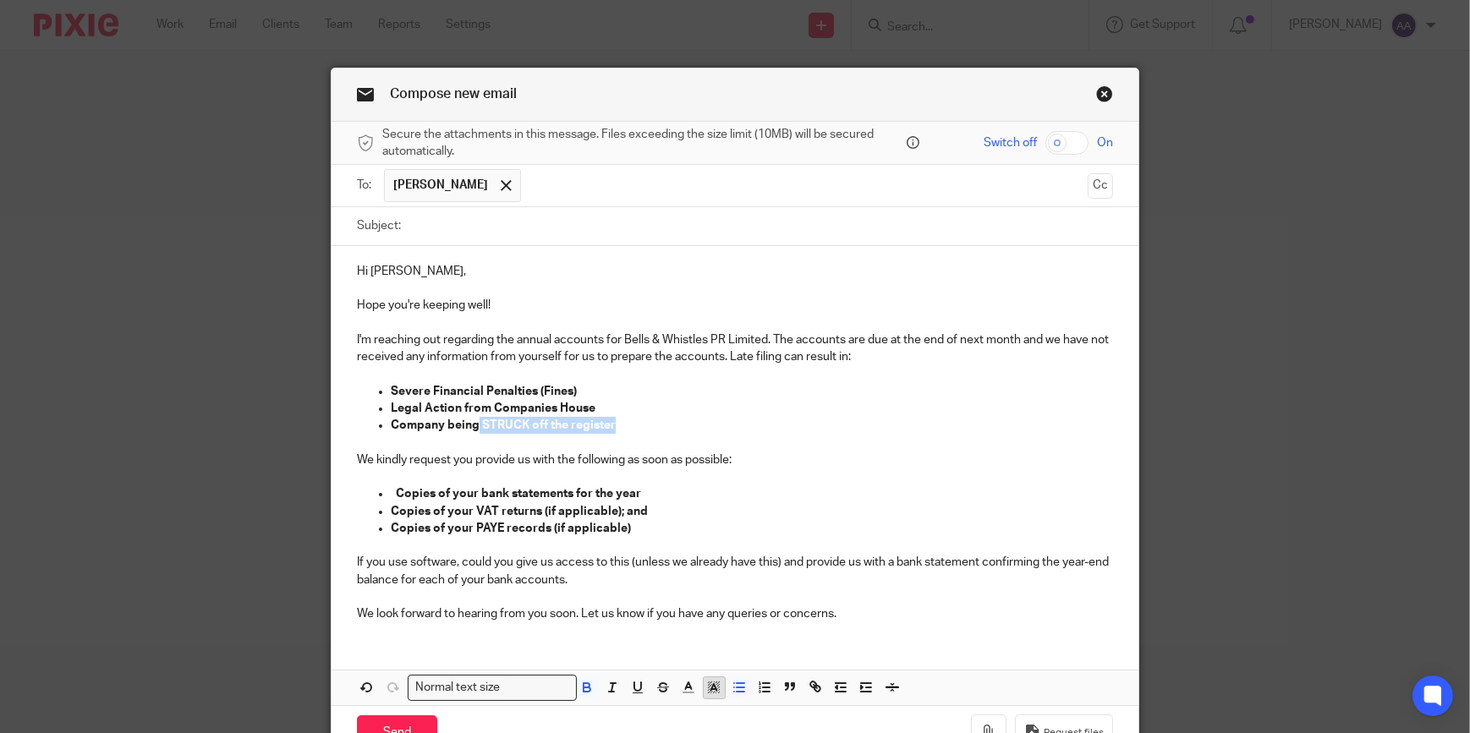
click at [711, 686] on polyline "button" at bounding box center [714, 687] width 6 height 7
click at [721, 709] on li "color:#FCDC00" at bounding box center [727, 710] width 13 height 13
click at [685, 508] on p "Copies of your VAT returns (if applicable); and" at bounding box center [752, 511] width 722 height 17
click at [479, 422] on span "STRUCK off the register" at bounding box center [546, 425] width 134 height 12
click at [469, 424] on strong "Company being STRUCK off the register" at bounding box center [502, 425] width 222 height 12
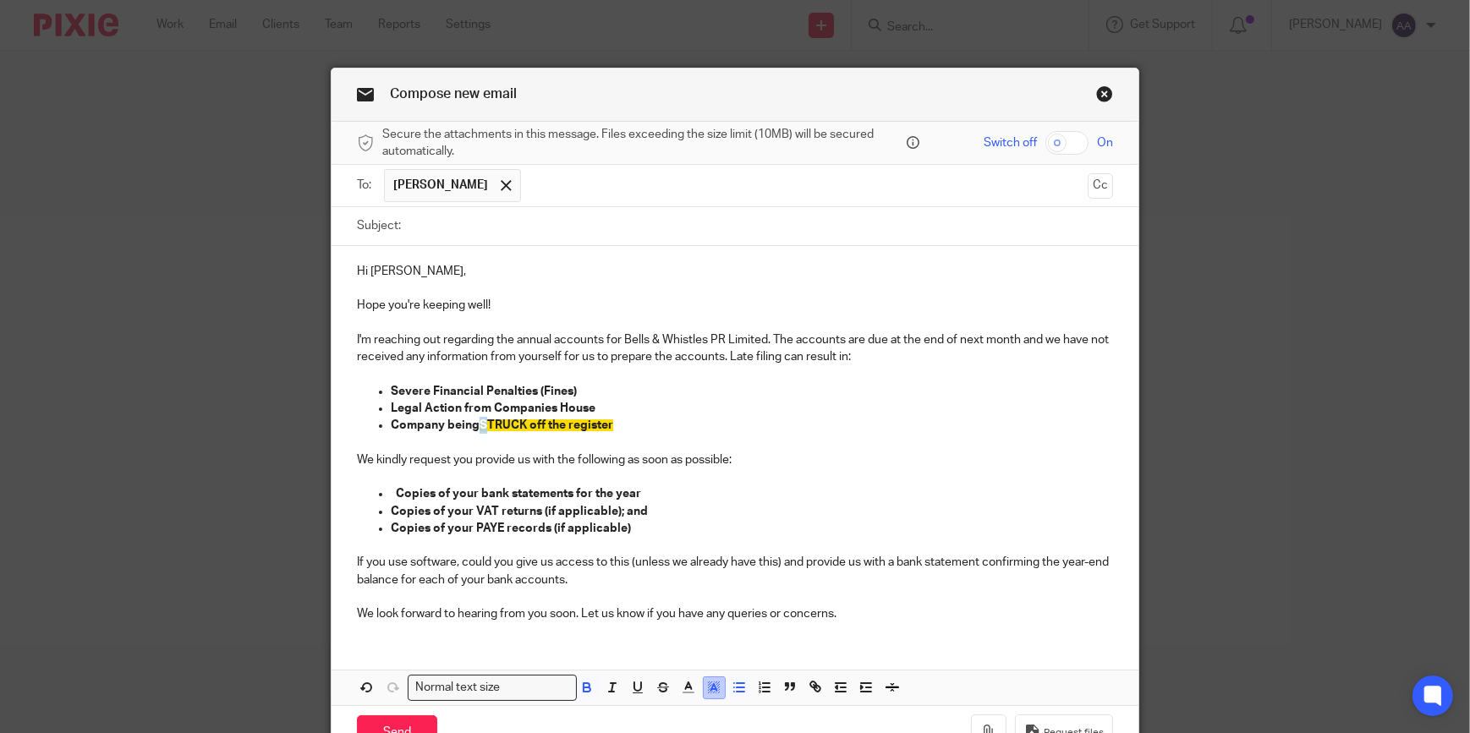
click at [712, 689] on line "button" at bounding box center [714, 689] width 4 height 0
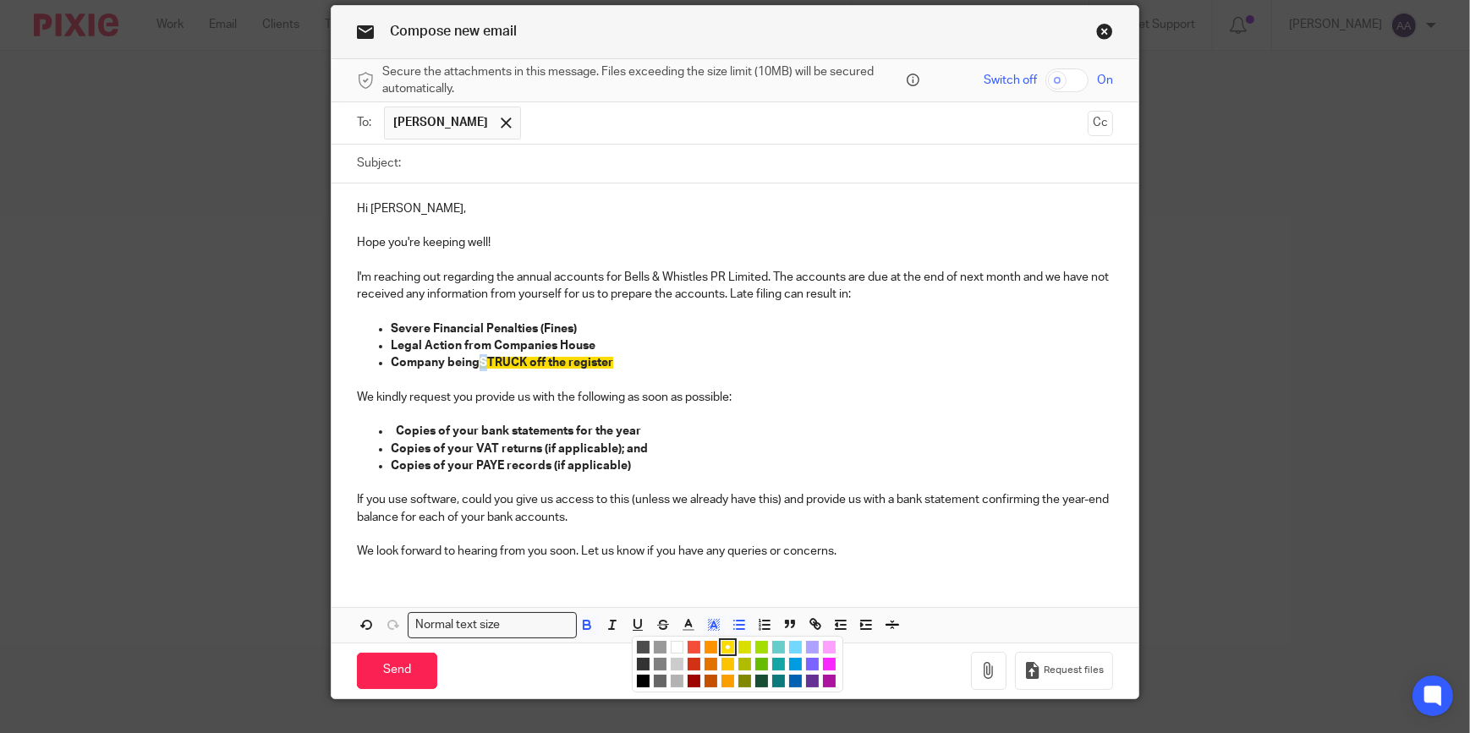
scroll to position [96, 0]
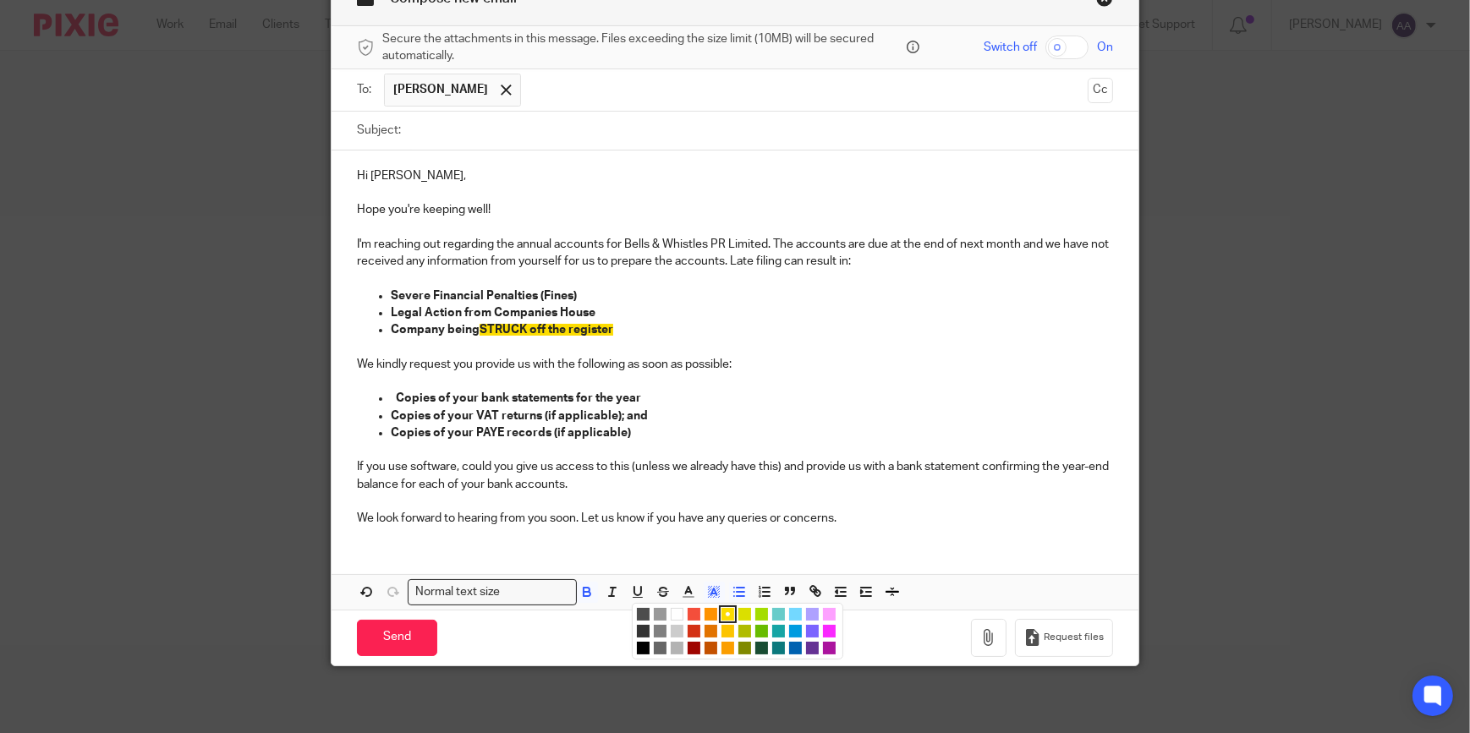
click at [671, 613] on li "color:#FFFFFF" at bounding box center [677, 614] width 13 height 13
click at [565, 357] on p "We kindly request you provide us with the following as soon as possible:" at bounding box center [735, 364] width 756 height 17
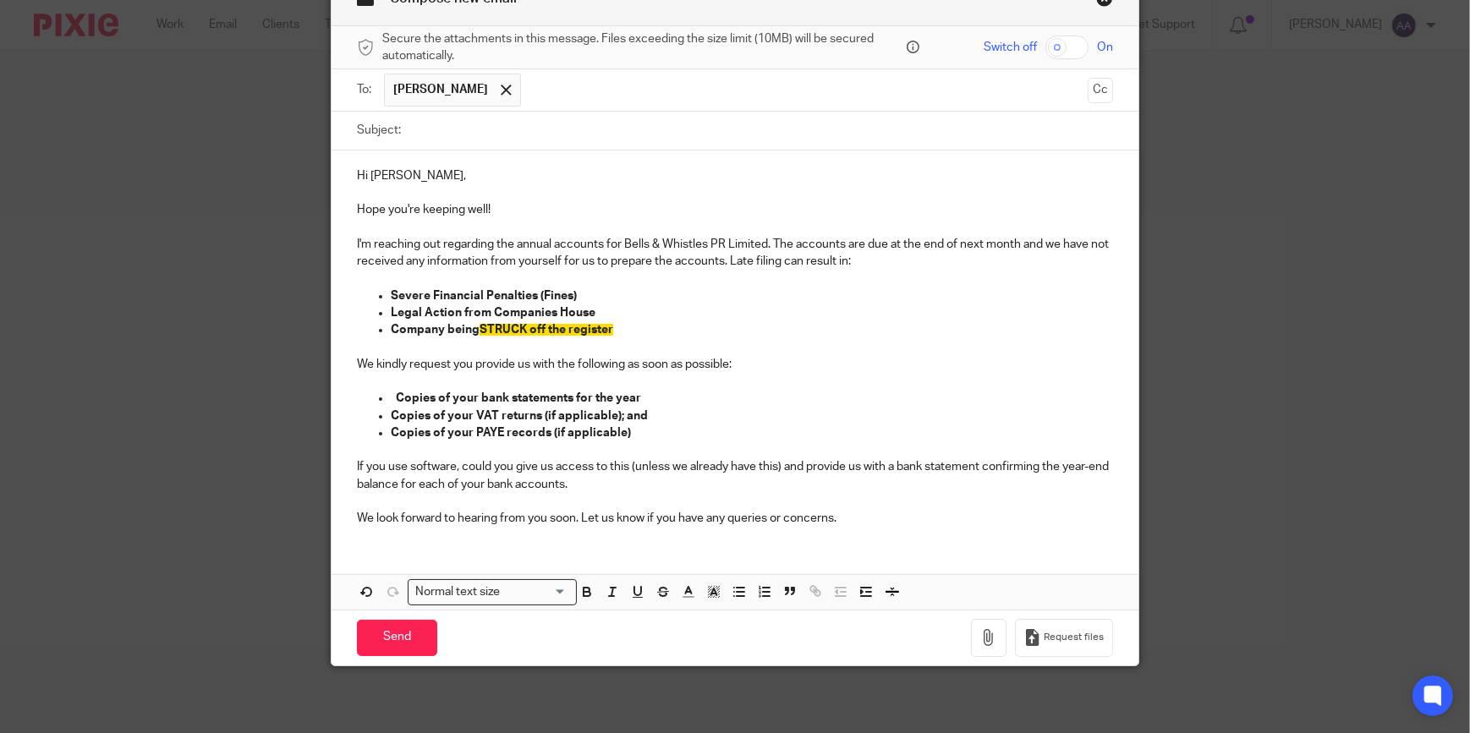
click at [509, 131] on input "Subject:" at bounding box center [761, 131] width 704 height 38
type input "Annual Accounts"
click at [719, 241] on p "I'm reaching out regarding the annual accounts for Bells & Whistles PR Limited.…" at bounding box center [735, 253] width 756 height 35
click at [726, 240] on p "I'm reaching out regarding the annual accounts for Future Webs Limited. The acc…" at bounding box center [735, 253] width 756 height 35
click at [853, 512] on p "We look forward to hearing from you soon. Let us know if you have any queries o…" at bounding box center [735, 518] width 756 height 17
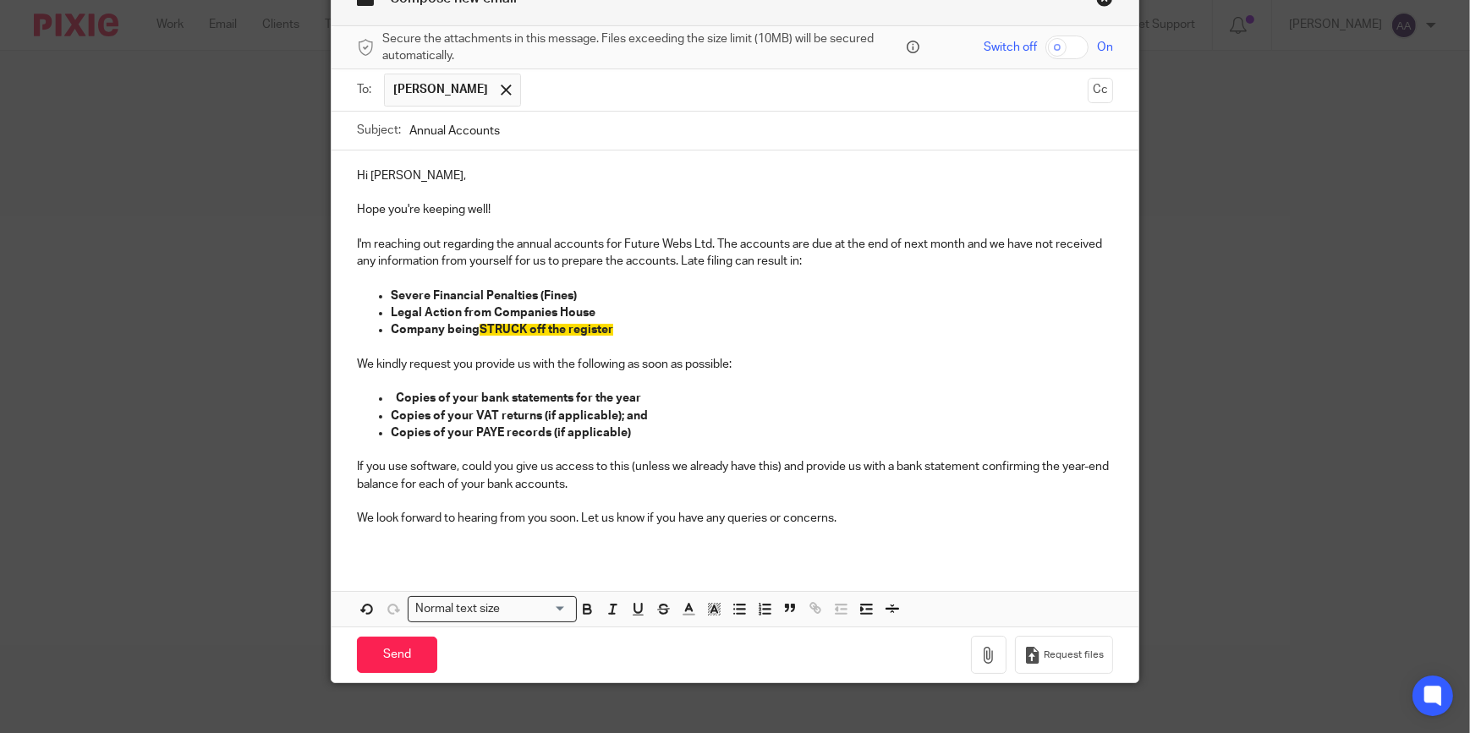
click at [957, 241] on p "I'm reaching out regarding the annual accounts for Future Webs Ltd. The account…" at bounding box center [735, 253] width 756 height 35
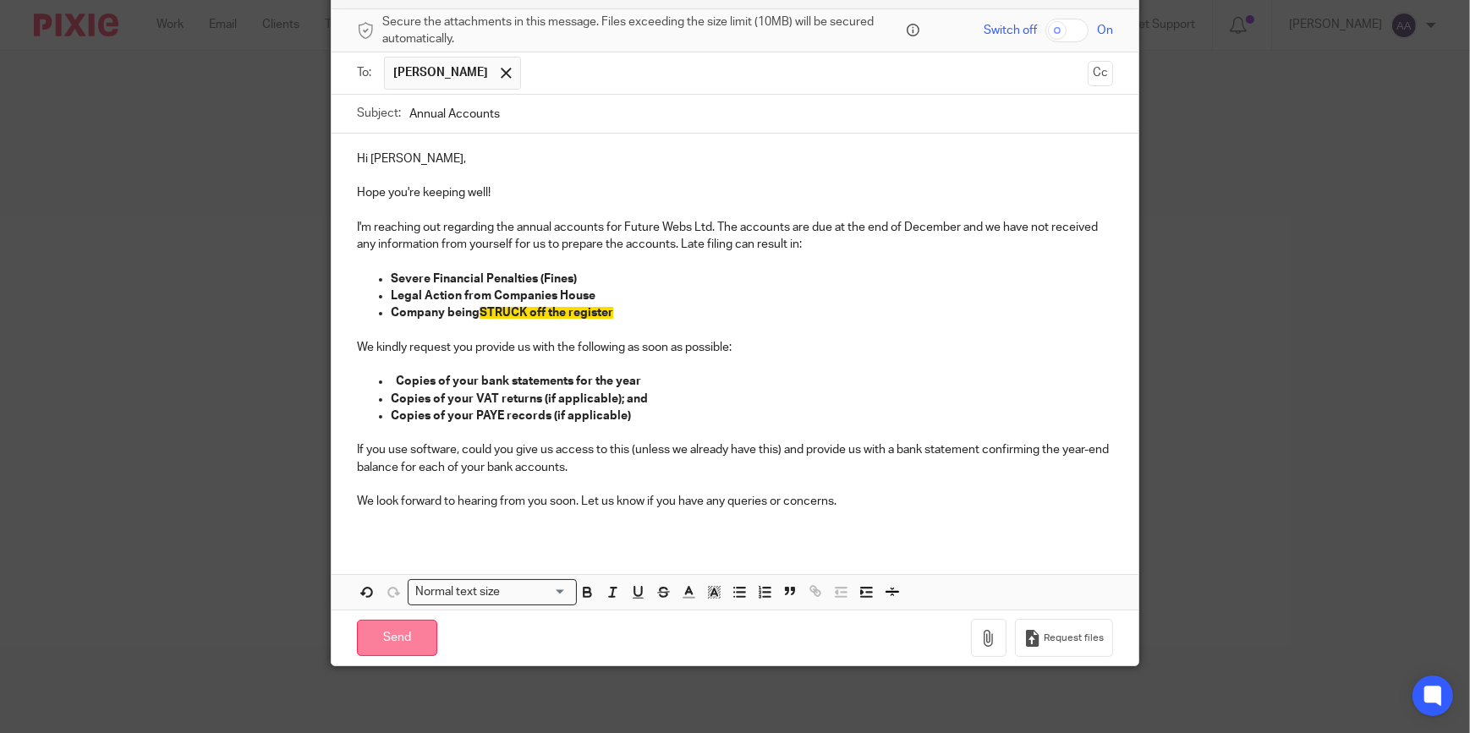
click at [389, 639] on input "Send" at bounding box center [397, 638] width 80 height 36
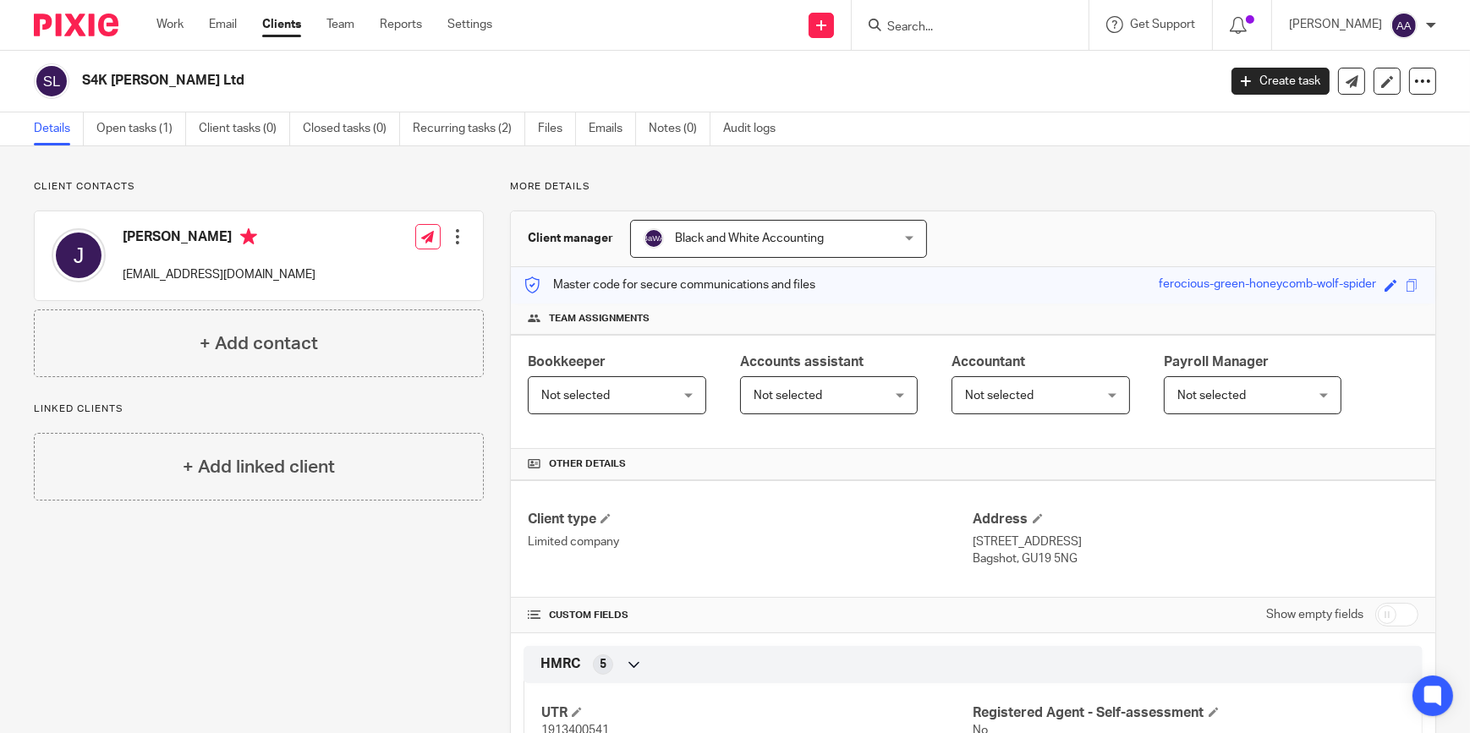
click at [952, 15] on form at bounding box center [975, 24] width 180 height 21
click at [955, 18] on form at bounding box center [975, 24] width 180 height 21
click at [955, 25] on input "Search" at bounding box center [961, 27] width 152 height 15
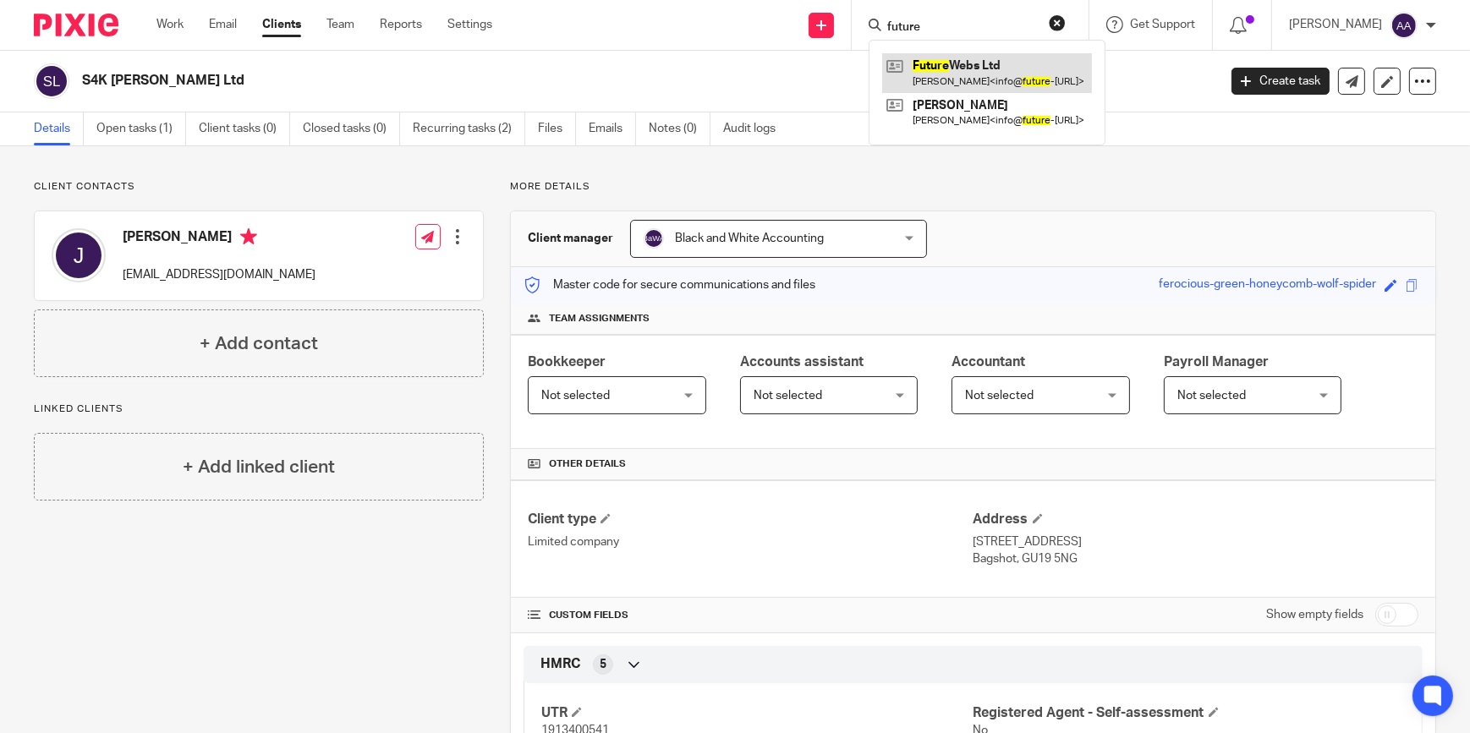
type input "future"
click at [964, 63] on link at bounding box center [987, 72] width 210 height 39
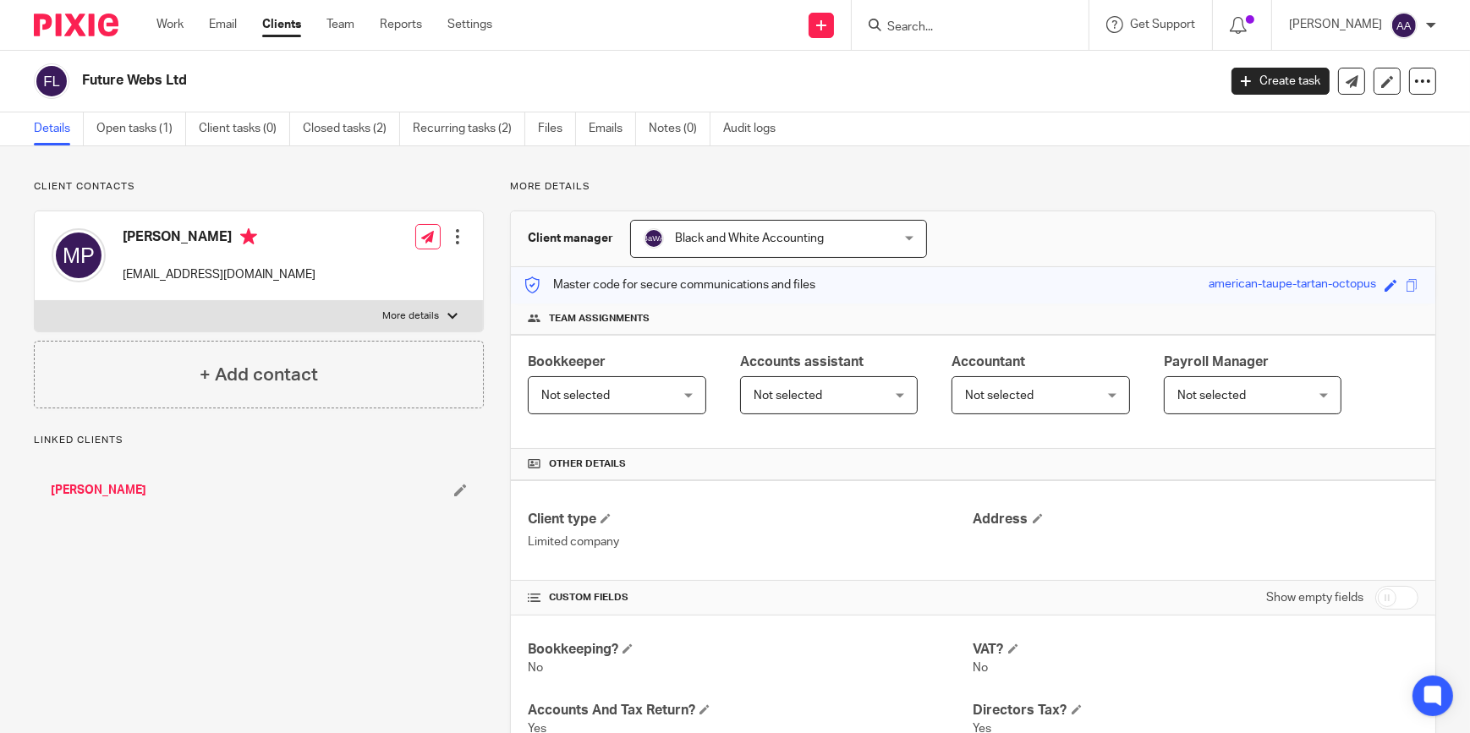
click at [394, 309] on p "More details" at bounding box center [410, 316] width 57 height 14
click at [35, 301] on input "More details" at bounding box center [34, 300] width 1 height 1
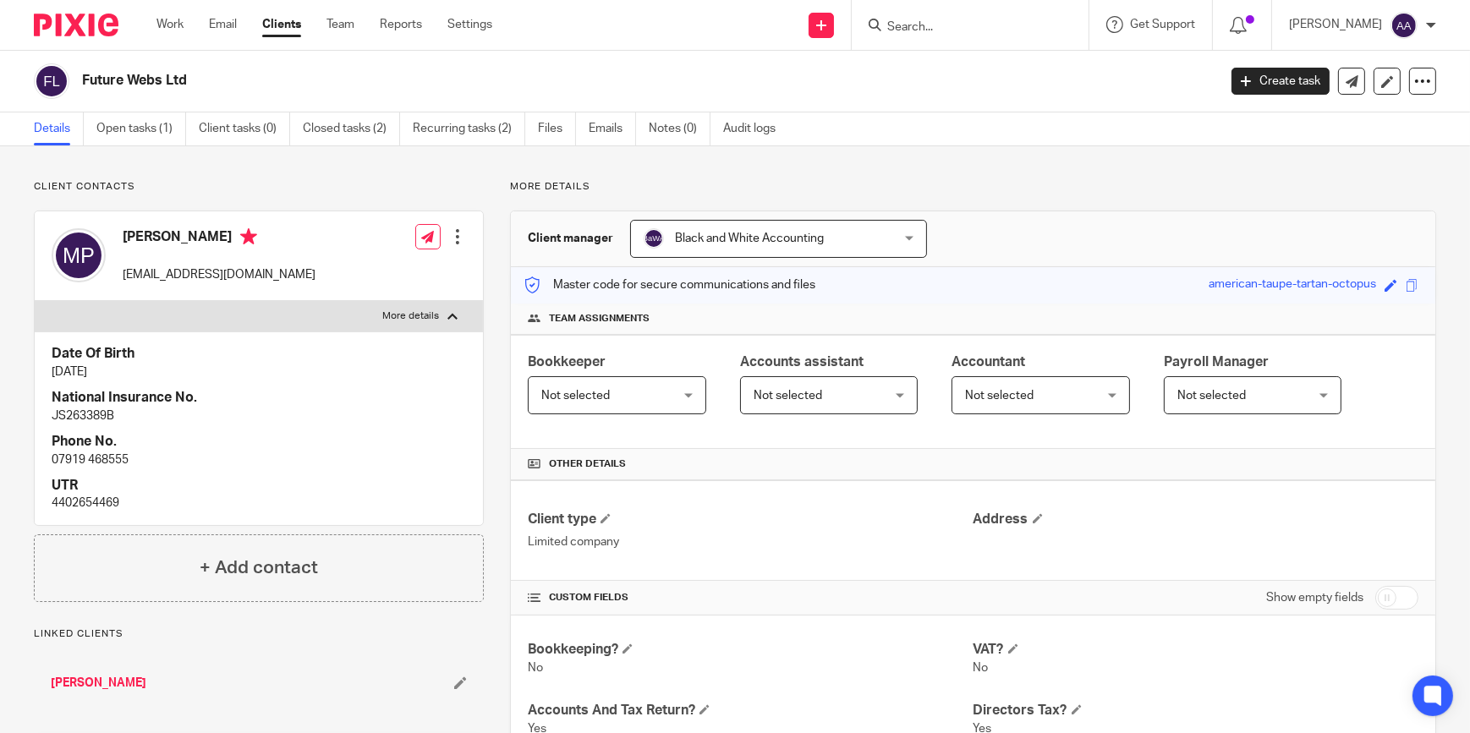
click at [412, 309] on p "More details" at bounding box center [410, 316] width 57 height 14
click at [35, 301] on input "More details" at bounding box center [34, 300] width 1 height 1
checkbox input "false"
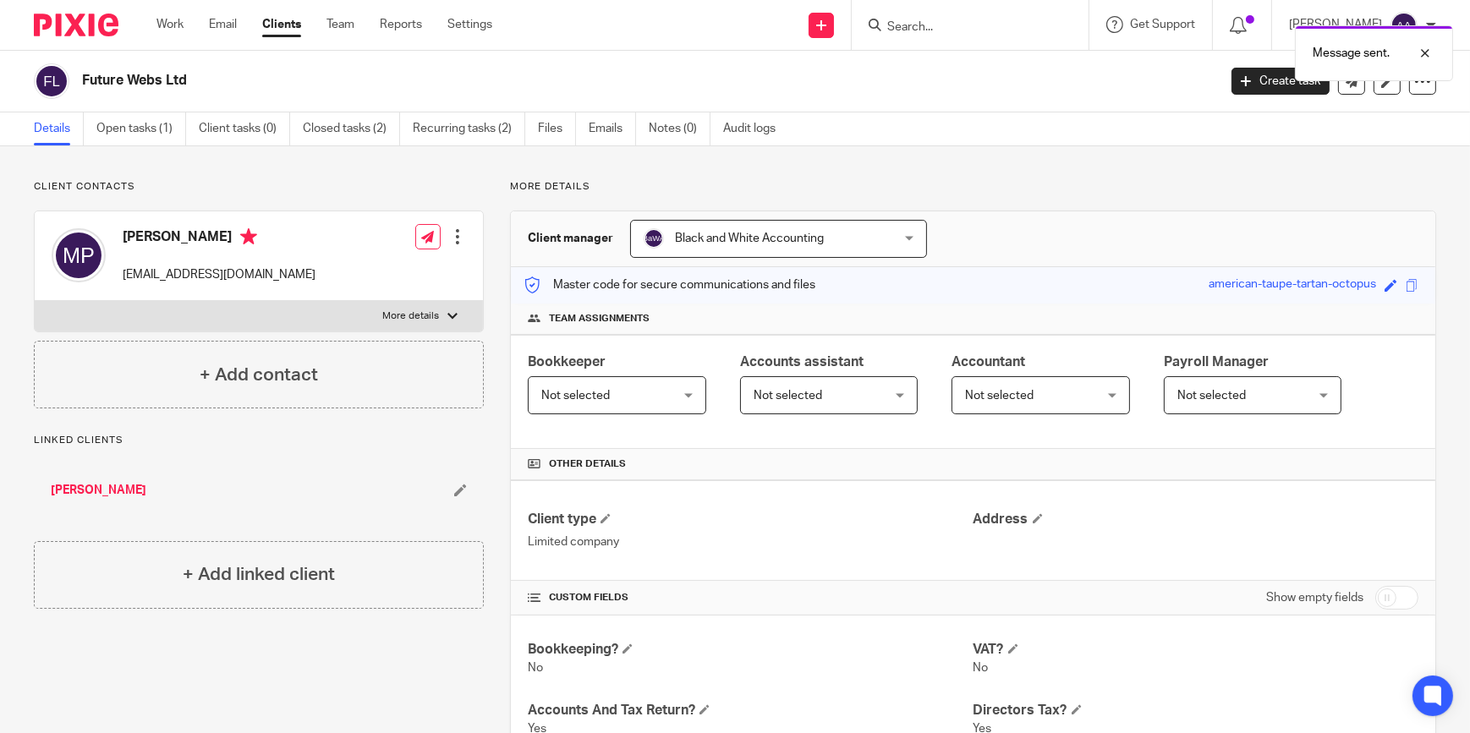
click at [1044, 22] on div "Message sent." at bounding box center [1094, 49] width 718 height 64
click at [944, 34] on div "Message sent." at bounding box center [1094, 49] width 718 height 64
click at [1421, 45] on div at bounding box center [1412, 53] width 46 height 20
click at [1035, 22] on input "Search" at bounding box center [961, 27] width 152 height 15
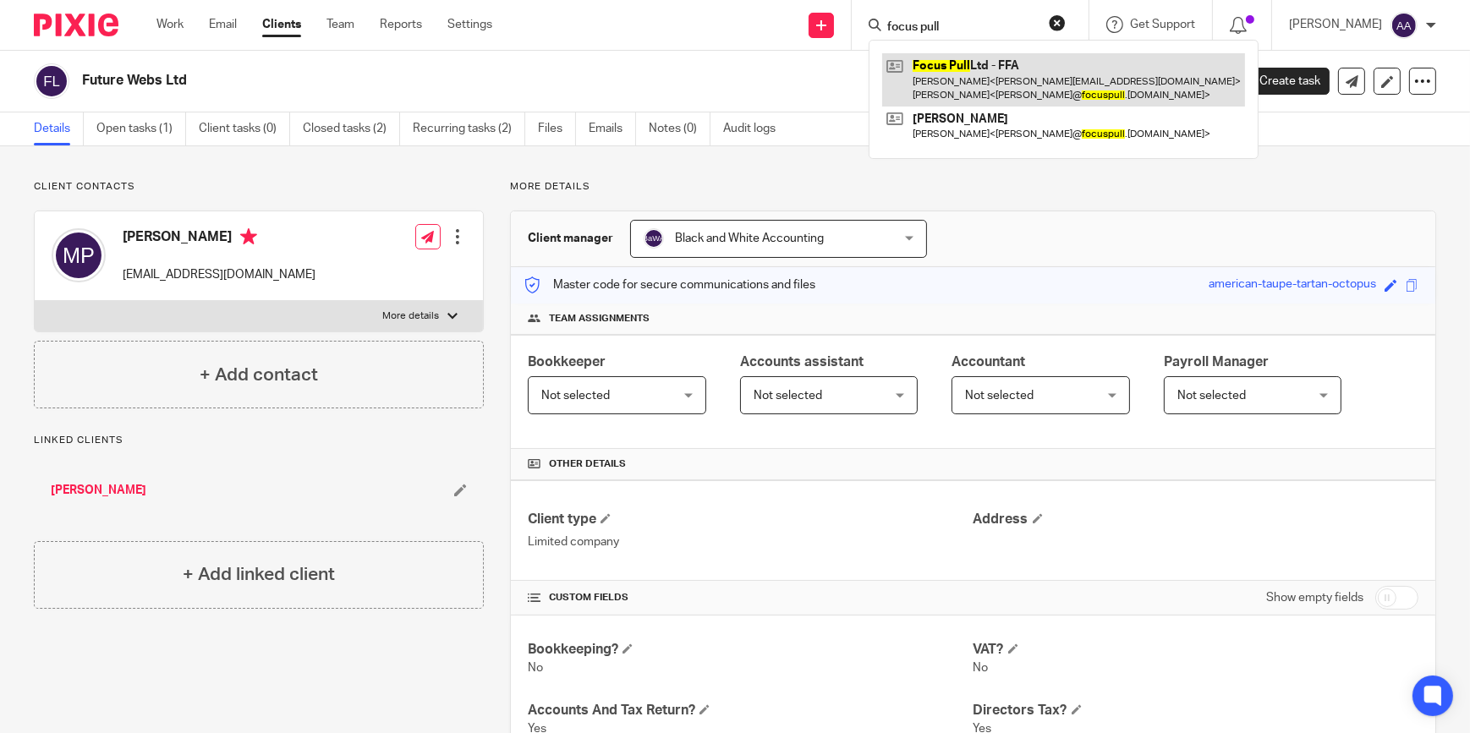
type input "focus pull"
click at [1001, 102] on link at bounding box center [1063, 79] width 363 height 52
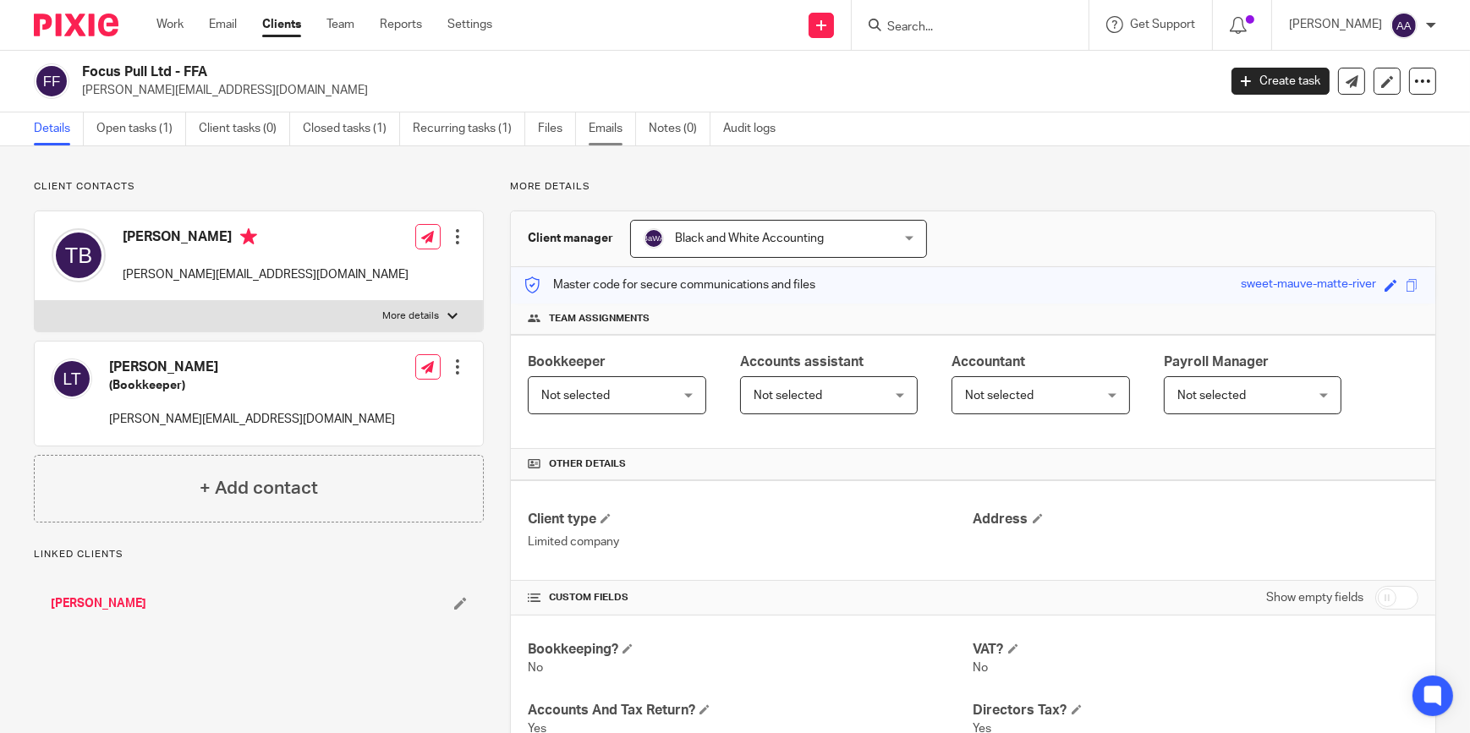
click at [622, 131] on link "Emails" at bounding box center [612, 128] width 47 height 33
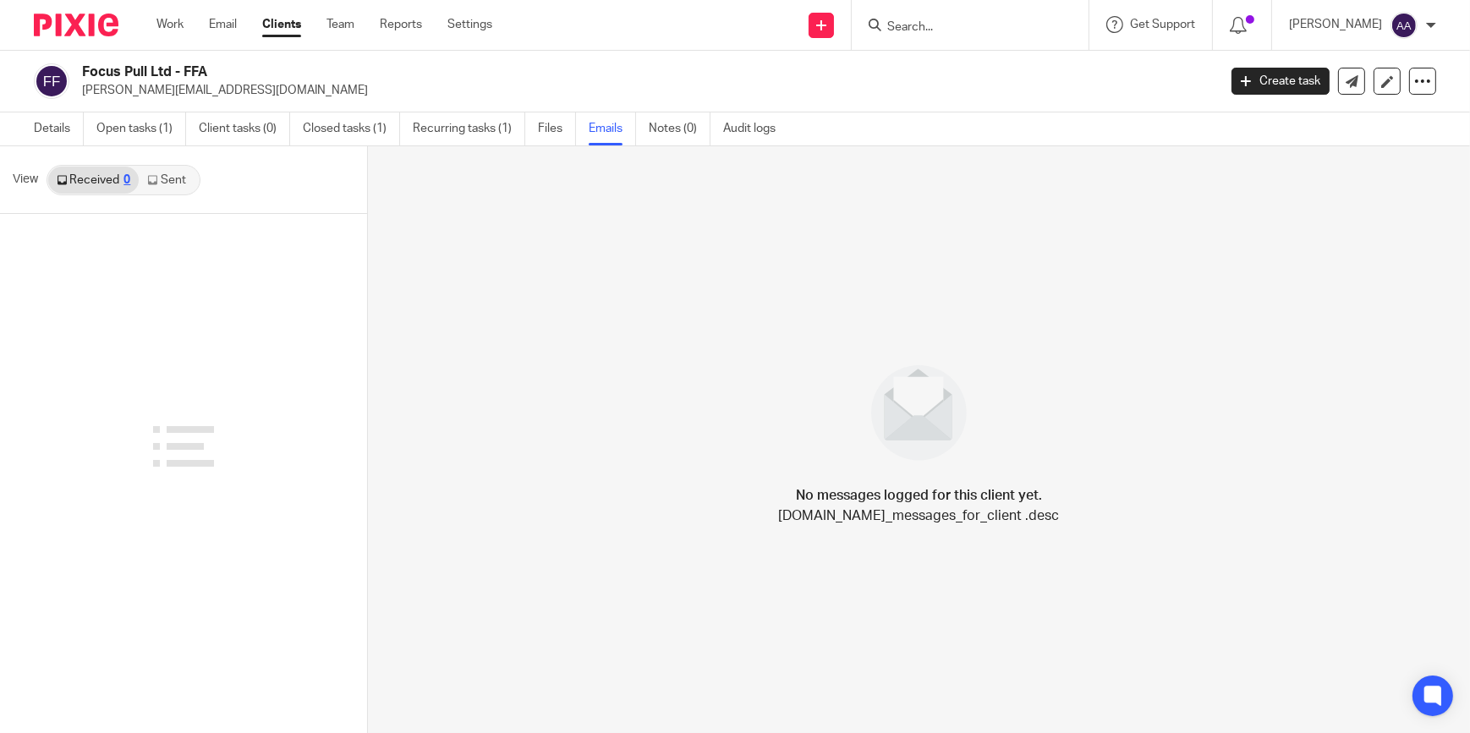
click at [186, 173] on link "Sent" at bounding box center [168, 180] width 59 height 27
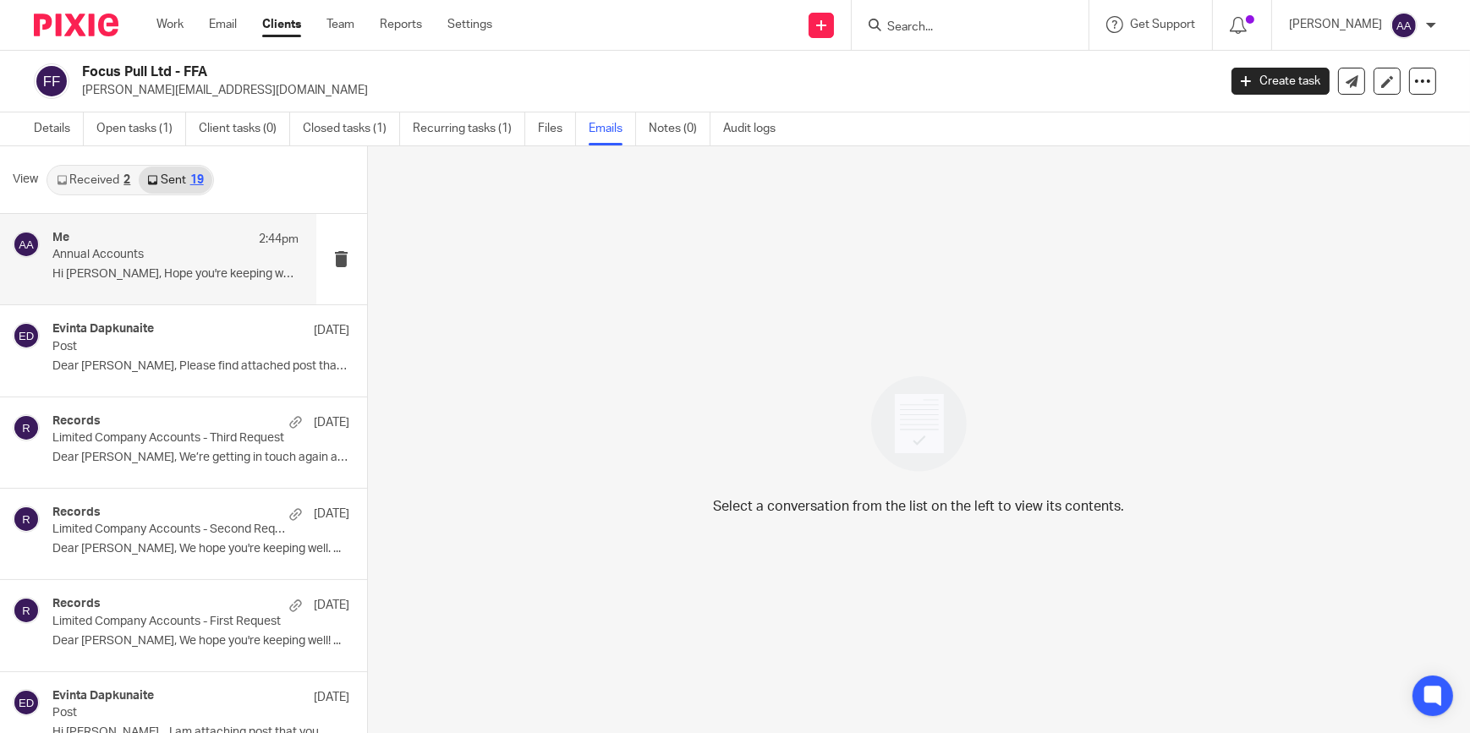
click at [101, 244] on div "Me 2:44pm" at bounding box center [175, 239] width 247 height 17
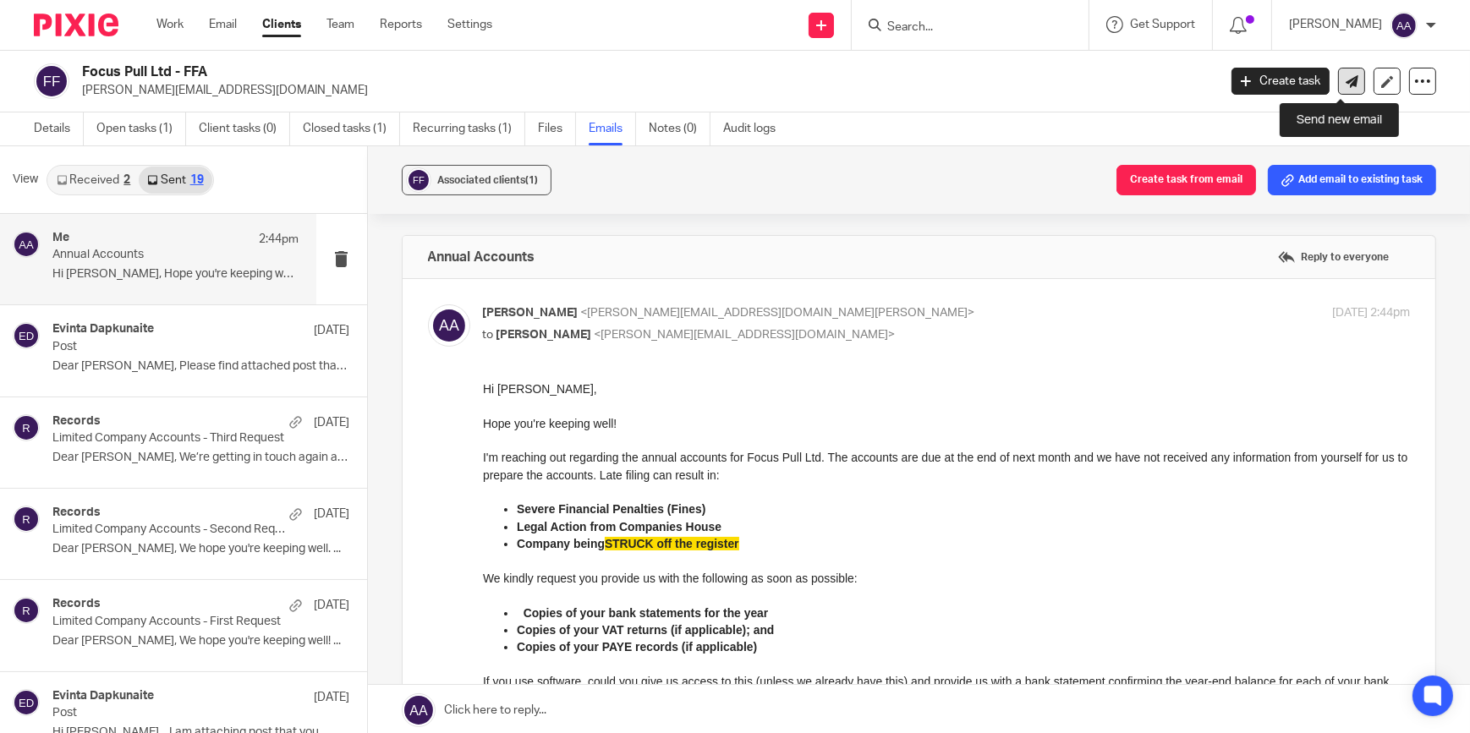
click at [1338, 88] on link at bounding box center [1351, 81] width 27 height 27
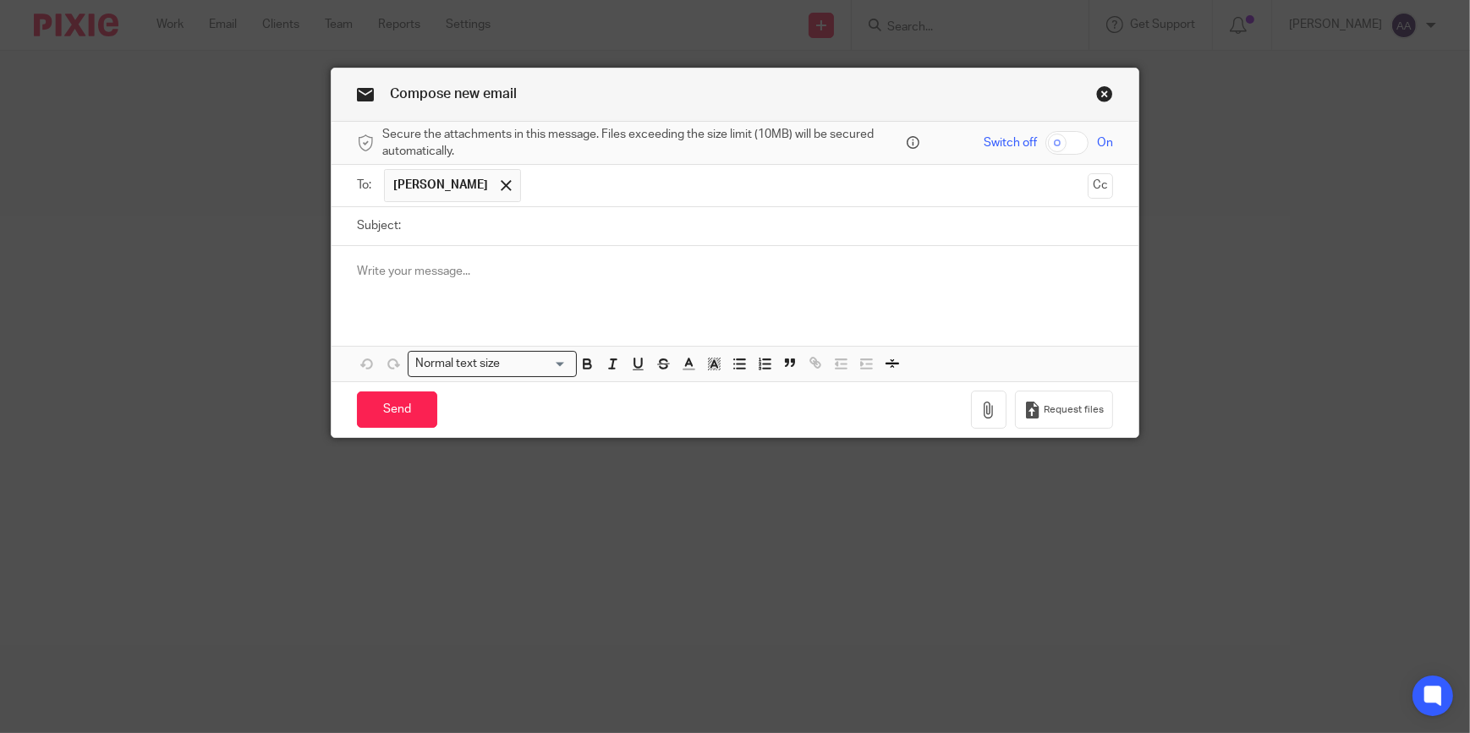
click at [506, 222] on input "Subject:" at bounding box center [761, 226] width 704 height 38
click at [567, 208] on input "Subject:" at bounding box center [761, 226] width 704 height 38
click at [501, 189] on span at bounding box center [506, 185] width 11 height 11
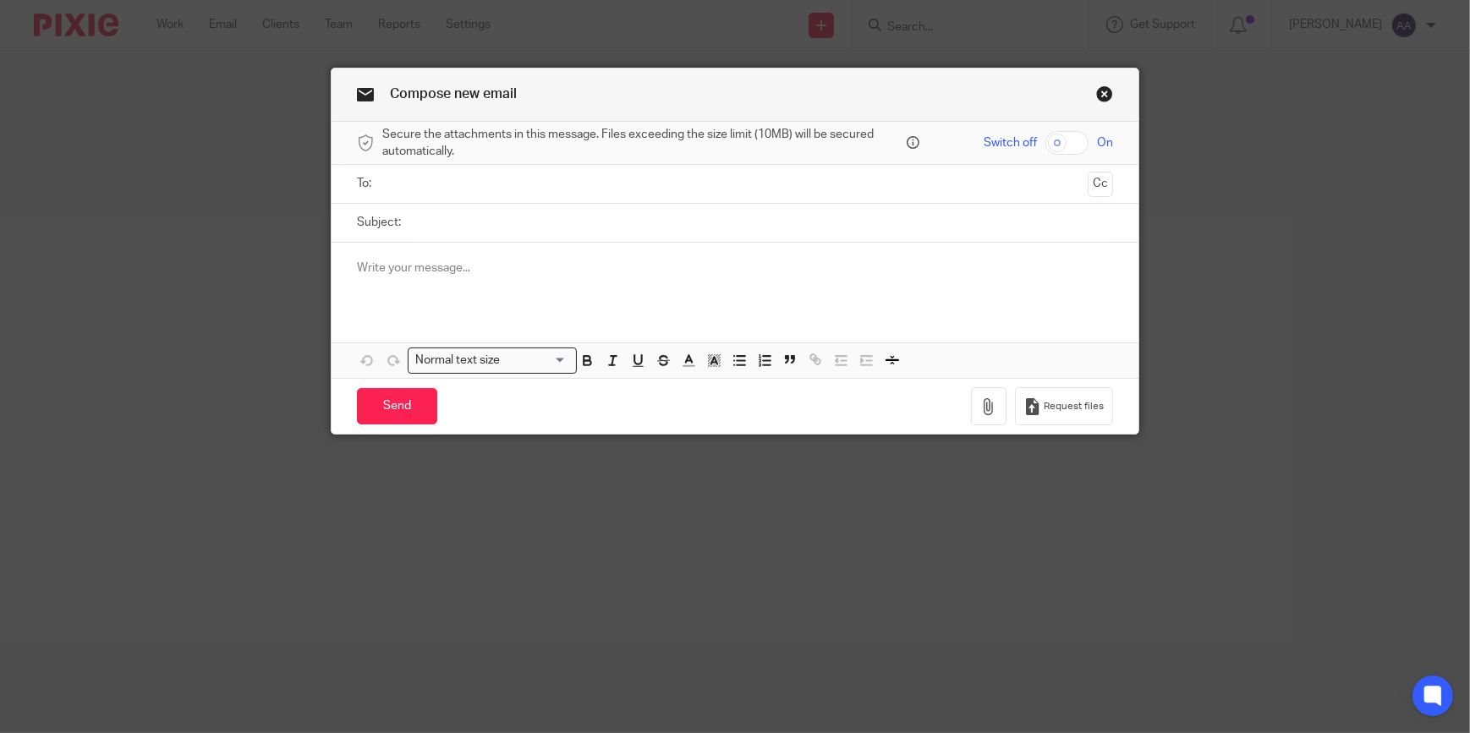
click at [486, 185] on input "text" at bounding box center [734, 183] width 693 height 19
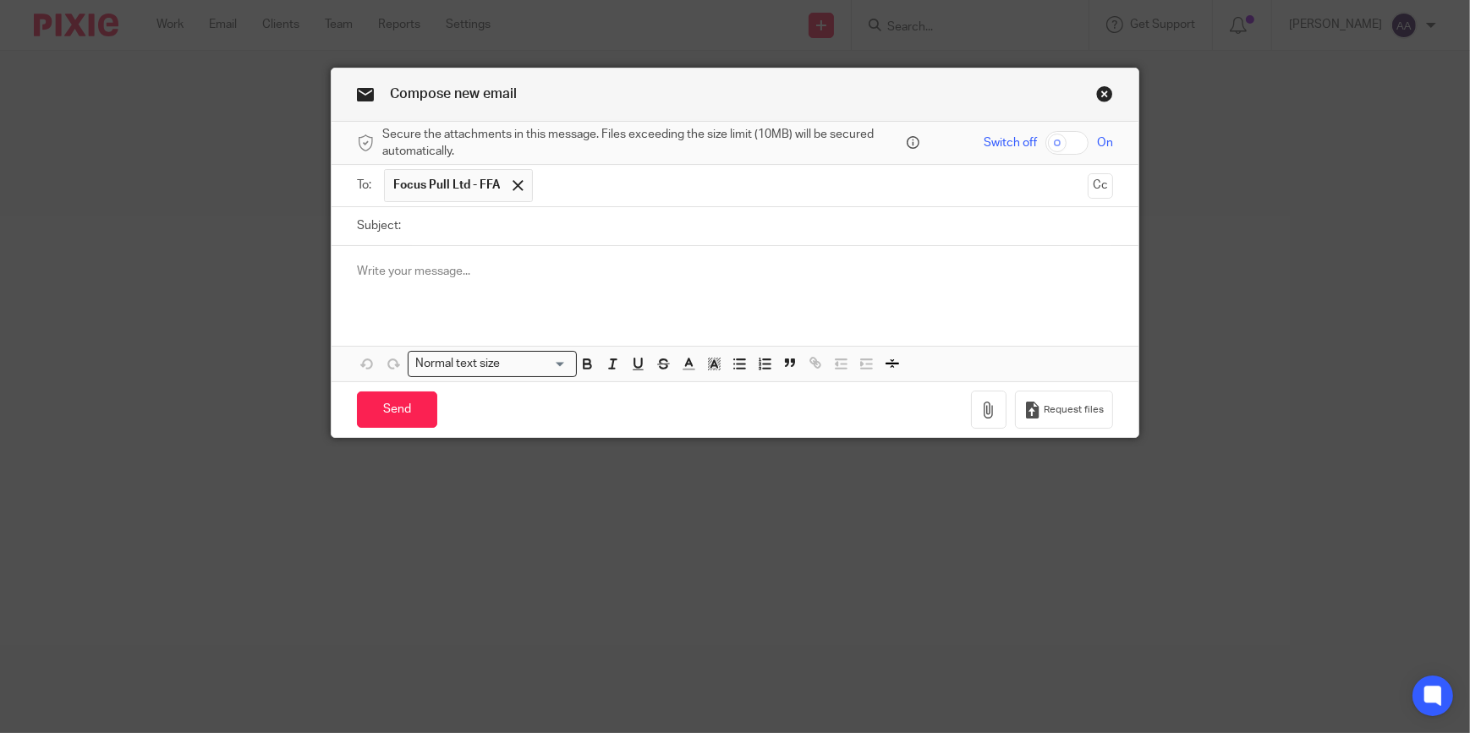
click at [493, 224] on input "Subject:" at bounding box center [761, 226] width 704 height 38
type input "Annual Accounts"
click at [487, 275] on p at bounding box center [735, 271] width 756 height 17
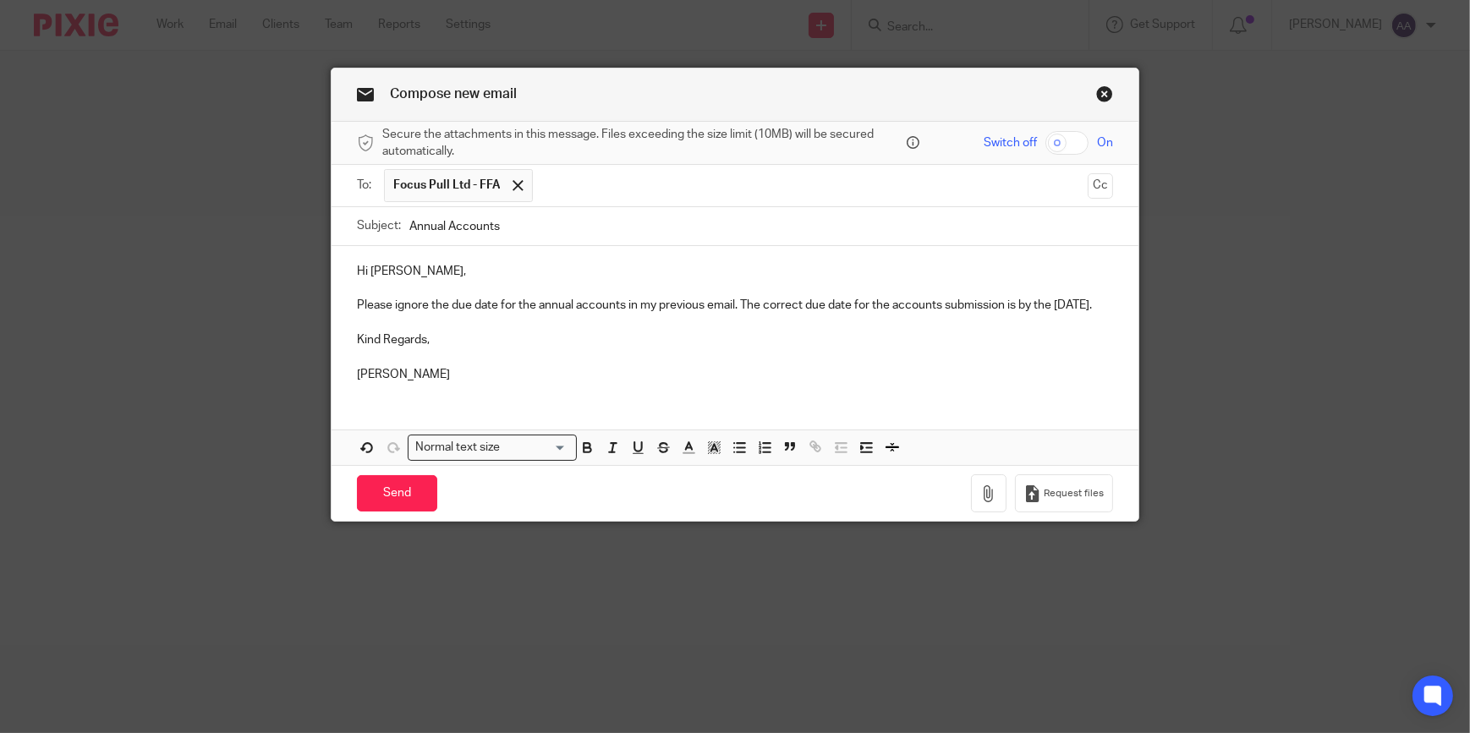
click at [448, 293] on p at bounding box center [735, 288] width 756 height 17
click at [449, 307] on p "Please ignore the due date for the annual accounts in my previous email. The co…" at bounding box center [735, 305] width 756 height 17
click at [440, 331] on p at bounding box center [735, 323] width 756 height 17
click at [415, 304] on p "Please ignore the due date for the annual accounts in my previous email. The co…" at bounding box center [735, 305] width 756 height 17
click at [513, 299] on p "Please ignore the due date for the annual accounts in my previous email. The co…" at bounding box center [735, 305] width 756 height 17
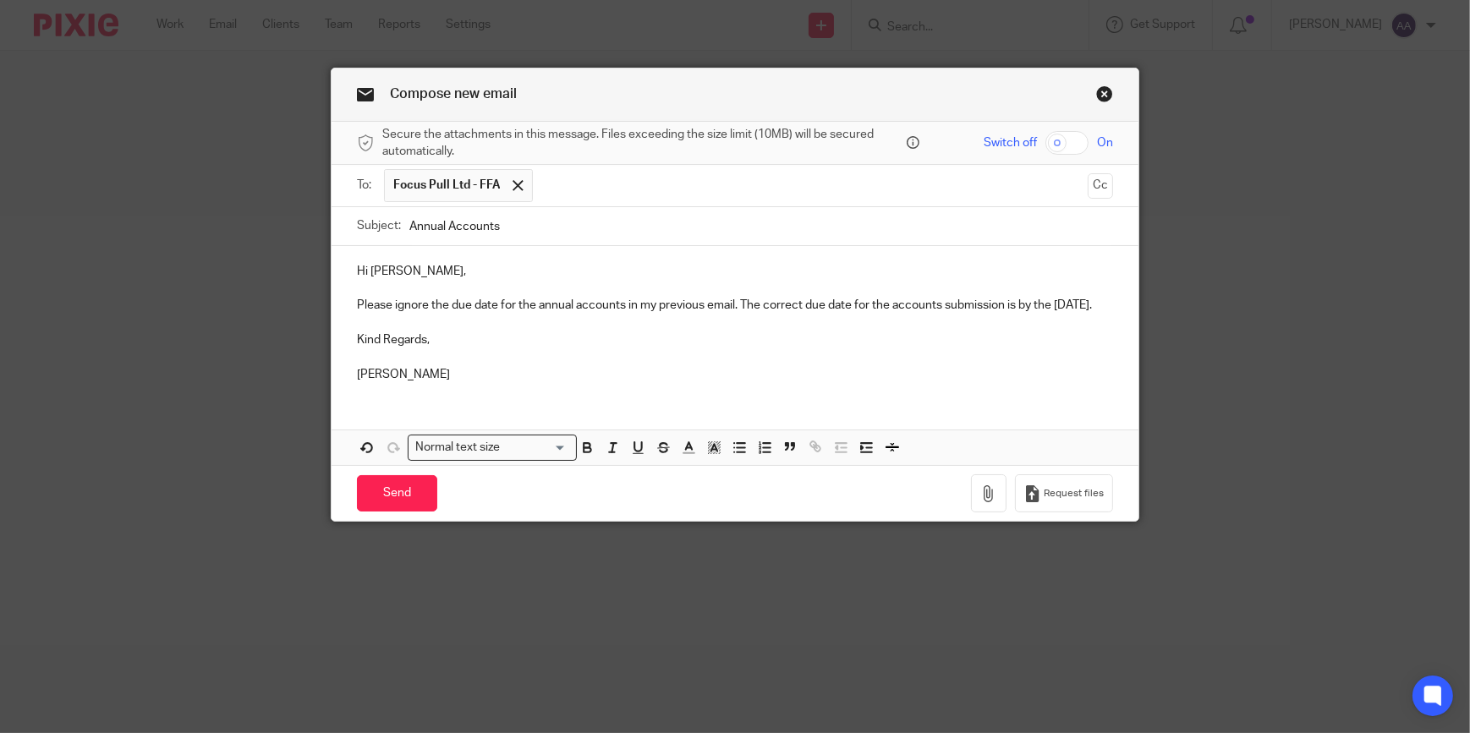
click at [556, 304] on p "Please ignore the due date for the annual accounts in my previous email. The co…" at bounding box center [735, 305] width 756 height 17
click at [374, 504] on input "Send" at bounding box center [397, 493] width 80 height 36
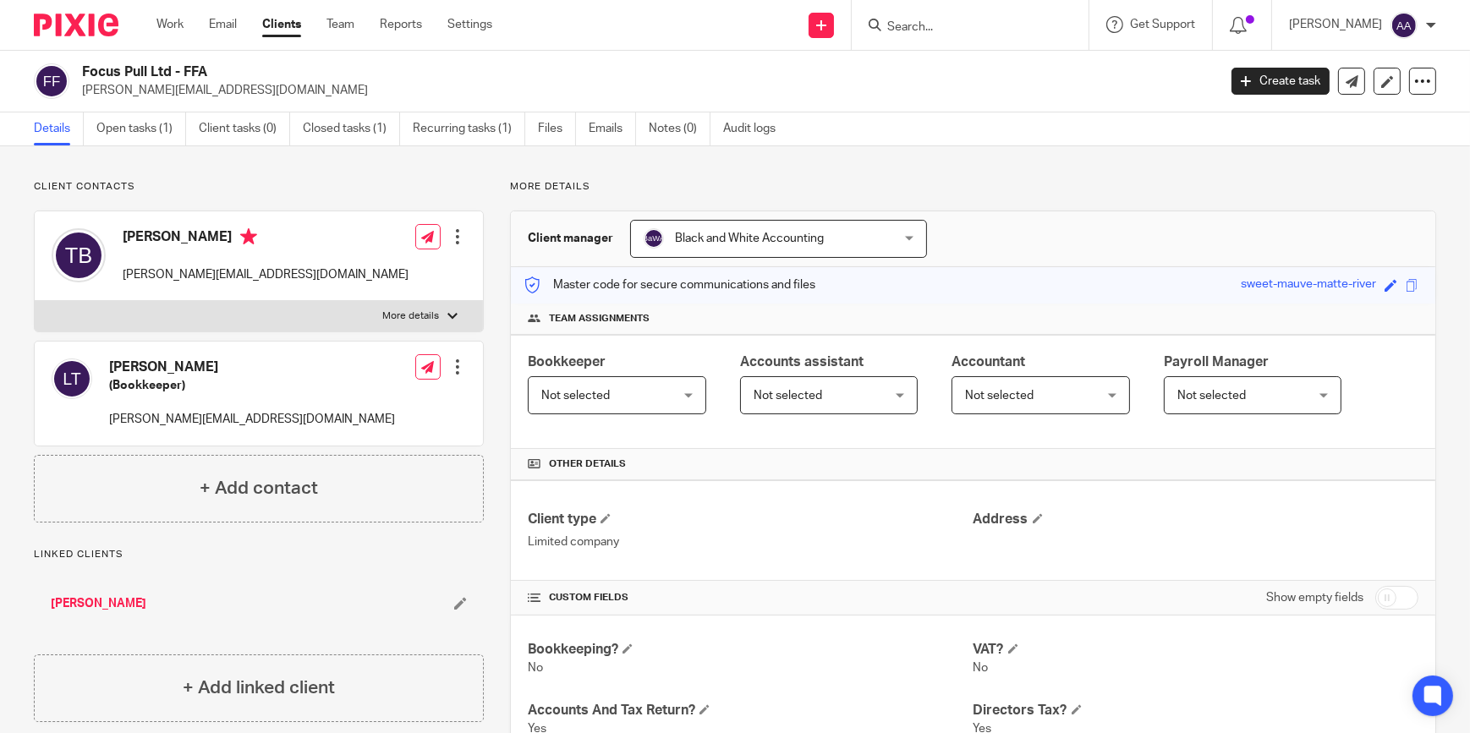
click at [988, 48] on div at bounding box center [970, 25] width 237 height 50
click at [988, 36] on div at bounding box center [970, 25] width 237 height 50
click at [991, 25] on input "Search" at bounding box center [961, 27] width 152 height 15
type input "r"
drag, startPoint x: 1021, startPoint y: 128, endPoint x: 1017, endPoint y: 144, distance: 16.4
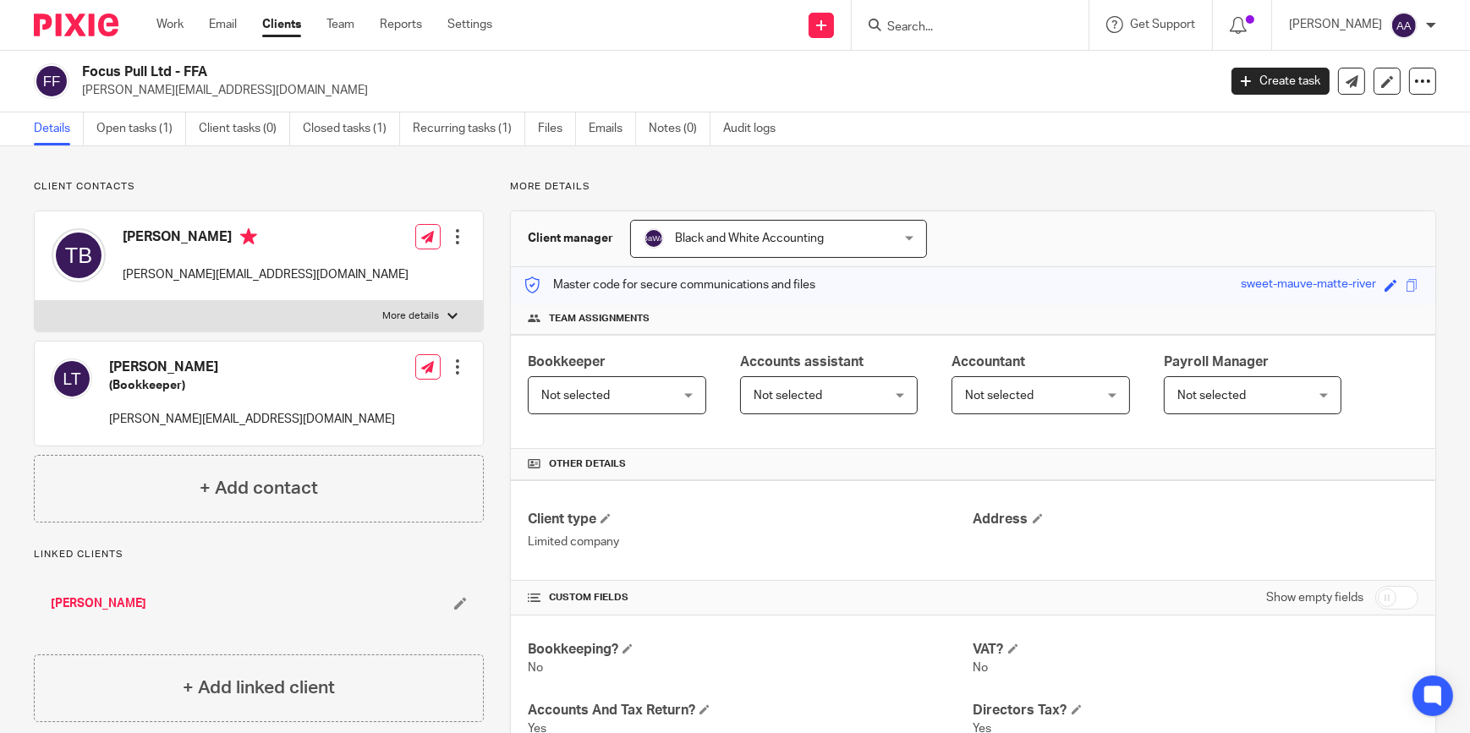
click at [1021, 129] on div "Details Open tasks (1) Client tasks (0) Closed tasks (1) Recurring tasks (1) Fi…" at bounding box center [735, 129] width 1470 height 34
click at [1017, 144] on div "Details Open tasks (1) Client tasks (0) Closed tasks (1) Recurring tasks (1) Fi…" at bounding box center [735, 129] width 1470 height 34
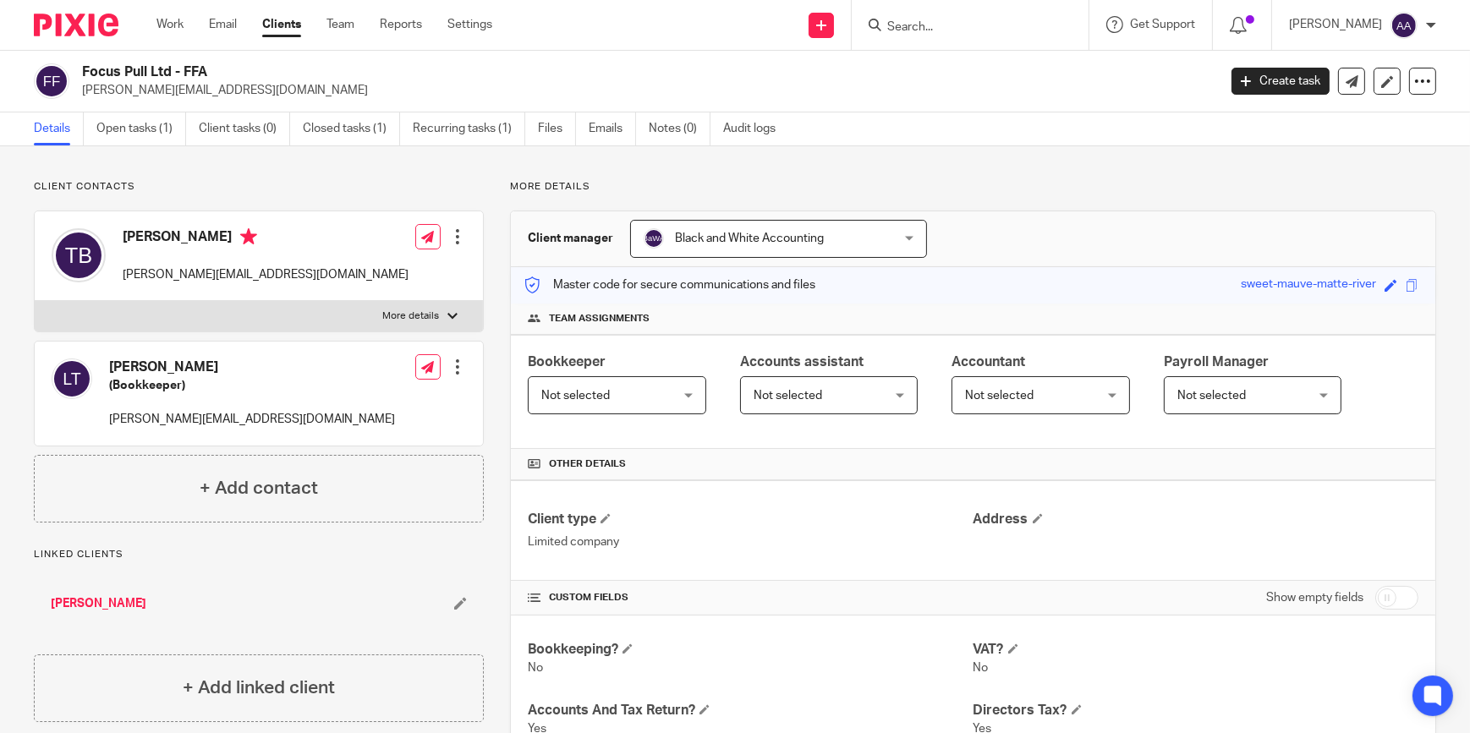
click at [950, 23] on input "Search" at bounding box center [961, 27] width 152 height 15
click at [950, 24] on input "Search" at bounding box center [961, 27] width 152 height 15
click at [931, 109] on div "Focus Pull Ltd - FFA [PERSON_NAME][EMAIL_ADDRESS][DOMAIN_NAME] Create task Upda…" at bounding box center [735, 82] width 1470 height 62
click at [931, 110] on div "Focus Pull Ltd - FFA [PERSON_NAME][EMAIL_ADDRESS][DOMAIN_NAME] Create task Upda…" at bounding box center [735, 82] width 1470 height 62
drag, startPoint x: 931, startPoint y: 110, endPoint x: 927, endPoint y: 29, distance: 81.3
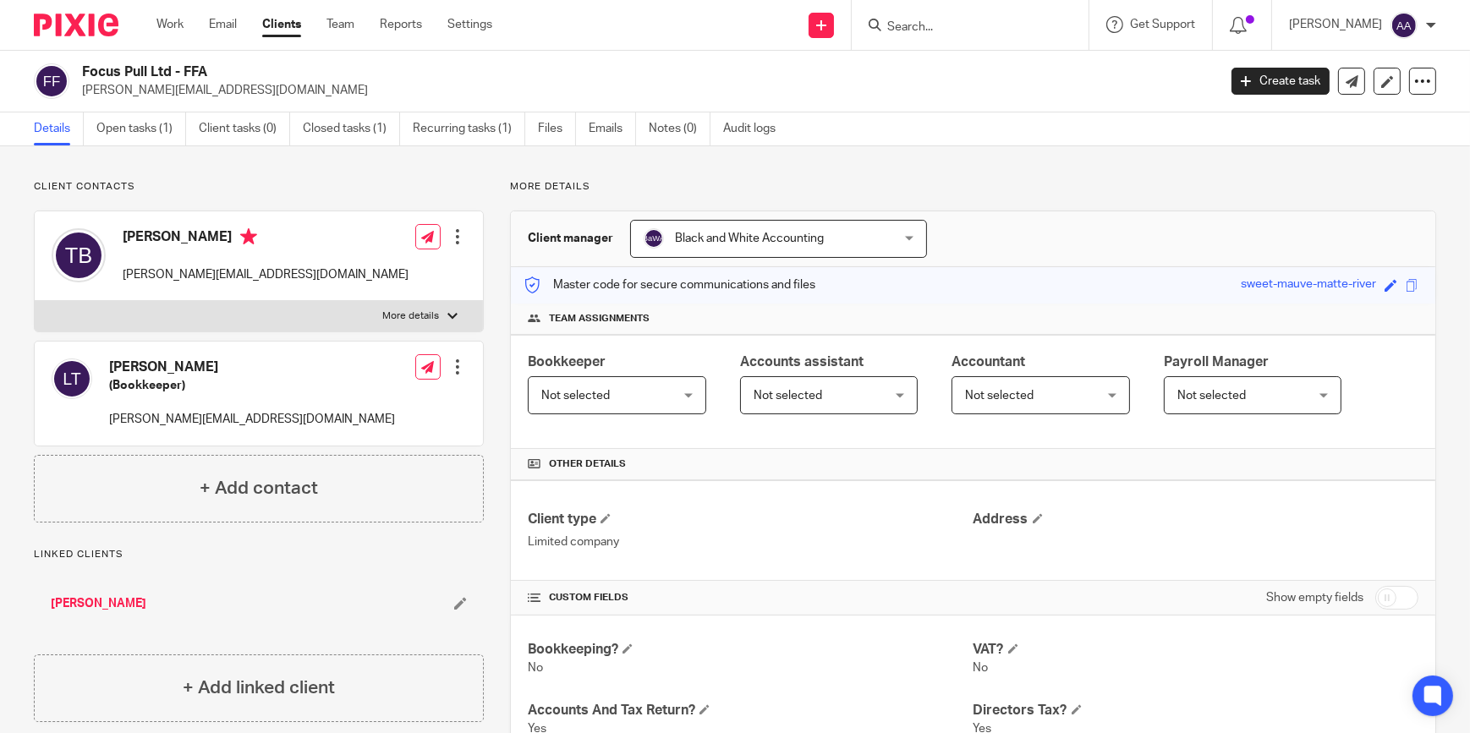
click at [927, 29] on input "Search" at bounding box center [961, 27] width 152 height 15
click at [922, 118] on div "Details Open tasks (1) Client tasks (0) Closed tasks (1) Recurring tasks (1) Fi…" at bounding box center [735, 129] width 1470 height 34
drag, startPoint x: 922, startPoint y: 118, endPoint x: 929, endPoint y: 110, distance: 11.4
click at [922, 121] on div "Details Open tasks (1) Client tasks (0) Closed tasks (1) Recurring tasks (1) Fi…" at bounding box center [735, 129] width 1470 height 34
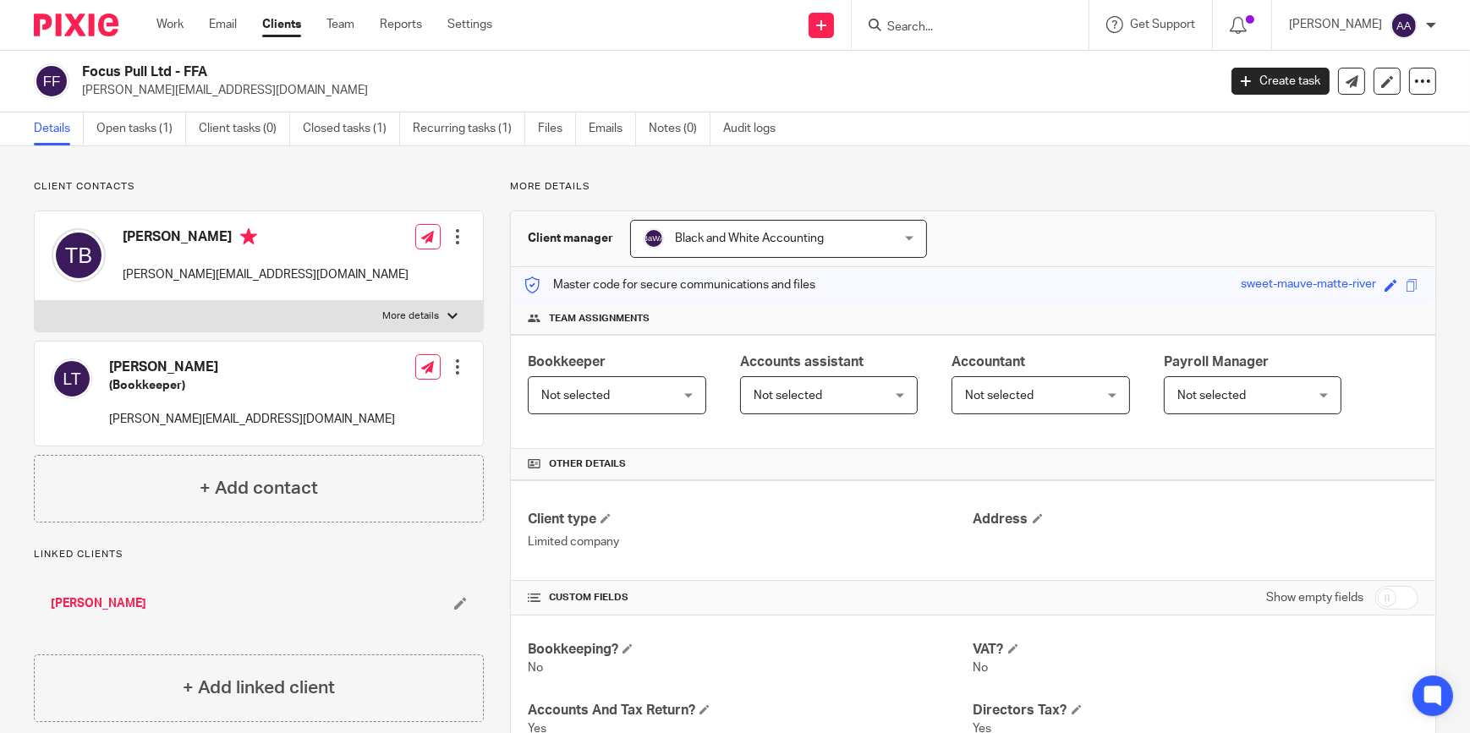
click at [923, 15] on form at bounding box center [975, 24] width 180 height 21
click at [921, 18] on form at bounding box center [975, 24] width 180 height 21
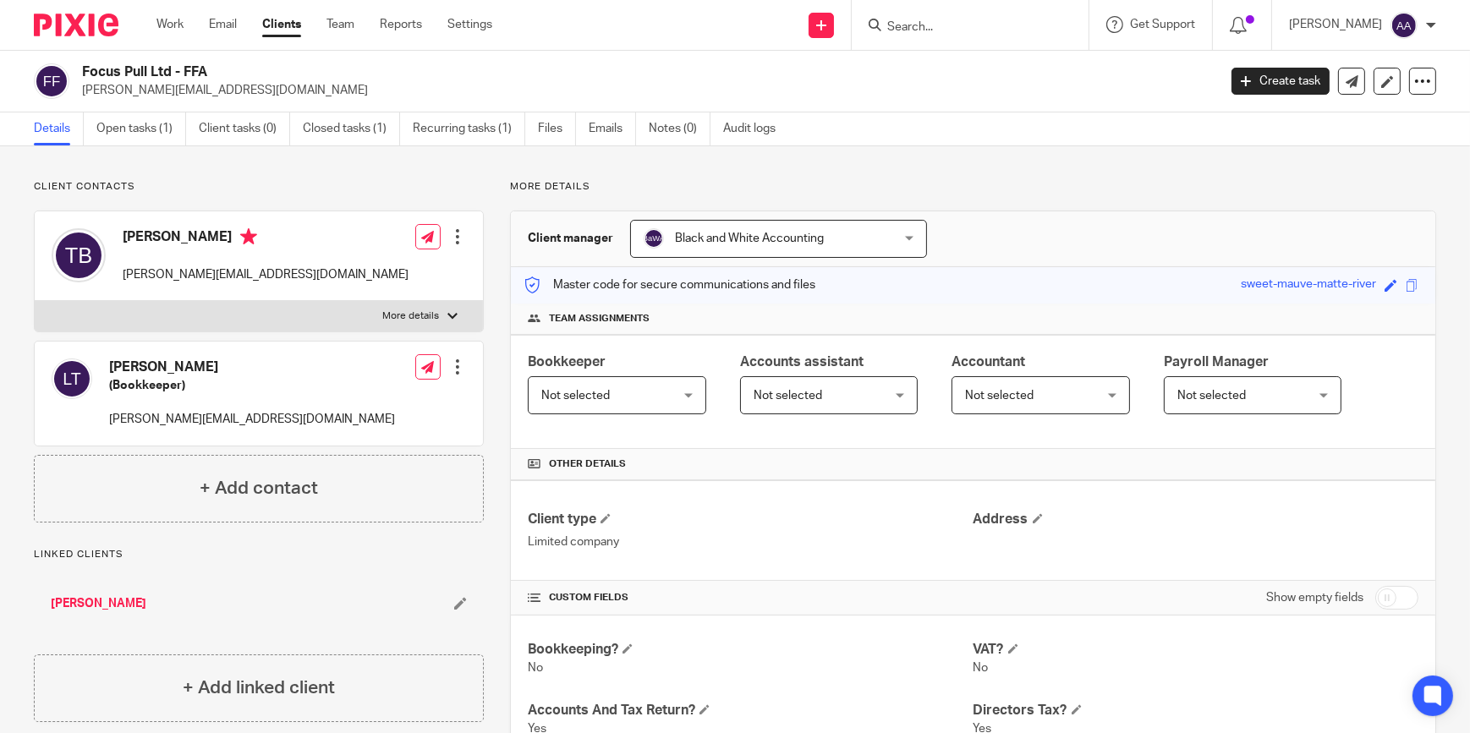
click at [1150, 144] on div "Details Open tasks (1) Client tasks (0) Closed tasks (1) Recurring tasks (1) Fi…" at bounding box center [735, 129] width 1470 height 34
click at [1098, 145] on div "Details Open tasks (1) Client tasks (0) Closed tasks (1) Recurring tasks (1) Fi…" at bounding box center [735, 129] width 1470 height 34
click at [1344, 223] on div "Client manager Black and White Accounting Black and White Accounting [PERSON_NA…" at bounding box center [973, 239] width 924 height 56
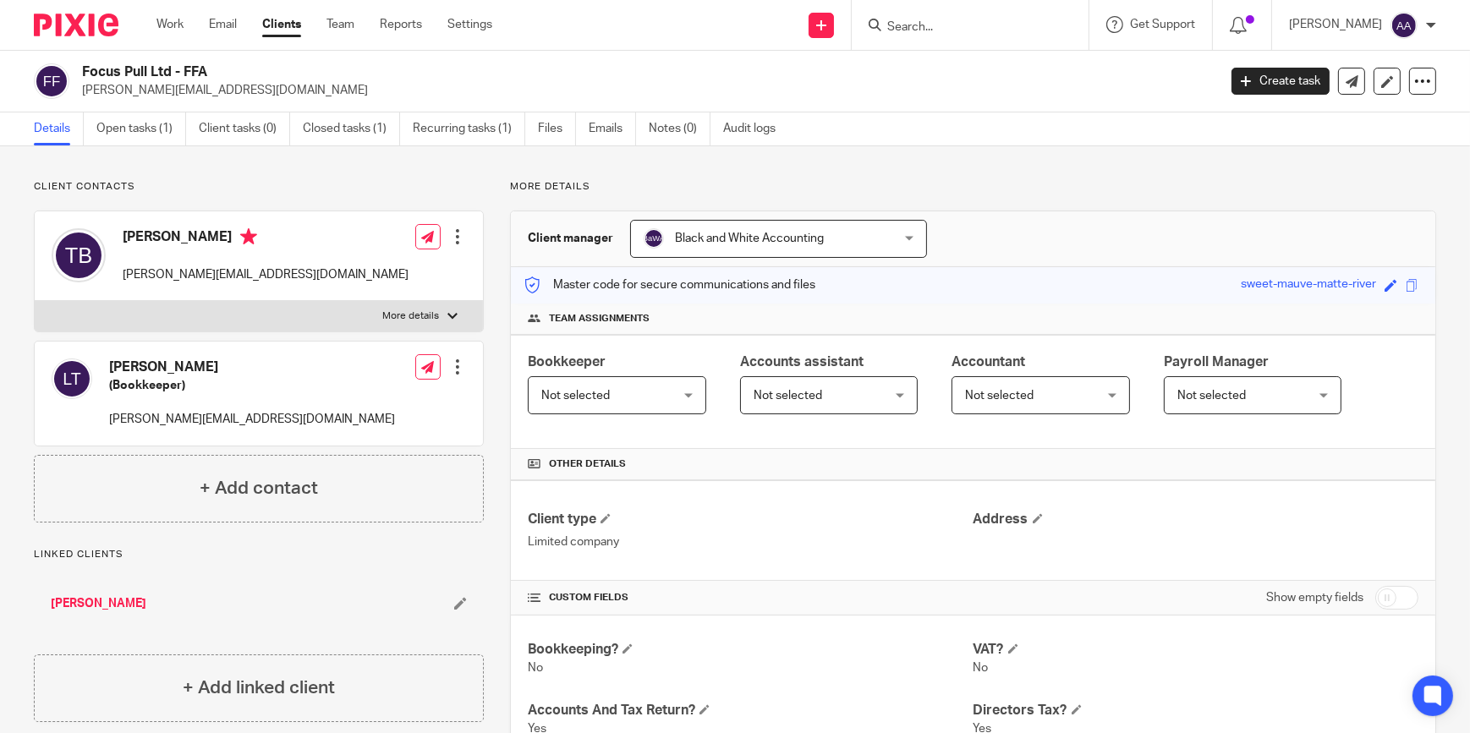
click at [1219, 143] on div "Details Open tasks (1) Client tasks (0) Closed tasks (1) Recurring tasks (1) Fi…" at bounding box center [735, 129] width 1470 height 34
click at [1016, 25] on input "Search" at bounding box center [961, 27] width 152 height 15
click at [962, 32] on input "Search" at bounding box center [961, 27] width 152 height 15
type input "b"
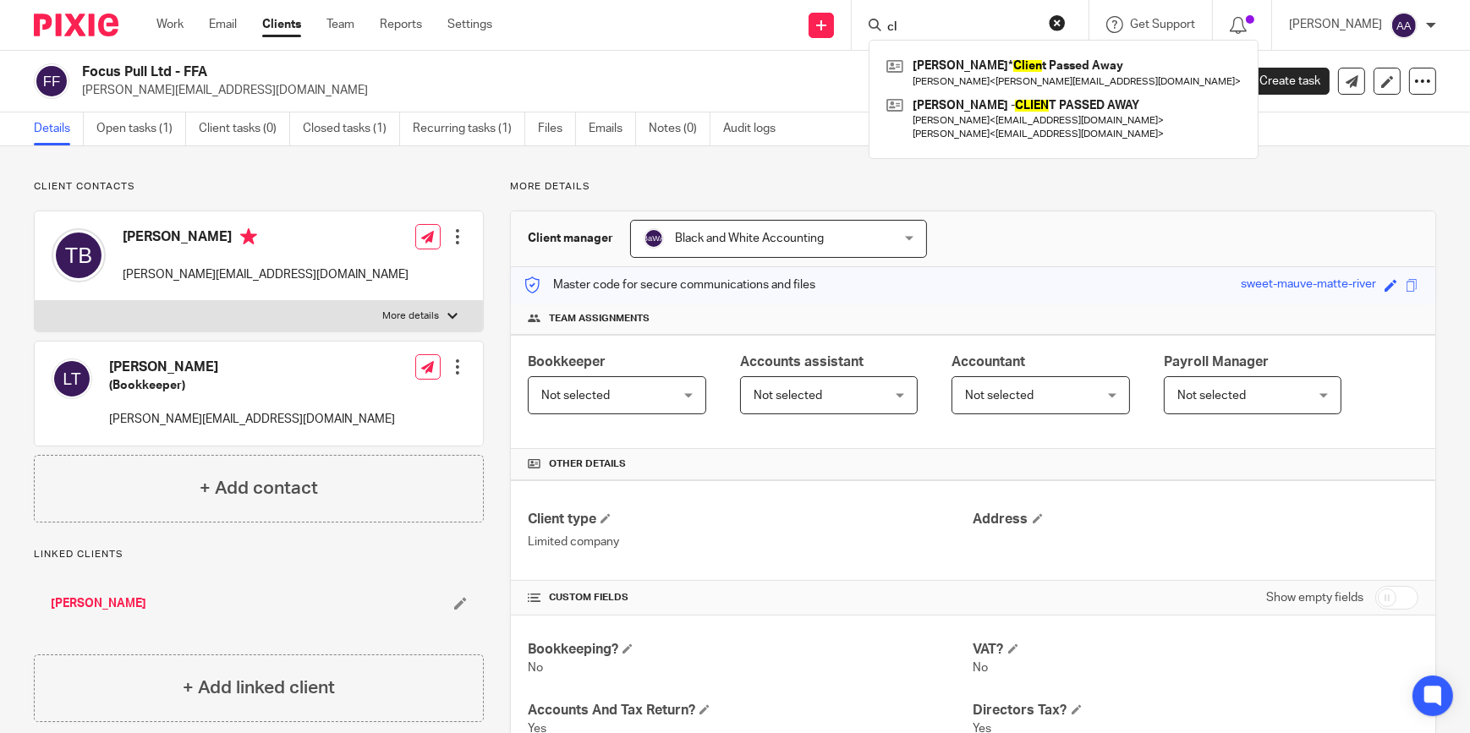
type input "c"
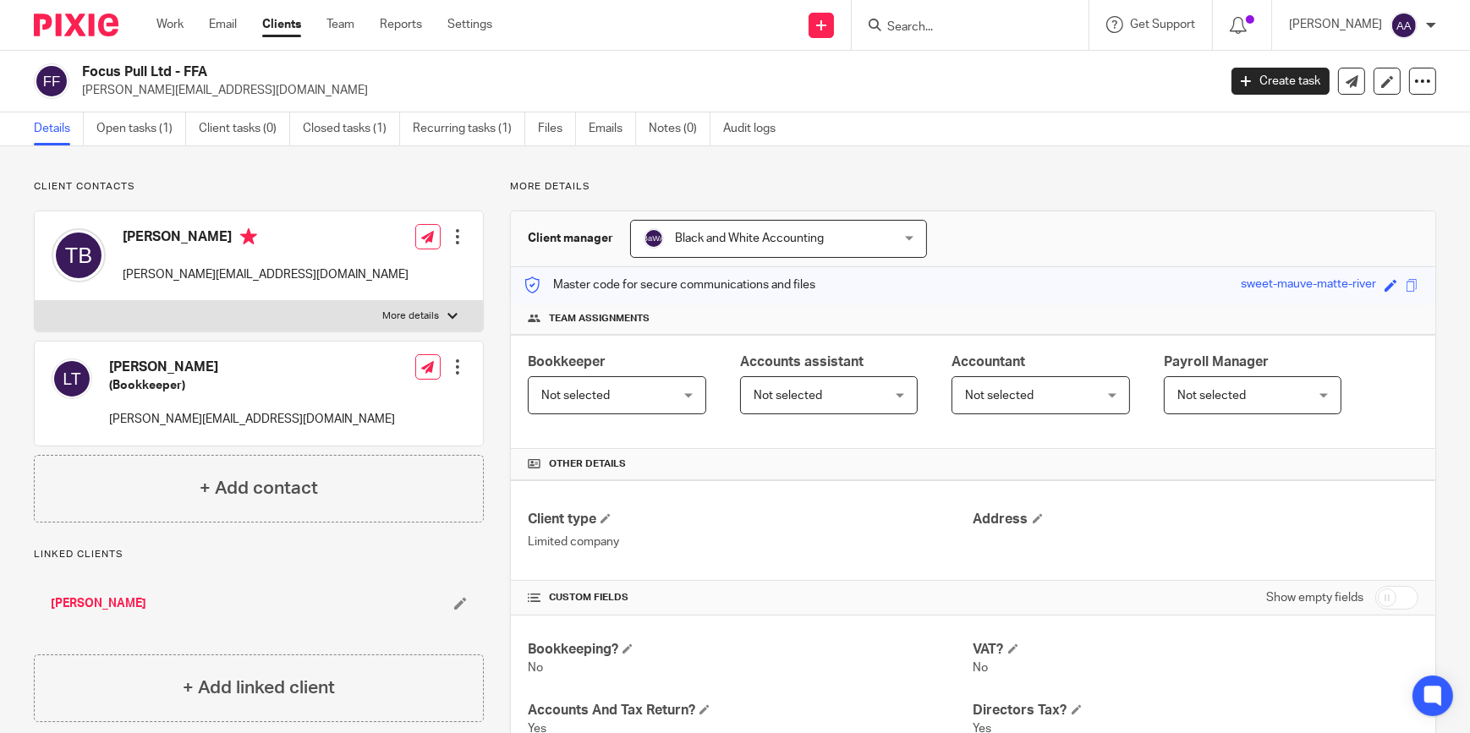
click at [941, 20] on input "Search" at bounding box center [961, 27] width 152 height 15
click at [939, 26] on input "Search" at bounding box center [961, 27] width 152 height 15
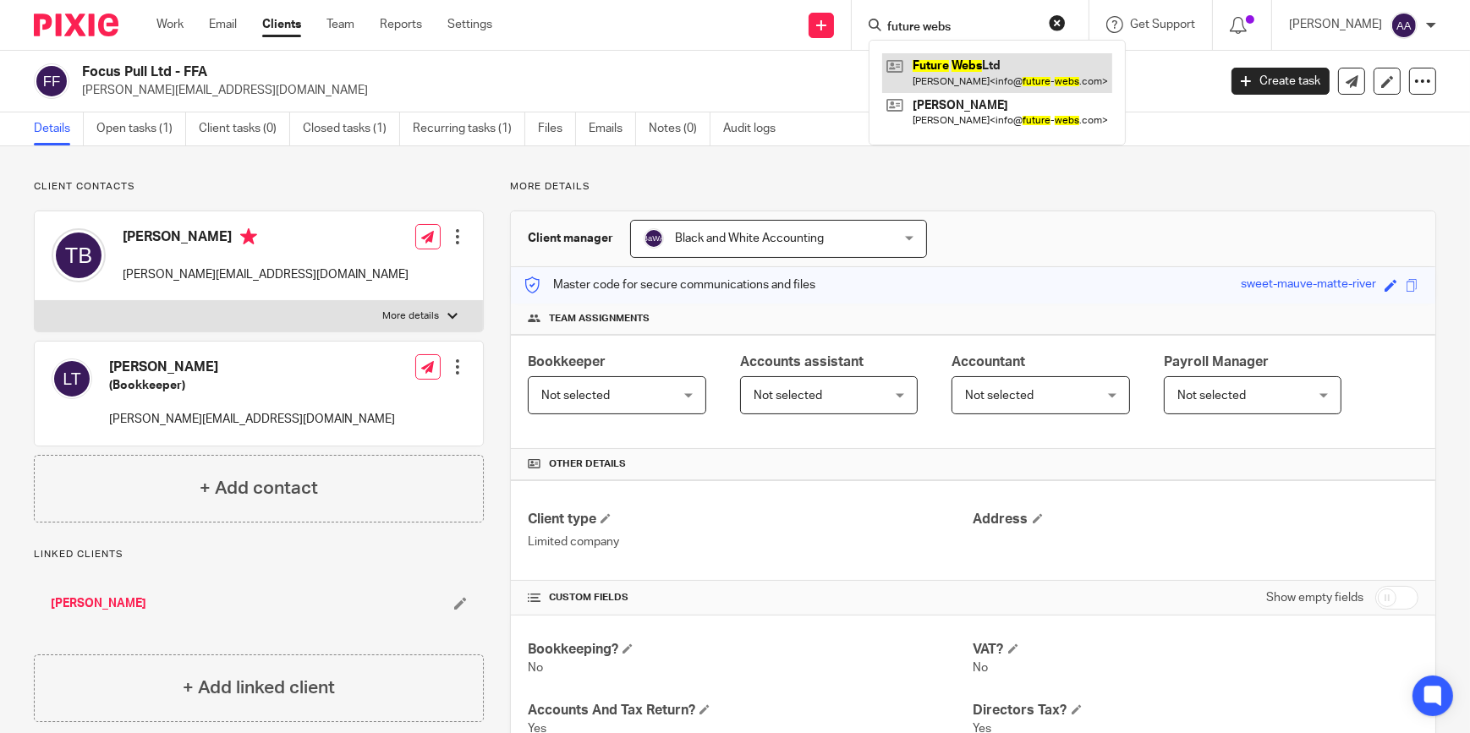
type input "future webs"
click at [994, 53] on link at bounding box center [997, 72] width 230 height 39
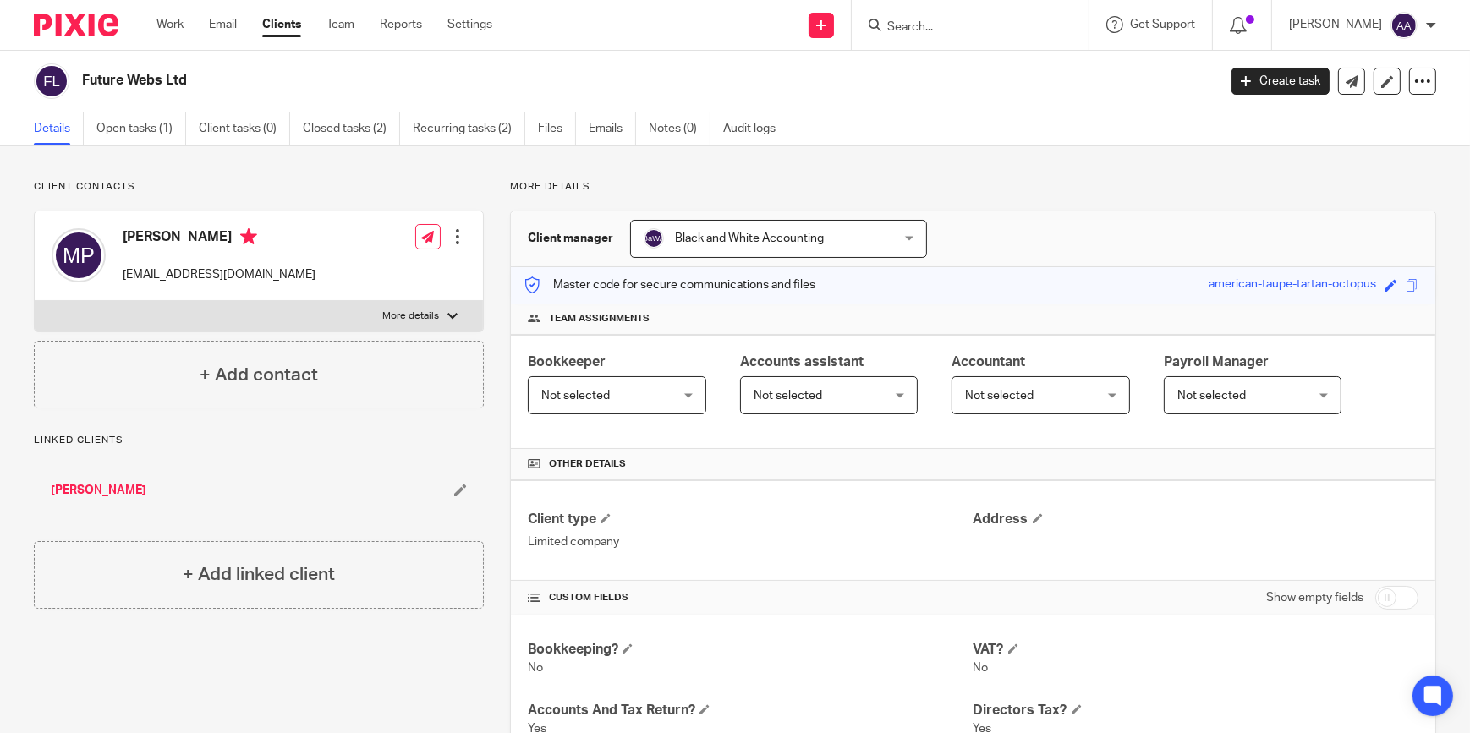
click at [302, 483] on div "[PERSON_NAME]" at bounding box center [217, 490] width 332 height 17
click at [612, 136] on link "Emails" at bounding box center [612, 128] width 47 height 33
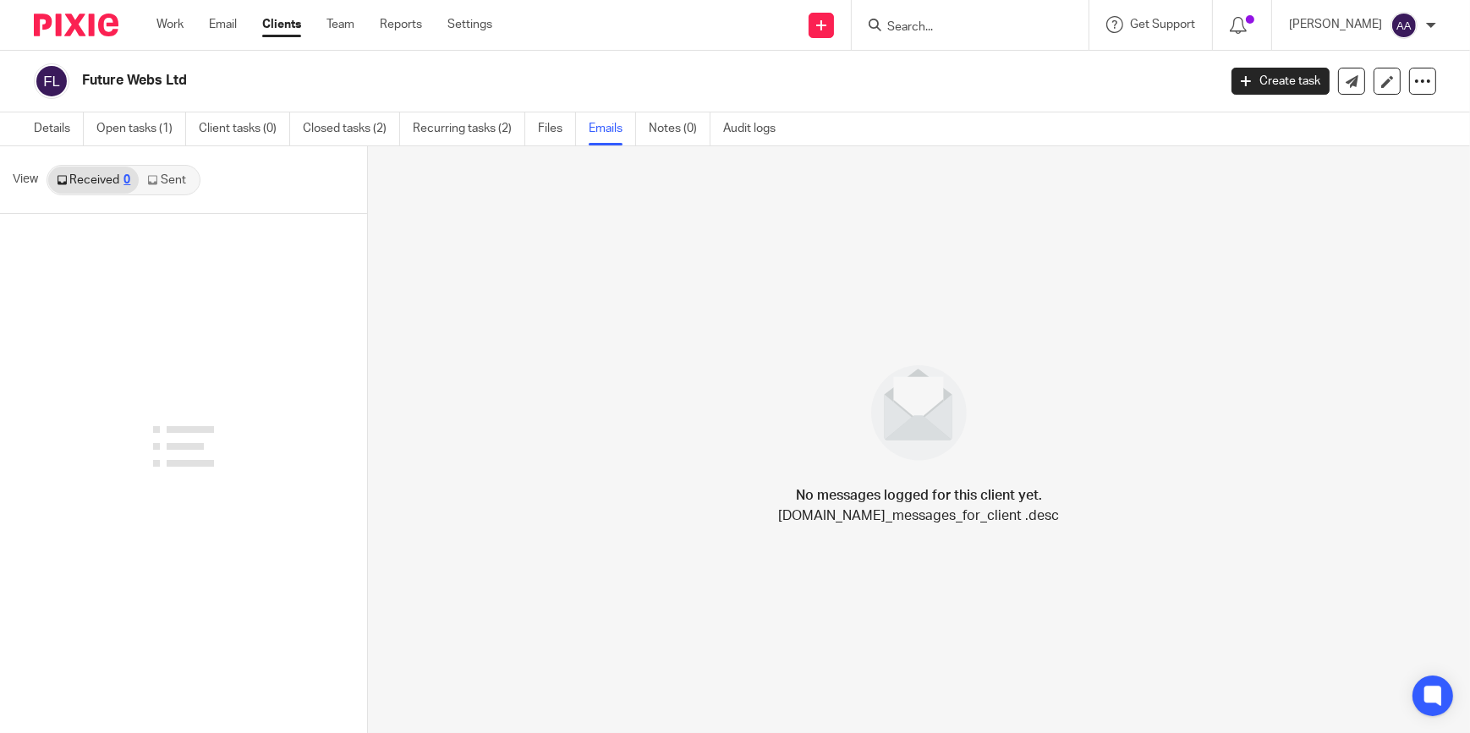
click at [161, 176] on link "Sent" at bounding box center [168, 180] width 59 height 27
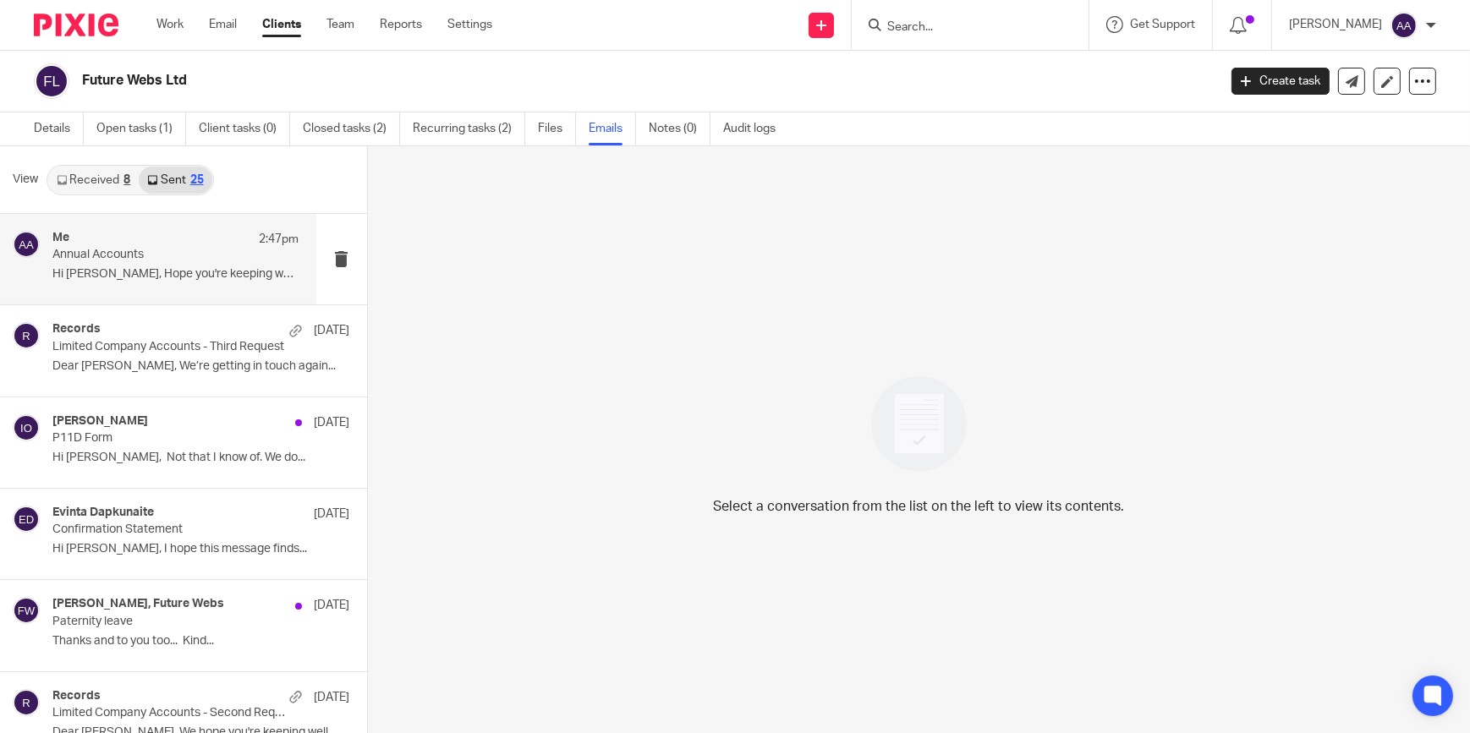
click at [173, 248] on p "Annual Accounts" at bounding box center [150, 255] width 197 height 14
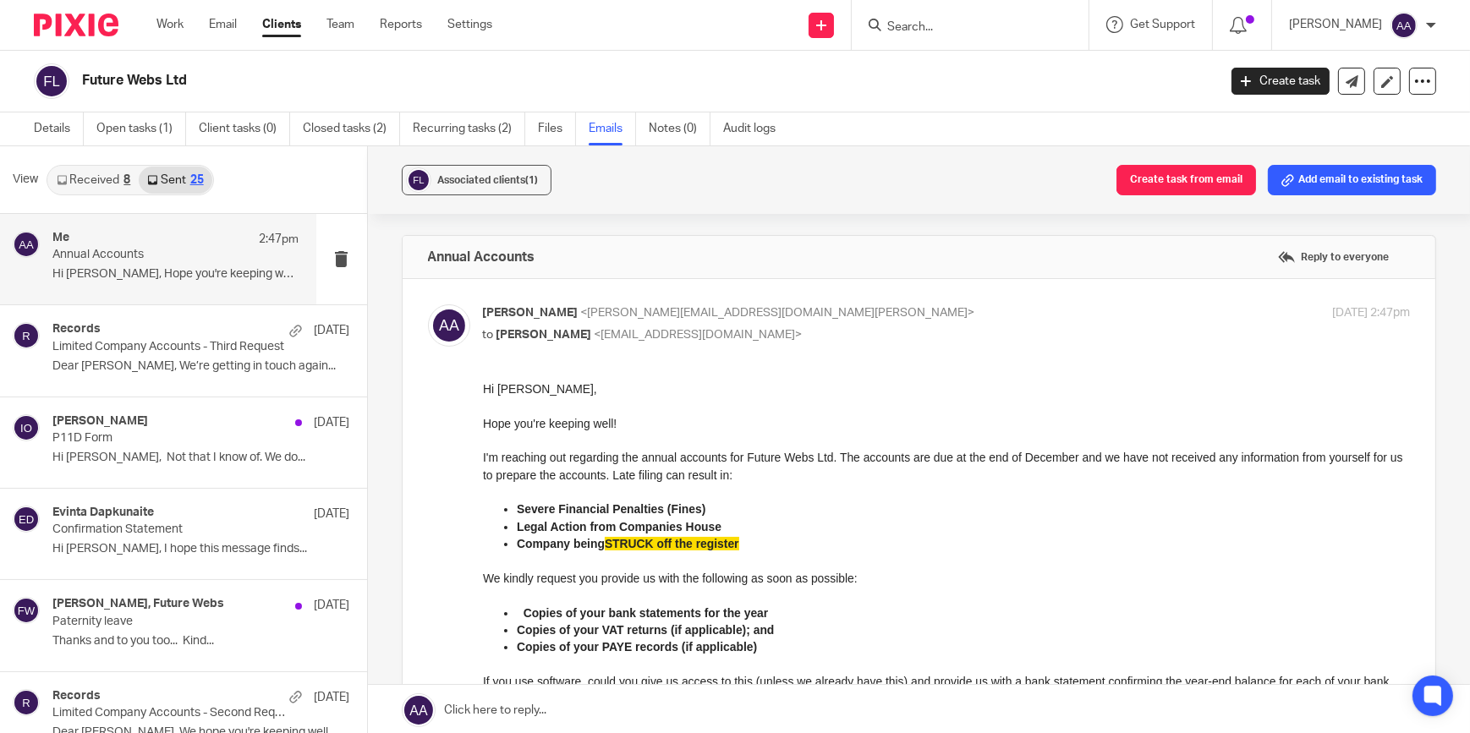
click at [970, 22] on input "Search" at bounding box center [961, 27] width 152 height 15
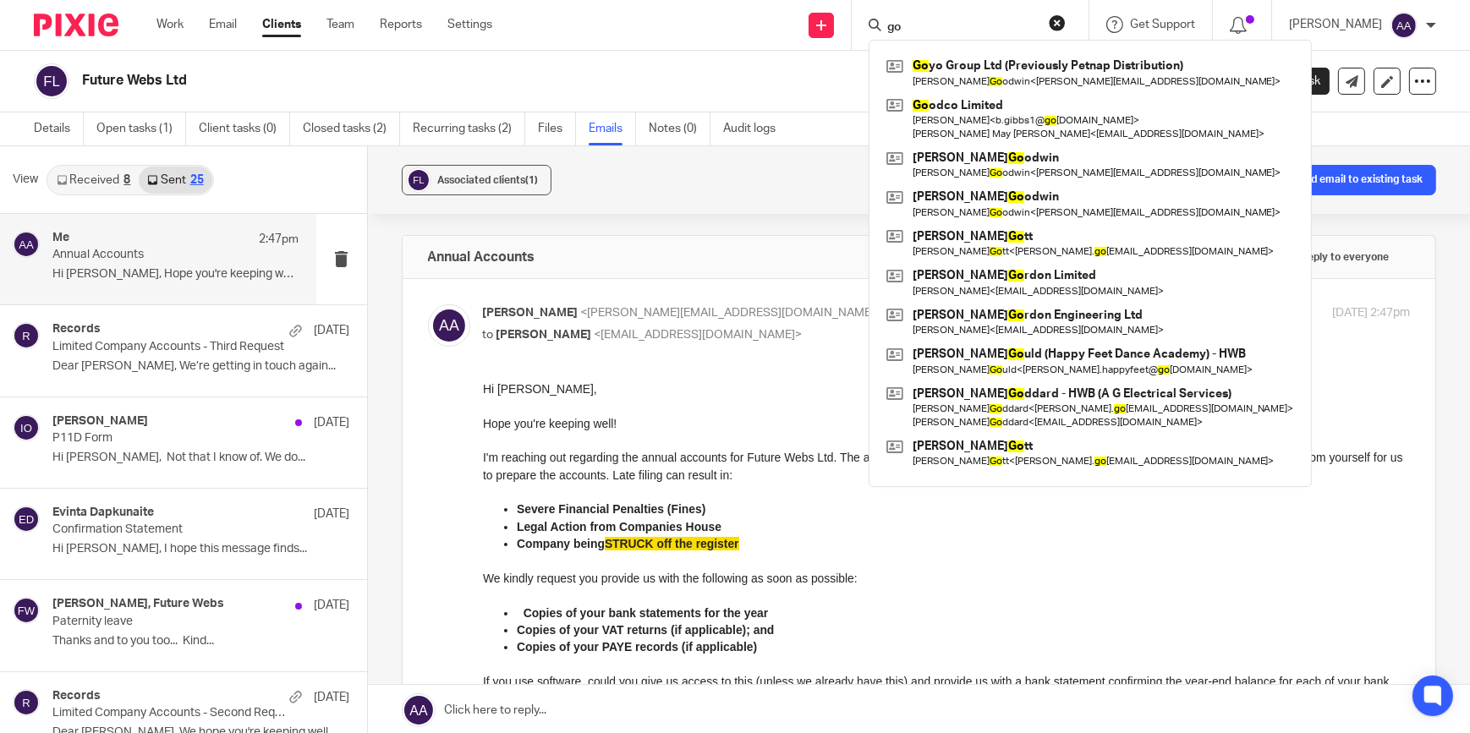
type input "g"
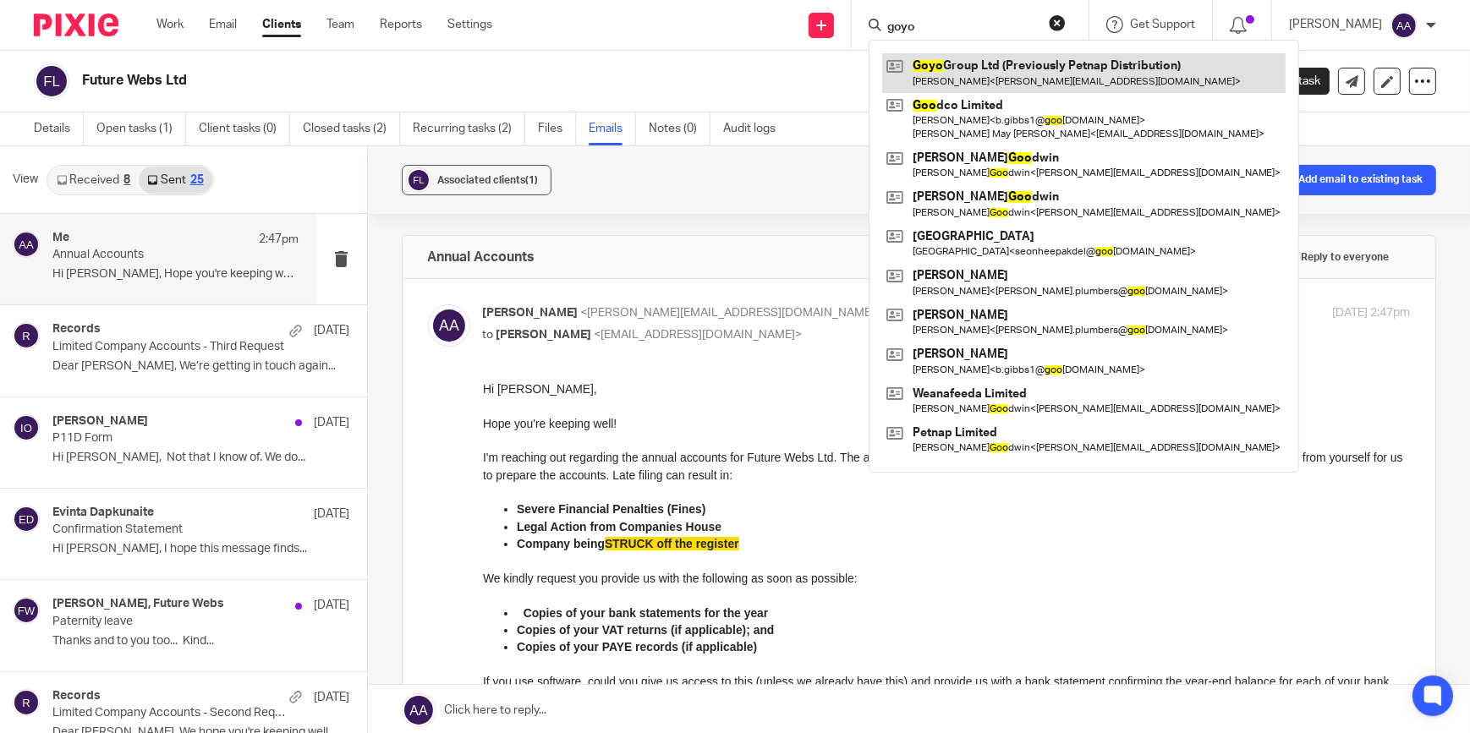
type input "goyo"
click at [1059, 83] on link at bounding box center [1083, 72] width 403 height 39
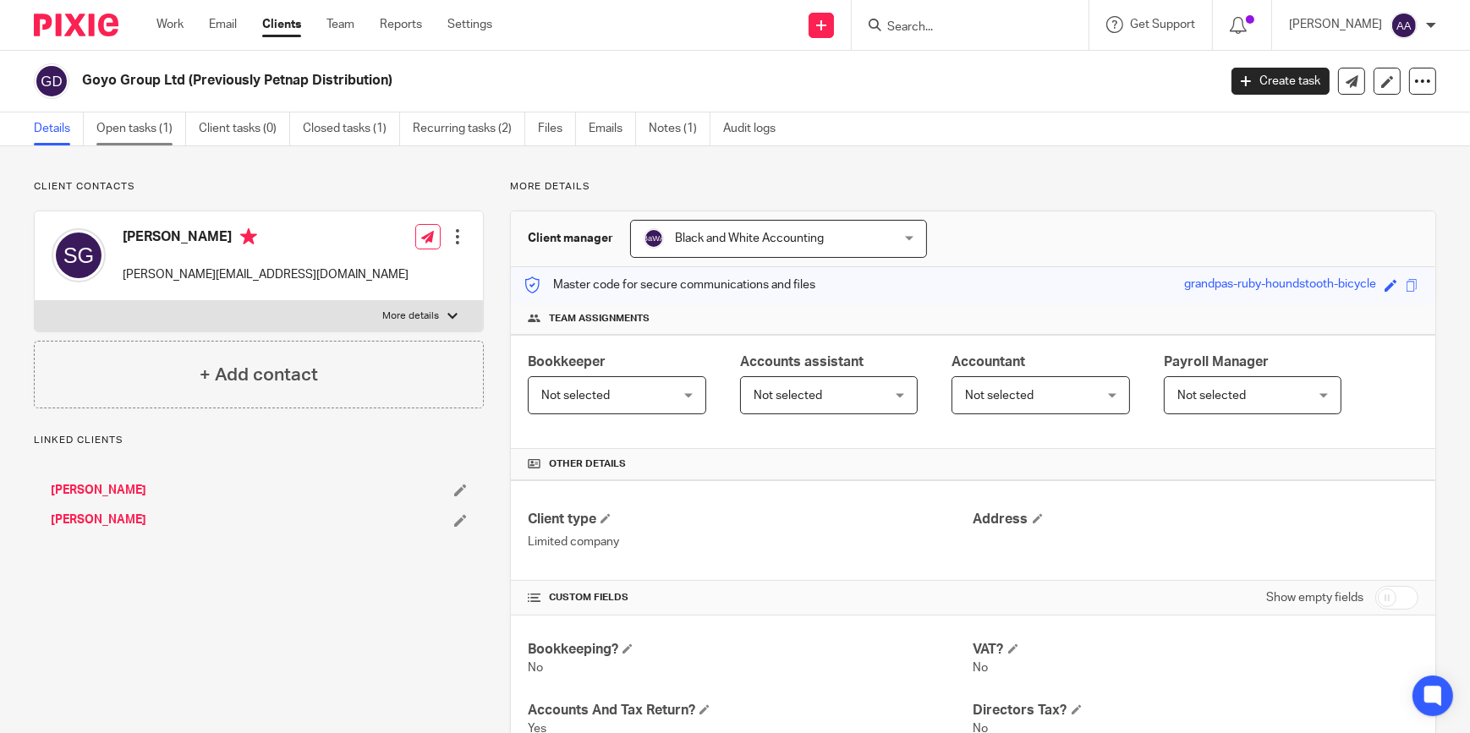
click at [146, 134] on link "Open tasks (1)" at bounding box center [141, 128] width 90 height 33
click at [943, 21] on input "Search" at bounding box center [961, 27] width 152 height 15
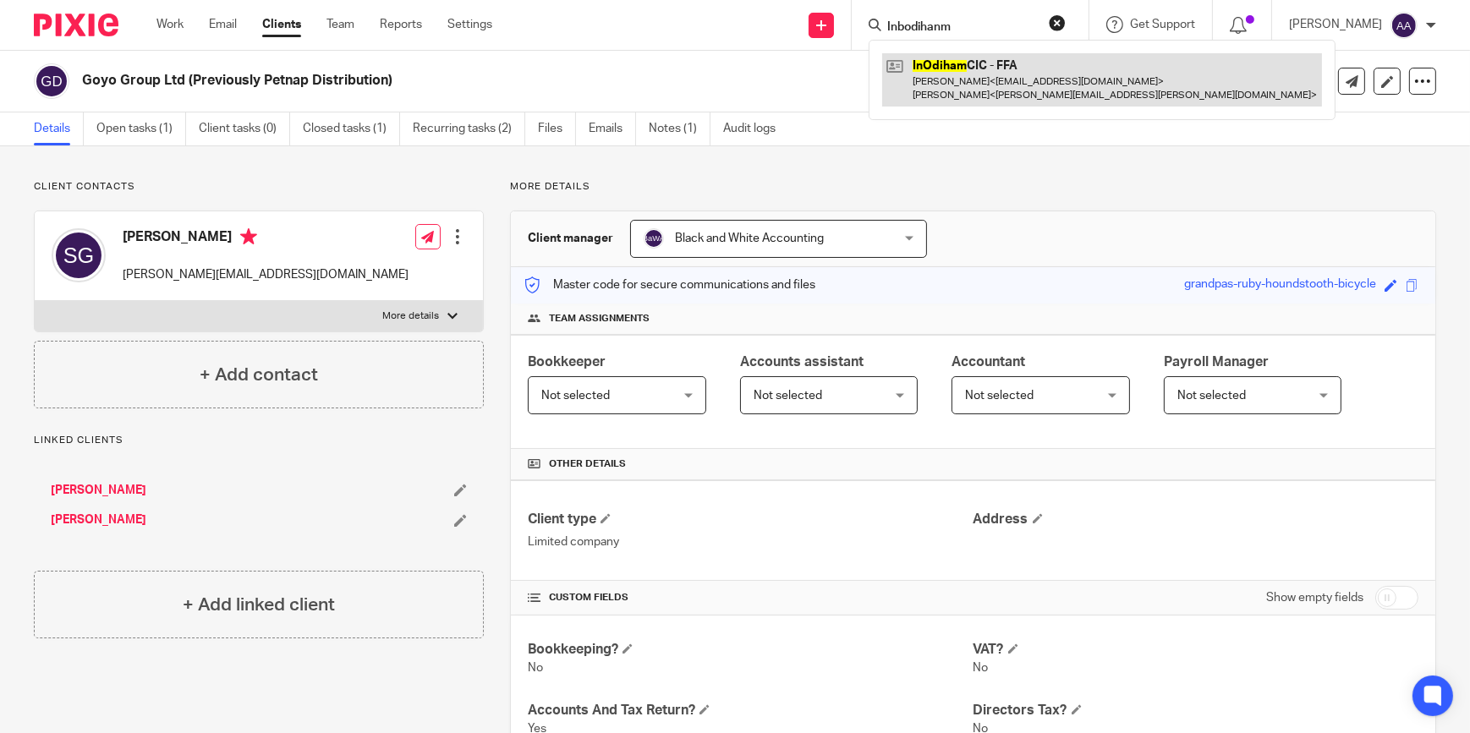
type input "Inbodihanm"
click at [952, 58] on link at bounding box center [1102, 79] width 440 height 52
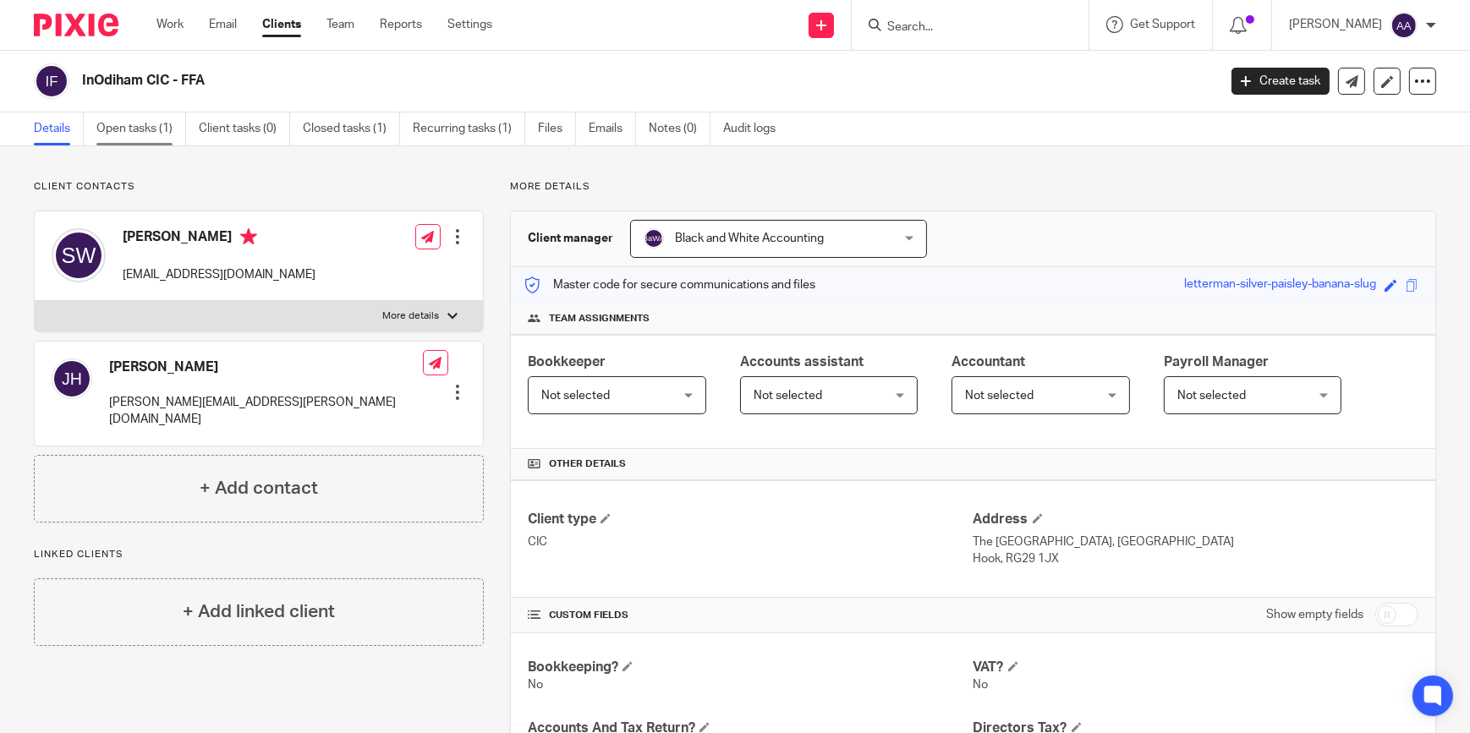
click at [156, 134] on link "Open tasks (1)" at bounding box center [141, 128] width 90 height 33
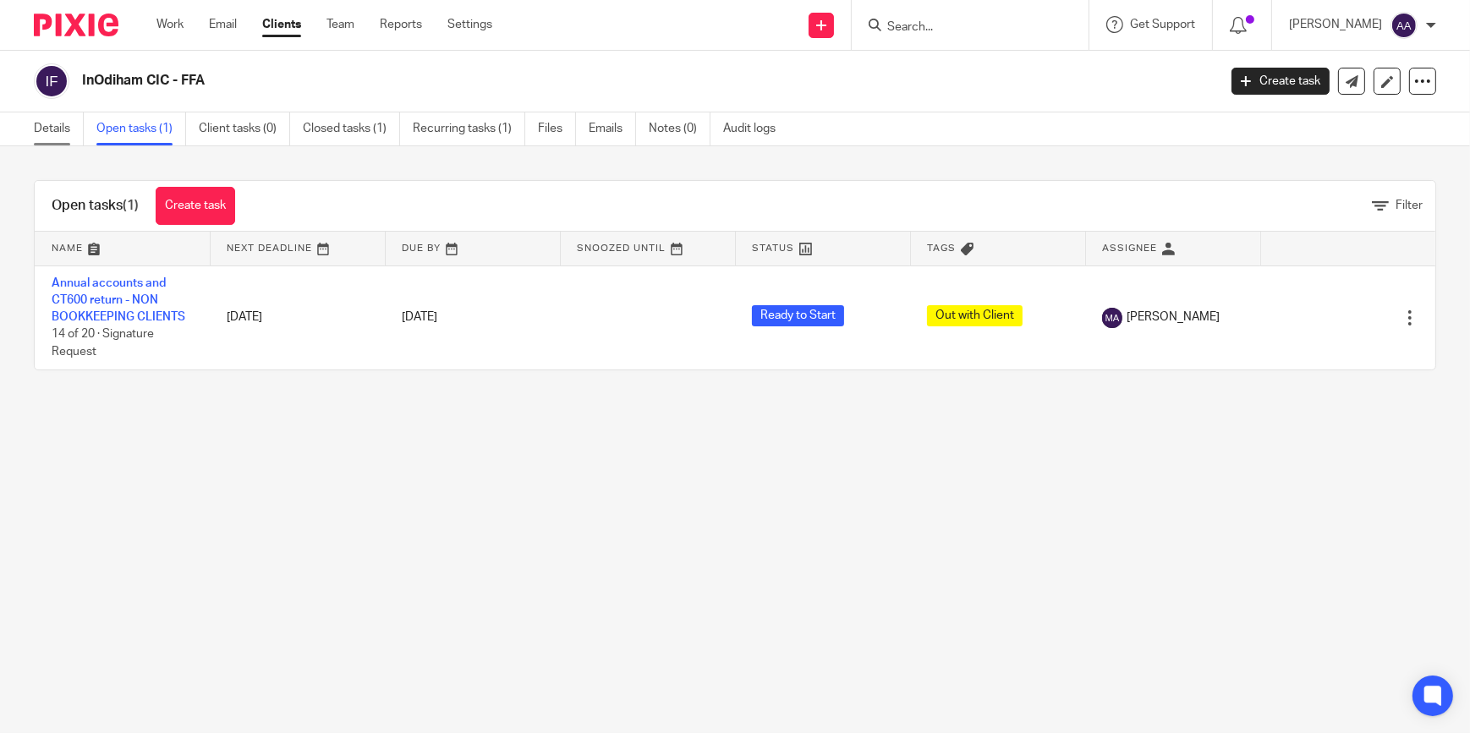
click at [68, 131] on link "Details" at bounding box center [59, 128] width 50 height 33
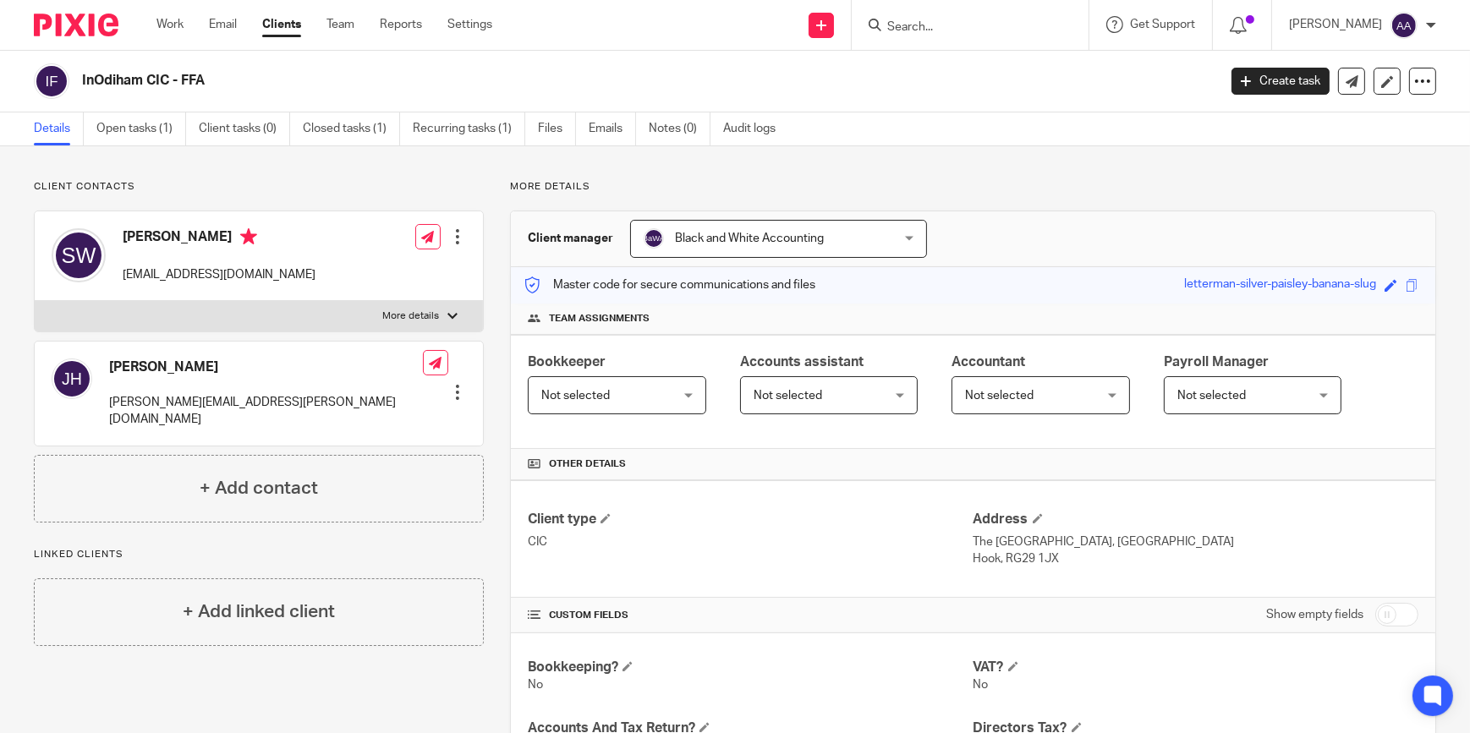
click at [964, 25] on input "Search" at bounding box center [961, 27] width 152 height 15
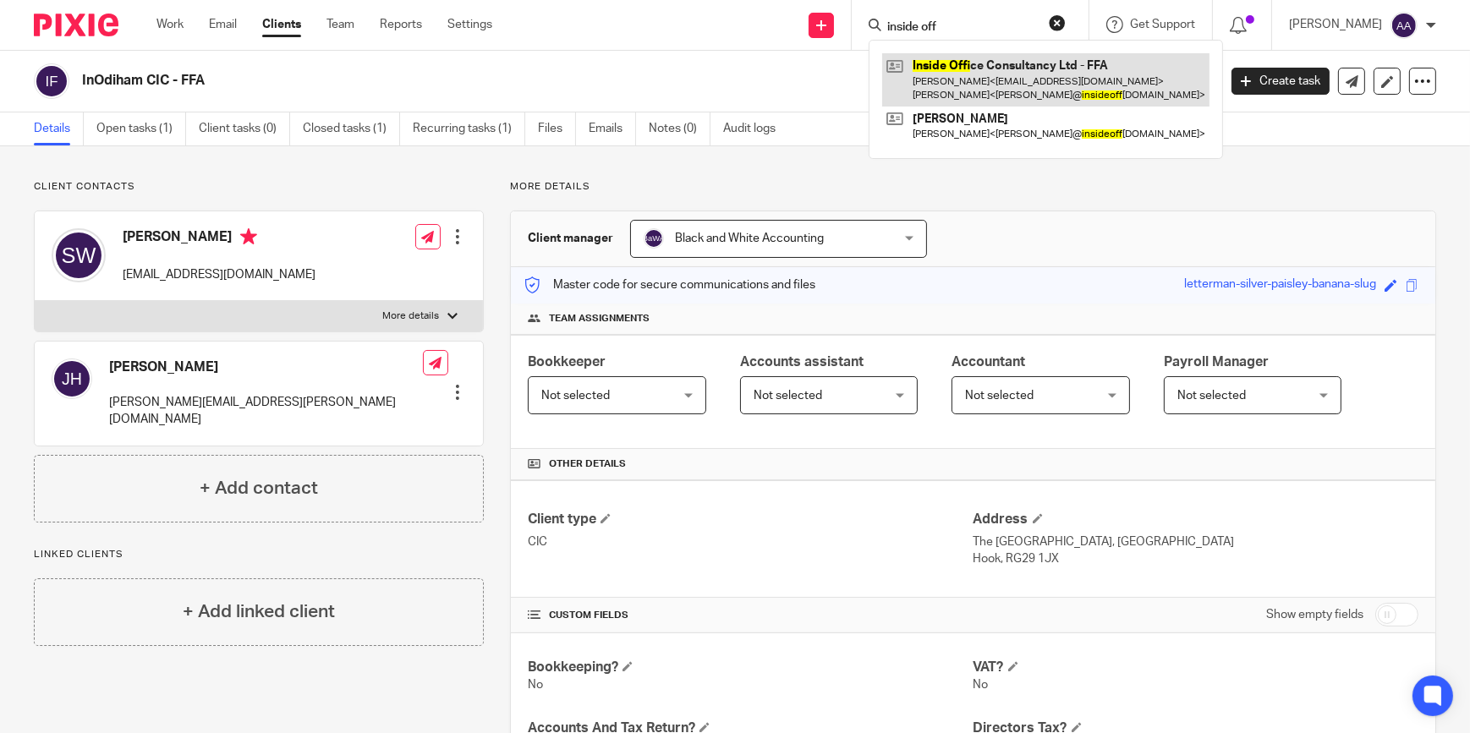
type input "inside off"
click at [1003, 72] on link at bounding box center [1045, 79] width 327 height 52
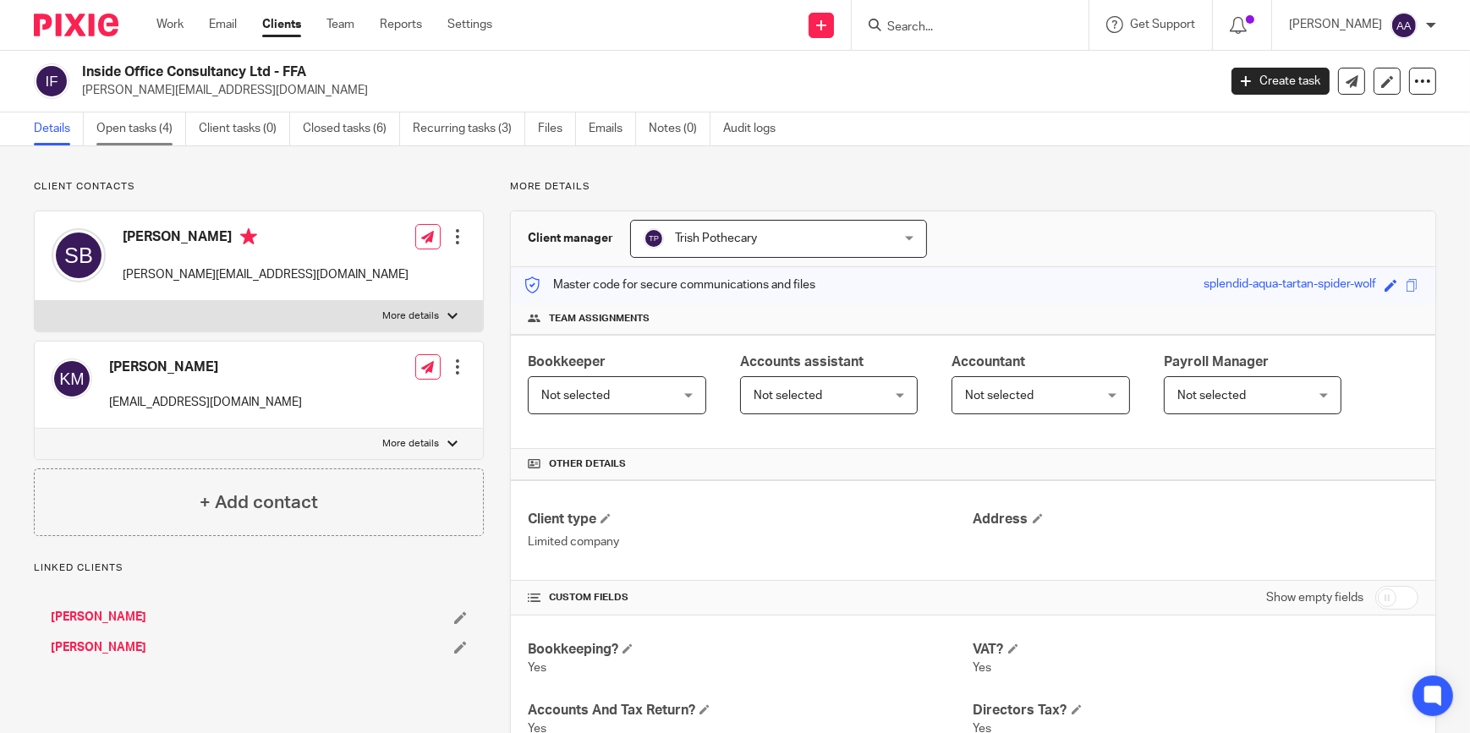
click at [152, 129] on link "Open tasks (4)" at bounding box center [141, 128] width 90 height 33
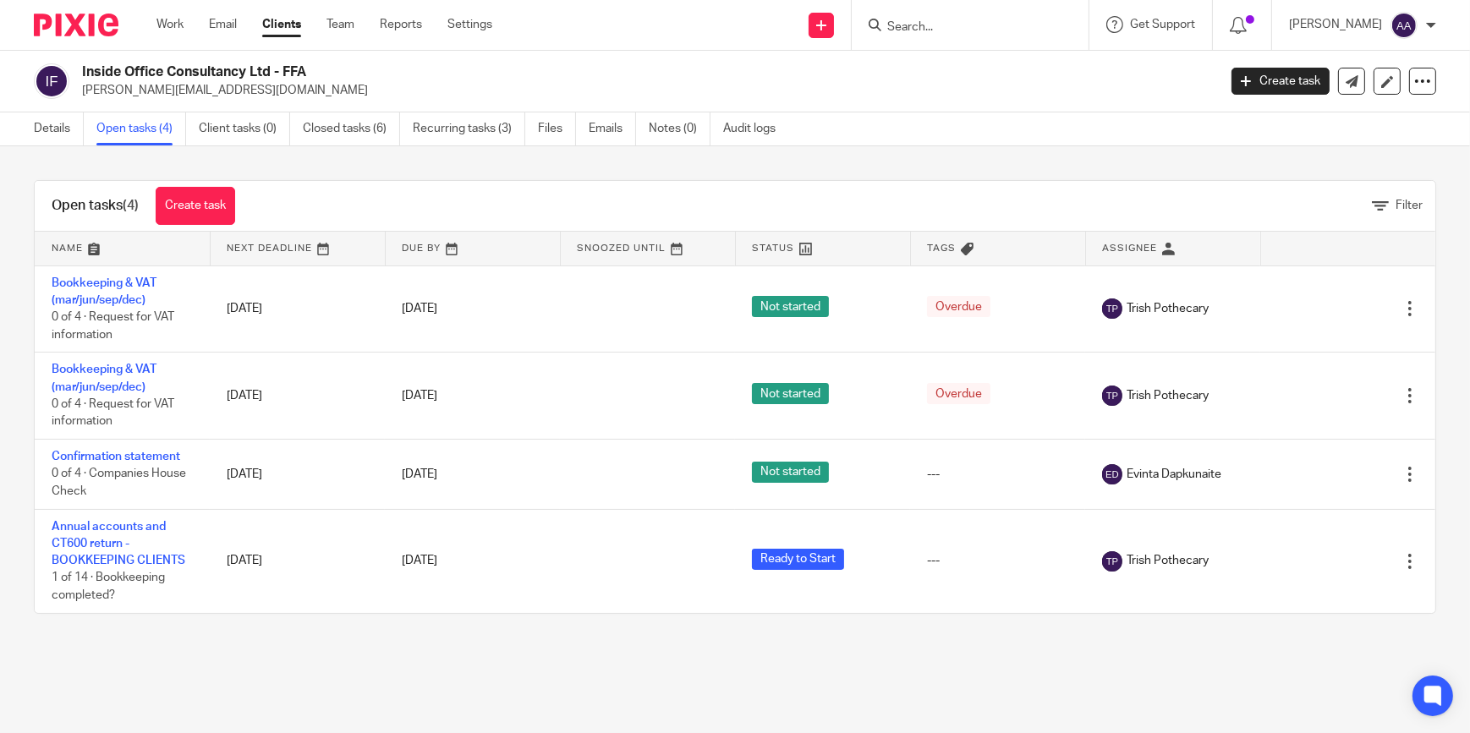
click at [953, 25] on input "Search" at bounding box center [961, 27] width 152 height 15
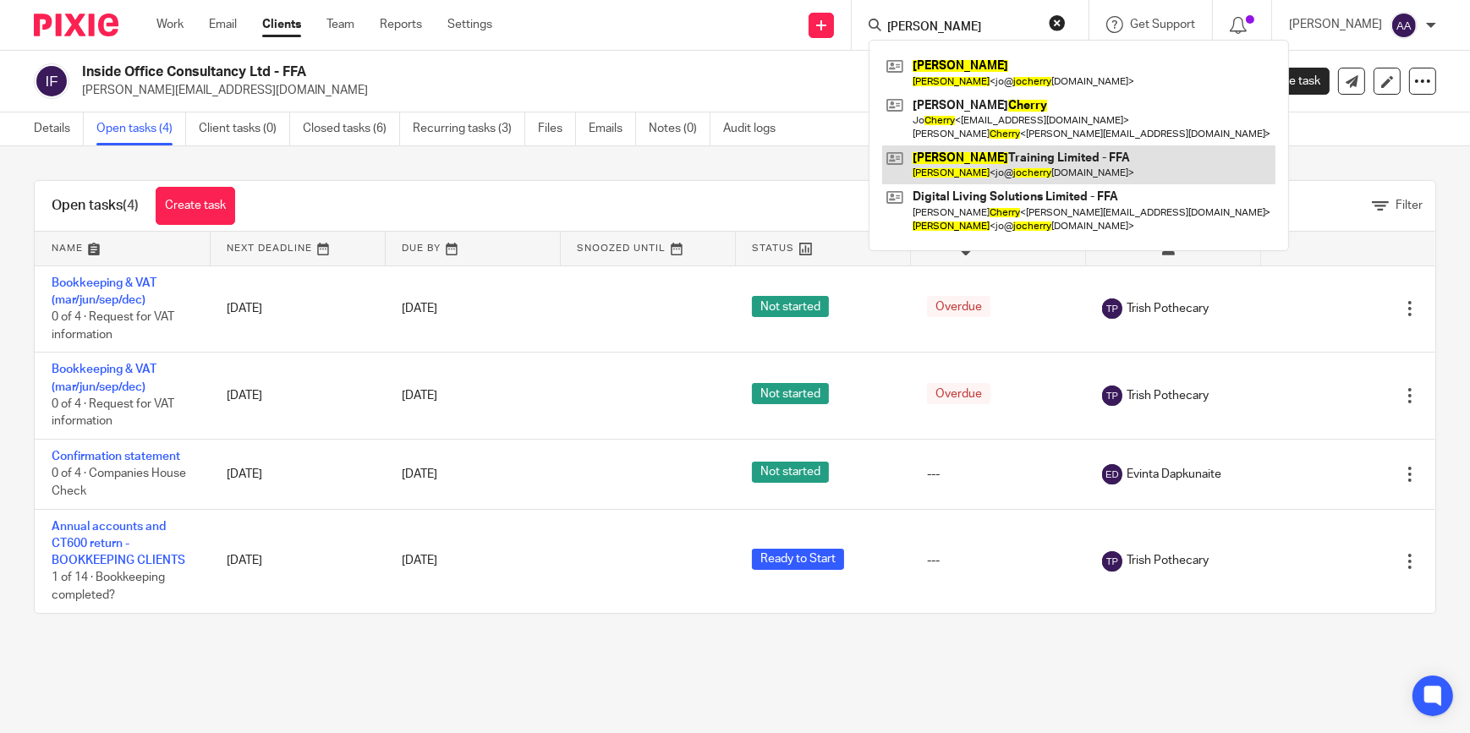
type input "Jo Cherry"
click at [1064, 152] on link at bounding box center [1078, 164] width 393 height 39
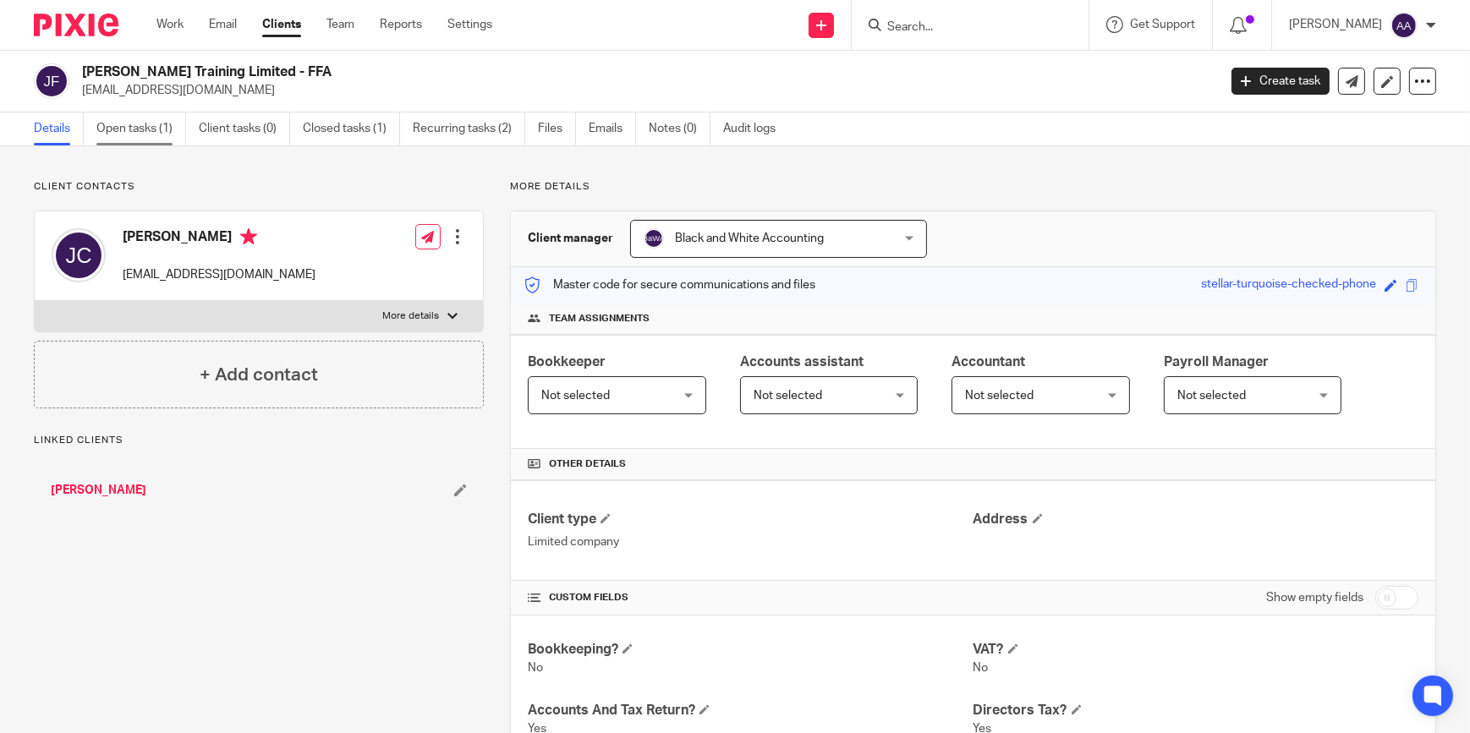
click at [140, 129] on link "Open tasks (1)" at bounding box center [141, 128] width 90 height 33
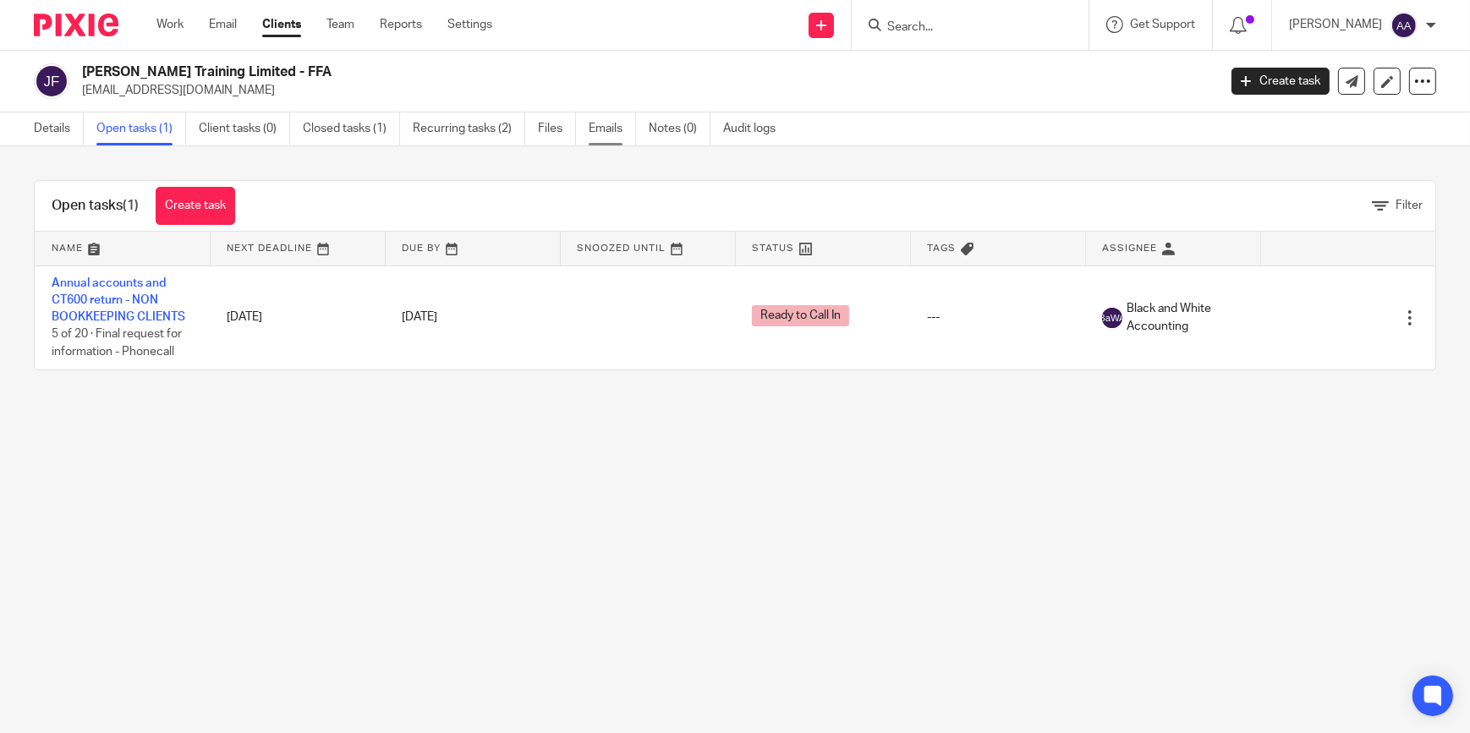
click at [601, 129] on link "Emails" at bounding box center [612, 128] width 47 height 33
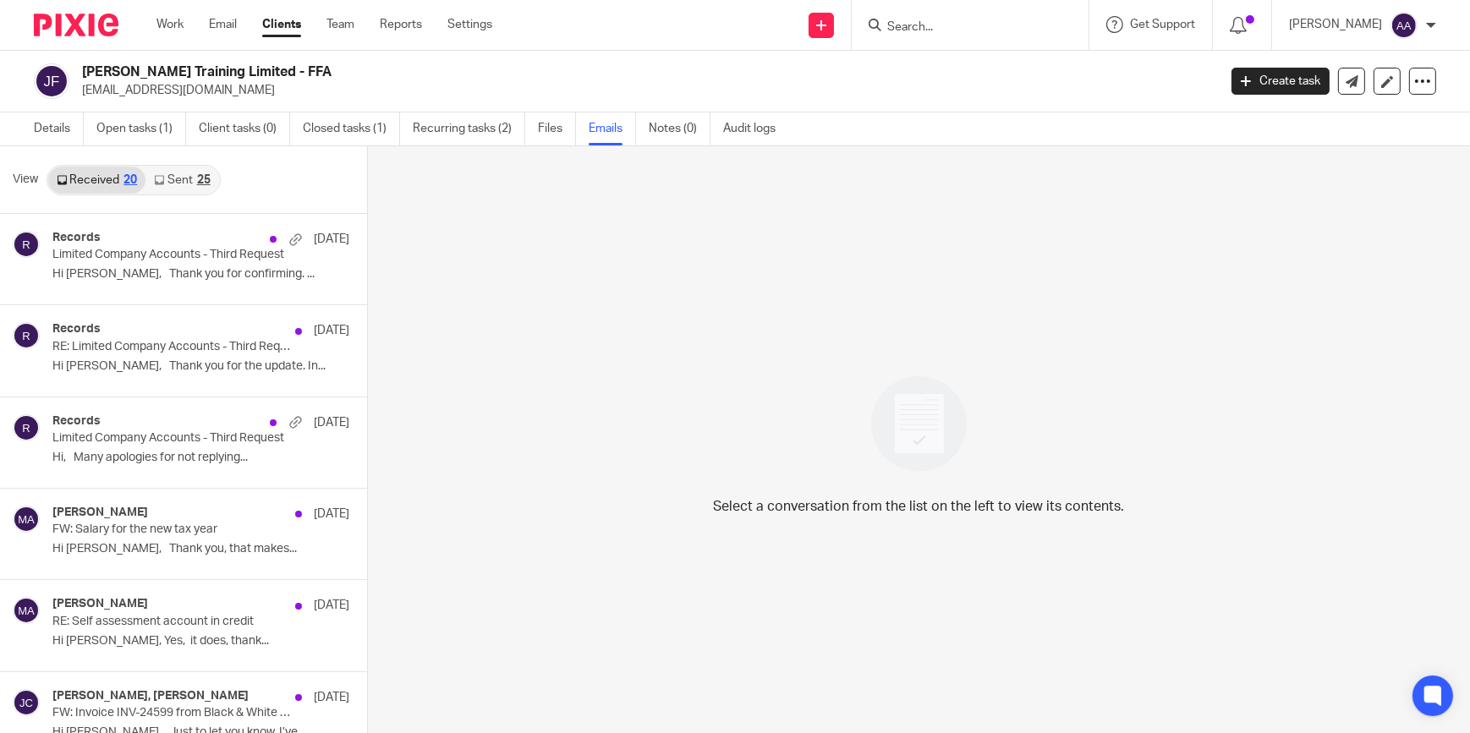
click at [160, 177] on icon at bounding box center [159, 180] width 10 height 10
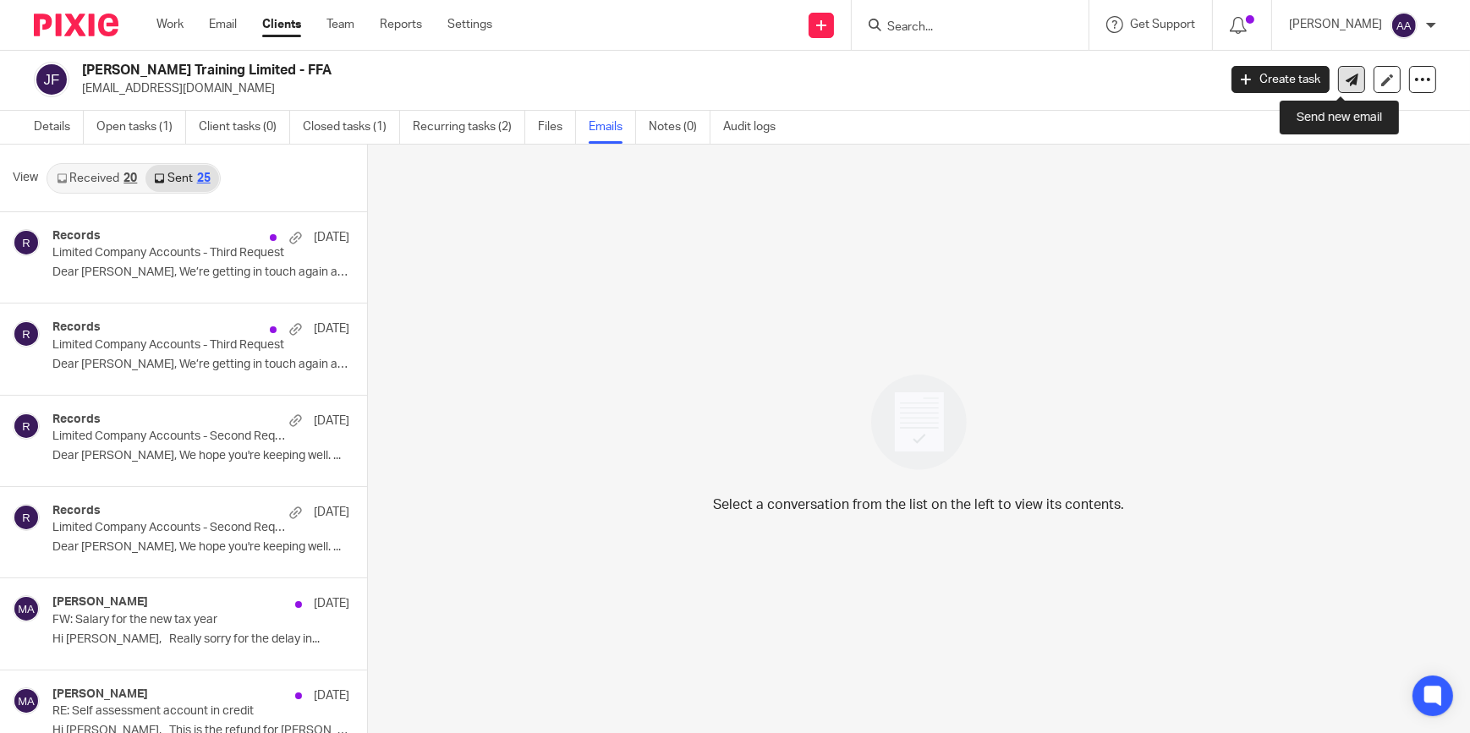
click at [1338, 70] on link at bounding box center [1351, 79] width 27 height 27
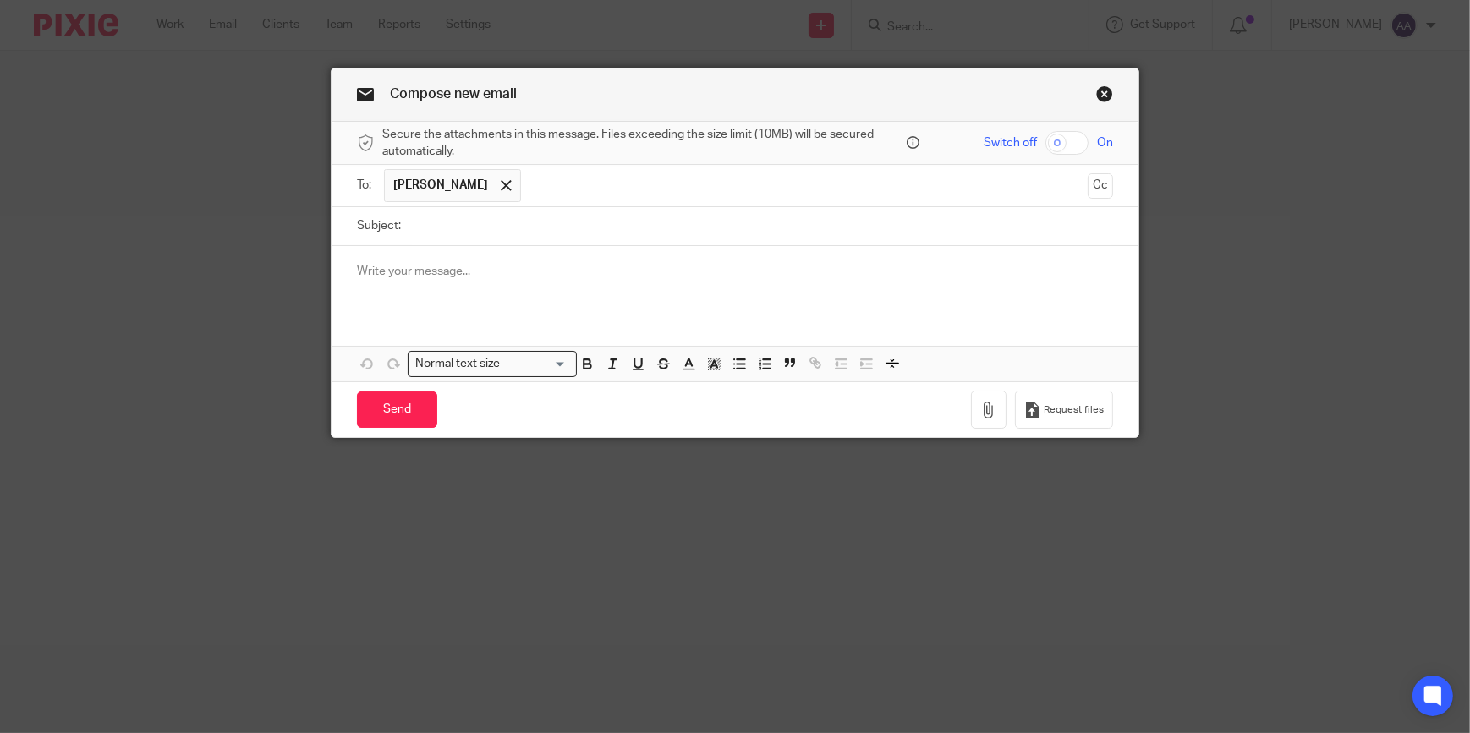
click at [477, 231] on input "Subject:" at bounding box center [761, 226] width 704 height 38
click at [1097, 91] on link "Close this dialog window" at bounding box center [1104, 96] width 17 height 23
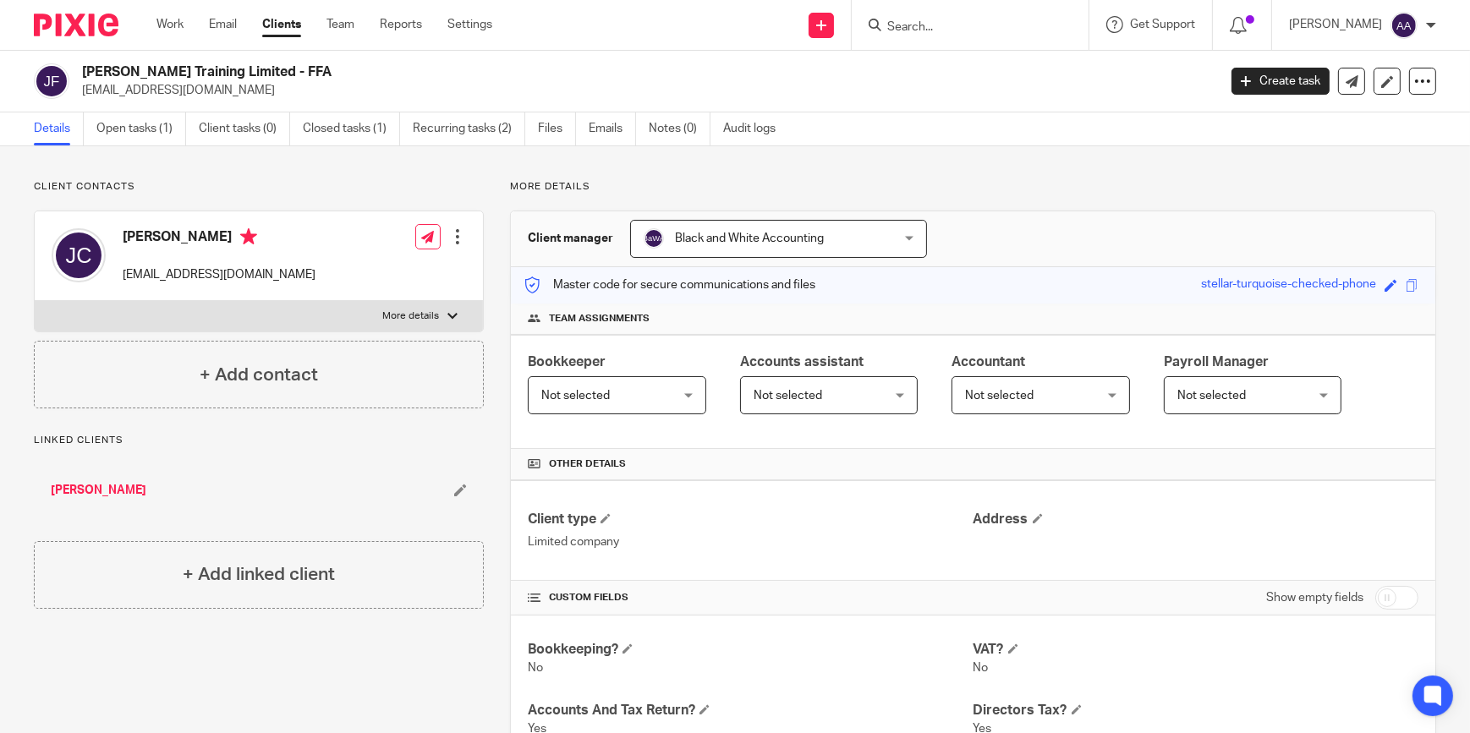
click at [942, 20] on input "Search" at bounding box center [961, 27] width 152 height 15
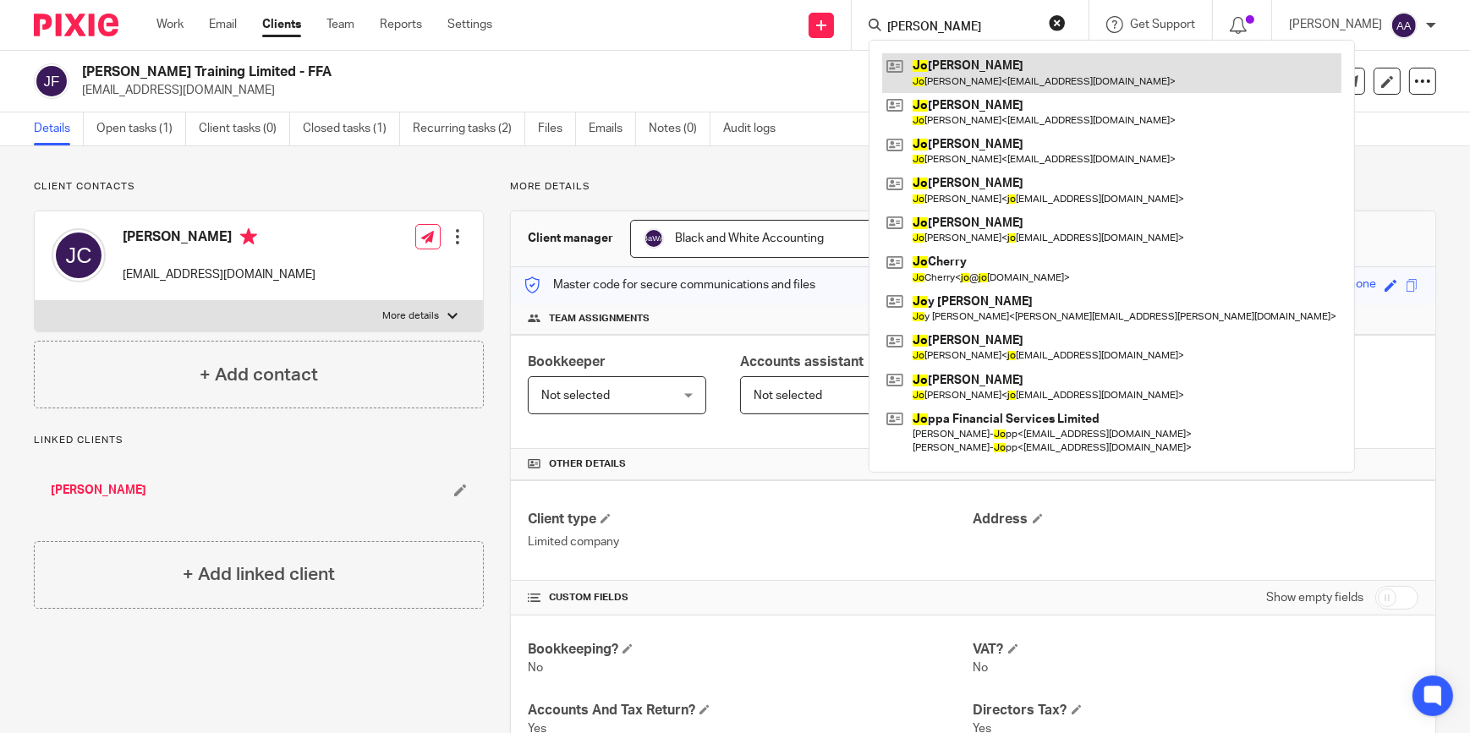
type input "J"
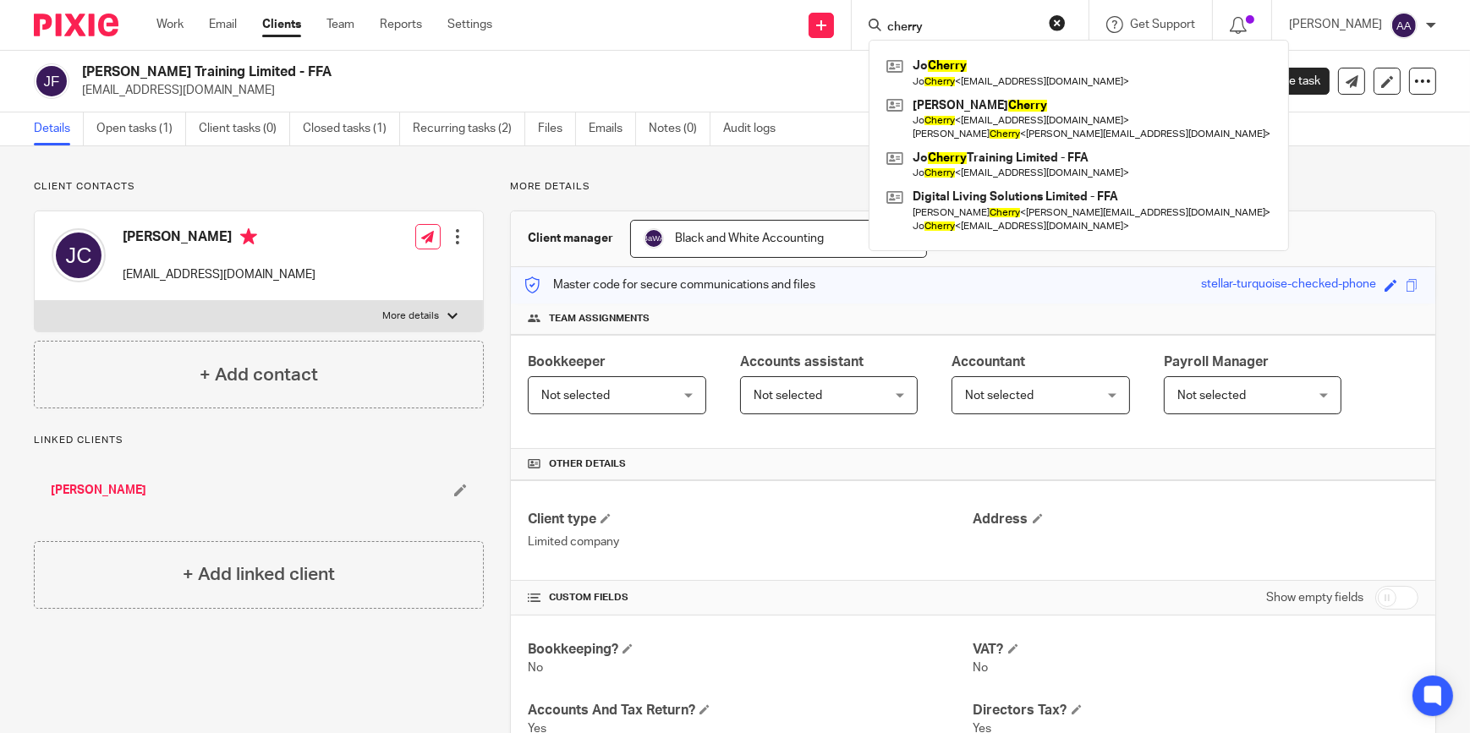
type input "cherry"
drag, startPoint x: 1050, startPoint y: 15, endPoint x: 884, endPoint y: 8, distance: 165.9
click at [884, 8] on div "cherry Jo Cherry Jo Cherry < jo@jocherrytraining.co.uk > Andrew Cherry Jo Cherr…" at bounding box center [970, 25] width 237 height 50
drag, startPoint x: 991, startPoint y: 19, endPoint x: 864, endPoint y: 10, distance: 127.2
click at [864, 10] on div "Send new email Create task Add client Request signature cherry Jo Cherry Jo Che…" at bounding box center [994, 25] width 952 height 50
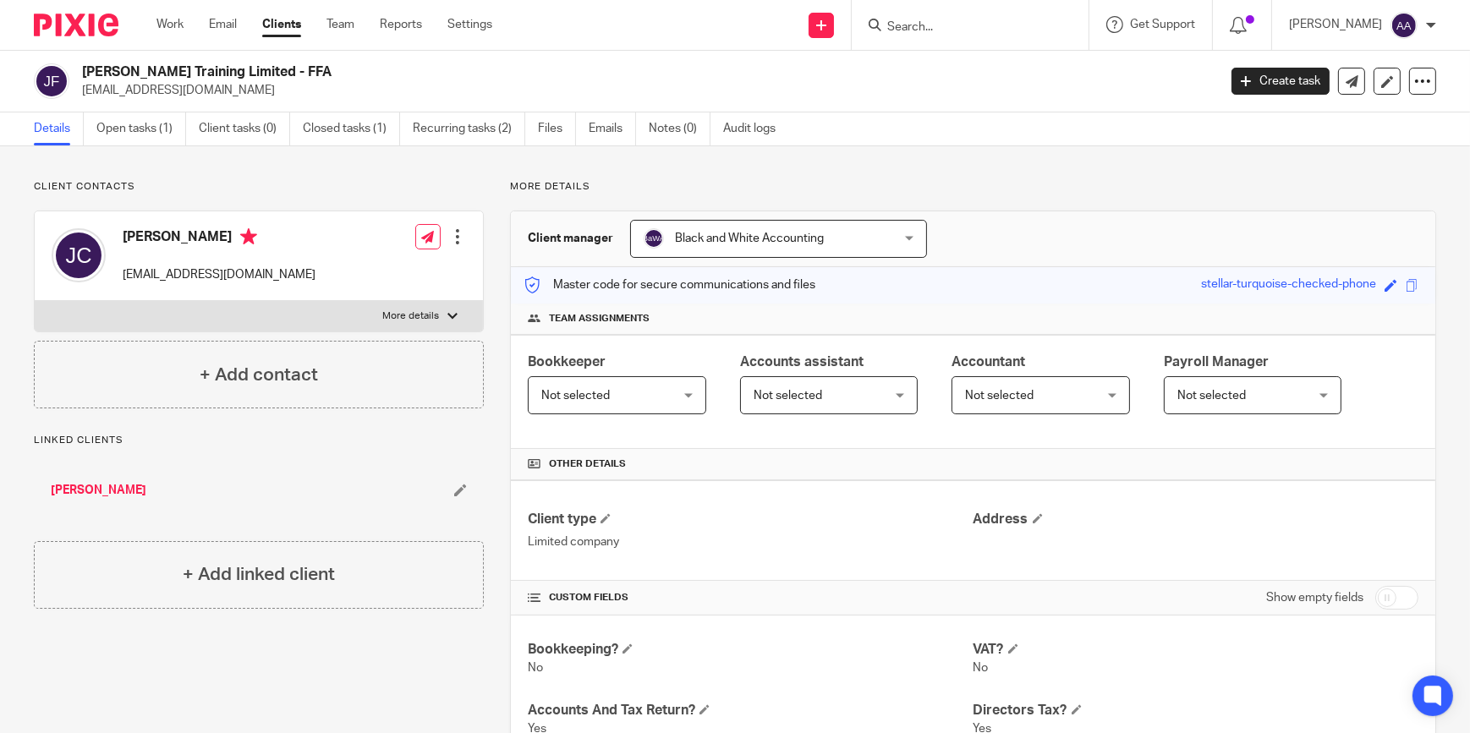
click at [947, 34] on form at bounding box center [975, 24] width 180 height 21
click at [1043, 134] on div "Details Open tasks (1) Client tasks (0) Closed tasks (1) Recurring tasks (2) Fi…" at bounding box center [735, 129] width 1470 height 34
click at [415, 313] on p "More details" at bounding box center [410, 316] width 57 height 14
click at [35, 301] on input "More details" at bounding box center [34, 300] width 1 height 1
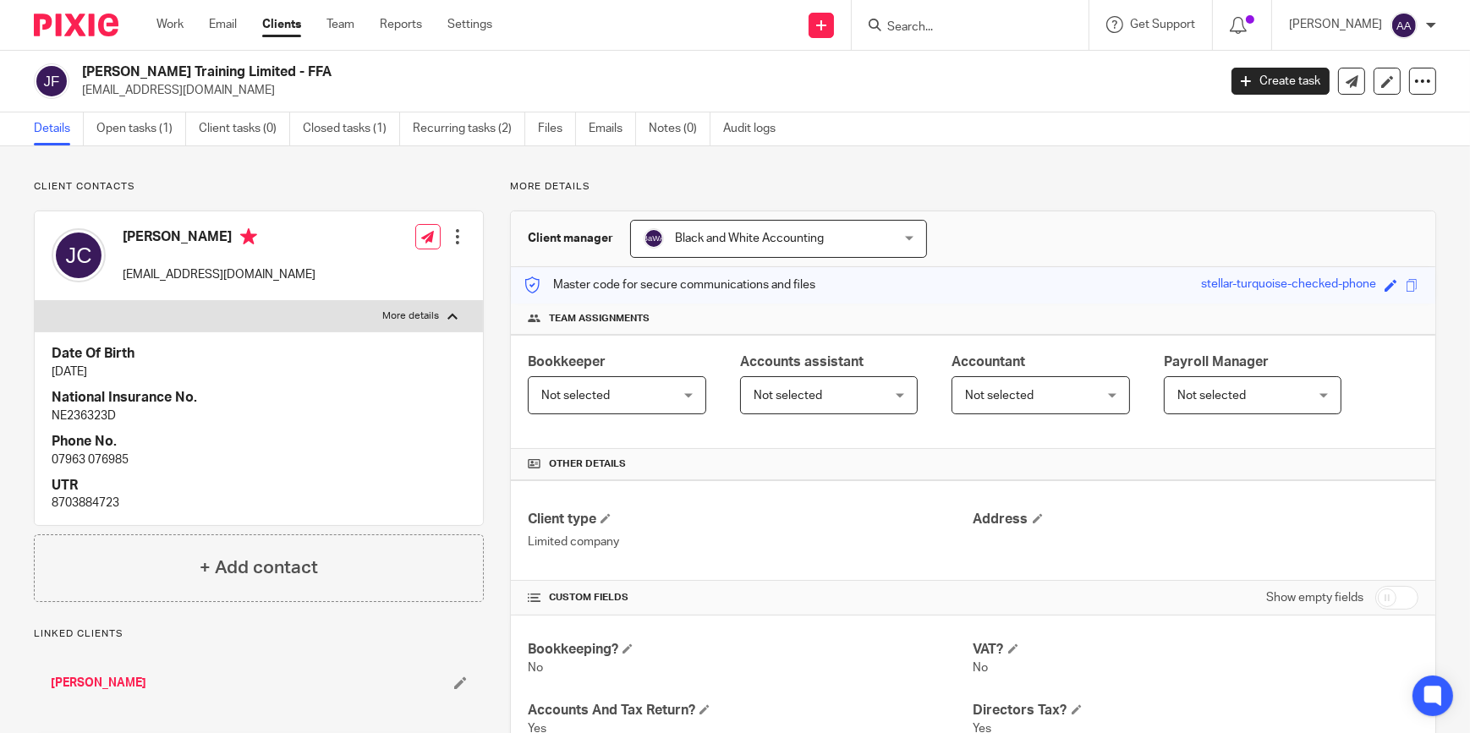
click at [415, 313] on p "More details" at bounding box center [410, 316] width 57 height 14
click at [35, 301] on input "More details" at bounding box center [34, 300] width 1 height 1
checkbox input "false"
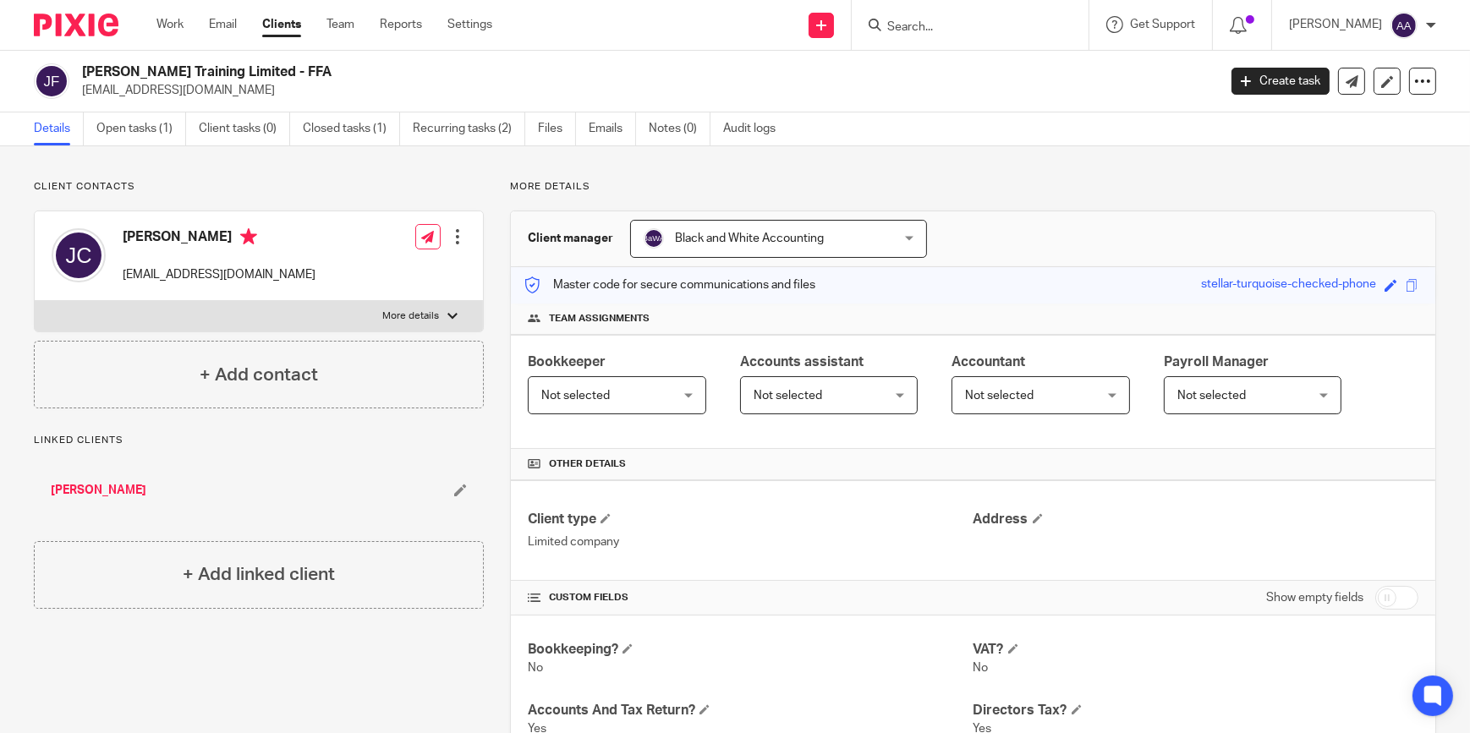
click at [1016, 21] on input "Search" at bounding box center [961, 27] width 152 height 15
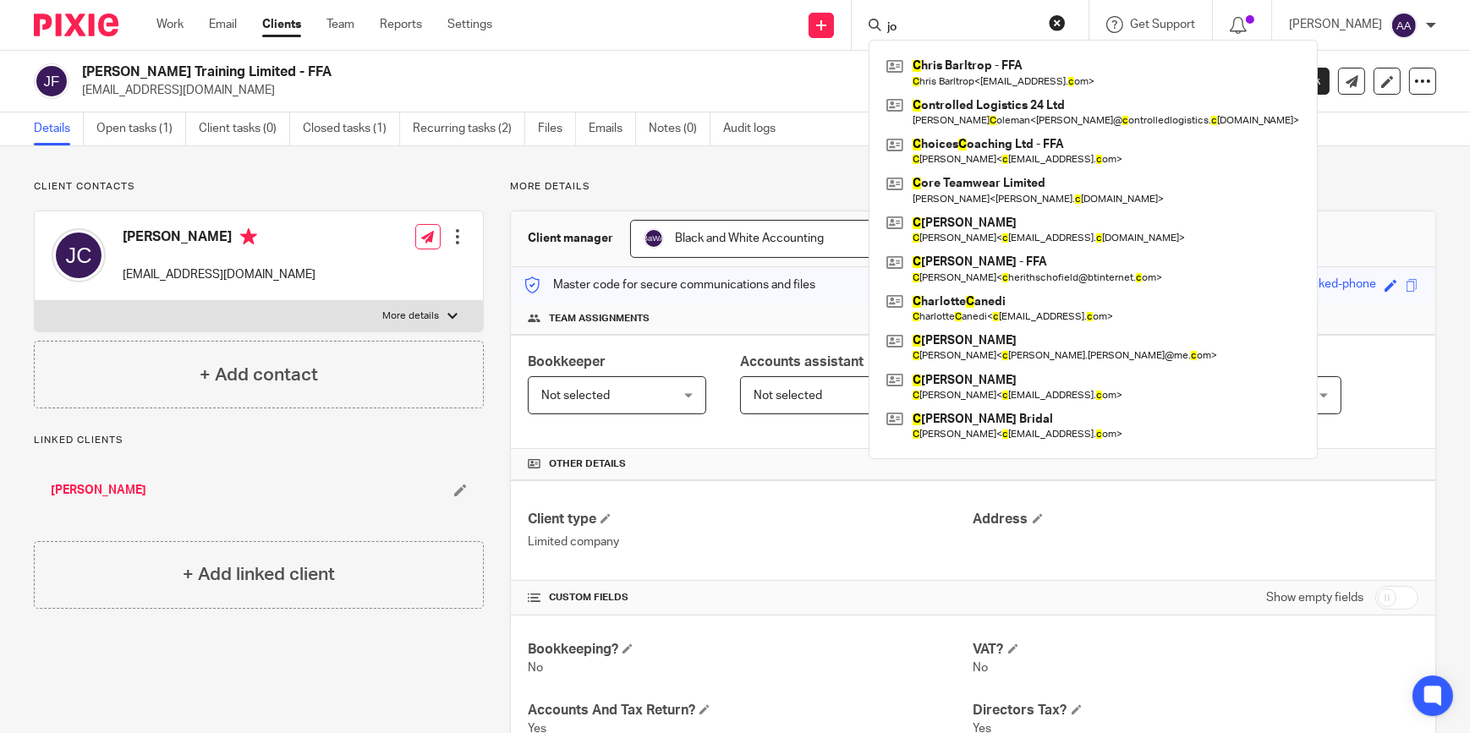
type input "j"
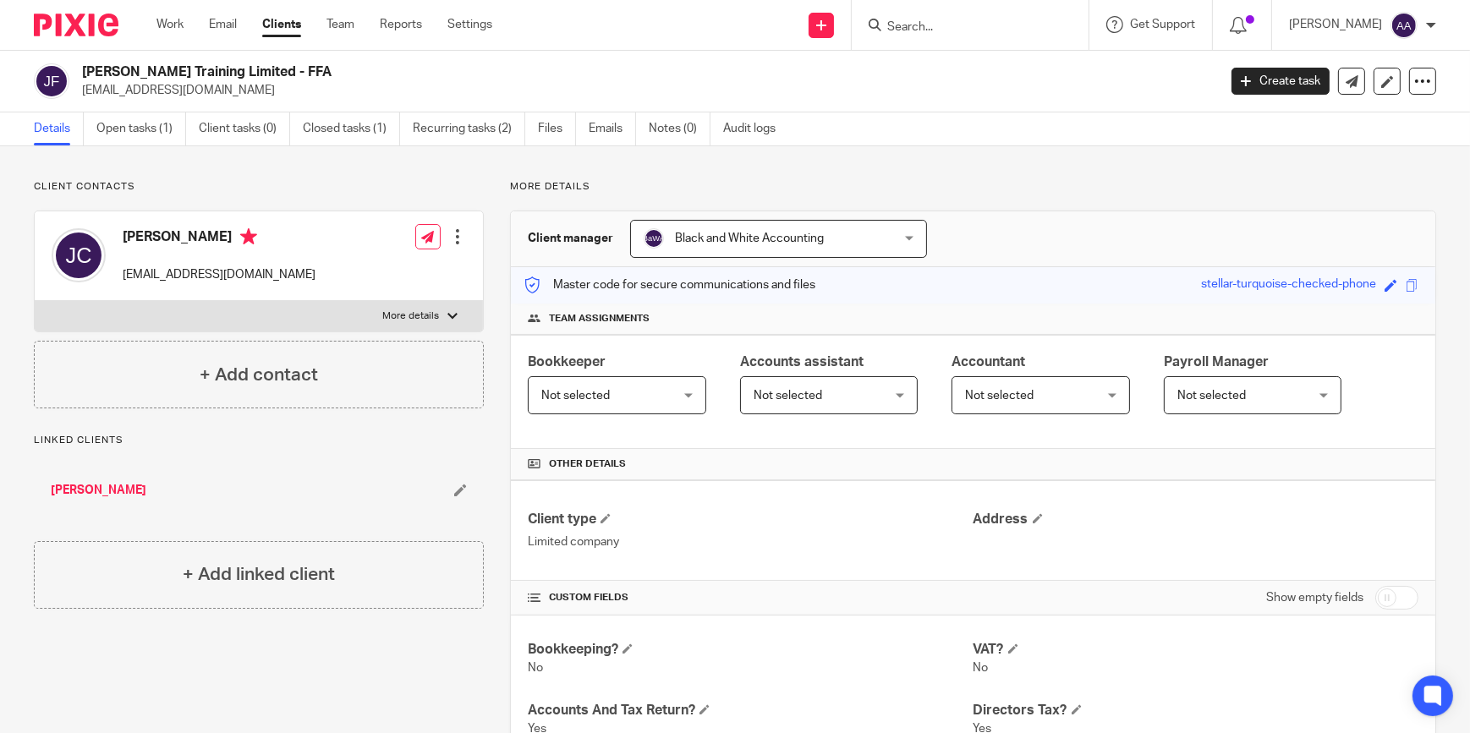
click at [957, 16] on form at bounding box center [975, 24] width 180 height 21
click at [957, 23] on input "Search" at bounding box center [961, 27] width 152 height 15
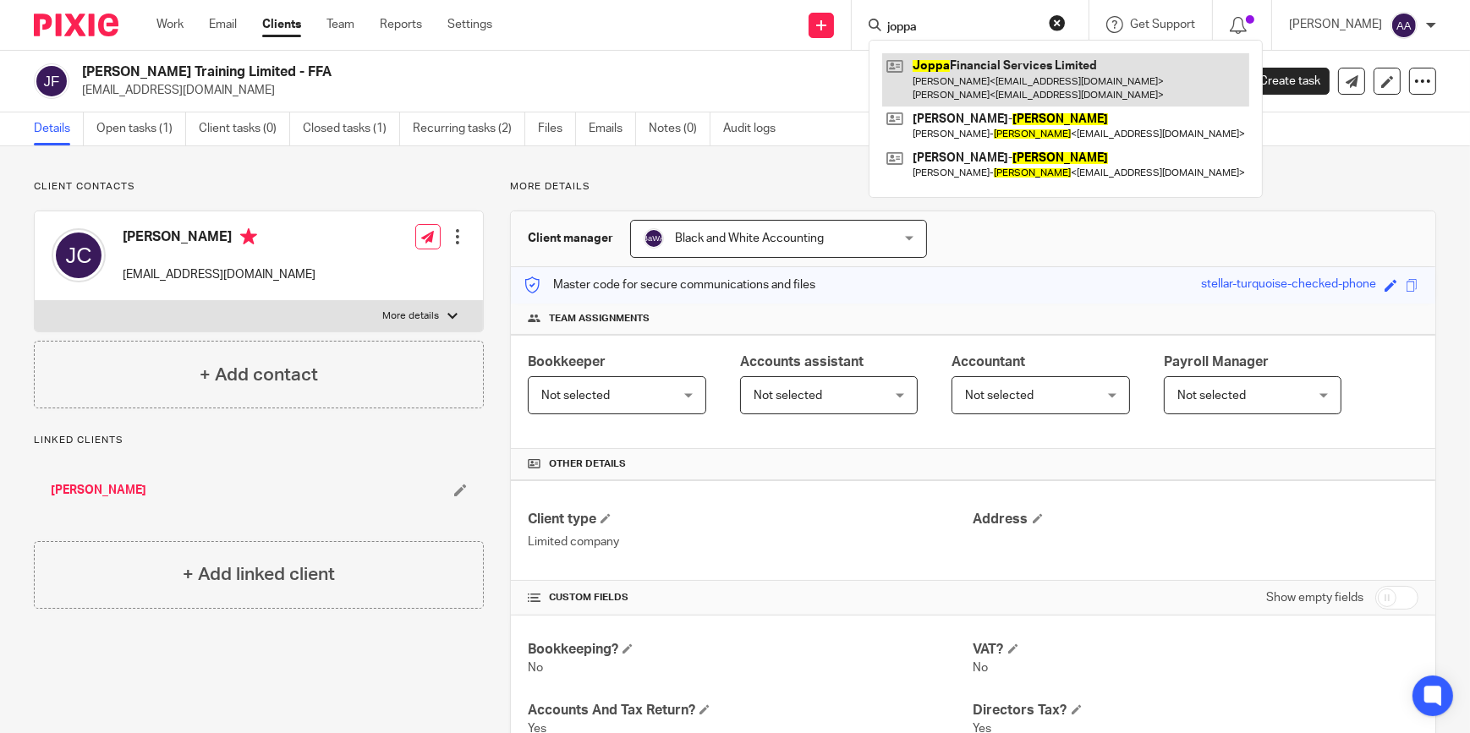
type input "joppa"
click at [996, 61] on link at bounding box center [1065, 79] width 367 height 52
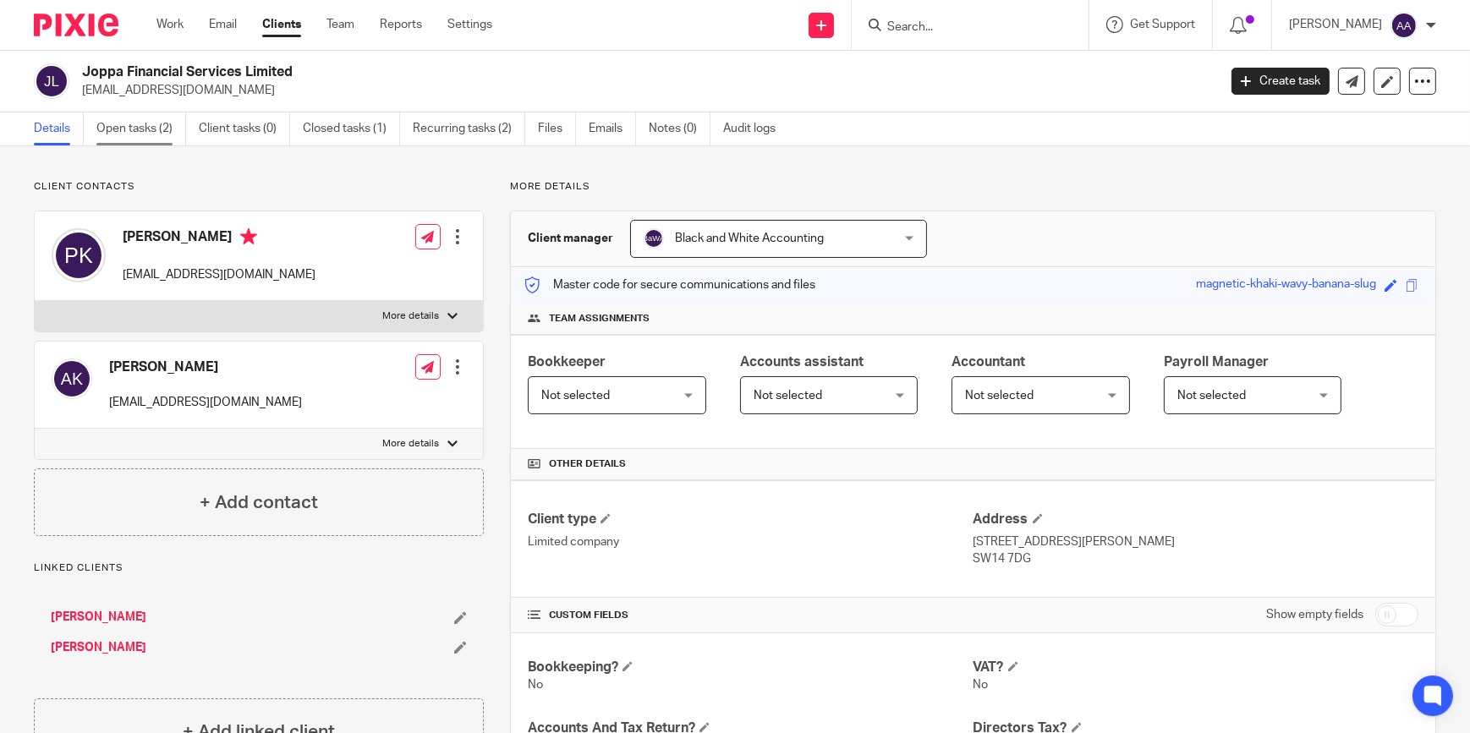
click at [161, 117] on link "Open tasks (2)" at bounding box center [141, 128] width 90 height 33
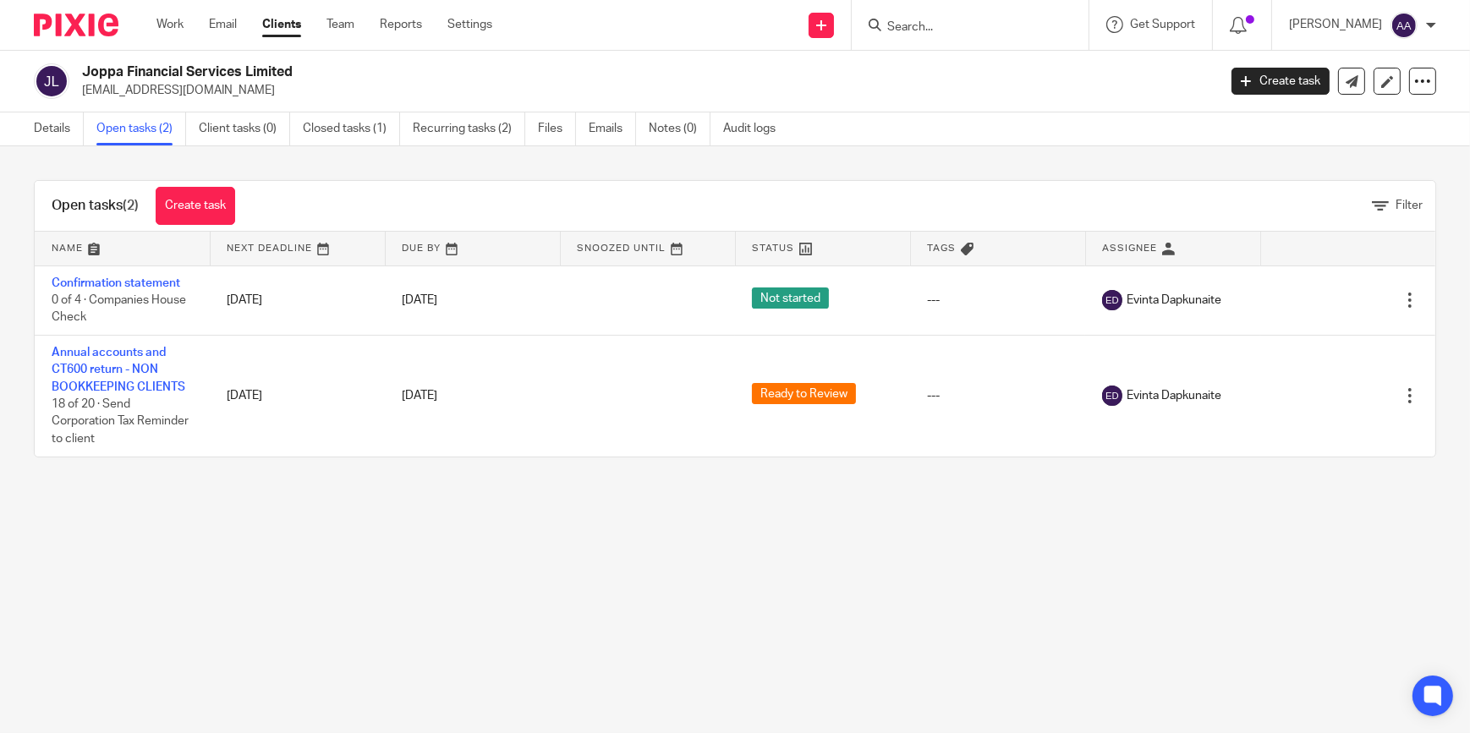
click at [150, 490] on div "Open tasks (2) Create task Filter Name Next Deadline Due By Snoozed Until Statu…" at bounding box center [735, 318] width 1470 height 345
click at [149, 492] on main "Joppa Financial Services Limited [EMAIL_ADDRESS][DOMAIN_NAME] Create task Updat…" at bounding box center [735, 366] width 1470 height 733
click at [150, 498] on main "Joppa Financial Services Limited [EMAIL_ADDRESS][DOMAIN_NAME] Create task Updat…" at bounding box center [735, 366] width 1470 height 733
click at [151, 497] on main "Joppa Financial Services Limited [EMAIL_ADDRESS][DOMAIN_NAME] Create task Updat…" at bounding box center [735, 366] width 1470 height 733
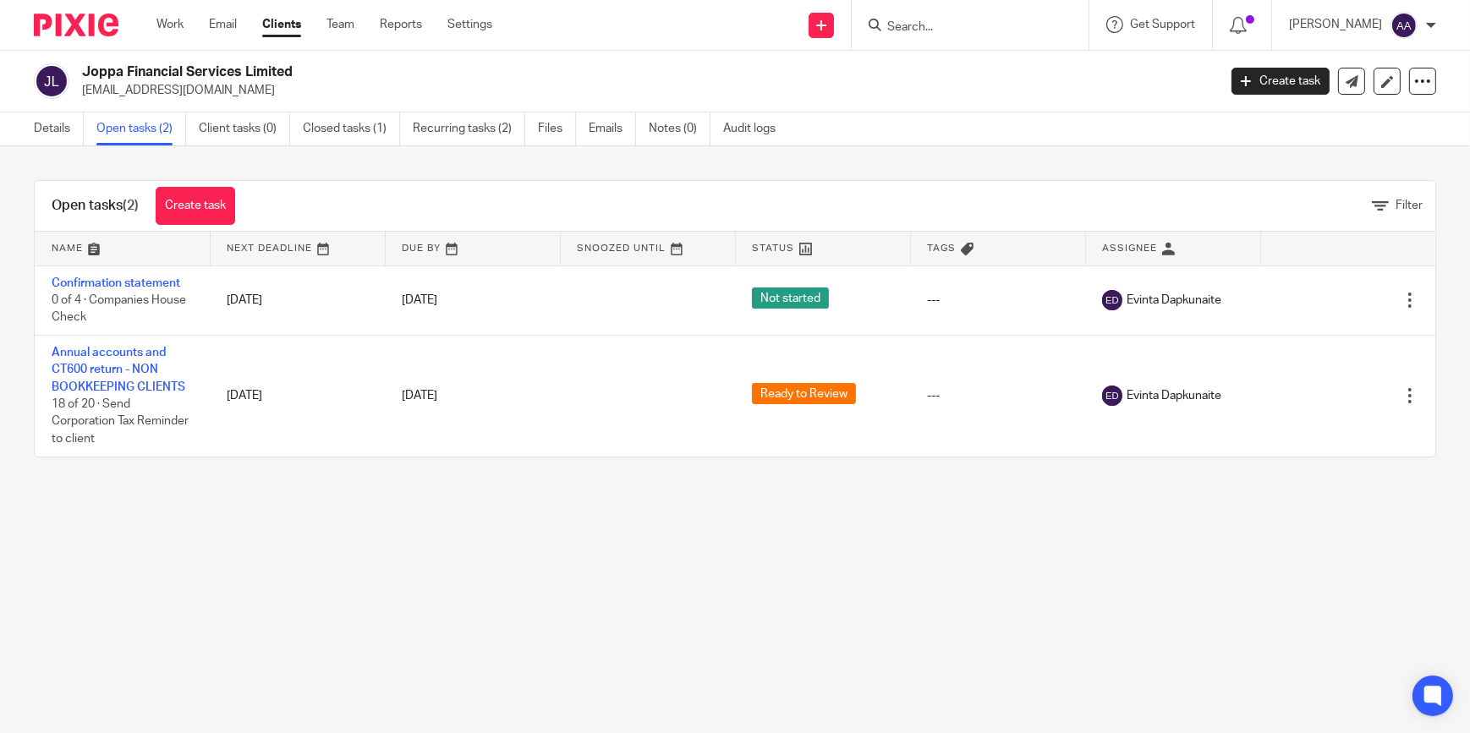
click at [240, 474] on div "Open tasks (2) Create task Filter Name Next Deadline Due By Snoozed Until Statu…" at bounding box center [735, 318] width 1470 height 345
click at [296, 505] on main "Joppa Financial Services Limited [EMAIL_ADDRESS][DOMAIN_NAME] Create task Updat…" at bounding box center [735, 366] width 1470 height 733
drag, startPoint x: 277, startPoint y: 507, endPoint x: 178, endPoint y: 491, distance: 99.3
click at [262, 506] on main "Joppa Financial Services Limited [EMAIL_ADDRESS][DOMAIN_NAME] Create task Updat…" at bounding box center [735, 366] width 1470 height 733
click at [990, 20] on input "Search" at bounding box center [961, 27] width 152 height 15
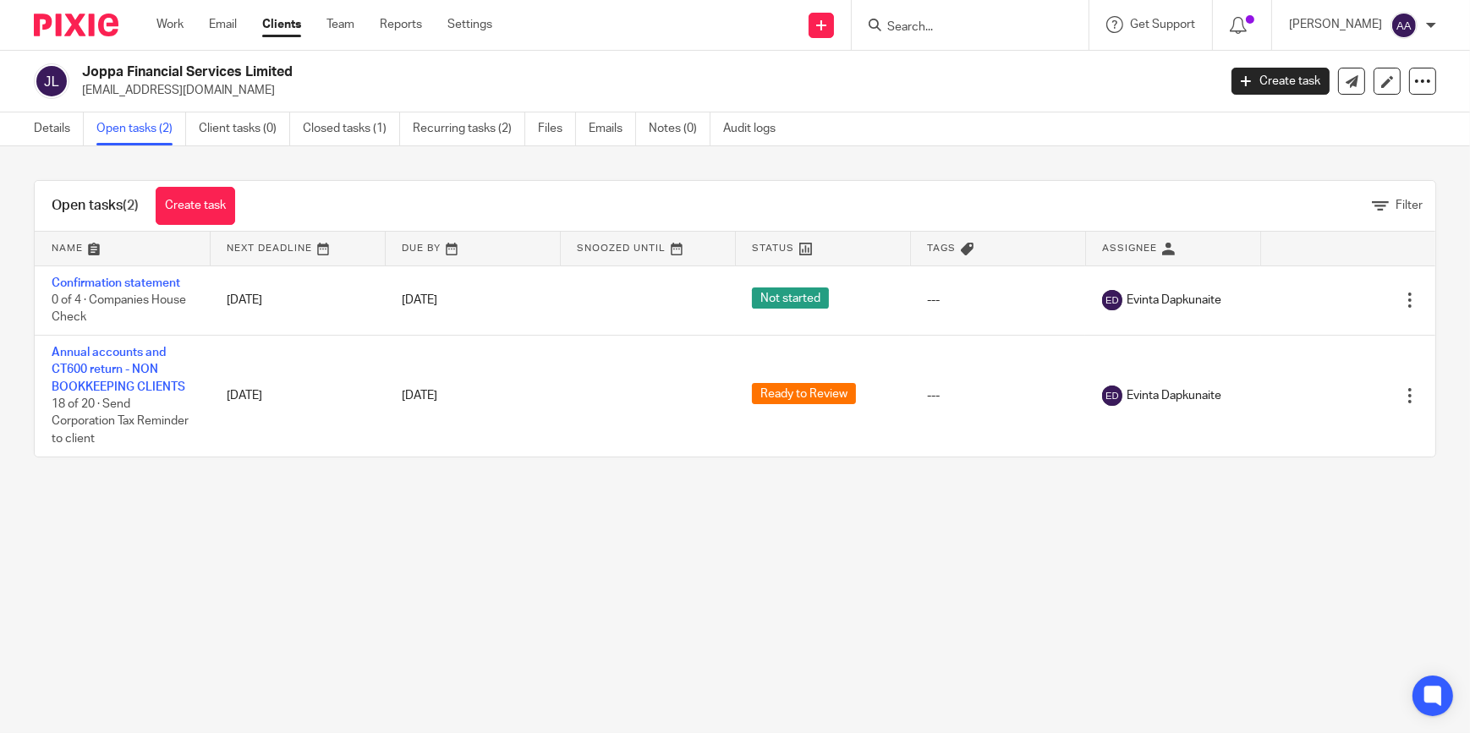
click at [928, 25] on input "Search" at bounding box center [961, 27] width 152 height 15
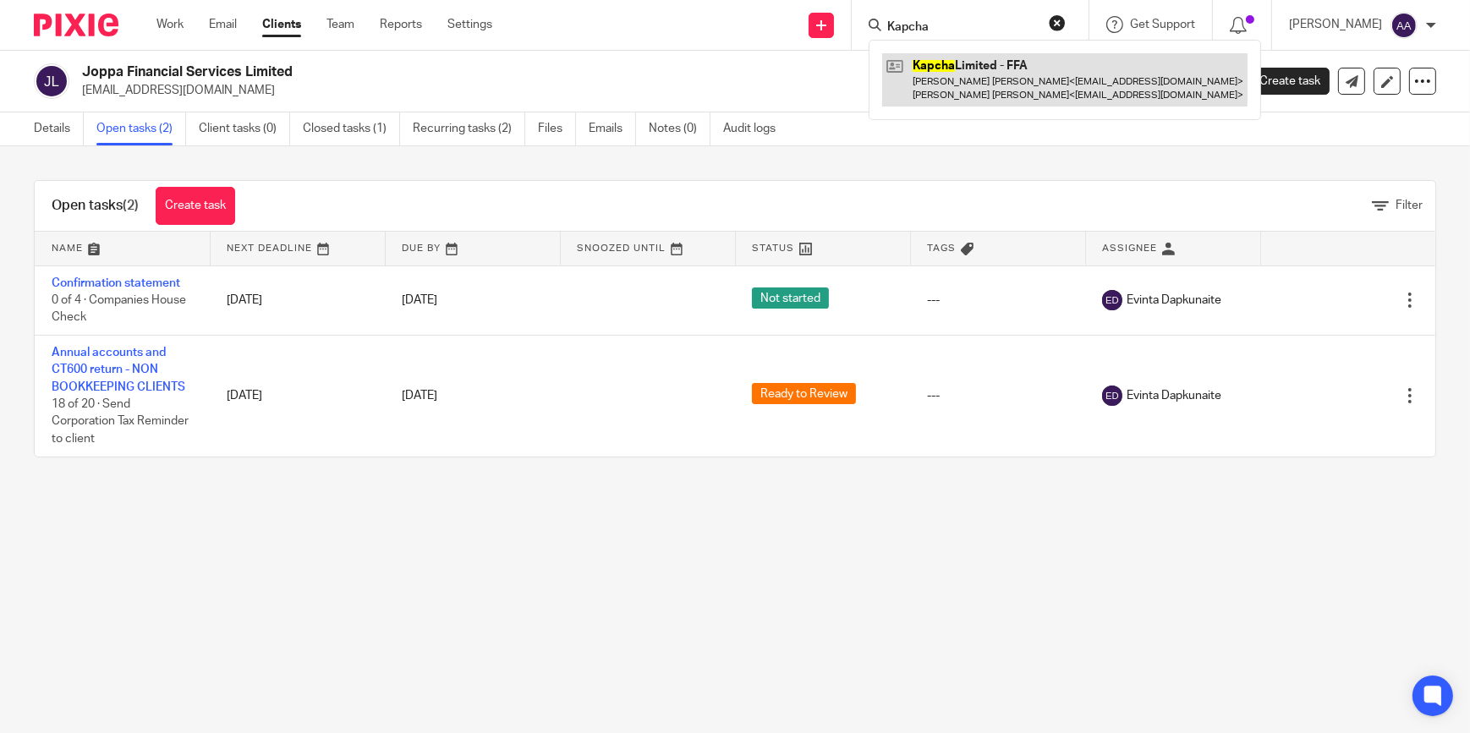
type input "Kapcha"
click at [913, 76] on link at bounding box center [1064, 79] width 365 height 52
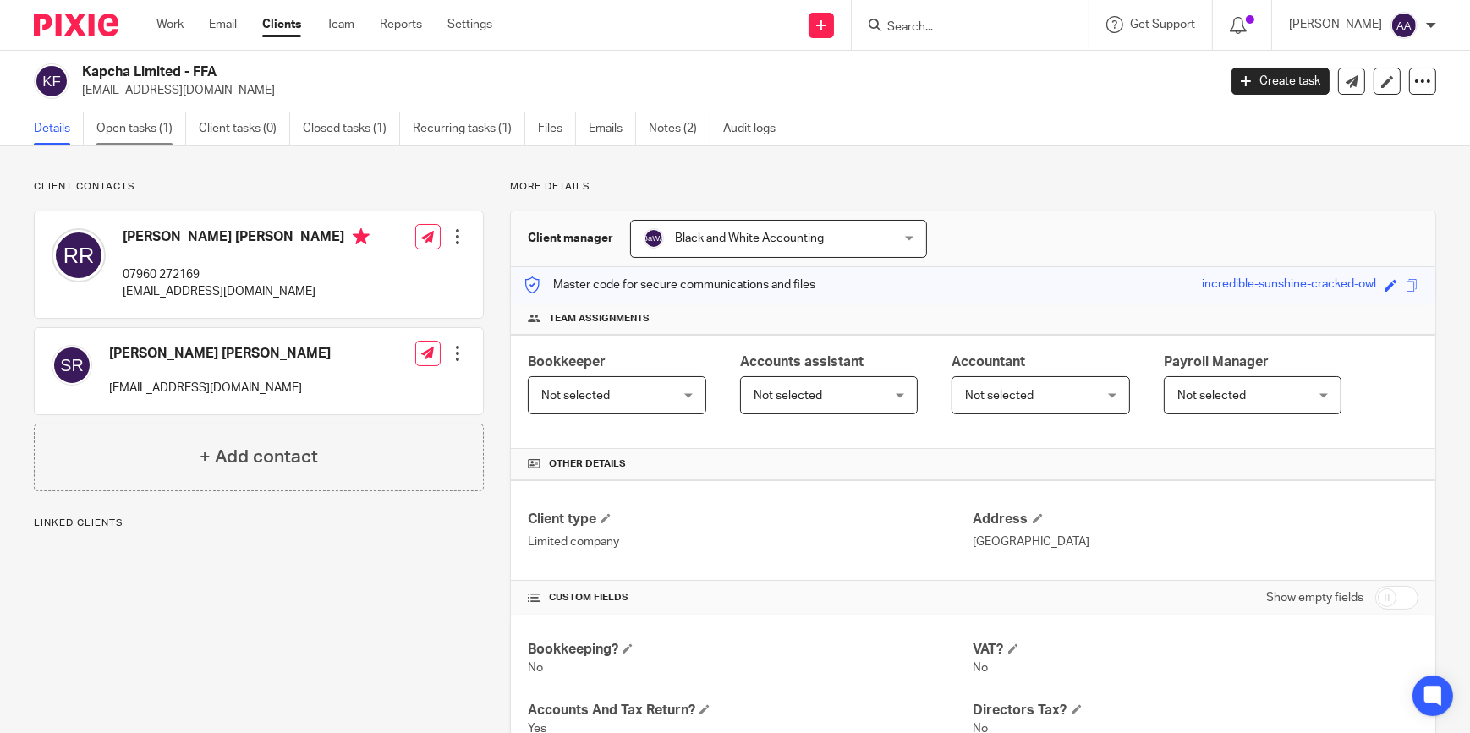
click at [159, 124] on link "Open tasks (1)" at bounding box center [141, 128] width 90 height 33
